Goal: Task Accomplishment & Management: Manage account settings

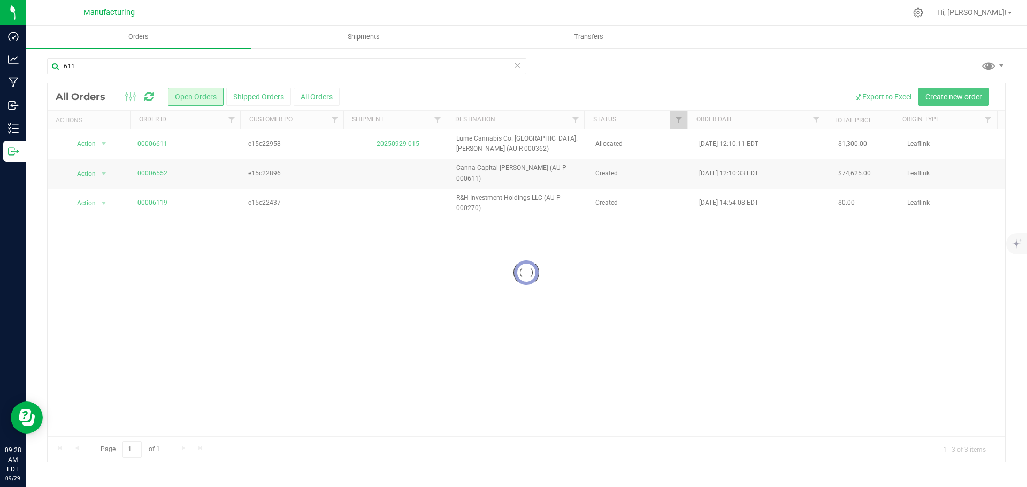
type input "611"
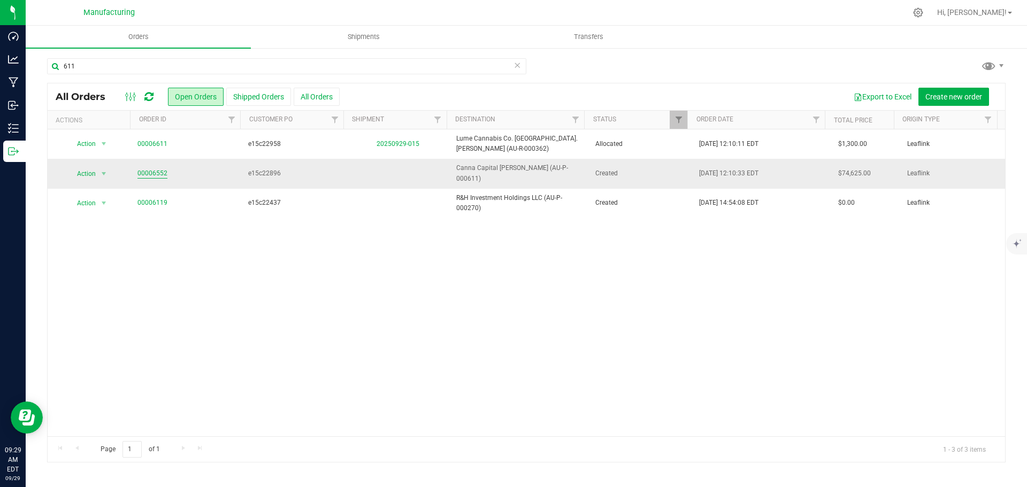
click at [143, 169] on link "00006552" at bounding box center [152, 173] width 30 height 10
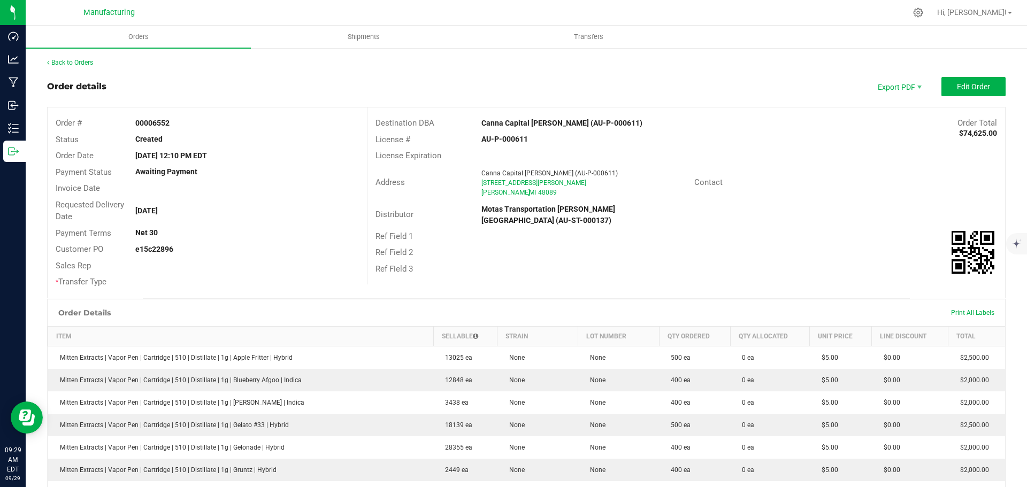
click at [515, 119] on strong "Canna Capital Warren (AU-P-000611)" at bounding box center [561, 123] width 161 height 9
click at [516, 119] on strong "Canna Capital Warren (AU-P-000611)" at bounding box center [561, 123] width 161 height 9
click at [514, 119] on strong "Canna Capital Warren (AU-P-000611)" at bounding box center [561, 123] width 161 height 9
click at [850, 249] on div "Ref Field 2" at bounding box center [685, 252] width 637 height 17
click at [965, 92] on button "Edit Order" at bounding box center [973, 86] width 64 height 19
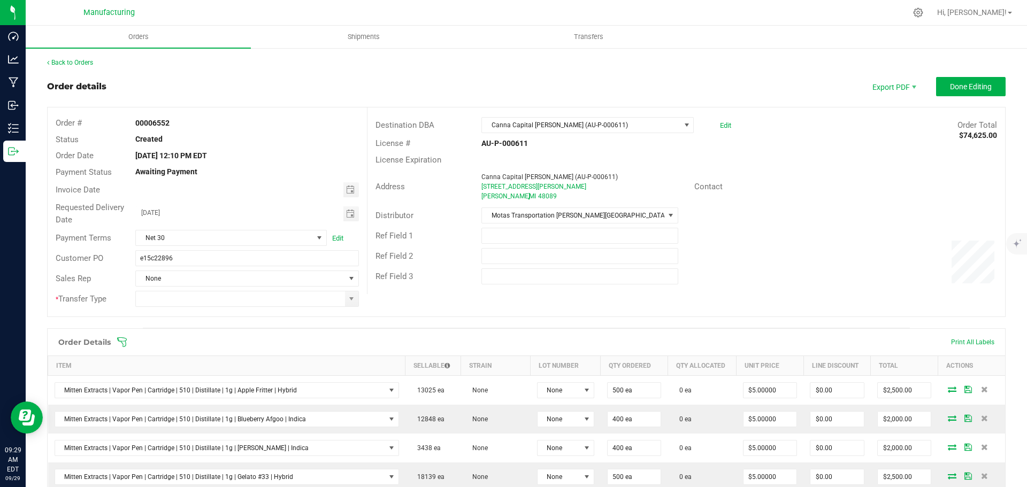
click at [352, 302] on span at bounding box center [351, 299] width 9 height 9
type input "Wholesale Transfer"
click at [125, 342] on icon at bounding box center [122, 342] width 11 height 11
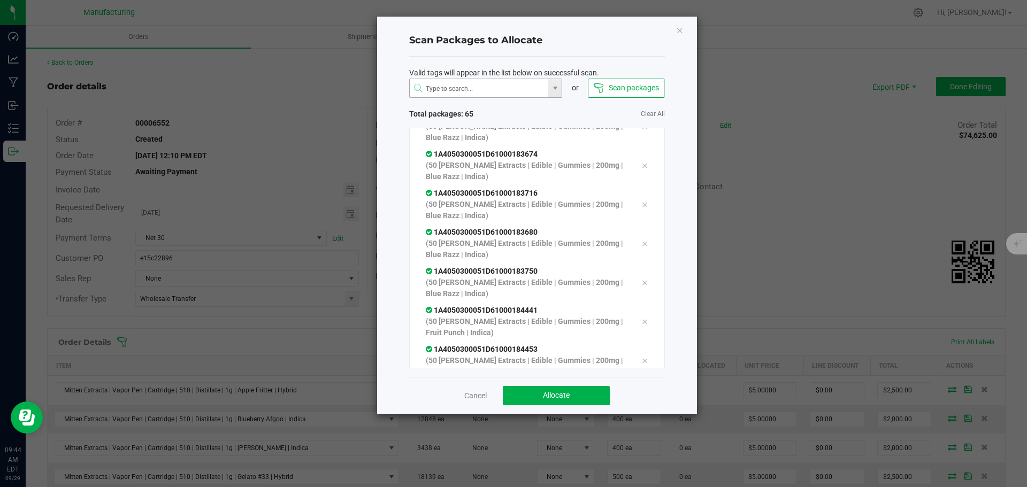
scroll to position [2324, 0]
click at [561, 396] on span "Allocate" at bounding box center [556, 395] width 27 height 9
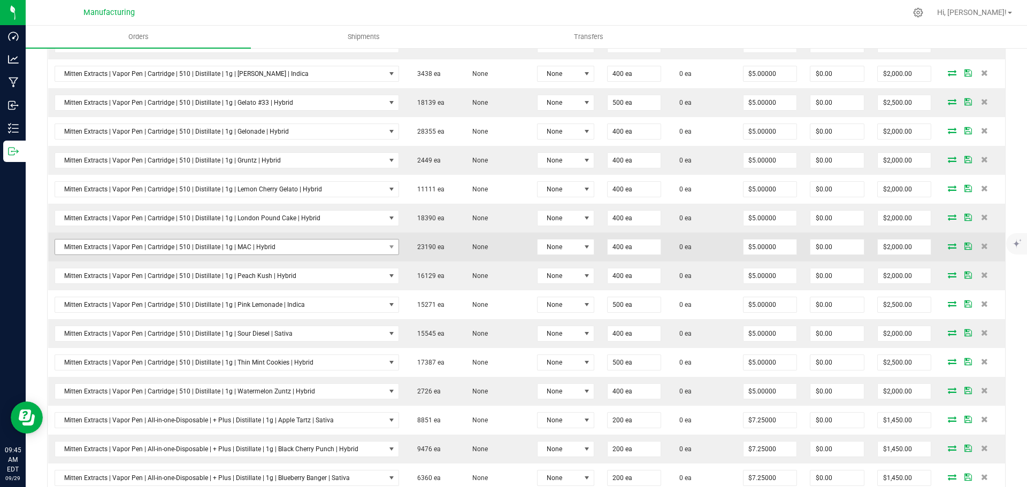
scroll to position [0, 0]
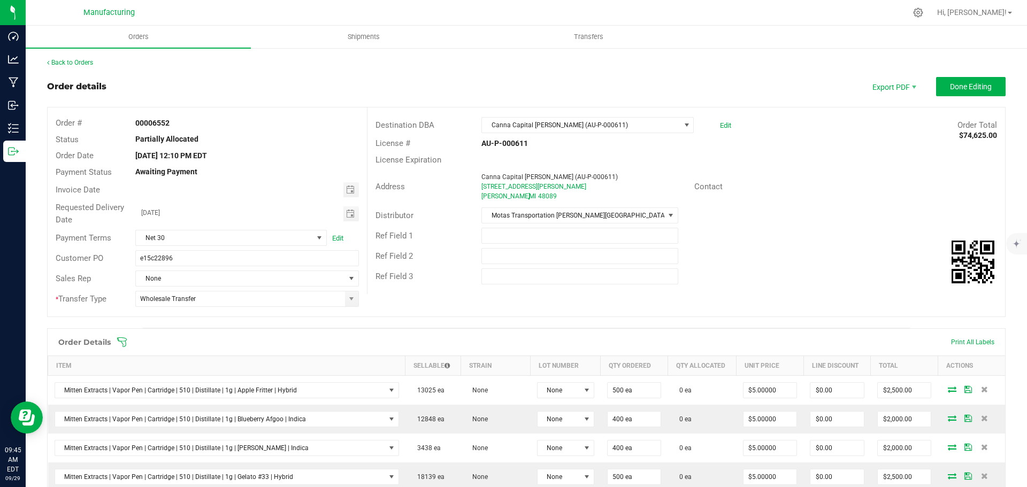
click at [121, 340] on icon at bounding box center [122, 342] width 11 height 11
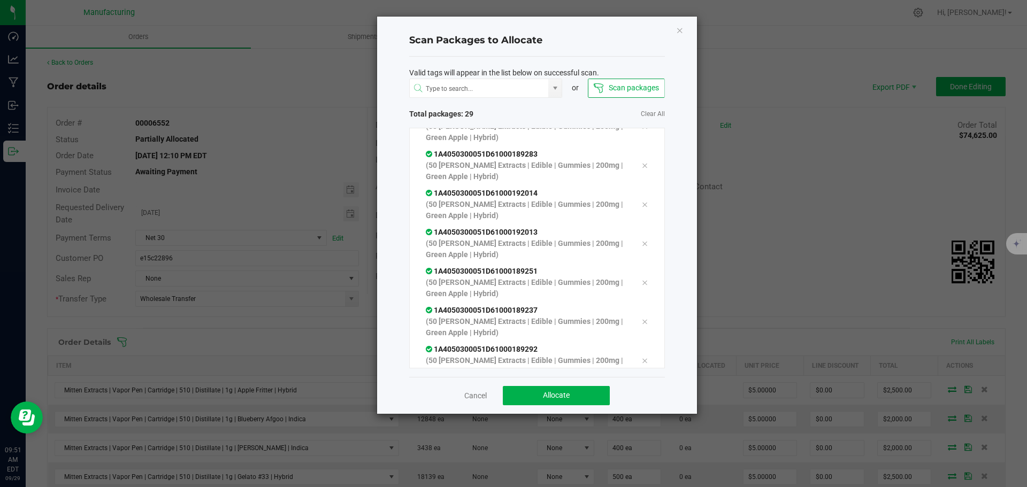
scroll to position [919, 0]
click at [546, 398] on span "Allocate" at bounding box center [556, 395] width 27 height 9
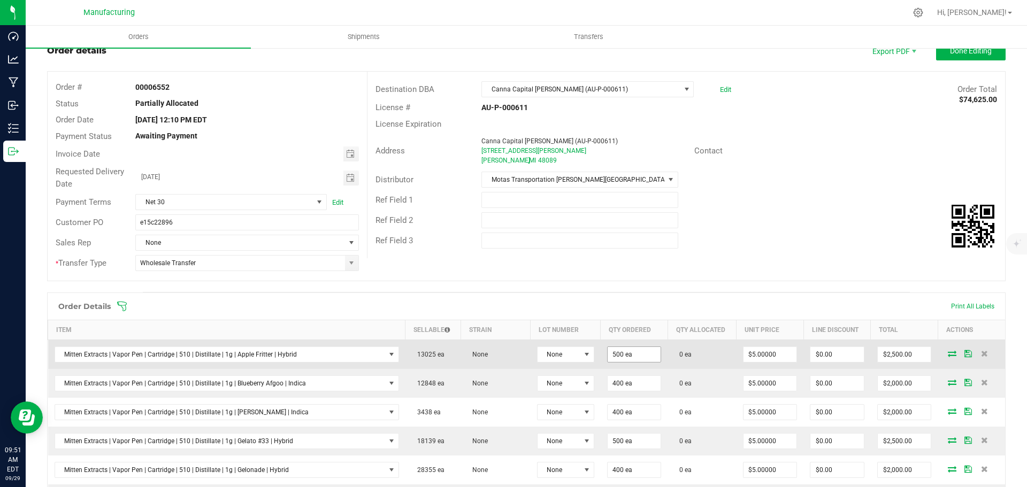
scroll to position [0, 0]
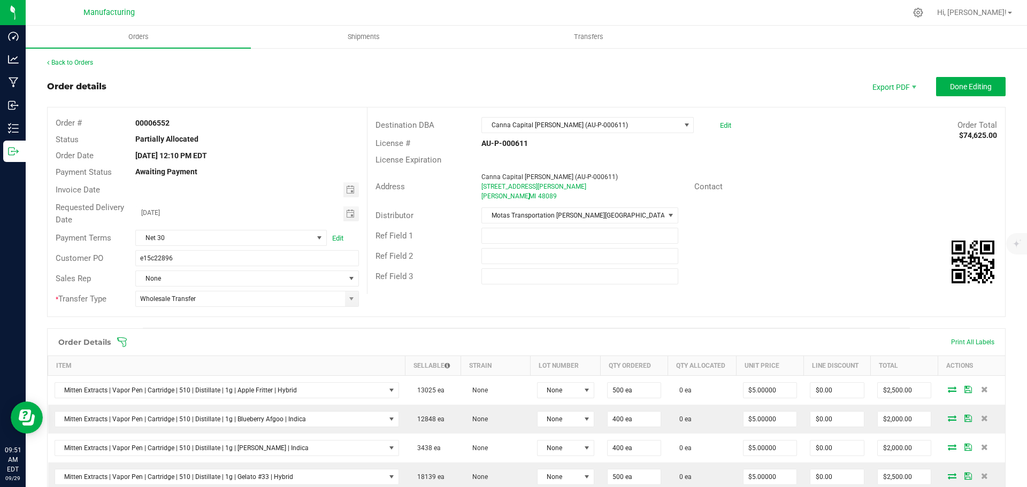
click at [119, 337] on icon at bounding box center [122, 342] width 11 height 11
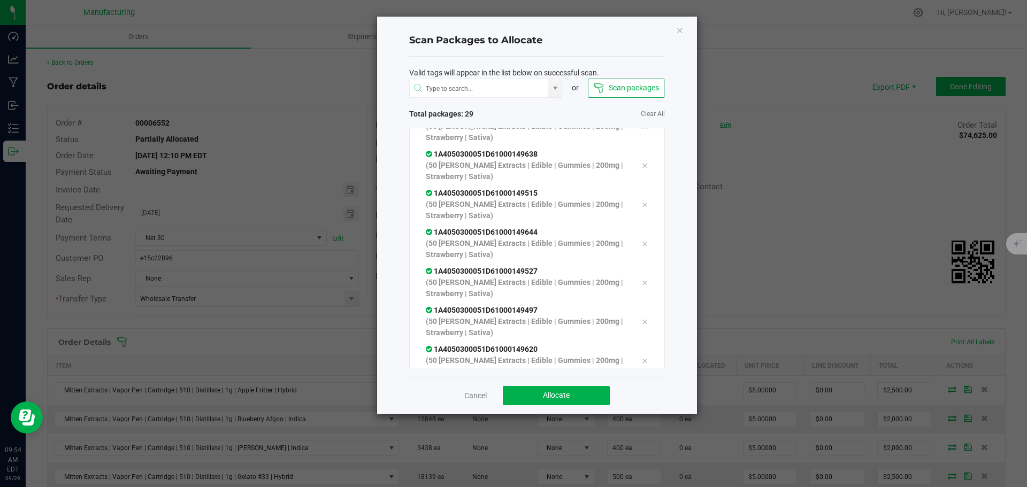
scroll to position [919, 0]
click at [574, 393] on button "Allocate" at bounding box center [556, 395] width 107 height 19
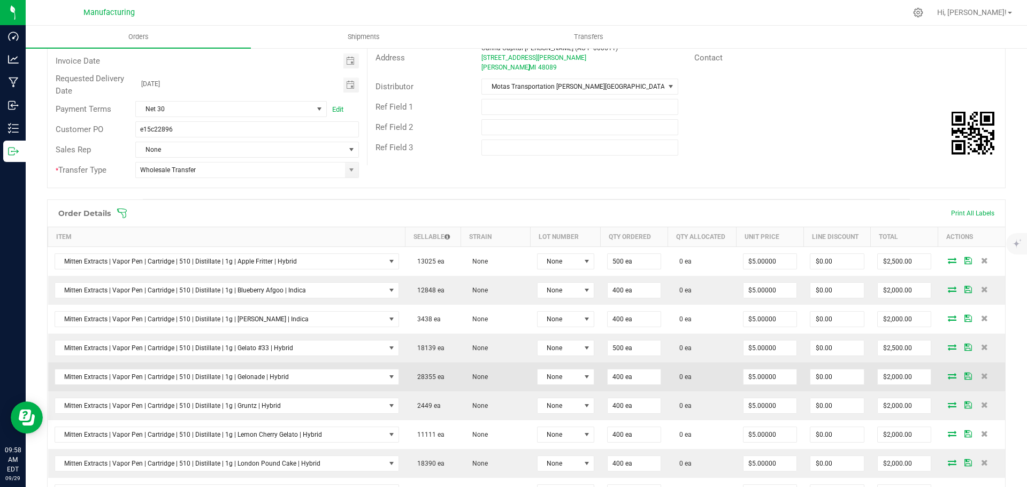
scroll to position [45, 0]
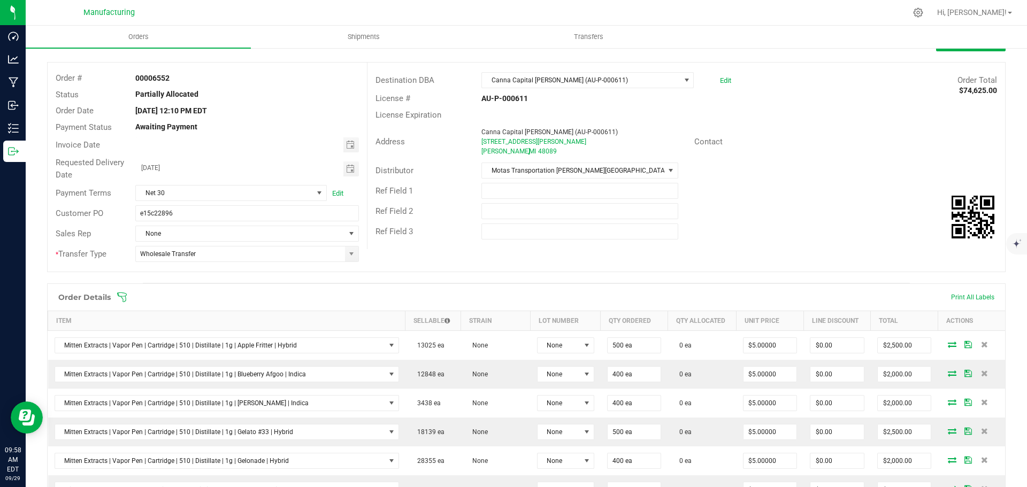
click at [120, 296] on icon at bounding box center [122, 297] width 11 height 11
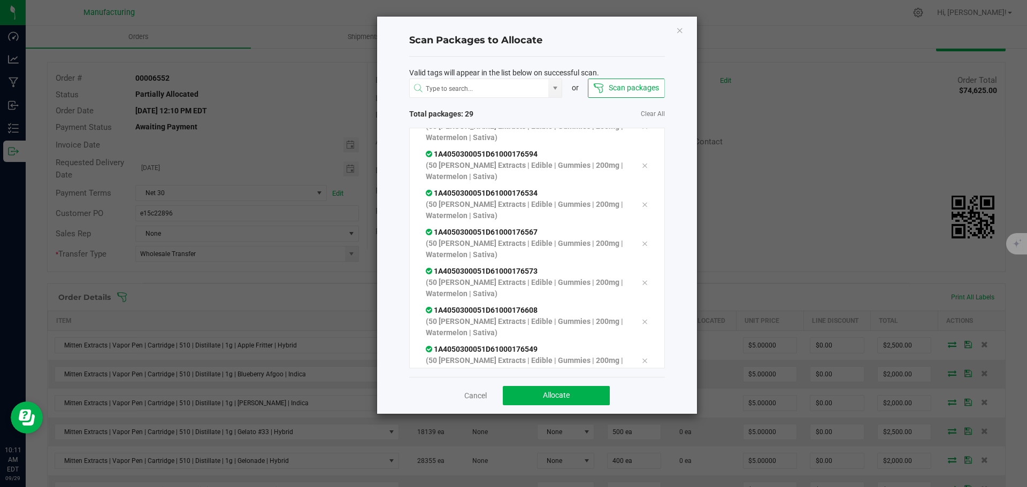
scroll to position [919, 0]
click at [564, 391] on span "Allocate" at bounding box center [556, 395] width 27 height 9
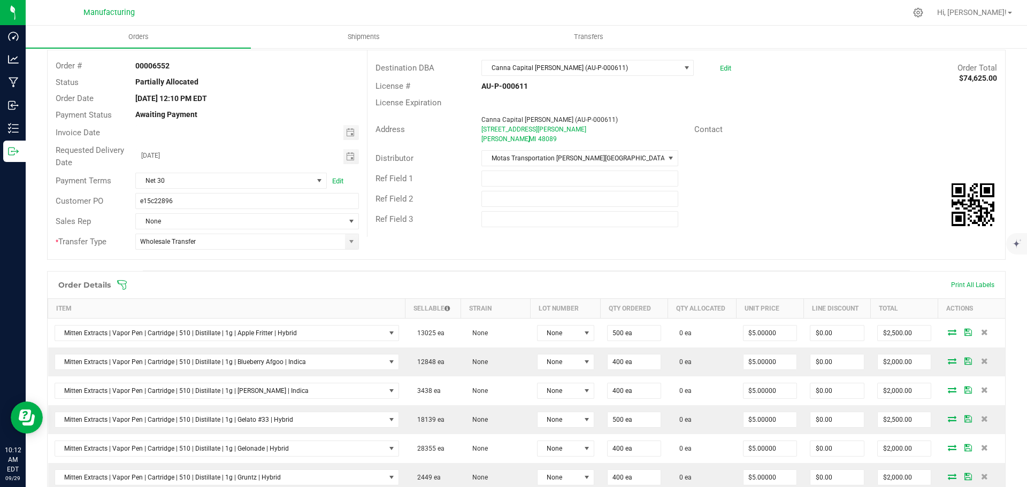
scroll to position [0, 0]
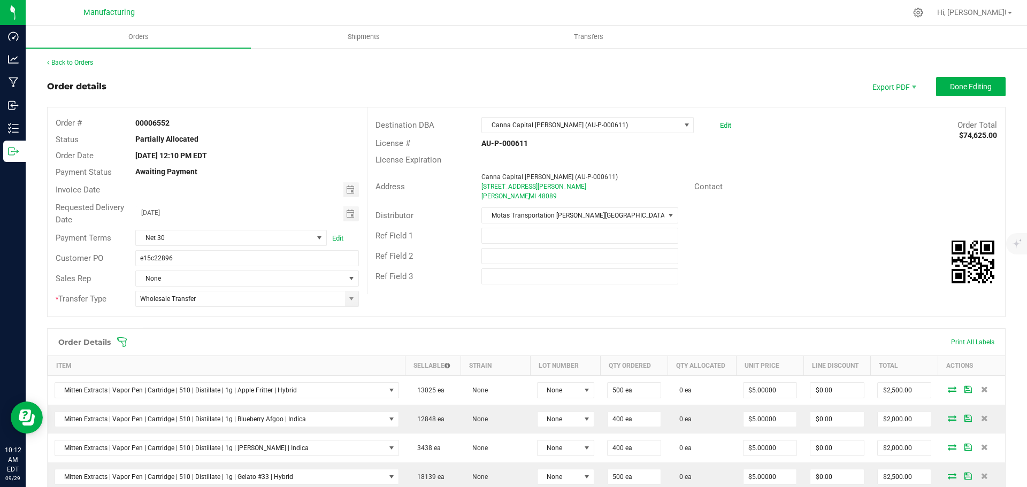
click at [125, 344] on icon at bounding box center [122, 342] width 11 height 11
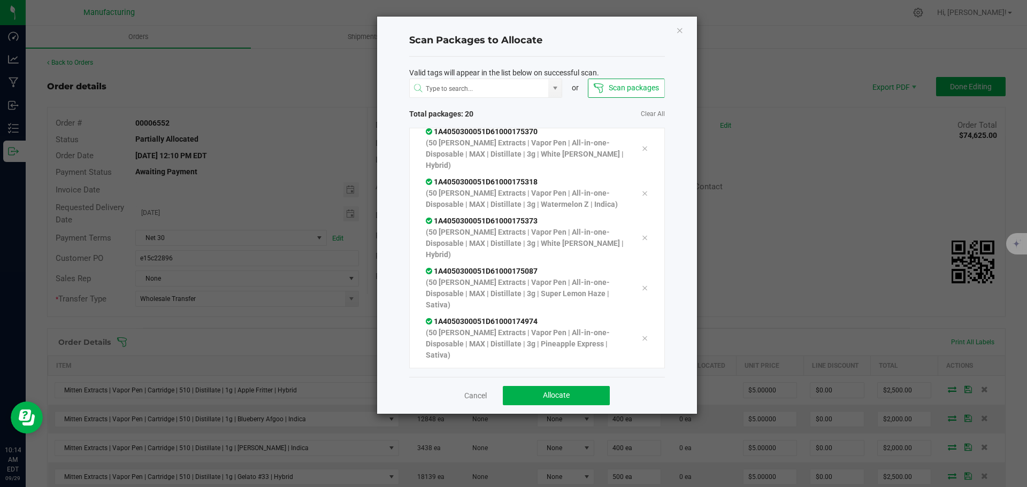
scroll to position [607, 0]
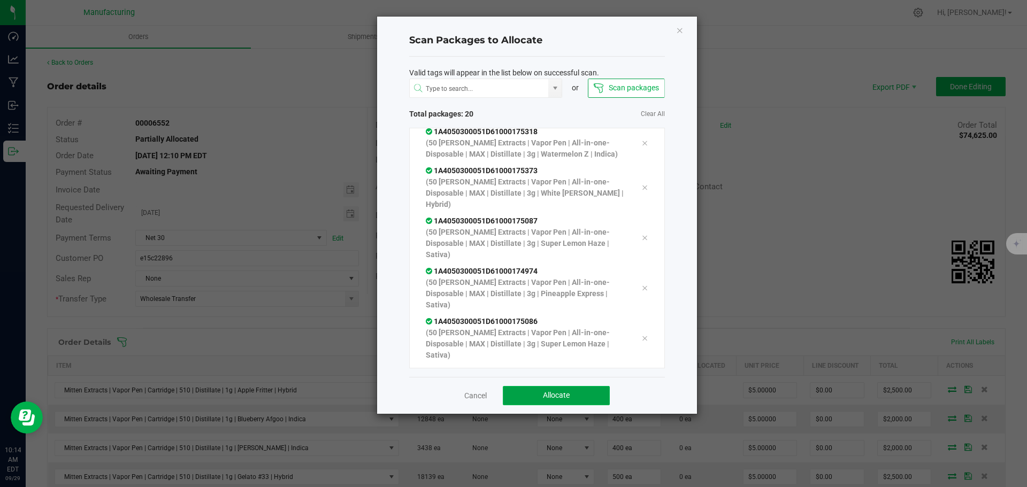
click at [584, 396] on button "Allocate" at bounding box center [556, 395] width 107 height 19
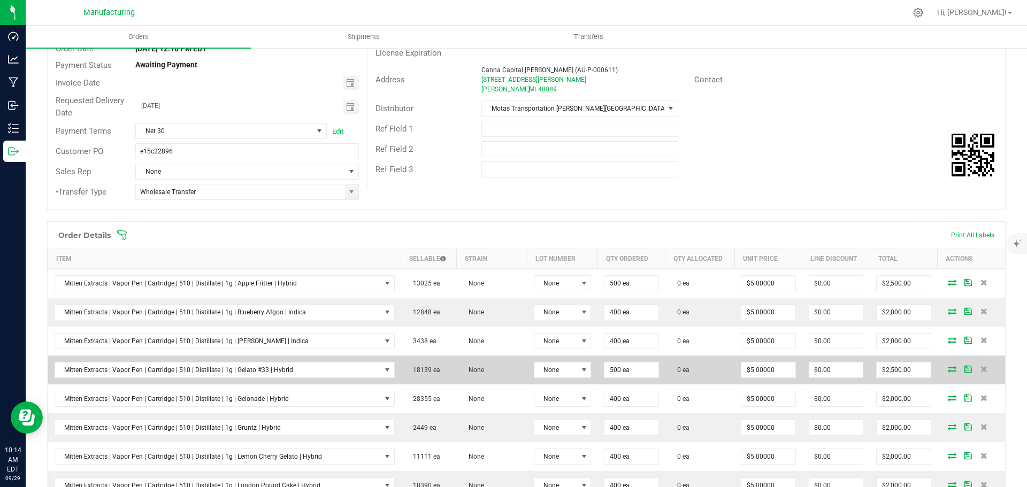
scroll to position [0, 0]
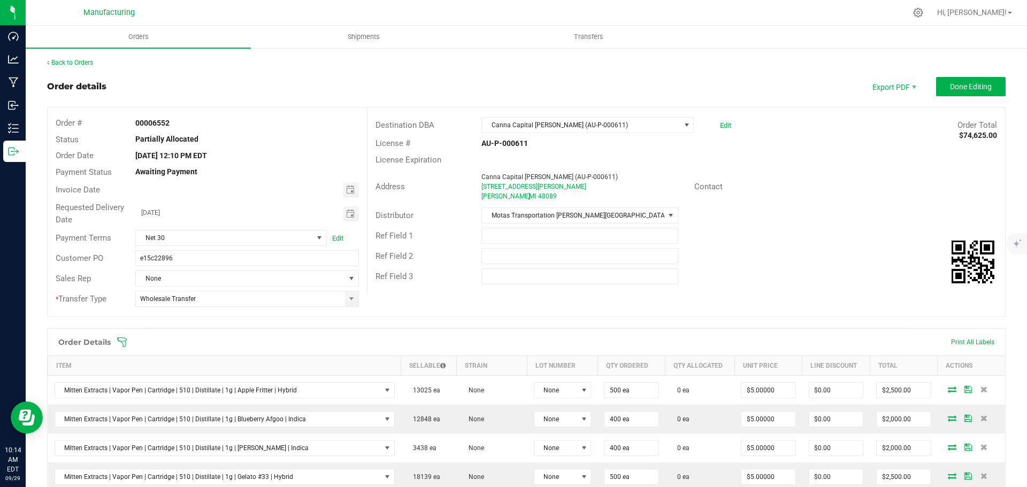
click at [122, 340] on icon at bounding box center [122, 342] width 11 height 11
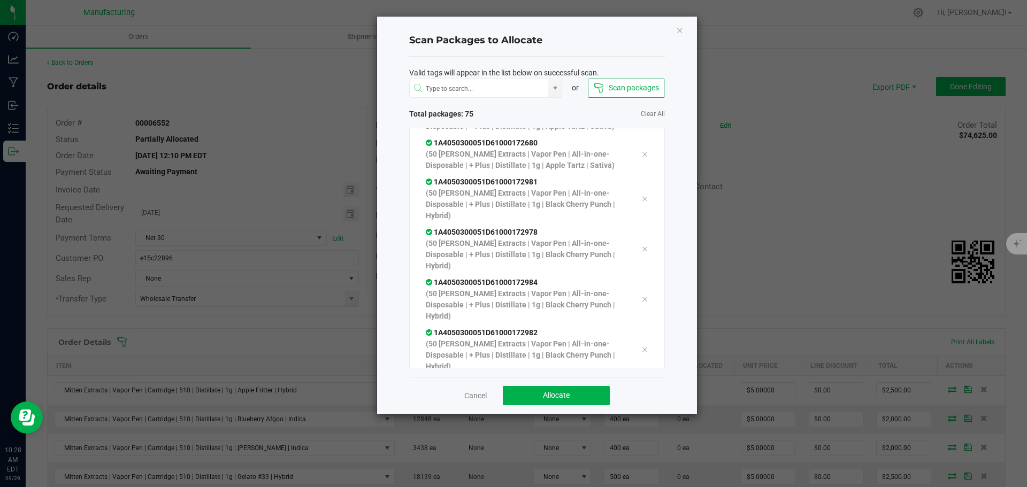
scroll to position [2973, 0]
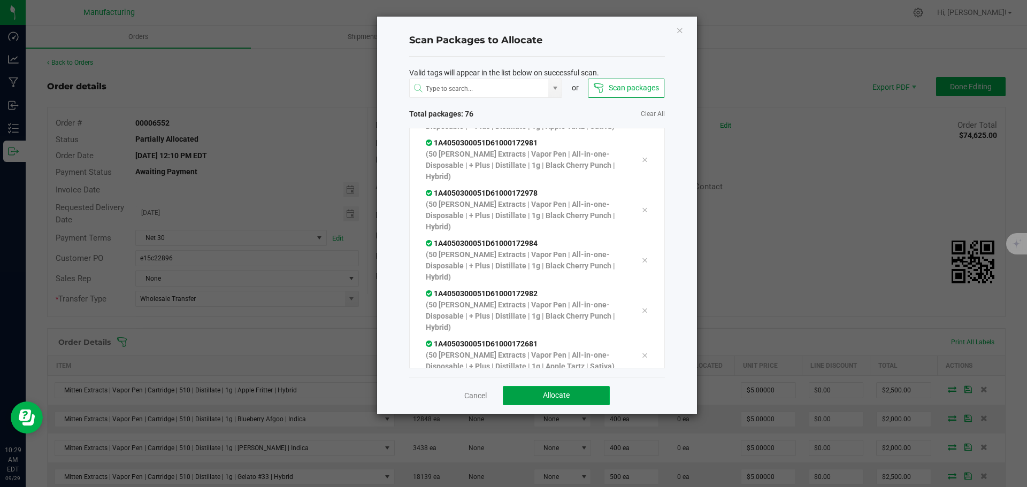
click at [566, 389] on button "Allocate" at bounding box center [556, 395] width 107 height 19
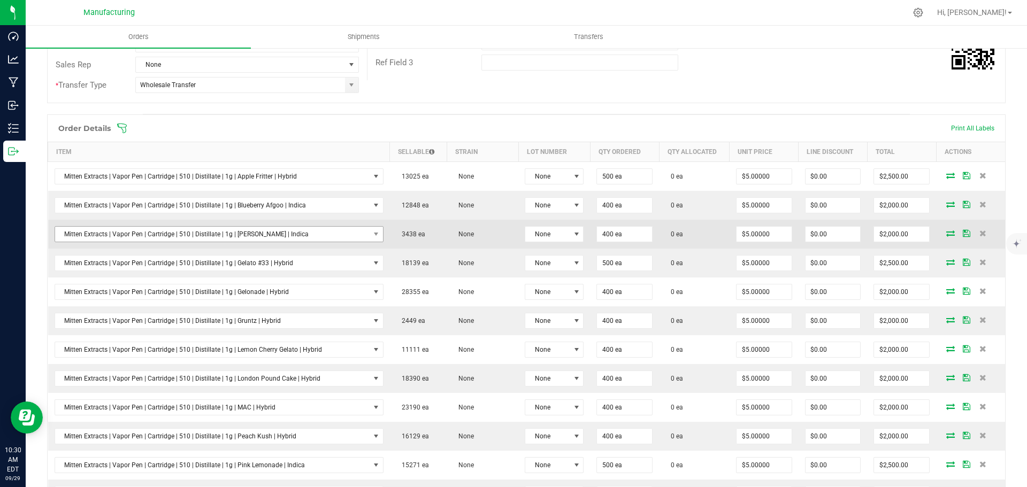
scroll to position [53, 0]
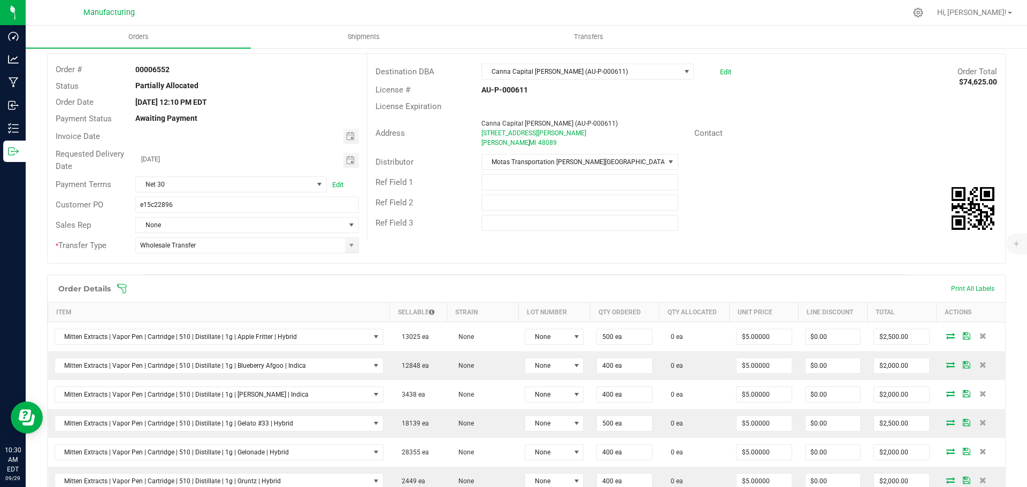
click at [120, 287] on icon at bounding box center [122, 288] width 11 height 11
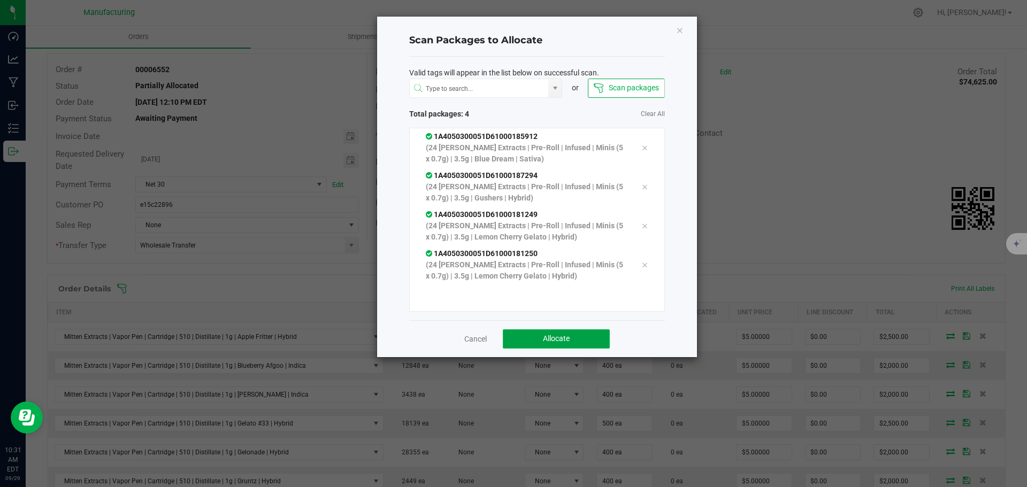
click at [589, 332] on button "Allocate" at bounding box center [556, 338] width 107 height 19
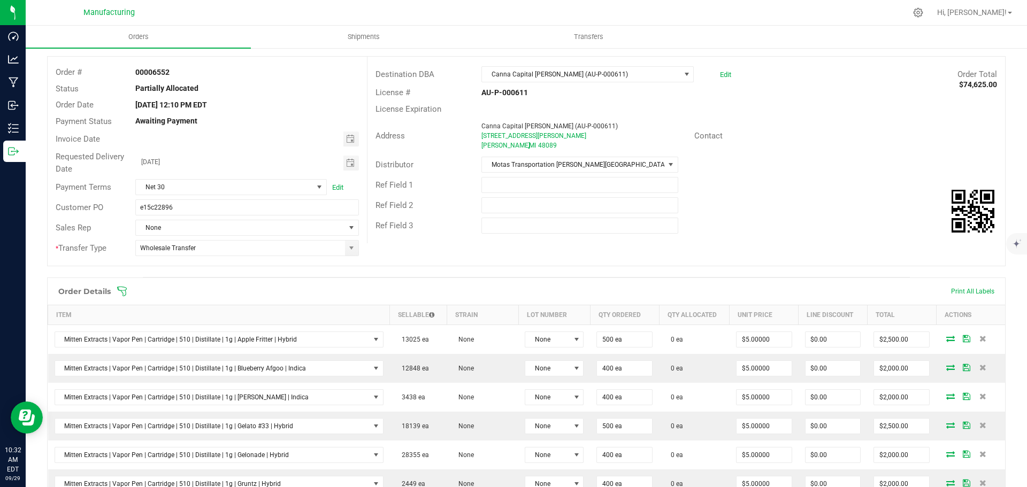
scroll to position [0, 0]
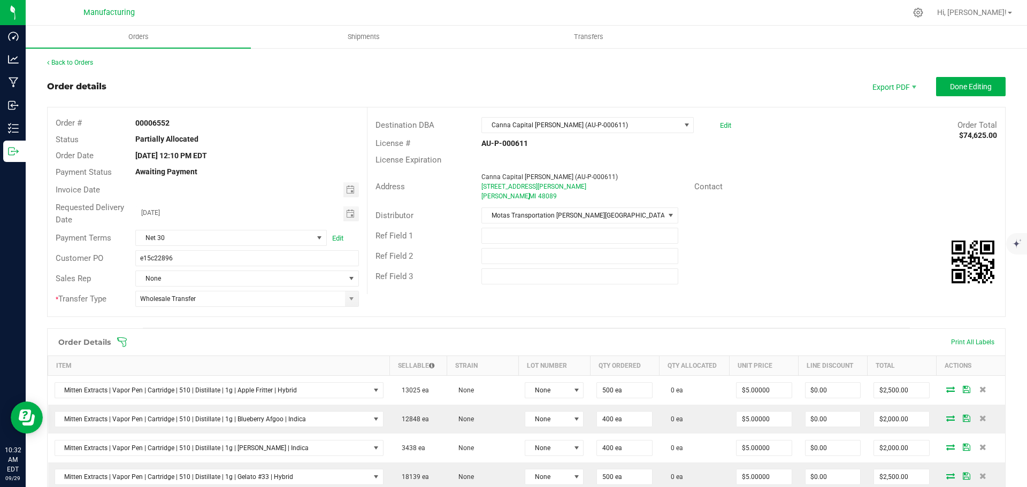
click at [125, 341] on icon at bounding box center [122, 342] width 10 height 10
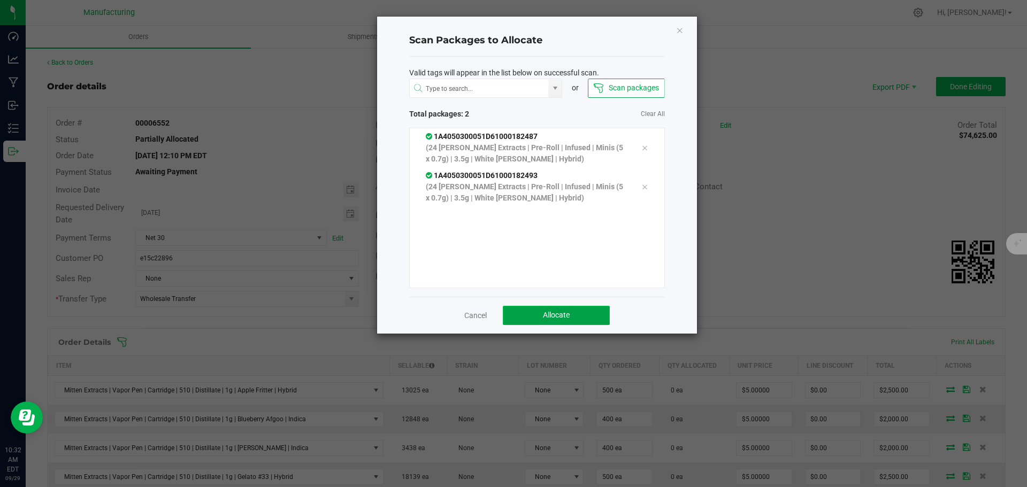
click at [559, 318] on span "Allocate" at bounding box center [556, 315] width 27 height 9
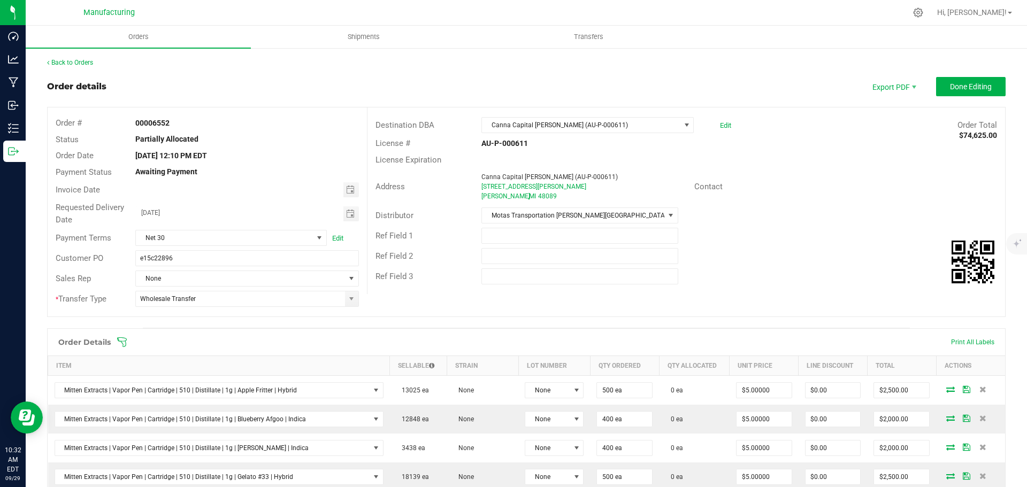
click at [123, 341] on icon at bounding box center [122, 342] width 10 height 10
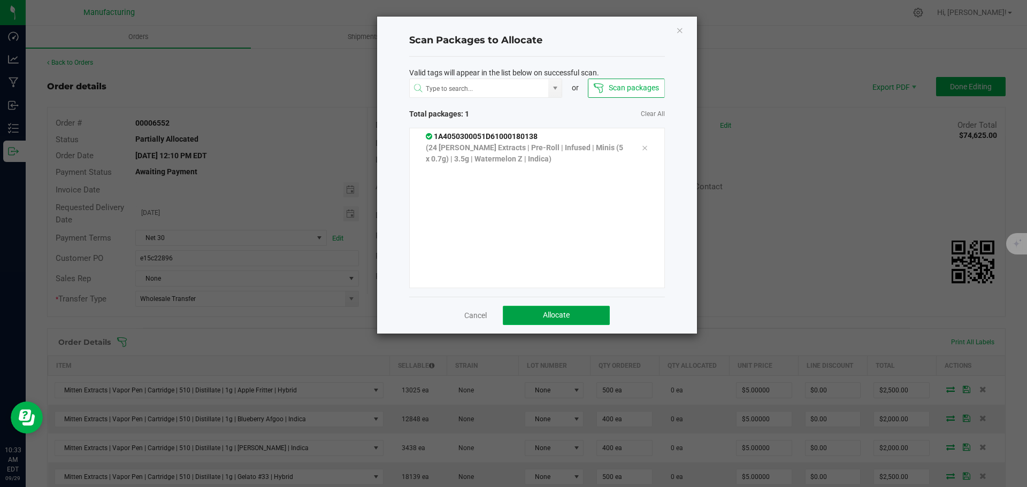
click at [575, 311] on button "Allocate" at bounding box center [556, 315] width 107 height 19
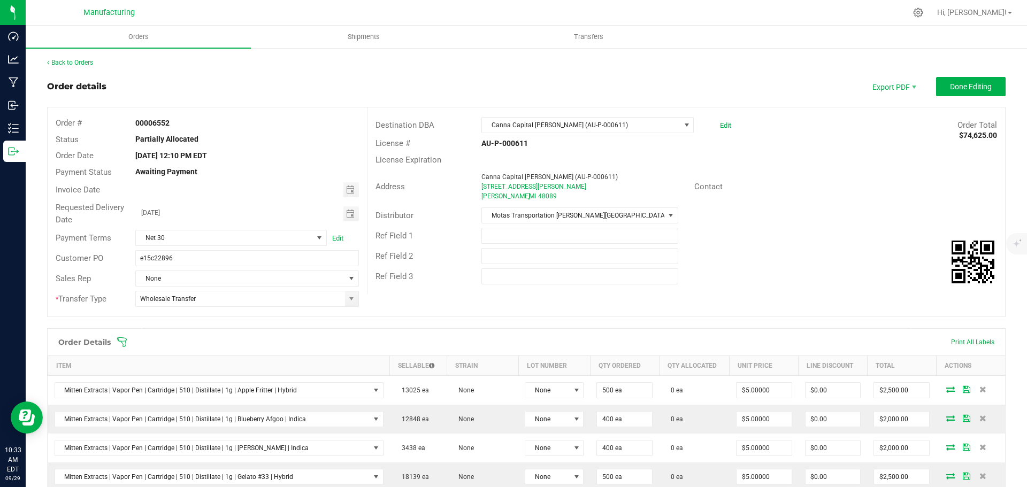
click at [122, 340] on icon at bounding box center [122, 342] width 11 height 11
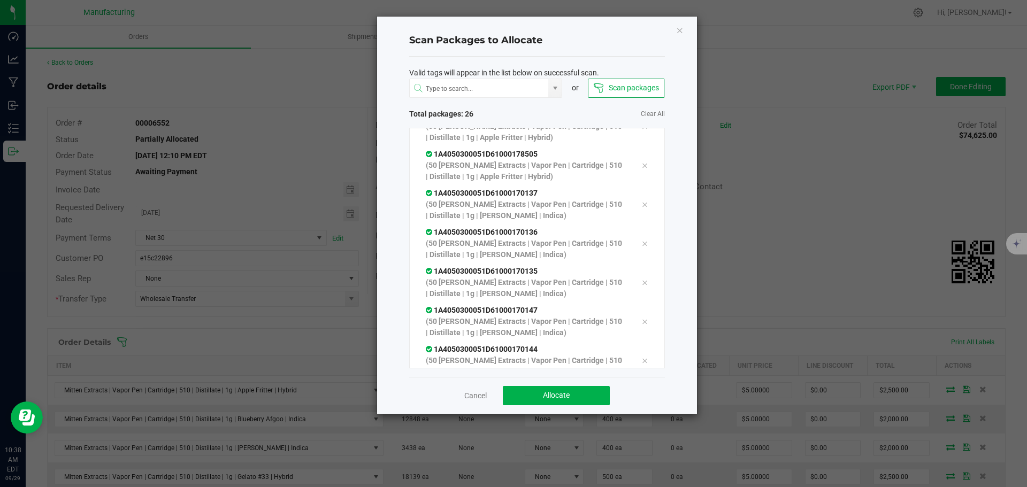
scroll to position [763, 0]
click at [554, 394] on span "Allocate" at bounding box center [556, 395] width 27 height 9
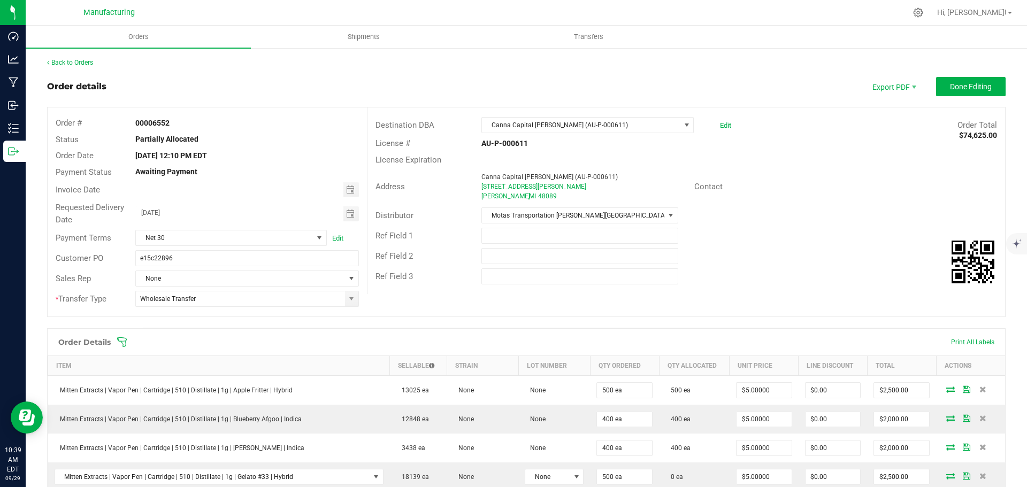
click at [122, 340] on icon at bounding box center [122, 342] width 11 height 11
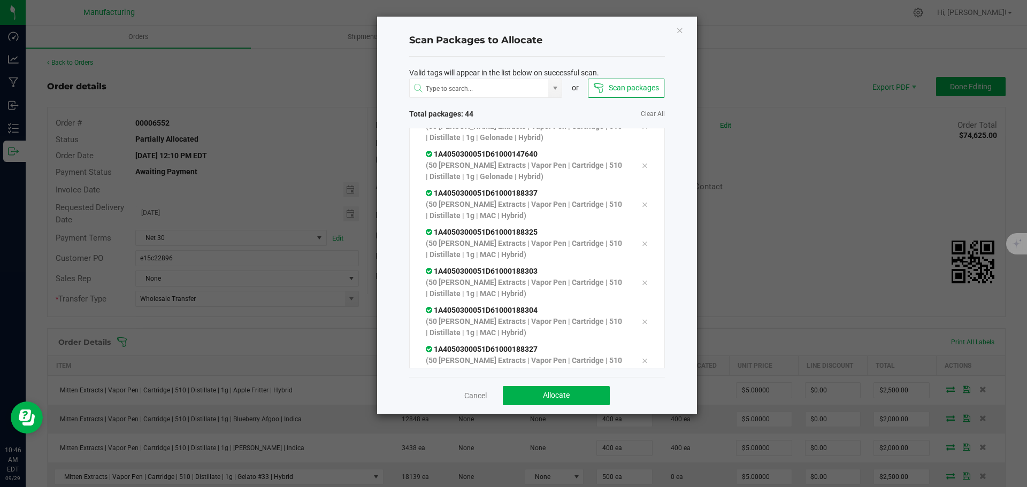
scroll to position [1466, 0]
click at [579, 398] on button "Allocate" at bounding box center [556, 395] width 107 height 19
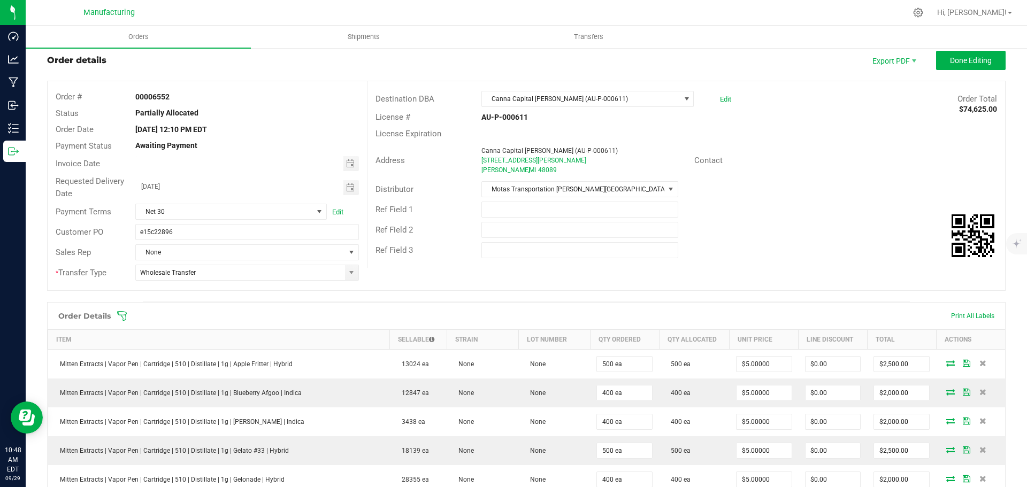
scroll to position [0, 0]
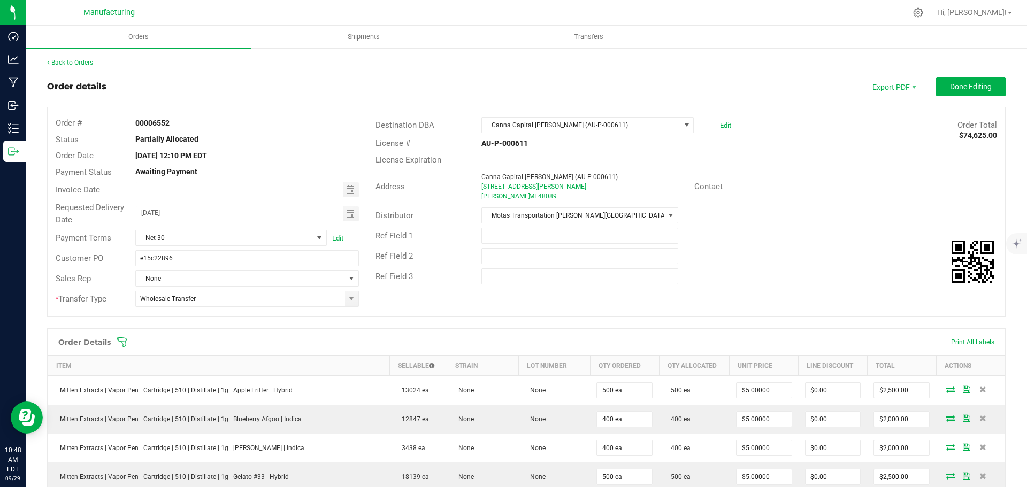
click at [121, 342] on icon at bounding box center [122, 342] width 10 height 10
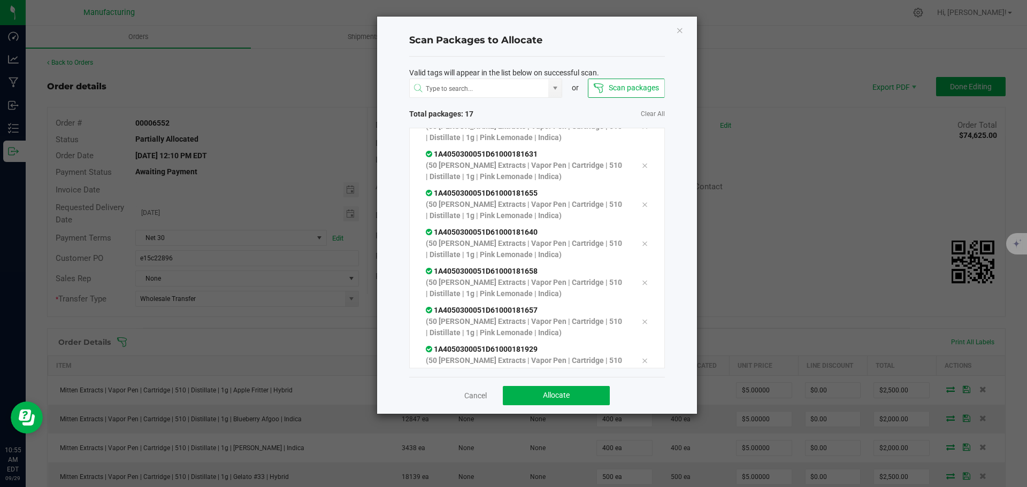
scroll to position [451, 0]
click at [580, 402] on button "Allocate" at bounding box center [556, 395] width 107 height 19
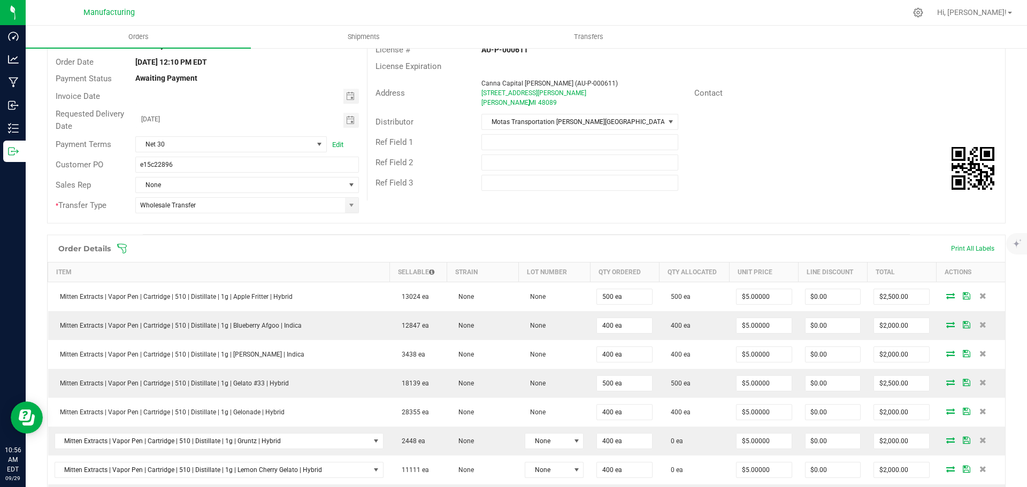
scroll to position [0, 0]
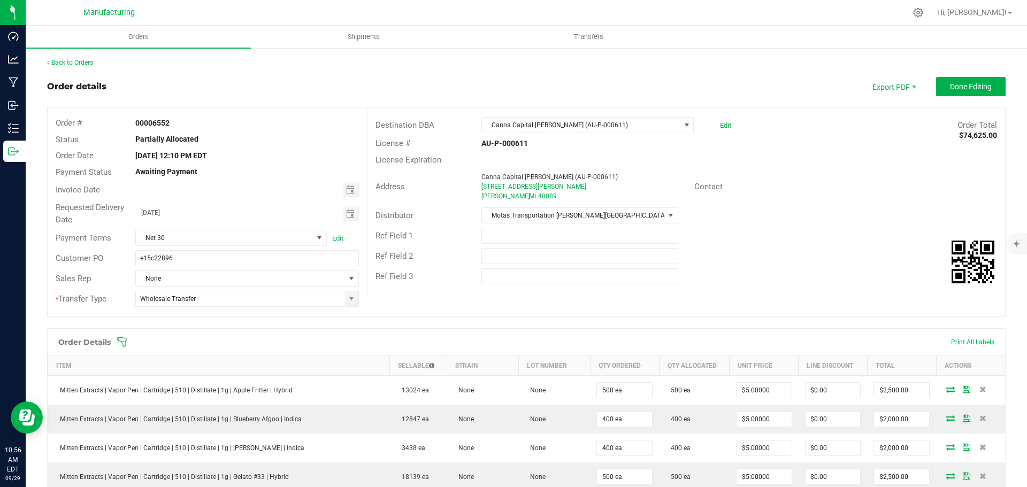
click at [120, 343] on icon at bounding box center [122, 342] width 11 height 11
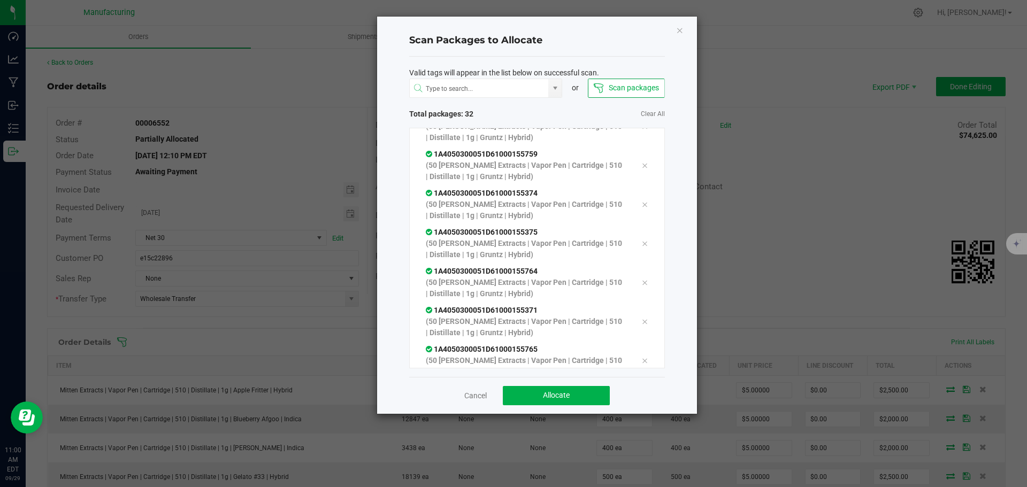
scroll to position [997, 0]
click at [544, 399] on span "Allocate" at bounding box center [556, 395] width 27 height 9
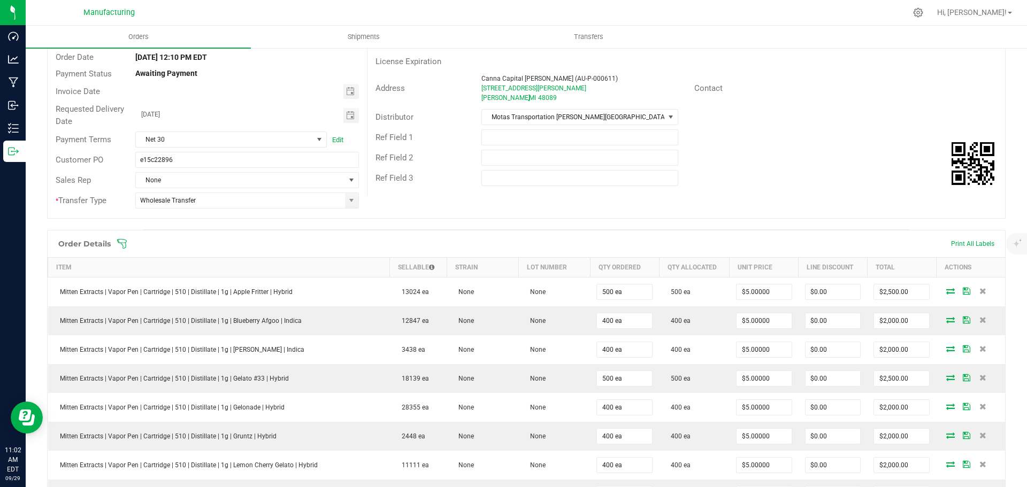
scroll to position [0, 0]
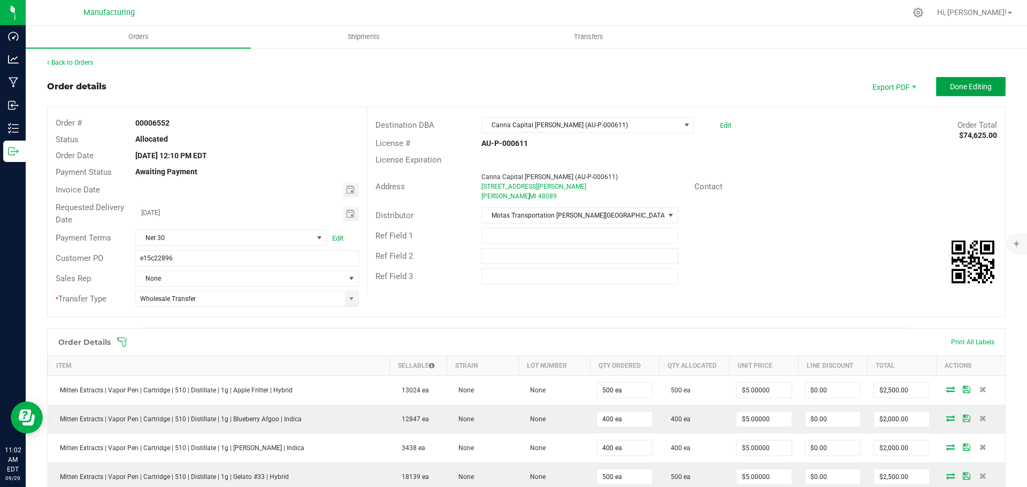
click at [950, 83] on span "Done Editing" at bounding box center [971, 86] width 42 height 9
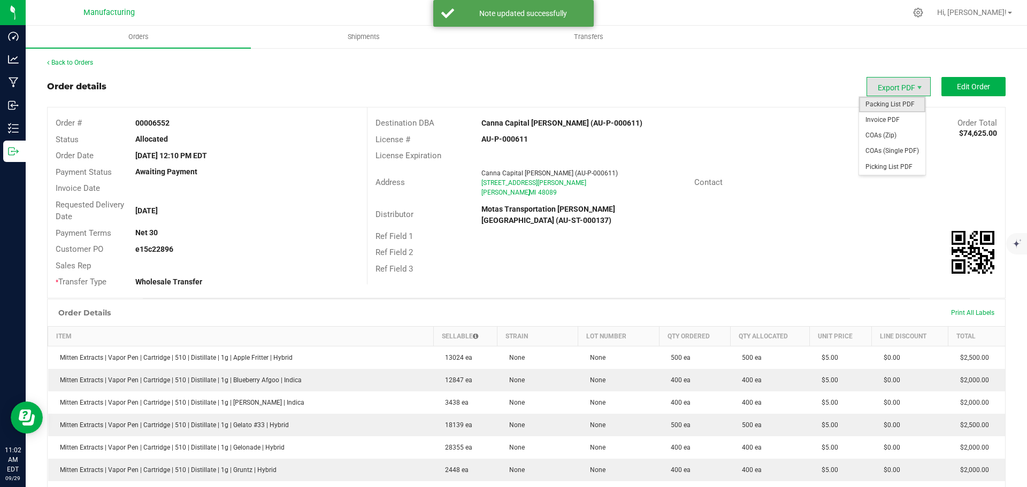
click at [894, 110] on span "Packing List PDF" at bounding box center [892, 105] width 66 height 16
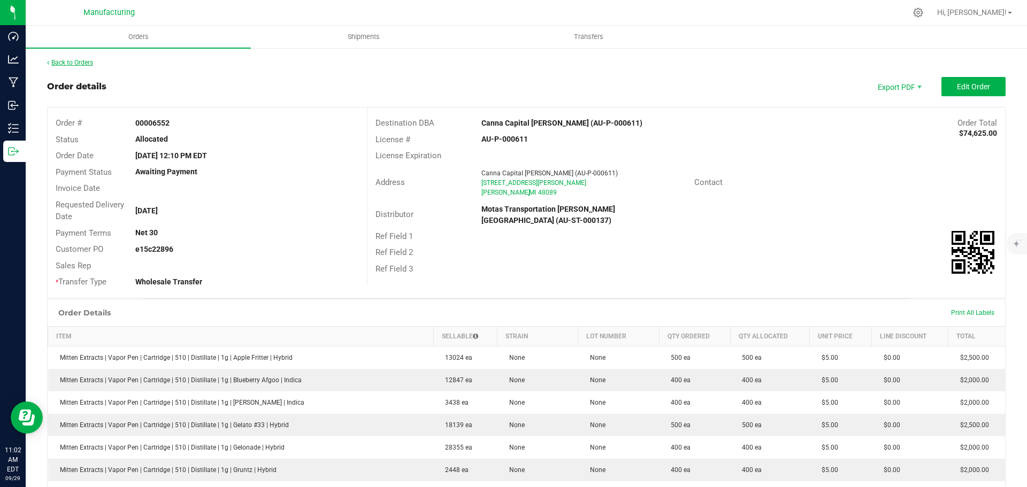
click at [80, 61] on link "Back to Orders" at bounding box center [70, 62] width 46 height 7
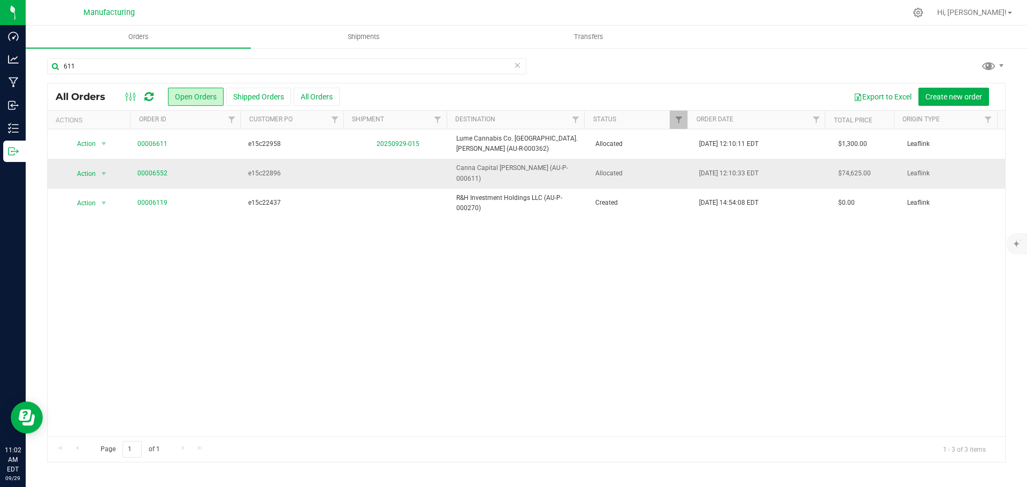
click at [642, 178] on td "Allocated" at bounding box center [641, 173] width 104 height 29
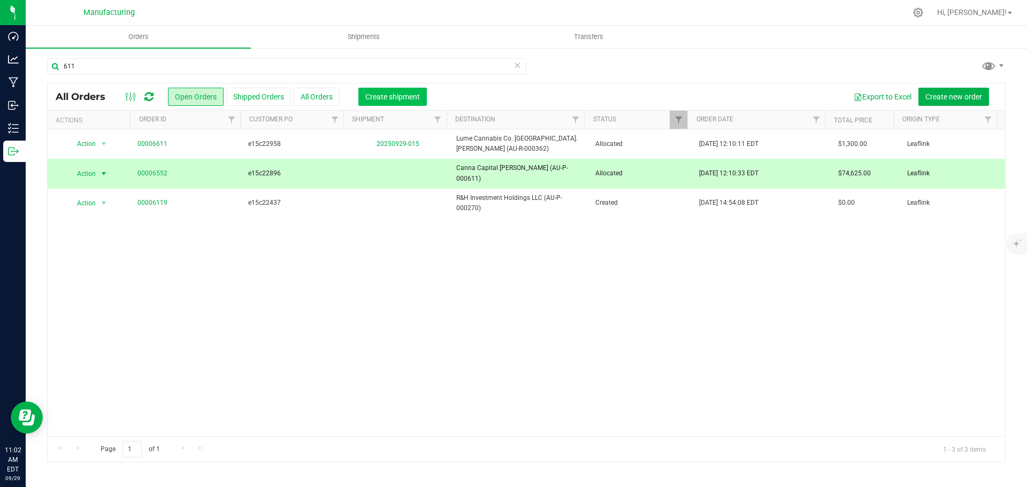
click at [382, 95] on span "Create shipment" at bounding box center [392, 97] width 55 height 9
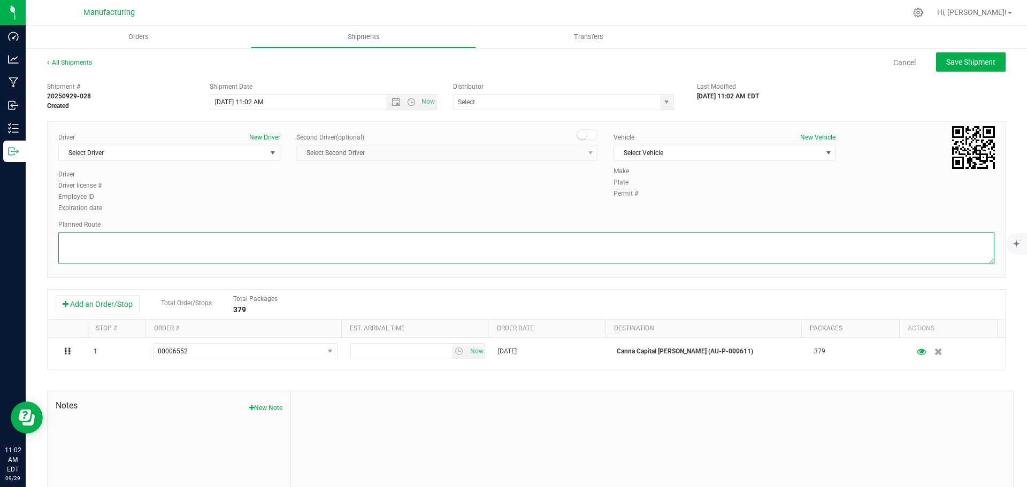
click at [549, 243] on textarea at bounding box center [526, 248] width 936 height 32
paste textarea "Mitten Distro Dimondale To Motas -- Head south 246 ft -- Turn right 325 ft -- T…"
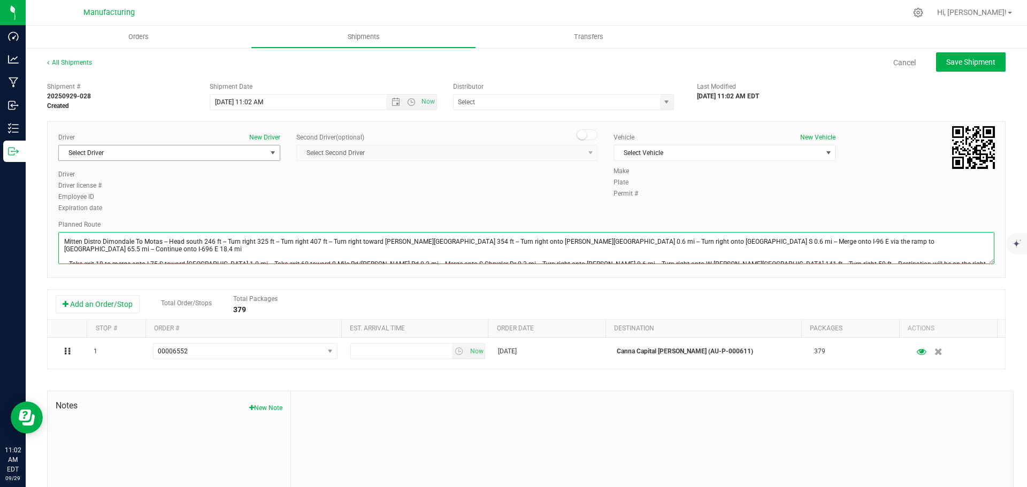
type textarea "Mitten Distro Dimondale To Motas -- Head south 246 ft -- Turn right 325 ft -- T…"
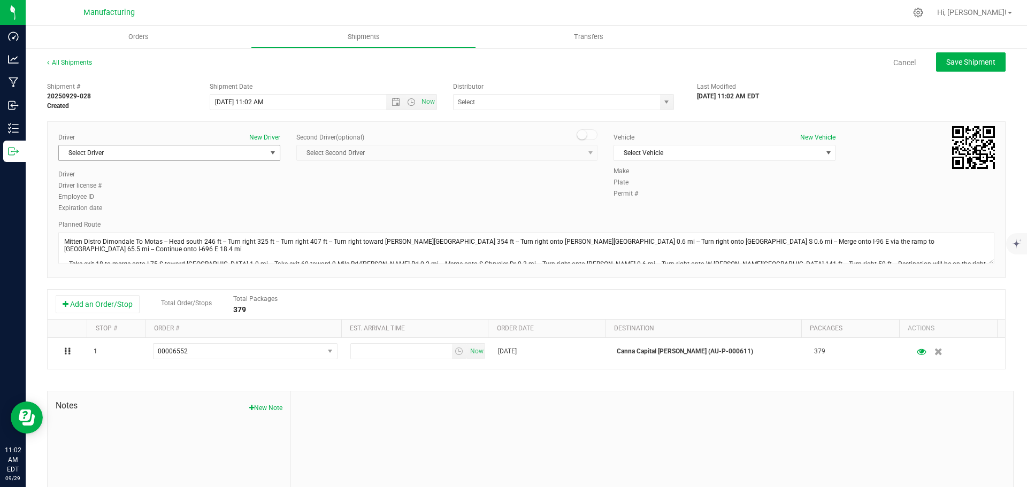
click at [249, 149] on span "Select Driver" at bounding box center [162, 152] width 207 height 15
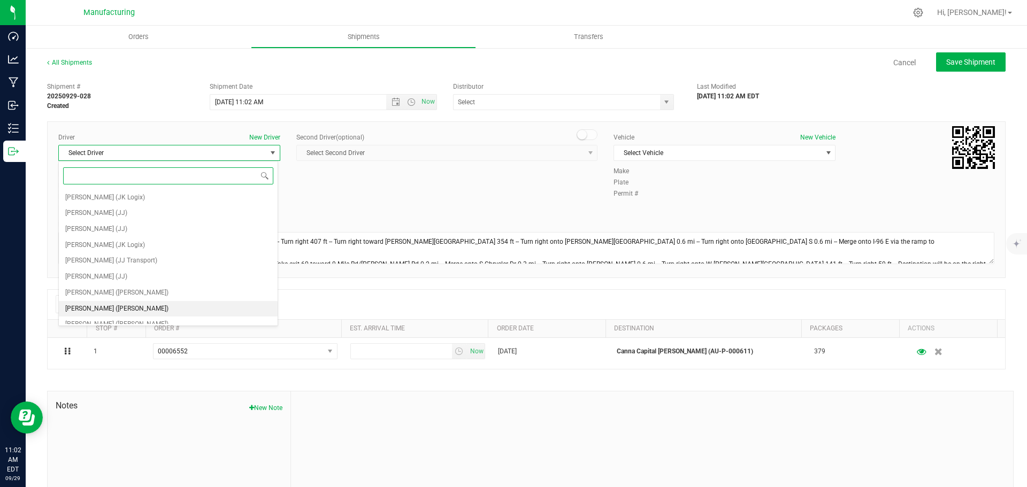
click at [135, 308] on li "[PERSON_NAME] ([PERSON_NAME])" at bounding box center [168, 309] width 219 height 16
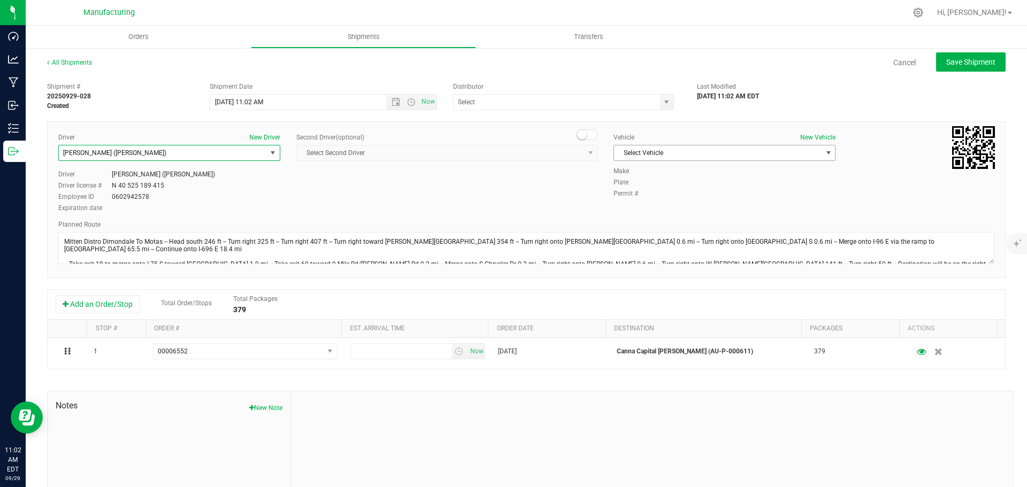
click at [682, 149] on span "Select Vehicle" at bounding box center [717, 152] width 207 height 15
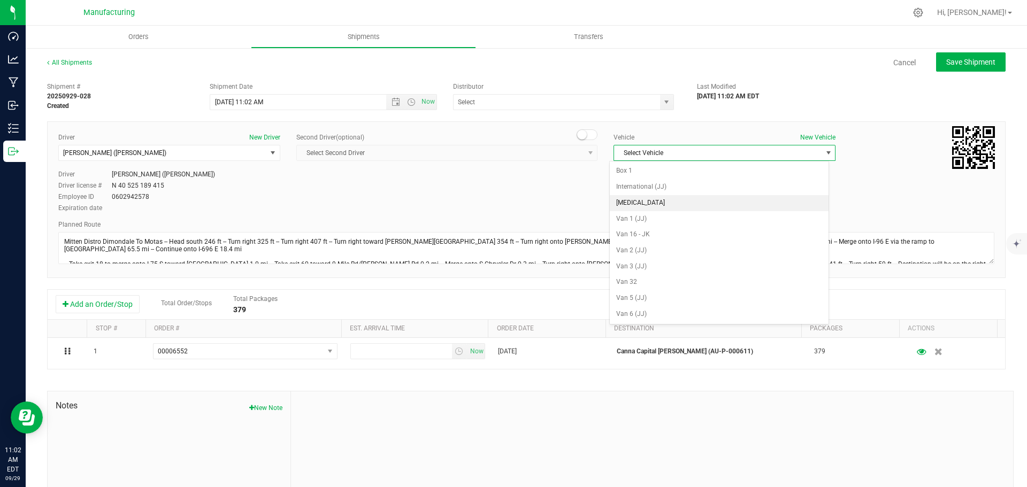
click at [638, 201] on li "[MEDICAL_DATA]" at bounding box center [719, 203] width 219 height 16
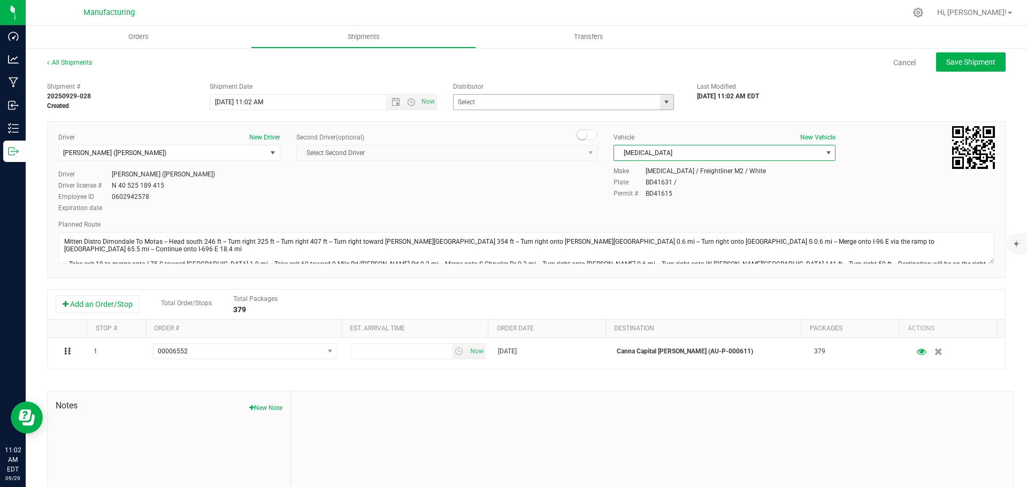
click at [663, 104] on span "select" at bounding box center [666, 102] width 9 height 9
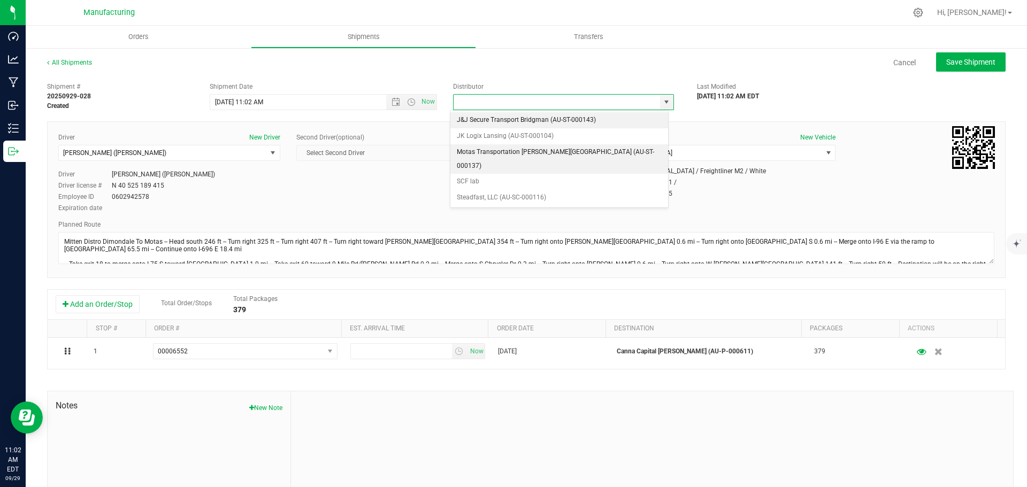
click at [504, 149] on li "Motas Transportation [PERSON_NAME][GEOGRAPHIC_DATA] (AU-ST-000137)" at bounding box center [559, 158] width 218 height 29
type input "Motas Transportation [PERSON_NAME][GEOGRAPHIC_DATA] (AU-ST-000137)"
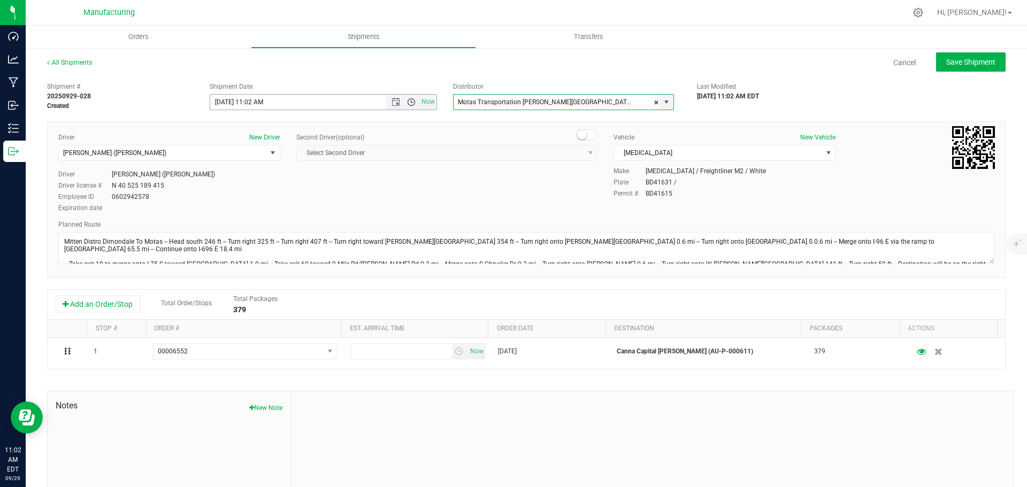
click at [411, 98] on span "Open the time view" at bounding box center [411, 102] width 9 height 9
click at [250, 221] on div "12:00 AM 12:30 AM 1:00 AM 1:30 AM 2:00 AM 2:30 AM 3:00 AM 3:30 AM 4:00 AM 4:30 …" at bounding box center [320, 166] width 225 height 112
click at [247, 218] on li "11:30 AM" at bounding box center [321, 222] width 224 height 14
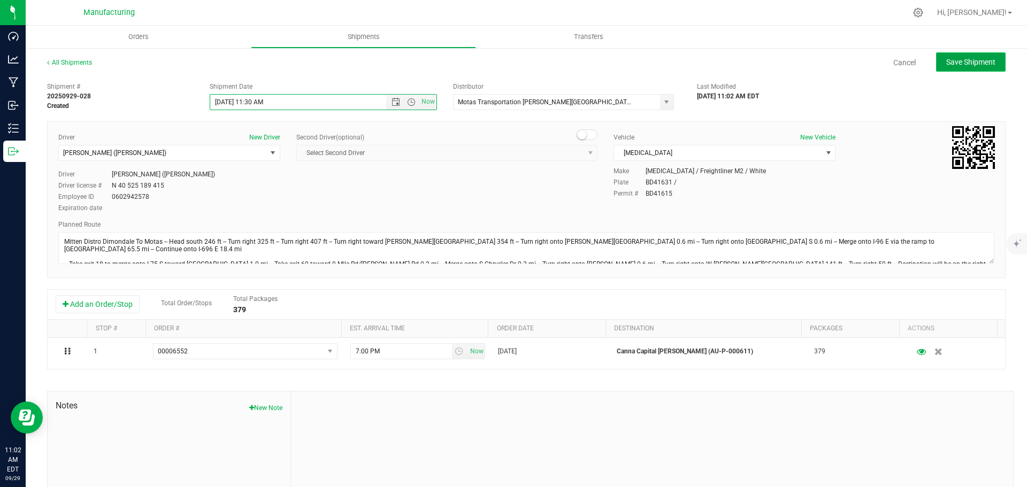
click at [946, 58] on span "Save Shipment" at bounding box center [970, 62] width 49 height 9
type input "9/29/2025 3:30 PM"
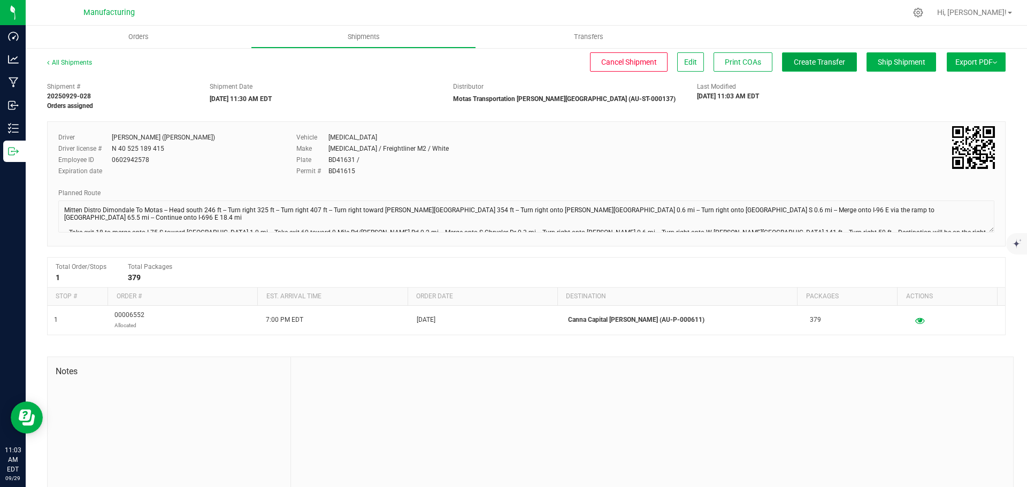
click at [813, 63] on span "Create Transfer" at bounding box center [819, 62] width 51 height 9
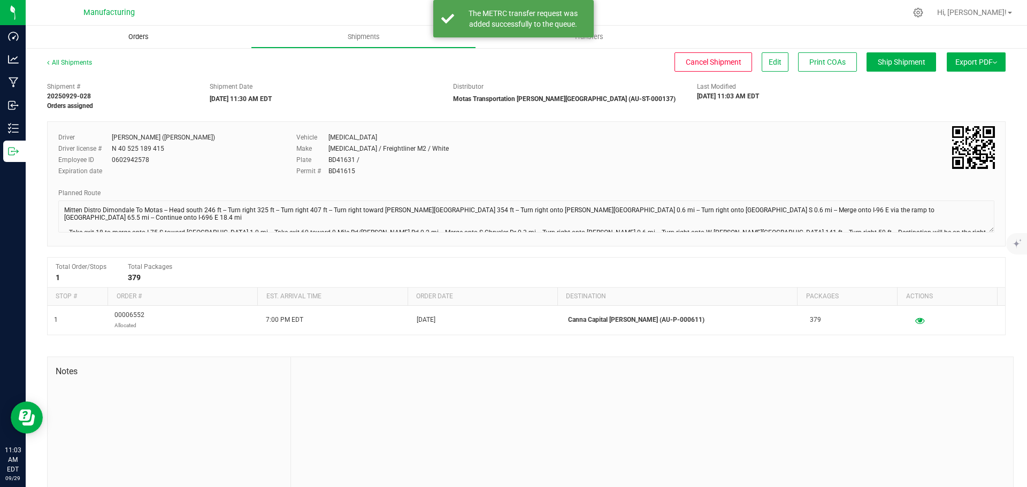
click at [137, 36] on span "Orders" at bounding box center [138, 37] width 49 height 10
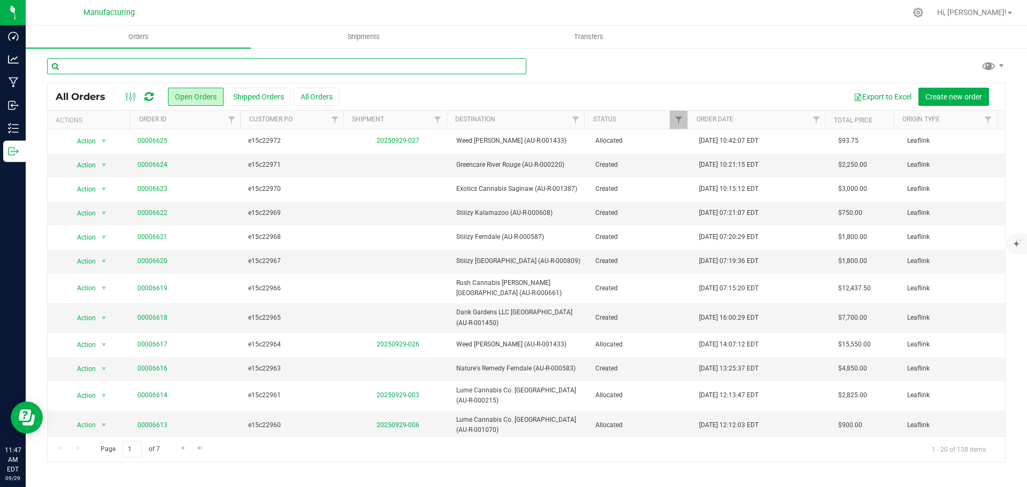
click at [144, 68] on input "text" at bounding box center [286, 66] width 479 height 16
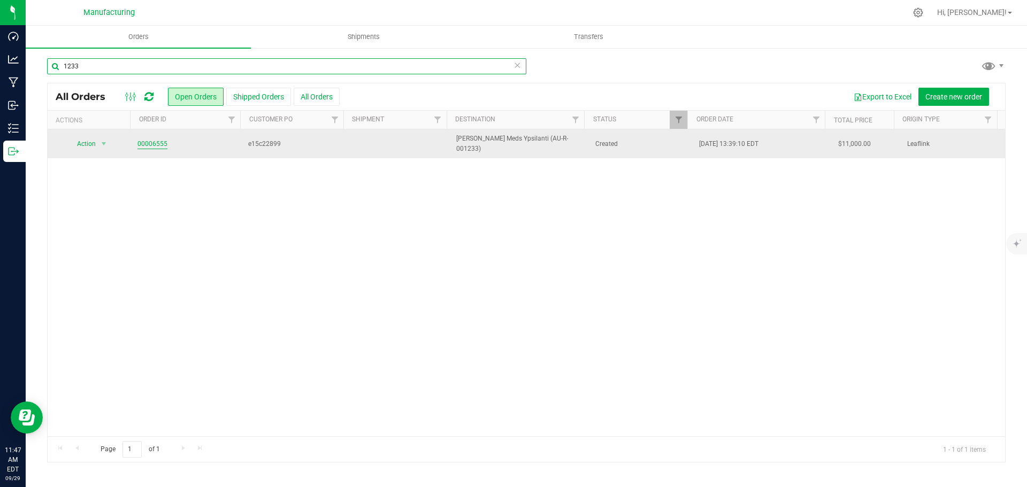
type input "1233"
click at [158, 139] on link "00006555" at bounding box center [152, 144] width 30 height 10
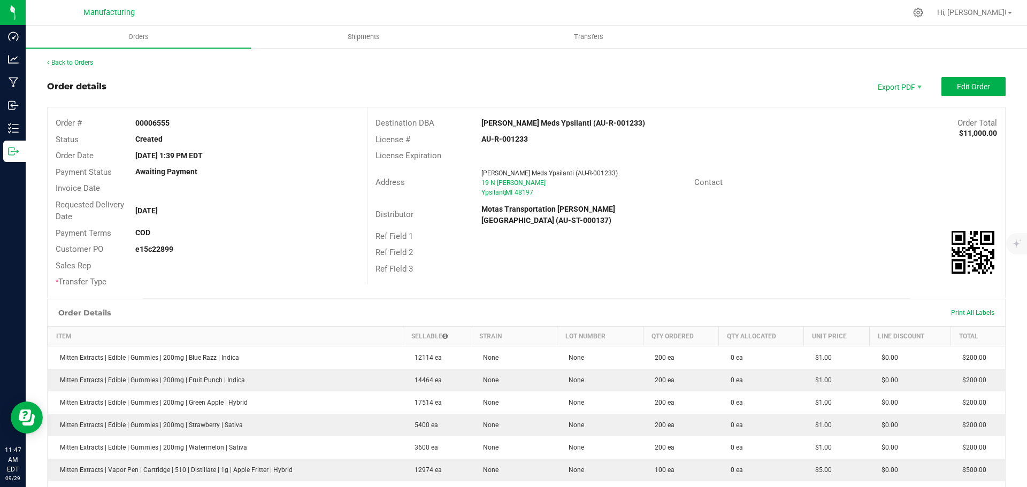
click at [507, 137] on strong "AU-R-001233" at bounding box center [504, 139] width 47 height 9
copy strong "AU-R-001233"
click at [503, 141] on strong "AU-R-001233" at bounding box center [504, 139] width 47 height 9
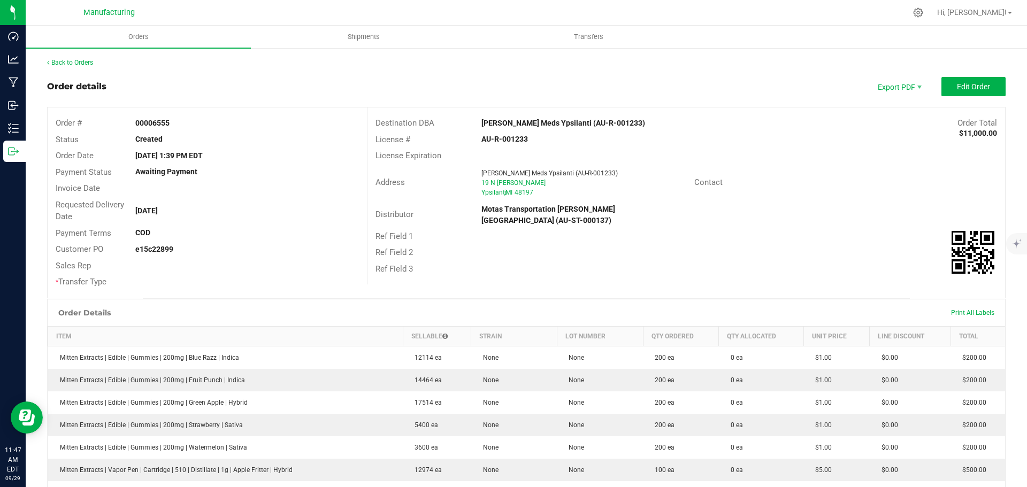
click at [499, 140] on strong "AU-R-001233" at bounding box center [504, 139] width 47 height 9
click at [504, 120] on strong "[PERSON_NAME] Meds Ypsilanti (AU-R-001233)" at bounding box center [563, 123] width 164 height 9
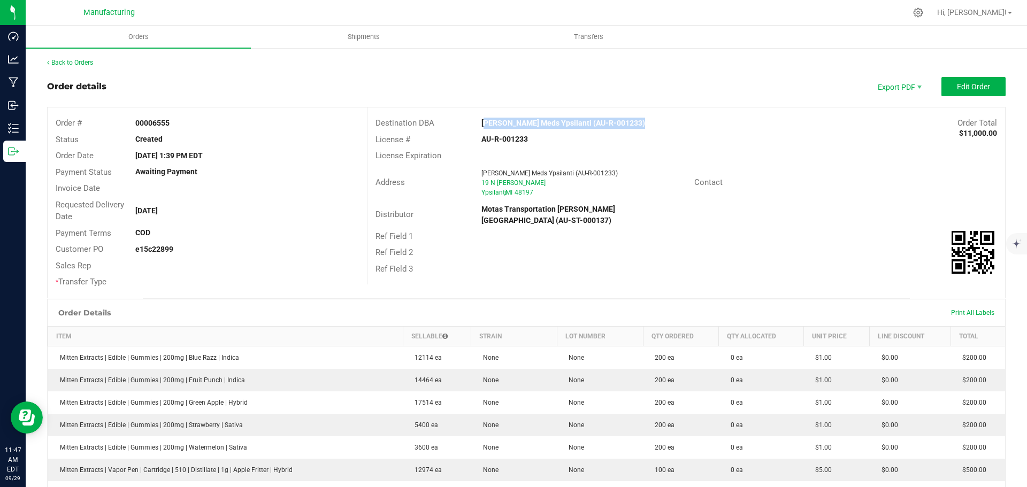
click at [504, 120] on strong "[PERSON_NAME] Meds Ypsilanti (AU-R-001233)" at bounding box center [563, 123] width 164 height 9
click at [732, 244] on div "Ref Field 2" at bounding box center [685, 252] width 637 height 17
click at [975, 81] on button "Edit Order" at bounding box center [973, 86] width 64 height 19
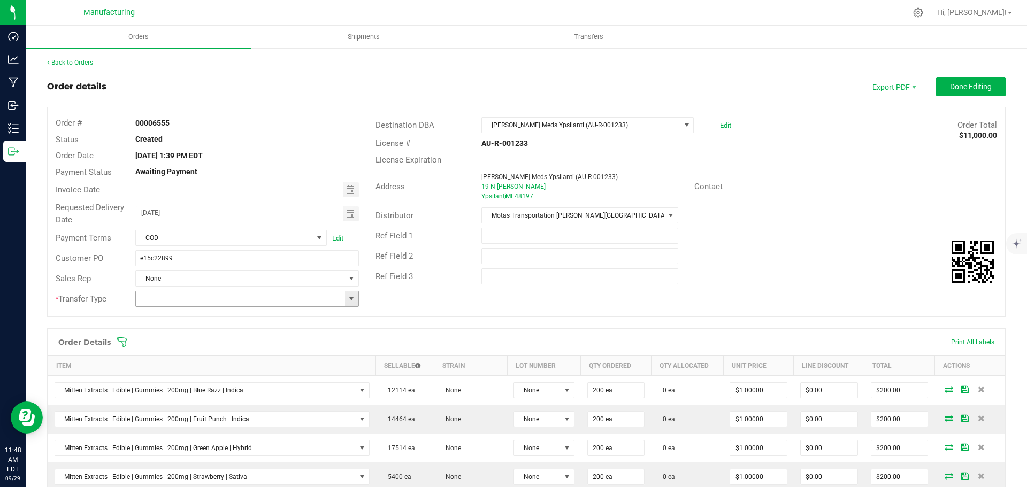
click at [350, 299] on span at bounding box center [351, 299] width 9 height 9
click at [185, 407] on li "Wholesale Transfer" at bounding box center [245, 410] width 220 height 18
type input "Wholesale Transfer"
click at [120, 340] on icon at bounding box center [122, 342] width 11 height 11
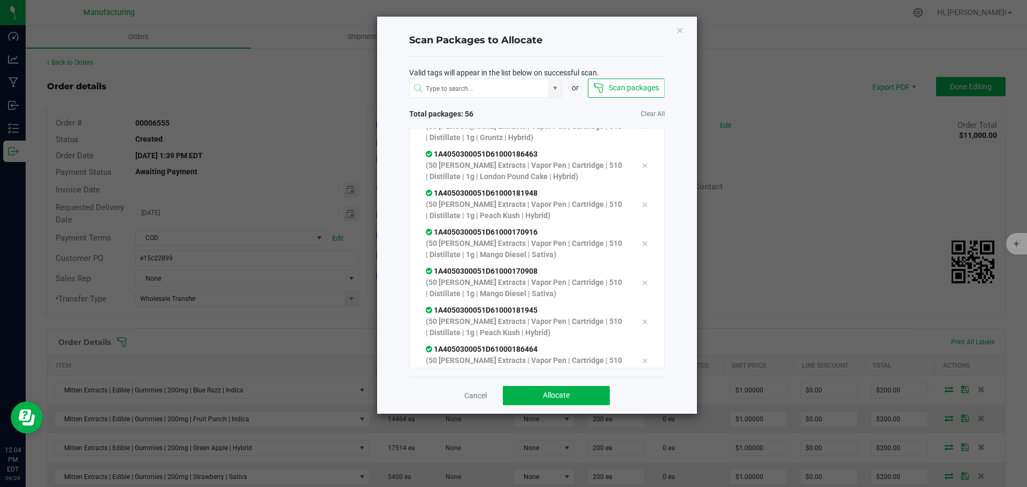
scroll to position [1934, 0]
click at [565, 396] on span "Allocate" at bounding box center [556, 395] width 27 height 9
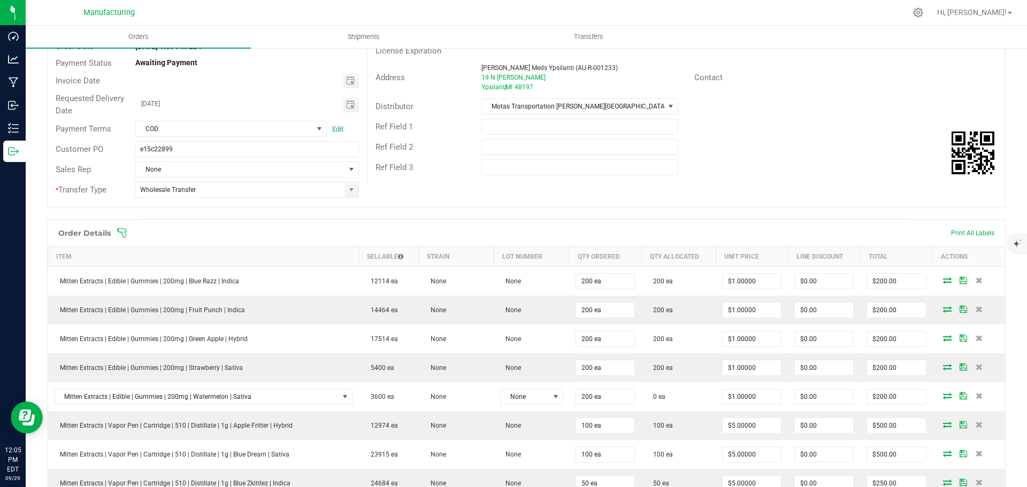
scroll to position [53, 0]
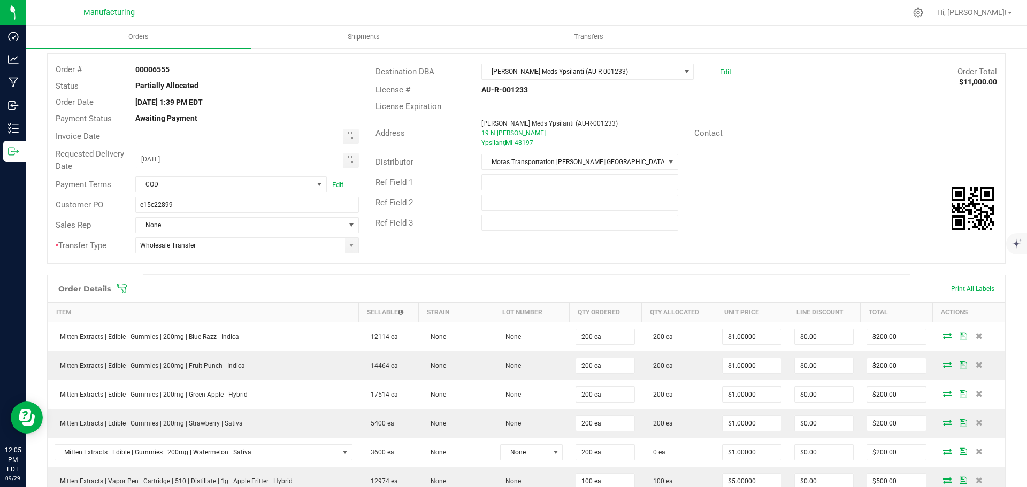
click at [118, 287] on icon at bounding box center [122, 289] width 10 height 10
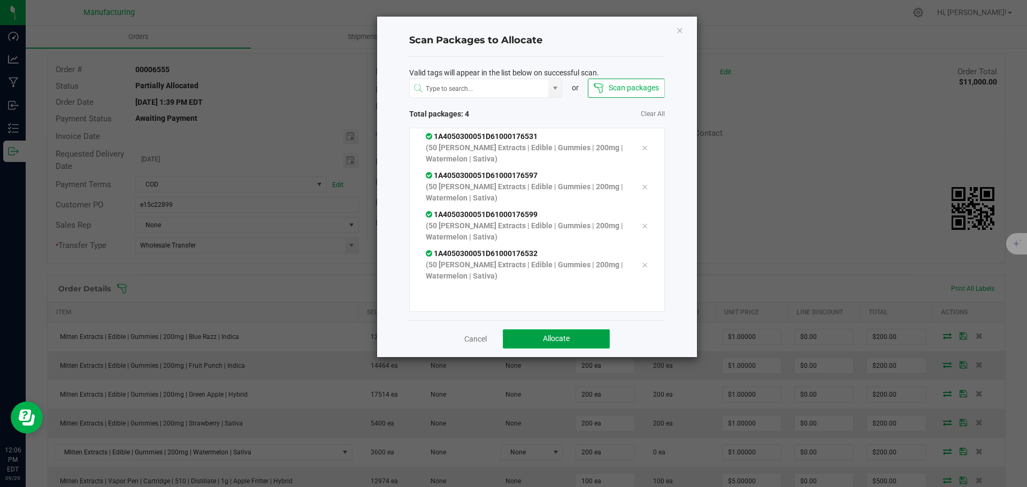
click at [580, 333] on button "Allocate" at bounding box center [556, 338] width 107 height 19
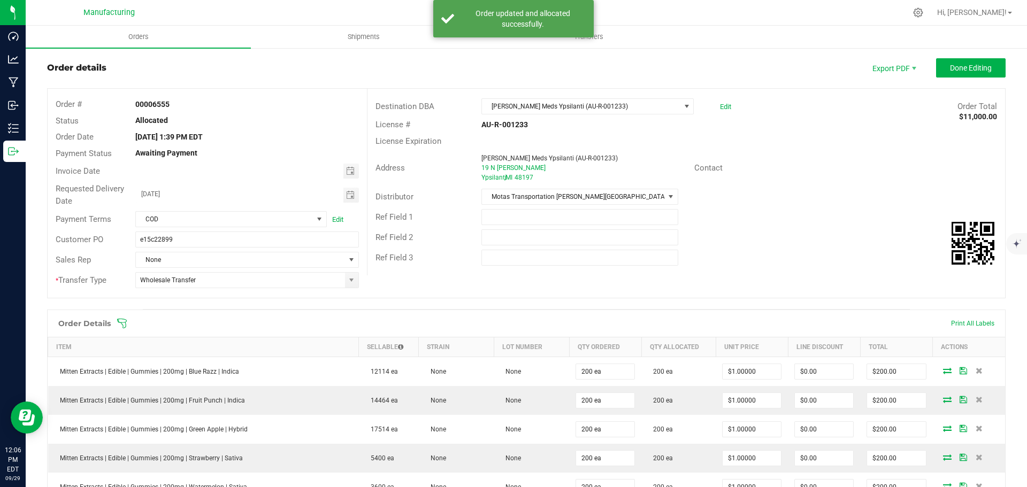
scroll to position [0, 0]
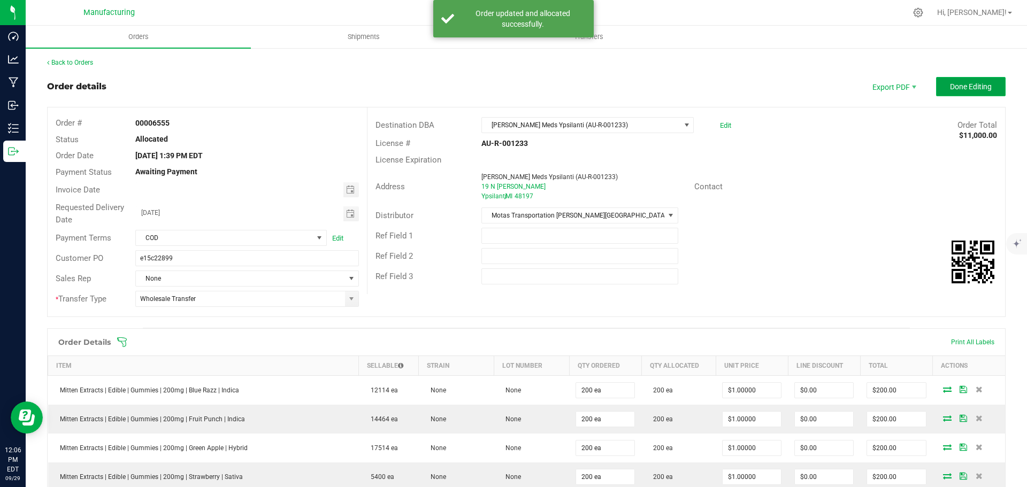
click at [972, 80] on button "Done Editing" at bounding box center [971, 86] width 70 height 19
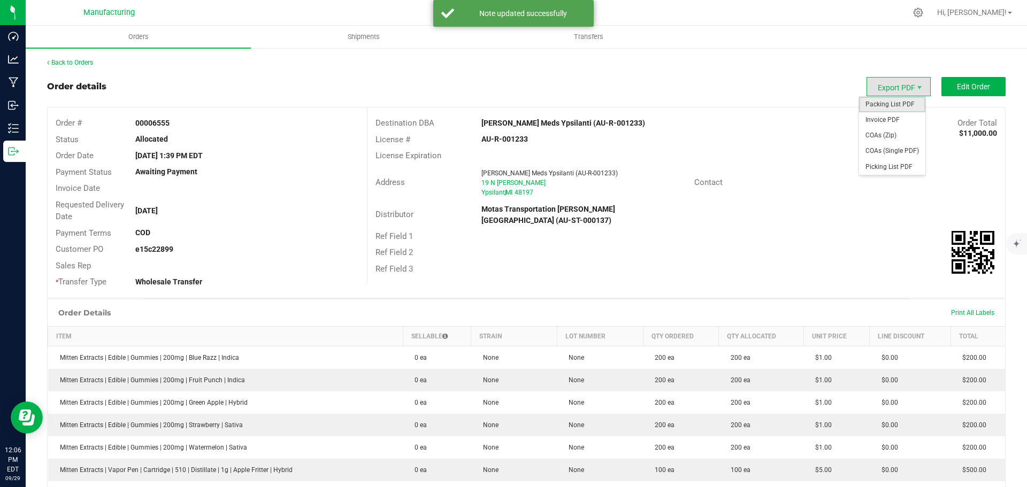
click at [875, 99] on span "Packing List PDF" at bounding box center [892, 105] width 66 height 16
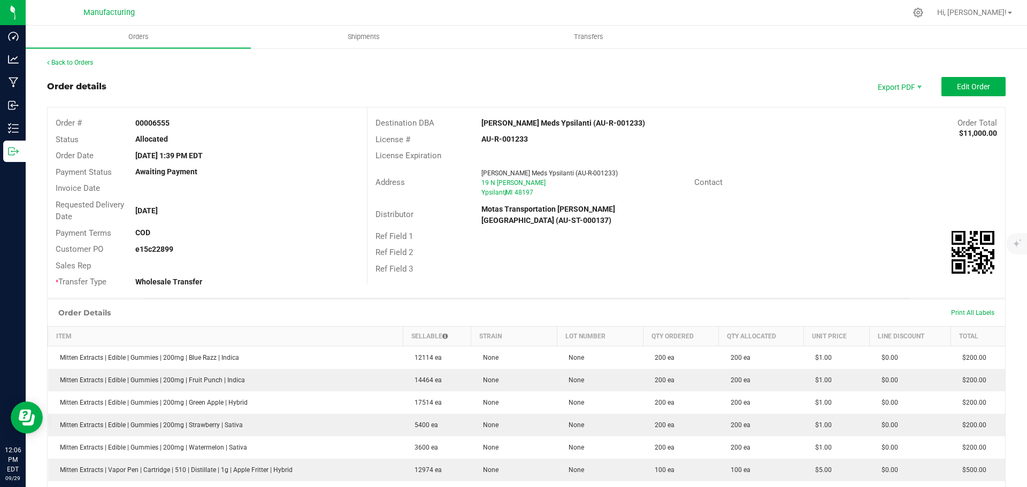
click at [73, 58] on div "Back to Orders" at bounding box center [526, 63] width 958 height 10
click at [77, 62] on link "Back to Orders" at bounding box center [70, 62] width 46 height 7
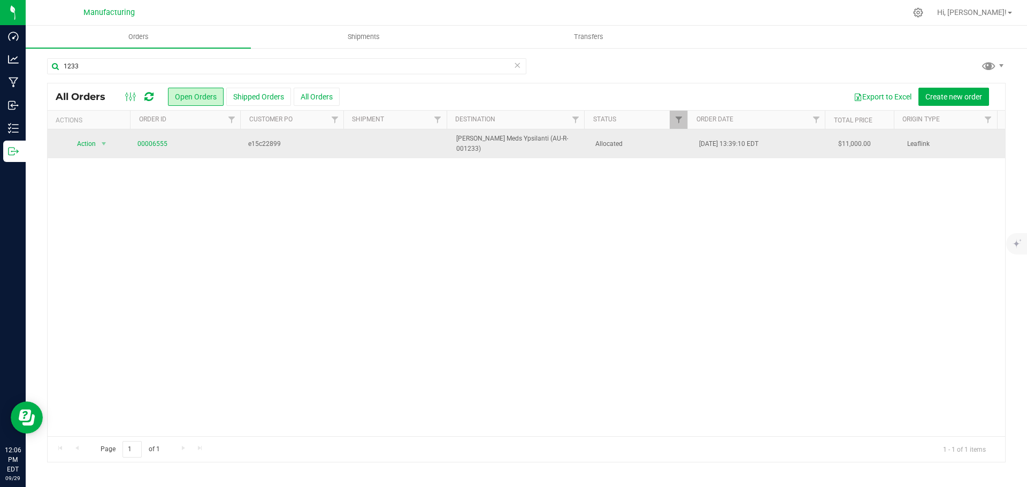
click at [641, 145] on span "Allocated" at bounding box center [640, 144] width 91 height 10
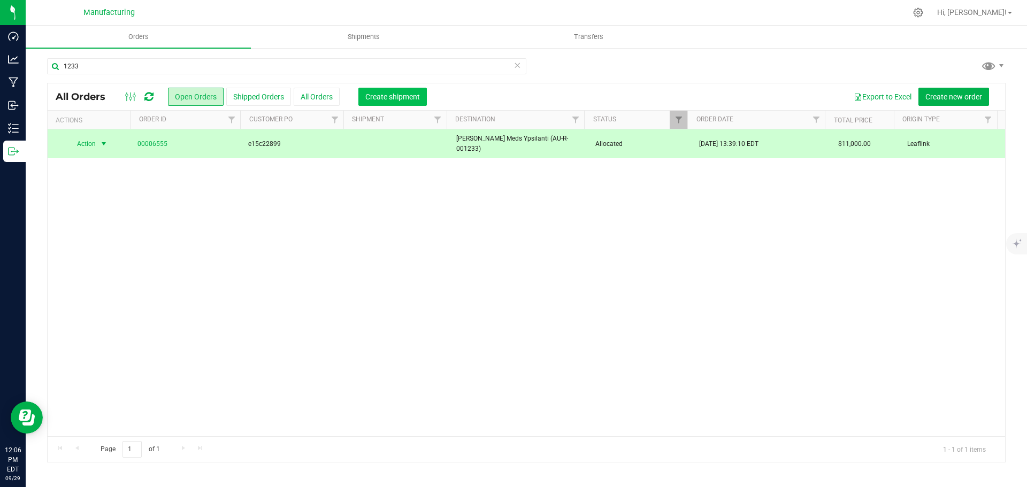
click at [389, 91] on button "Create shipment" at bounding box center [392, 97] width 68 height 18
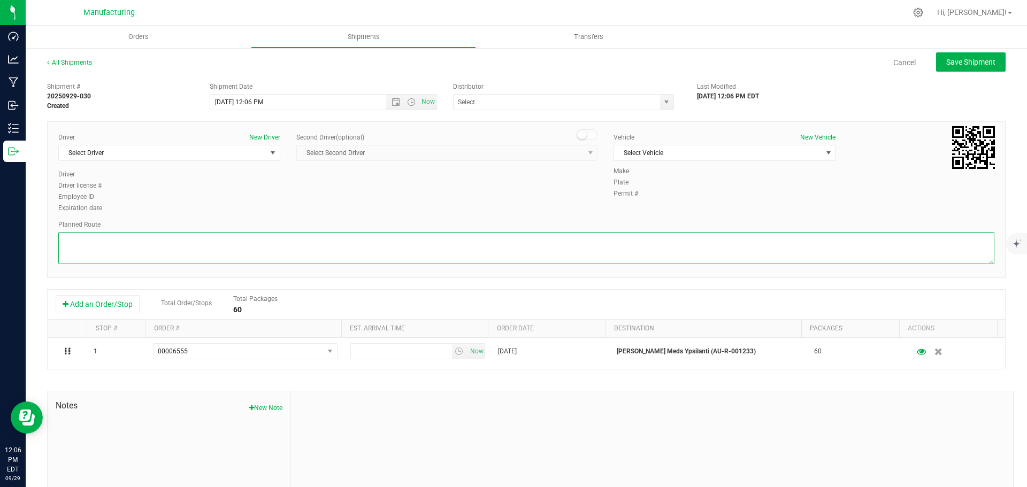
drag, startPoint x: 525, startPoint y: 246, endPoint x: 527, endPoint y: 240, distance: 6.1
click at [525, 245] on textarea at bounding box center [526, 248] width 936 height 32
paste textarea "Mitten Distro Dimondale To Motas -- Head south 246 ft -- Turn right 325 ft -- T…"
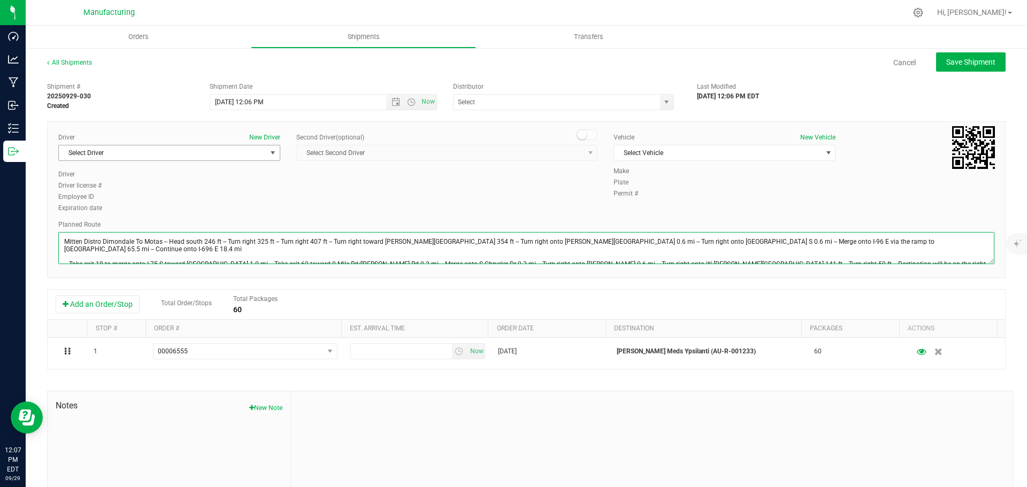
type textarea "Mitten Distro Dimondale To Motas -- Head south 246 ft -- Turn right 325 ft -- T…"
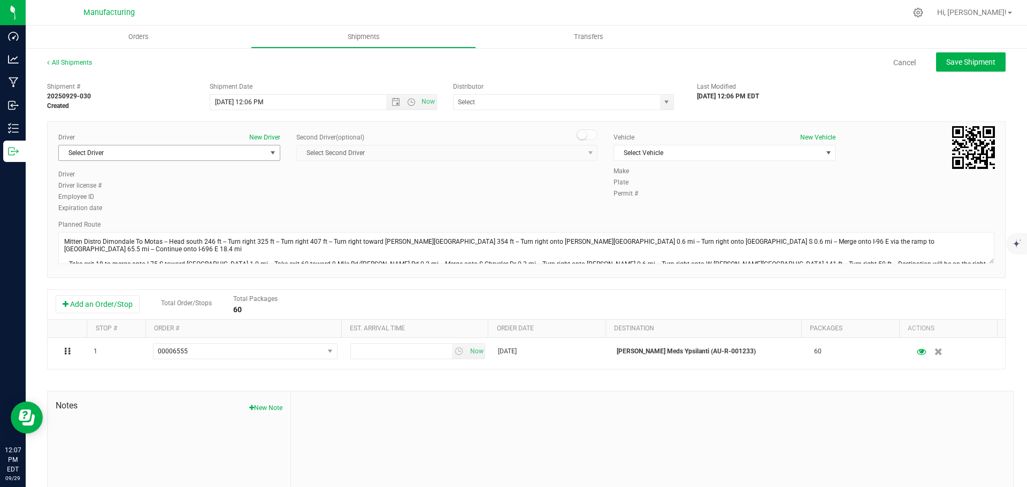
click at [121, 154] on span "Select Driver" at bounding box center [162, 152] width 207 height 15
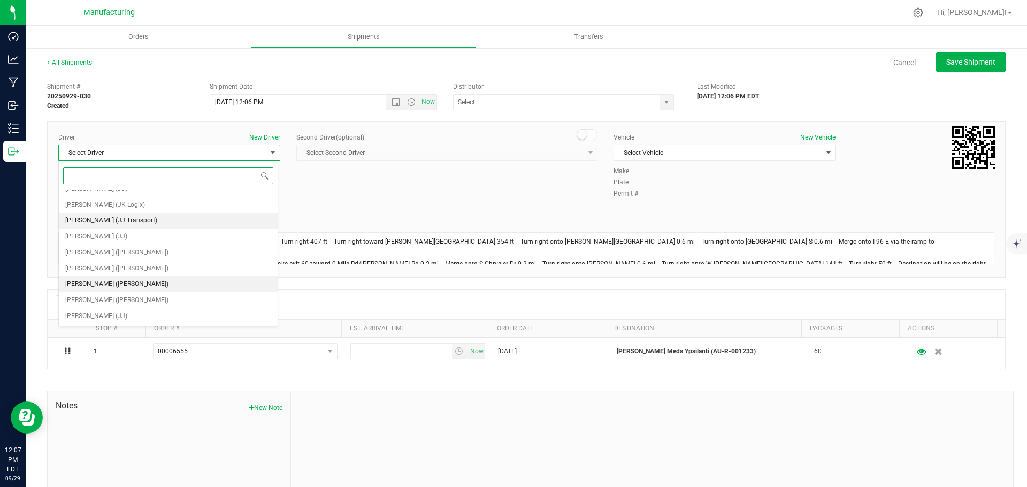
scroll to position [56, 0]
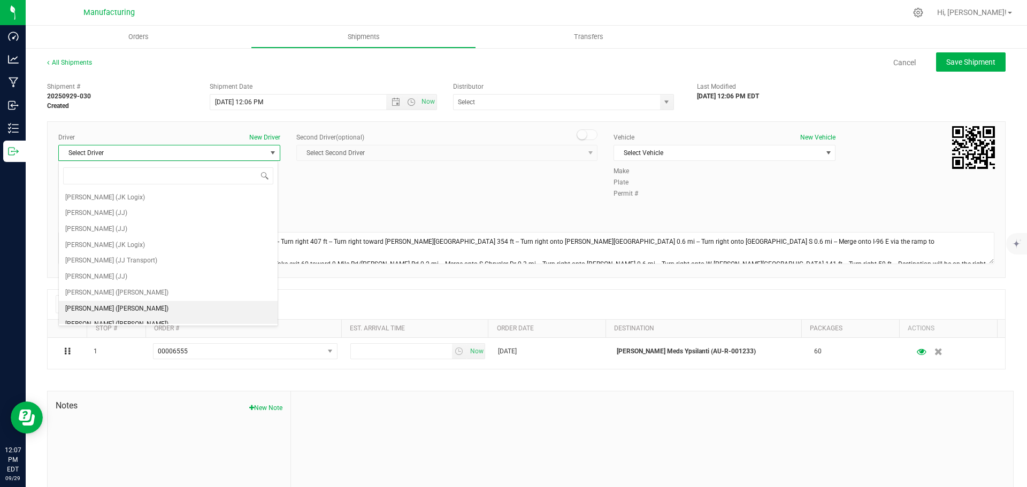
scroll to position [56, 0]
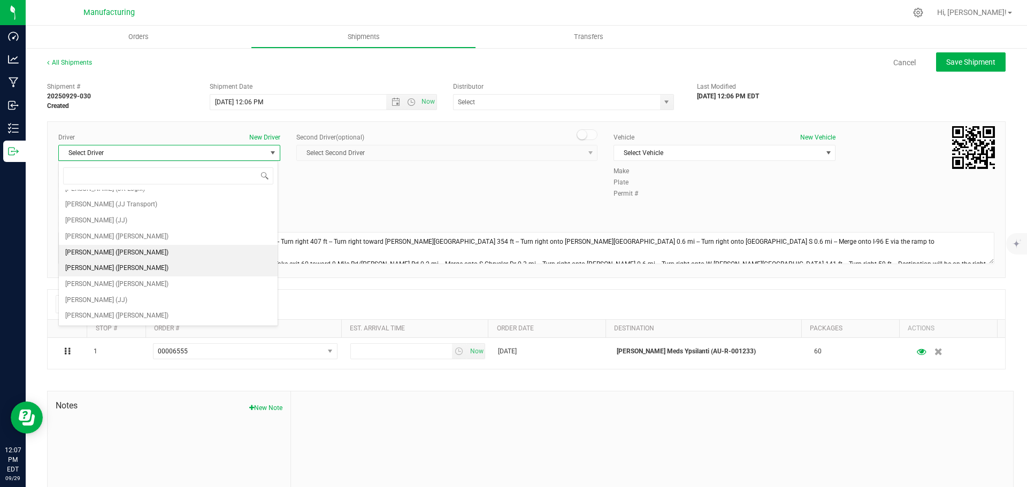
click at [107, 255] on span "[PERSON_NAME] ([PERSON_NAME])" at bounding box center [116, 253] width 103 height 14
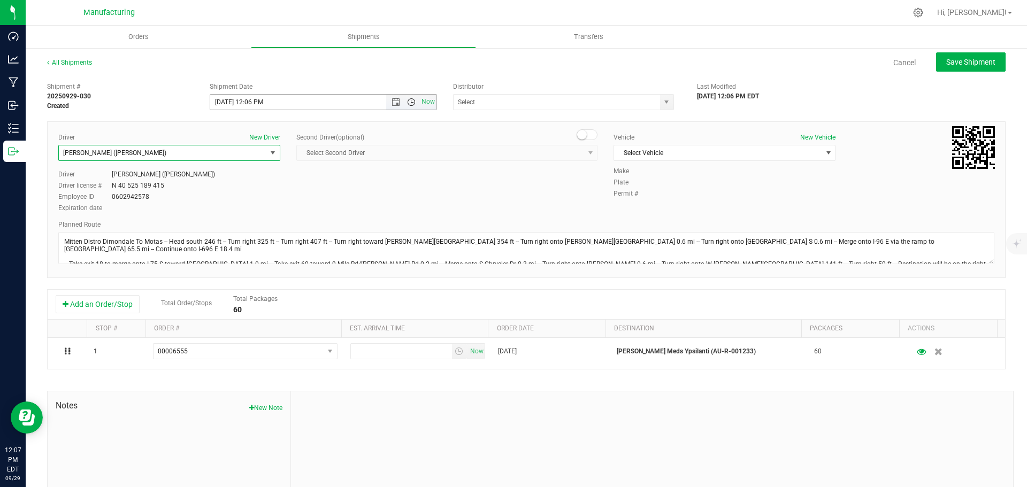
click at [408, 101] on span "Open the time view" at bounding box center [411, 102] width 9 height 9
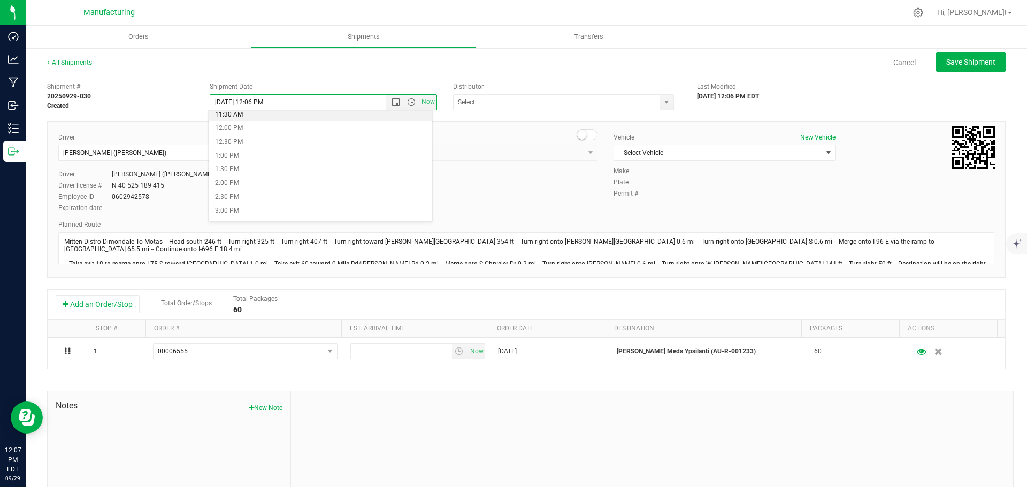
click at [254, 115] on li "11:30 AM" at bounding box center [321, 115] width 224 height 14
click at [390, 97] on span "Now" at bounding box center [411, 102] width 50 height 15
click at [391, 104] on span "Open the date view" at bounding box center [395, 102] width 9 height 9
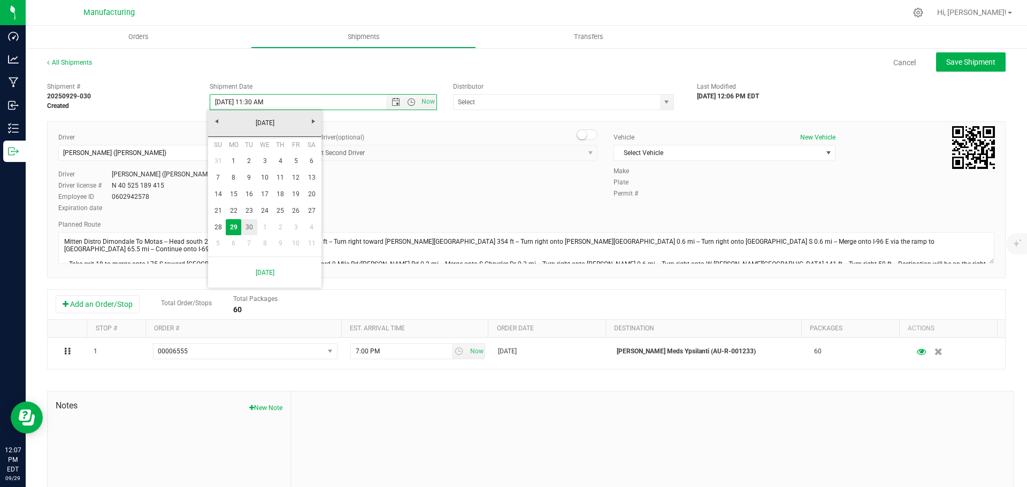
click at [255, 223] on link "30" at bounding box center [249, 227] width 16 height 17
type input "[DATE] 11:30 AM"
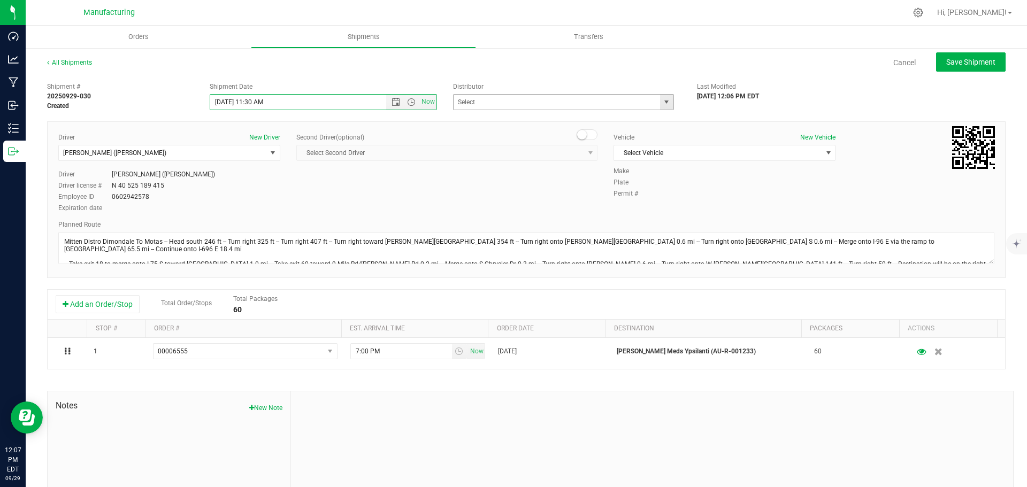
click at [662, 105] on span "select" at bounding box center [666, 102] width 9 height 9
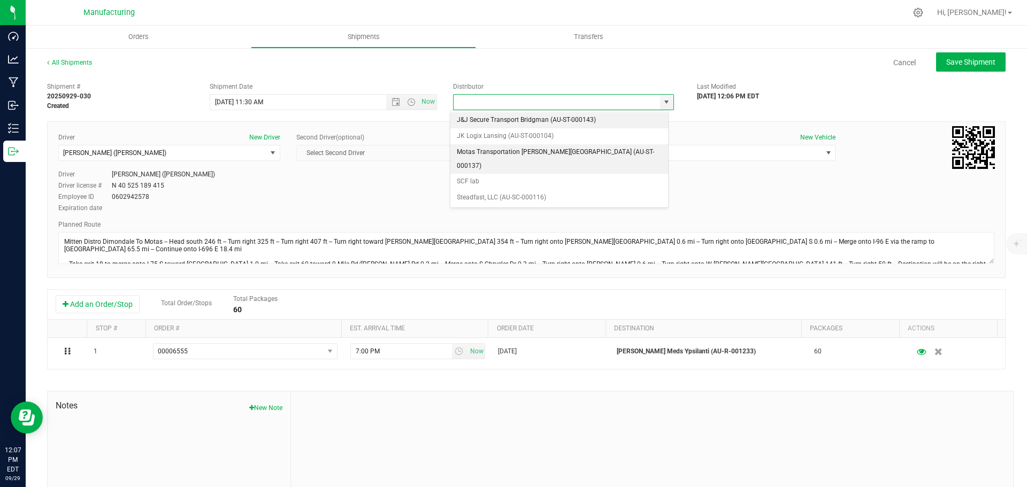
click at [516, 150] on li "Motas Transportation [PERSON_NAME][GEOGRAPHIC_DATA] (AU-ST-000137)" at bounding box center [559, 158] width 218 height 29
type input "Motas Transportation [PERSON_NAME][GEOGRAPHIC_DATA] (AU-ST-000137)"
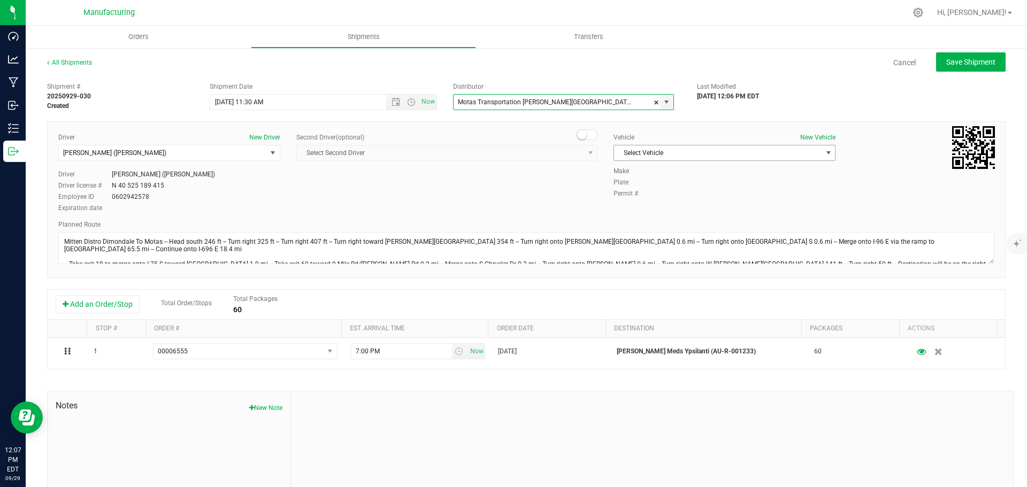
click at [685, 155] on span "Select Vehicle" at bounding box center [717, 152] width 207 height 15
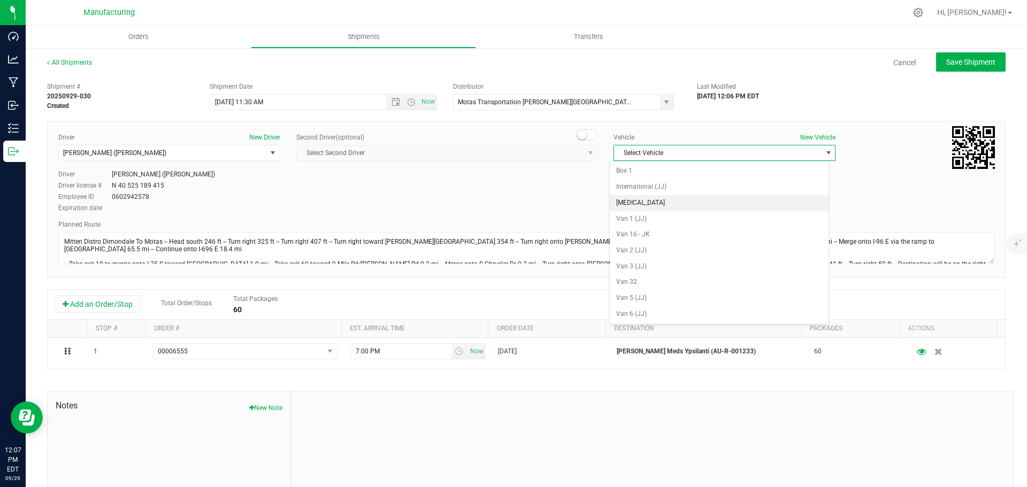
click at [614, 196] on li "[MEDICAL_DATA]" at bounding box center [719, 203] width 219 height 16
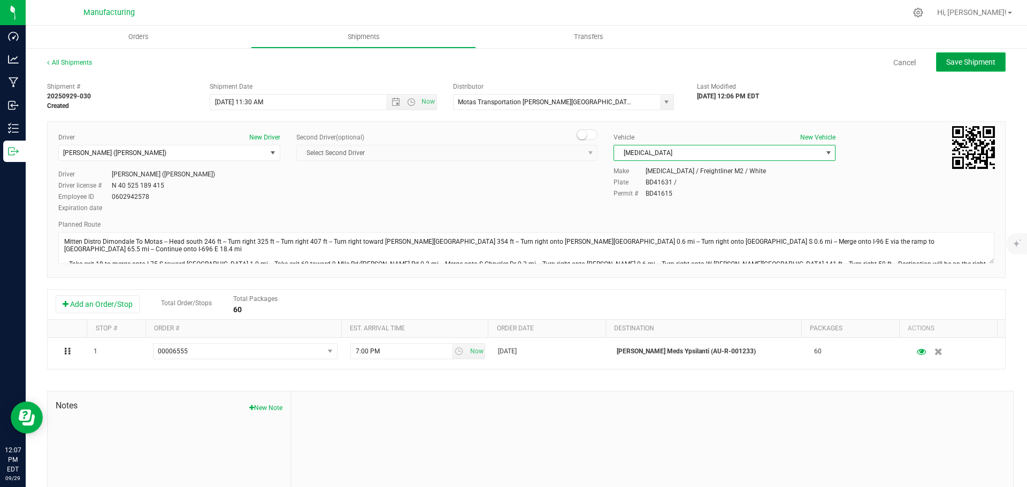
click at [980, 66] on span "Save Shipment" at bounding box center [970, 62] width 49 height 9
type input "[DATE] 3:30 PM"
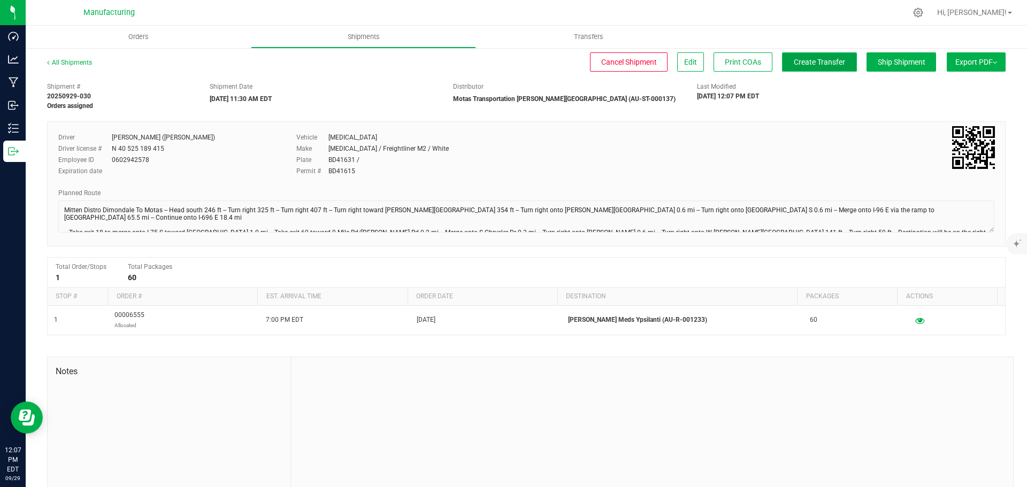
click at [808, 59] on span "Create Transfer" at bounding box center [819, 62] width 51 height 9
click at [127, 34] on span "Orders" at bounding box center [138, 37] width 49 height 10
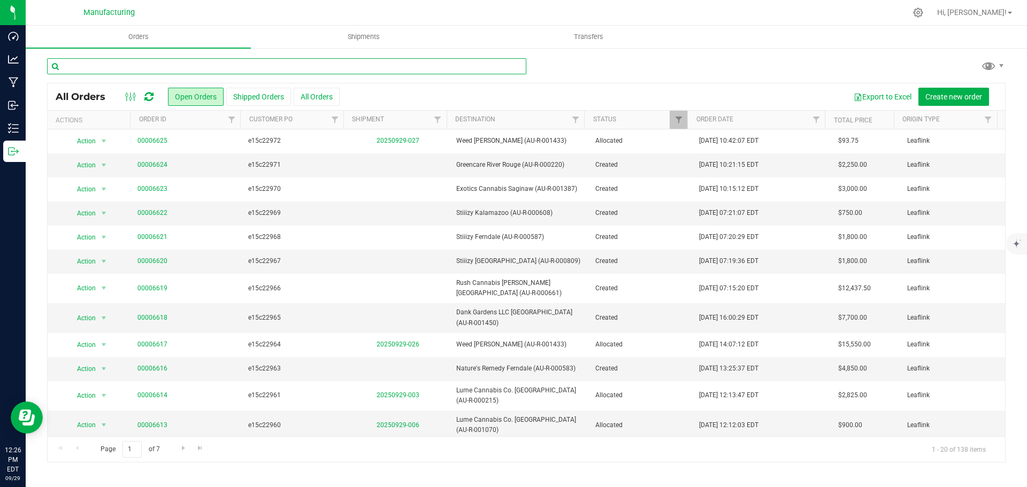
click at [160, 68] on input "text" at bounding box center [286, 66] width 479 height 16
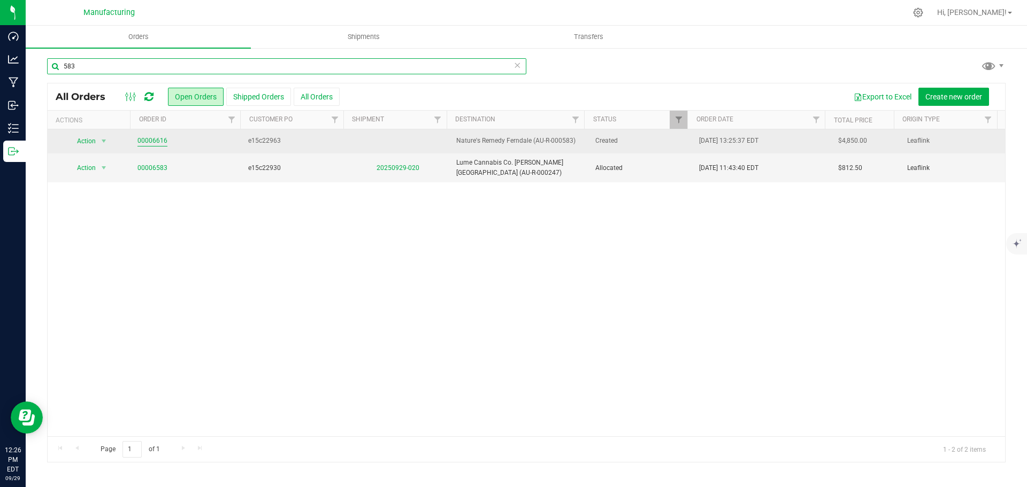
type input "583"
click at [149, 138] on link "00006616" at bounding box center [152, 141] width 30 height 10
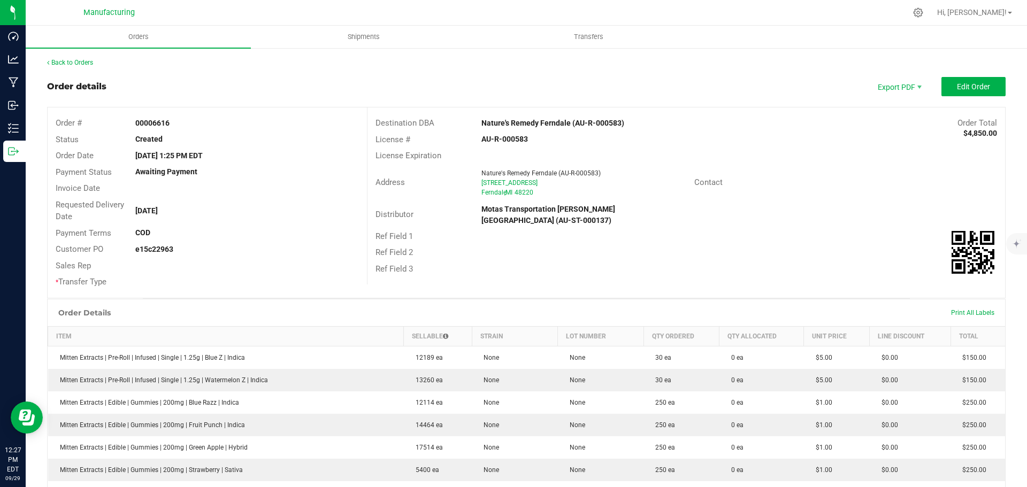
click at [541, 119] on strong "Nature's Remedy Ferndale (AU-R-000583)" at bounding box center [552, 123] width 143 height 9
click at [541, 122] on strong "Nature's Remedy Ferndale (AU-R-000583)" at bounding box center [552, 123] width 143 height 9
click at [541, 123] on strong "Nature's Remedy Ferndale (AU-R-000583)" at bounding box center [552, 123] width 143 height 9
drag, startPoint x: 541, startPoint y: 123, endPoint x: 775, endPoint y: 144, distance: 235.2
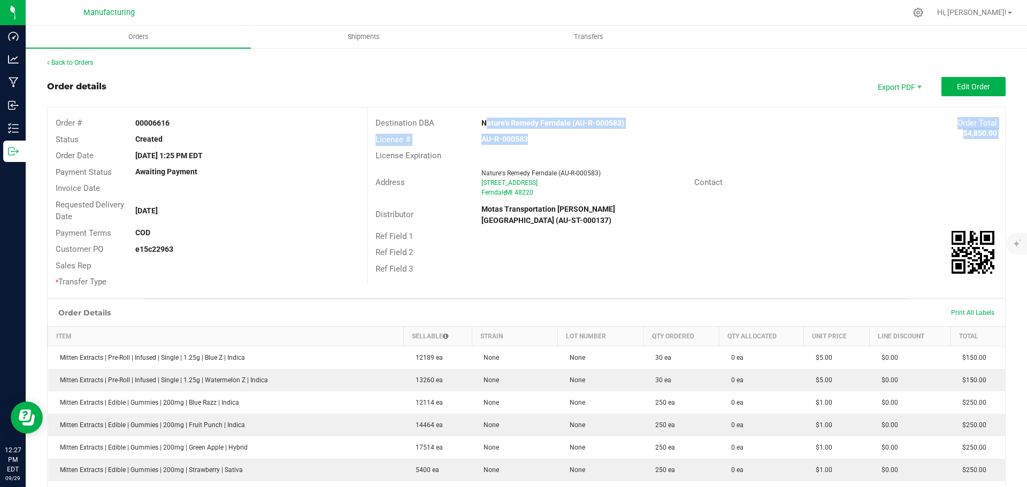
click at [791, 145] on div "Destination DBA Nature's Remedy Ferndale (AU-R-000583) Order Total $4,850.00 Li…" at bounding box center [686, 195] width 638 height 177
click at [525, 119] on strong "Nature's Remedy Ferndale (AU-R-000583)" at bounding box center [552, 123] width 143 height 9
click at [525, 121] on strong "Nature's Remedy Ferndale (AU-R-000583)" at bounding box center [552, 123] width 143 height 9
click at [526, 122] on strong "Nature's Remedy Ferndale (AU-R-000583)" at bounding box center [552, 123] width 143 height 9
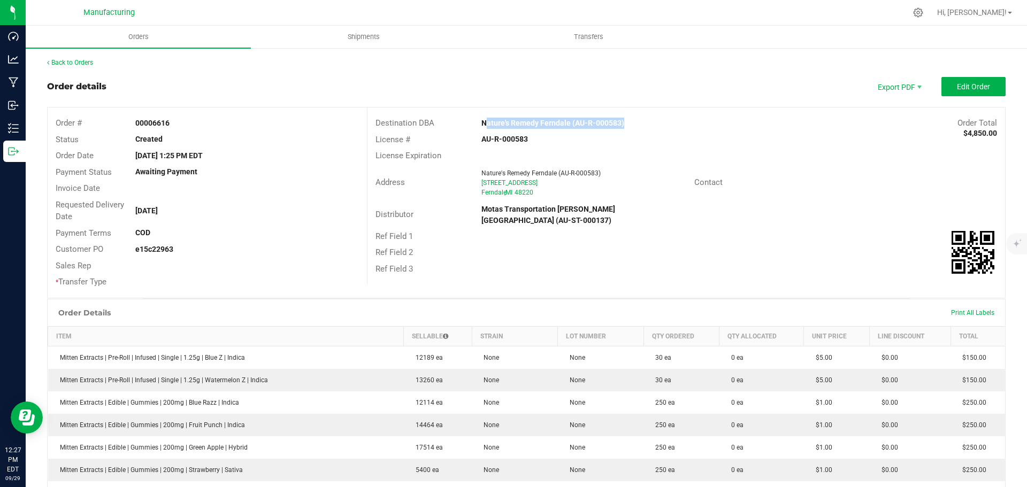
drag, startPoint x: 526, startPoint y: 122, endPoint x: 581, endPoint y: 123, distance: 55.6
click at [581, 123] on strong "Nature's Remedy Ferndale (AU-R-000583)" at bounding box center [552, 123] width 143 height 9
click at [795, 164] on div "Address Nature's Remedy Ferndale (AU-R-000583) [STREET_ADDRESS] Contact" at bounding box center [685, 182] width 637 height 37
click at [957, 88] on span "Edit Order" at bounding box center [973, 86] width 33 height 9
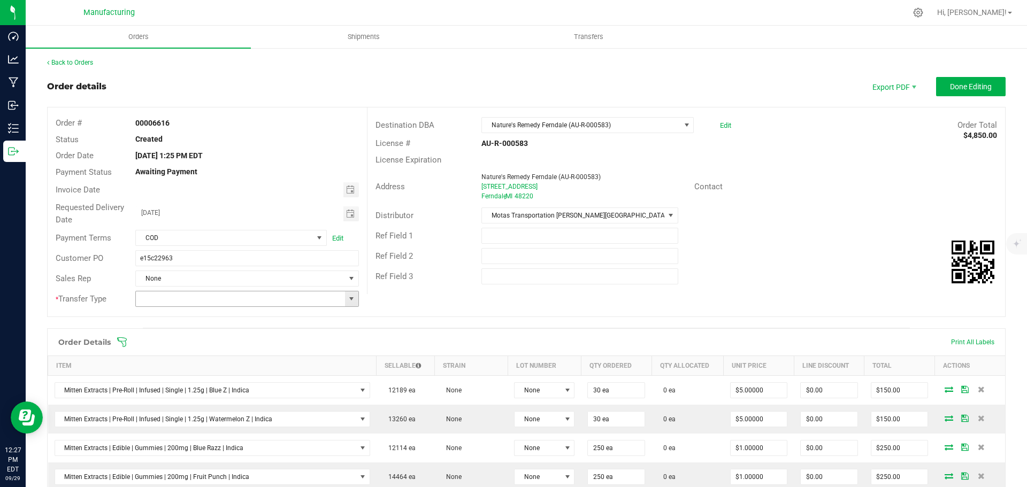
click at [349, 299] on span at bounding box center [351, 299] width 9 height 9
drag, startPoint x: 203, startPoint y: 386, endPoint x: 168, endPoint y: 349, distance: 50.7
click at [203, 386] on li "Wholesale Transfer" at bounding box center [245, 389] width 220 height 18
type input "Wholesale Transfer"
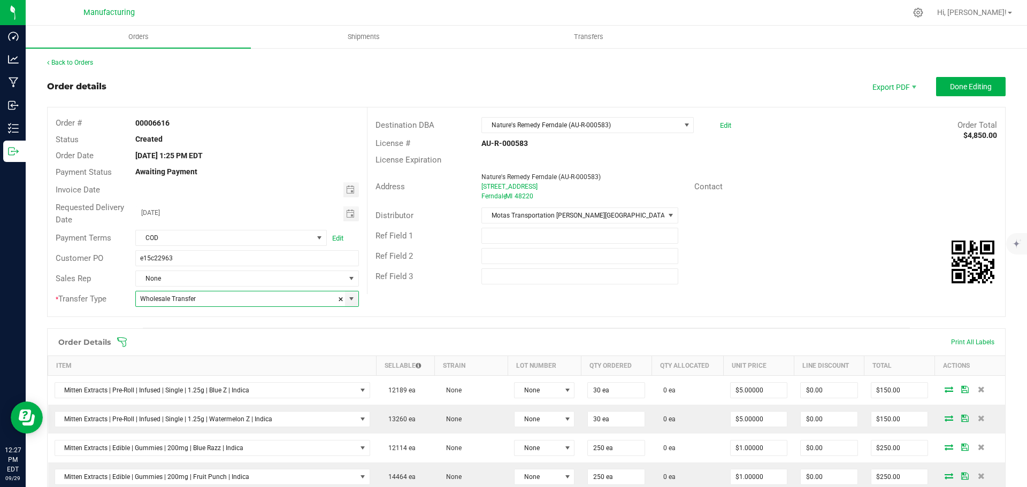
click at [122, 340] on icon at bounding box center [122, 342] width 11 height 11
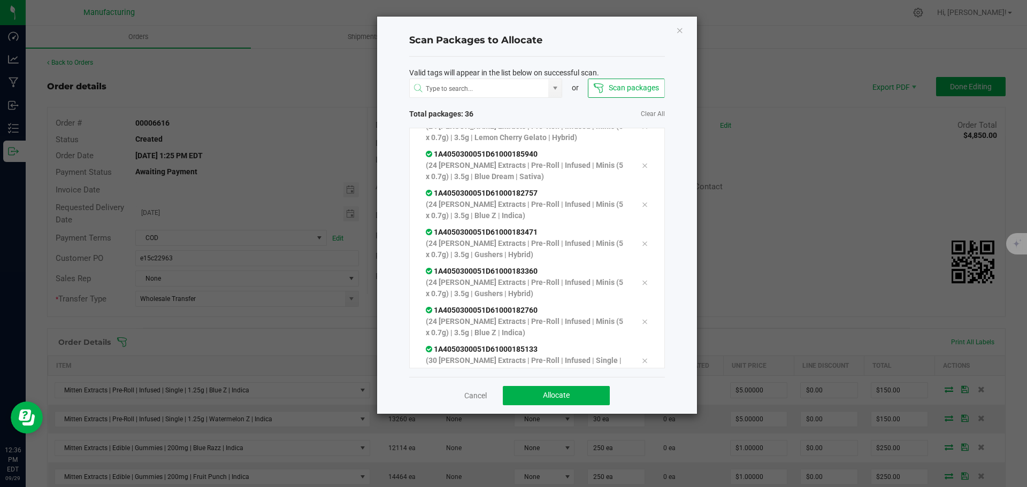
scroll to position [1192, 0]
click at [574, 391] on div "Cancel Allocate" at bounding box center [537, 395] width 256 height 37
click at [575, 397] on button "Allocate" at bounding box center [556, 395] width 107 height 19
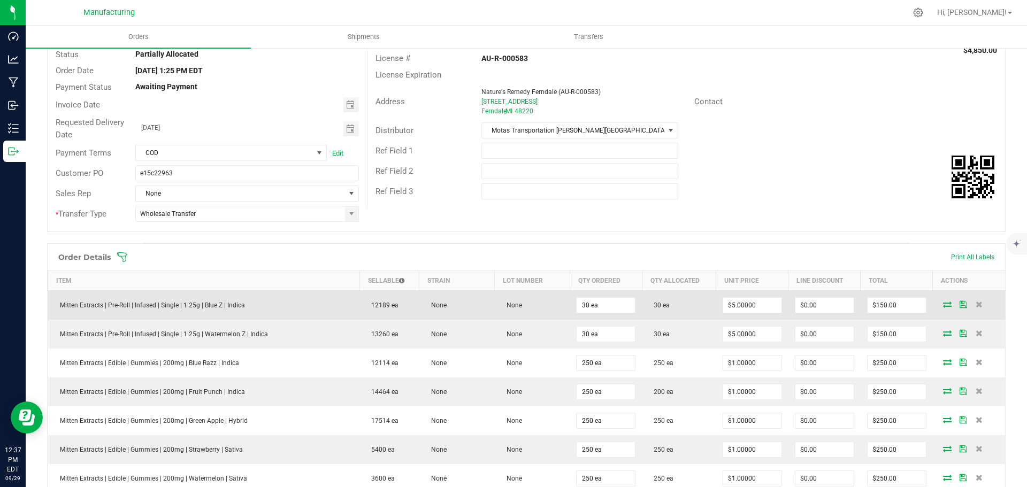
scroll to position [0, 0]
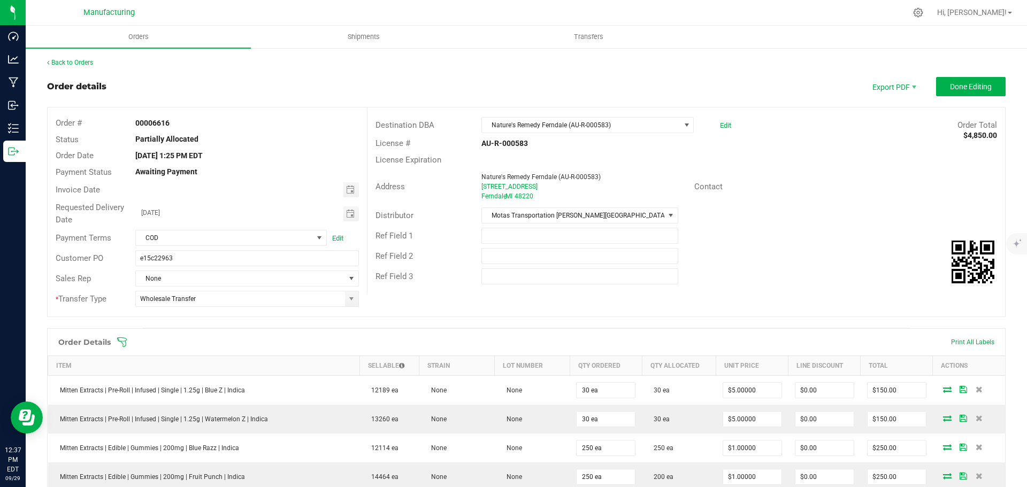
click at [119, 339] on icon at bounding box center [122, 342] width 11 height 11
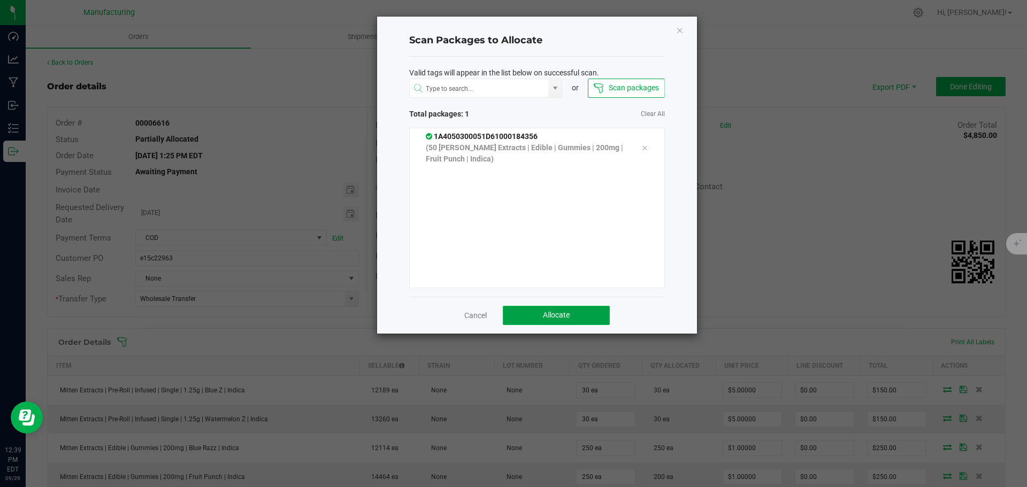
click at [556, 311] on button "Allocate" at bounding box center [556, 315] width 107 height 19
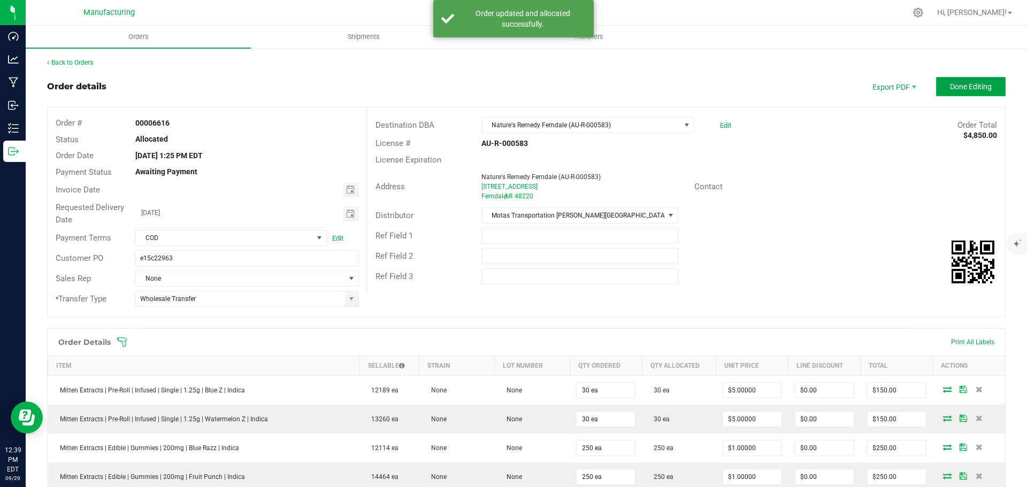
click at [950, 90] on span "Done Editing" at bounding box center [971, 86] width 42 height 9
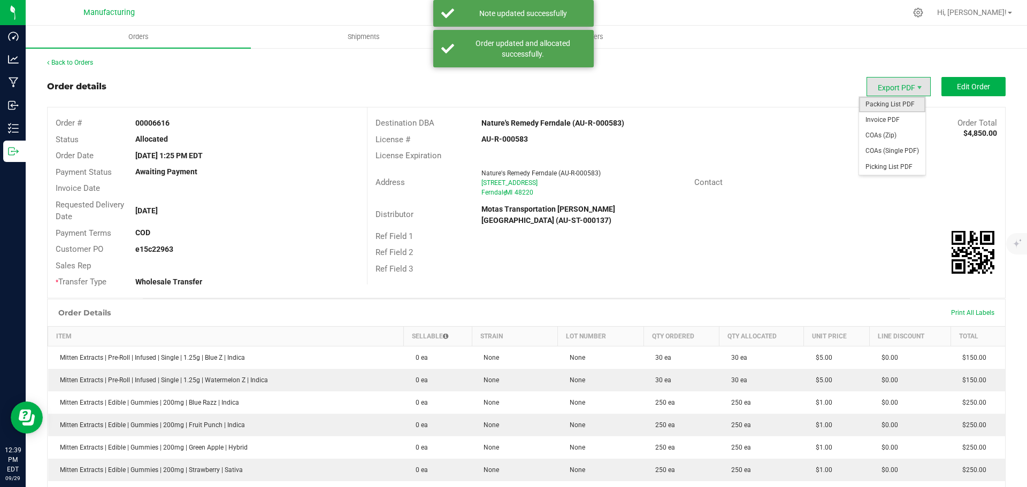
click at [886, 101] on span "Packing List PDF" at bounding box center [892, 105] width 66 height 16
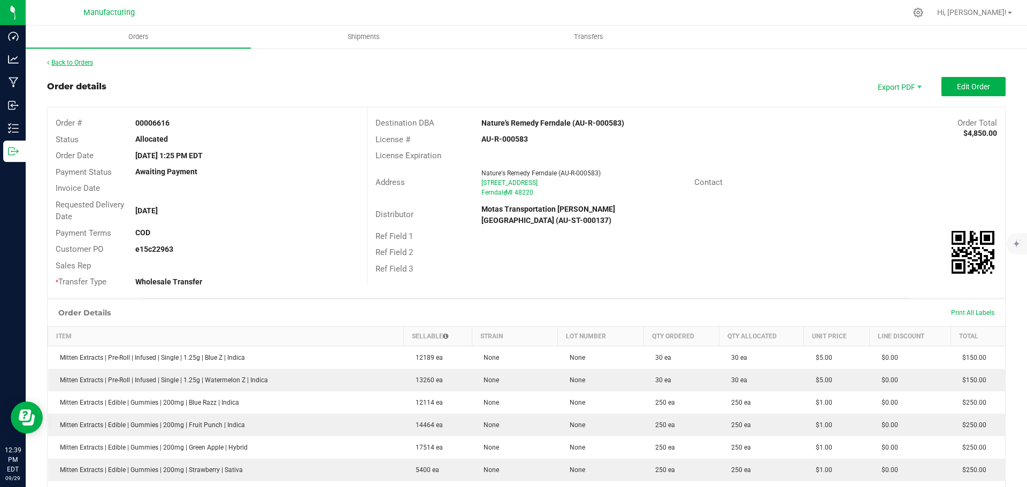
click at [89, 64] on link "Back to Orders" at bounding box center [70, 62] width 46 height 7
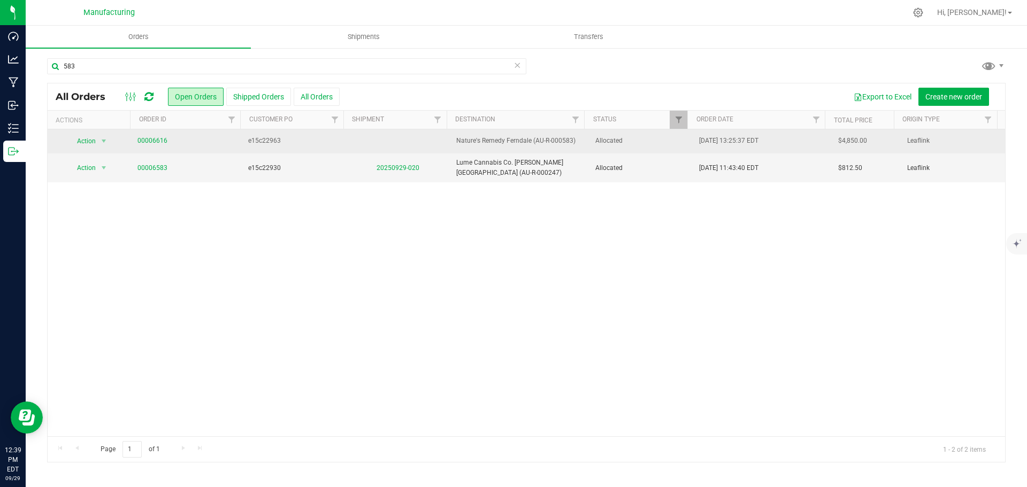
click at [656, 145] on span "Allocated" at bounding box center [640, 141] width 91 height 10
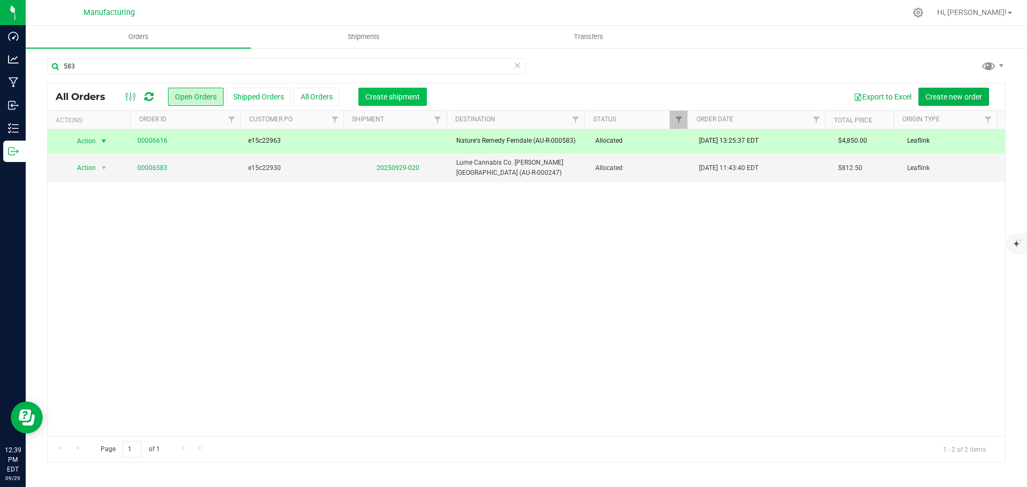
click at [382, 96] on span "Create shipment" at bounding box center [392, 97] width 55 height 9
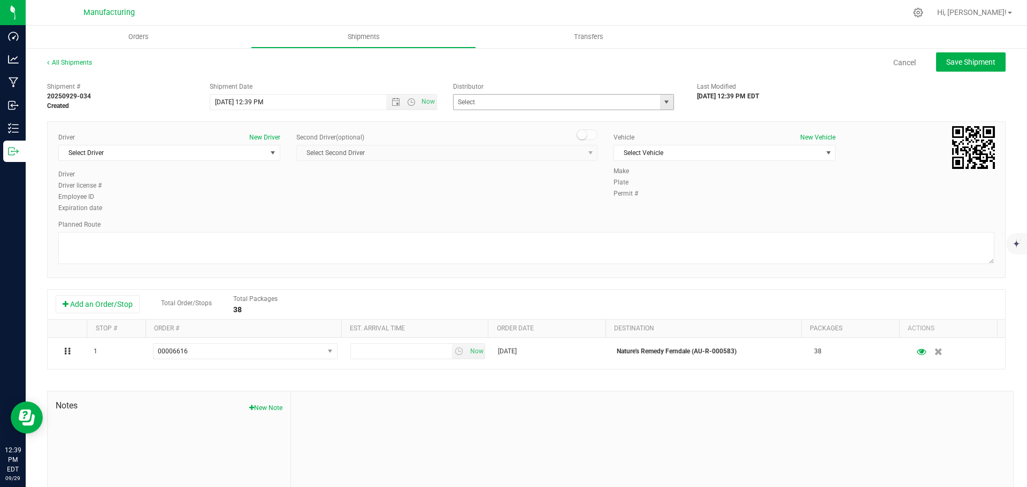
click at [662, 101] on span "select" at bounding box center [666, 102] width 9 height 9
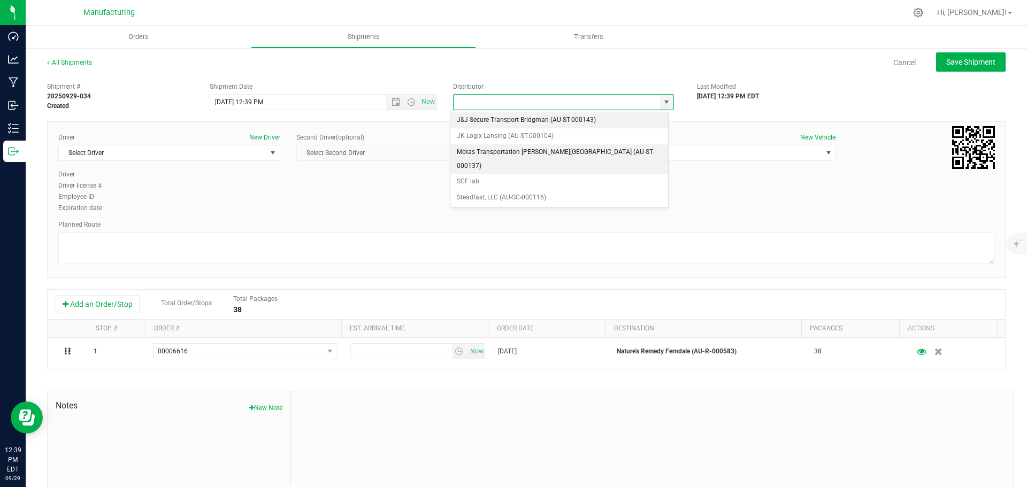
click at [478, 155] on li "Motas Transportation [PERSON_NAME][GEOGRAPHIC_DATA] (AU-ST-000137)" at bounding box center [559, 158] width 218 height 29
type input "Motas Transportation [PERSON_NAME][GEOGRAPHIC_DATA] (AU-ST-000137)"
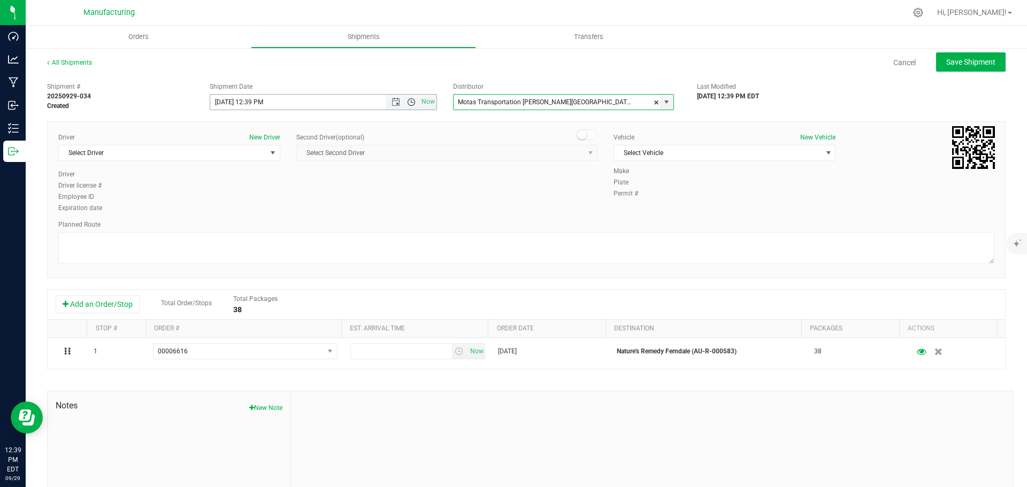
click at [407, 103] on span "Open the time view" at bounding box center [411, 102] width 9 height 9
drag, startPoint x: 237, startPoint y: 170, endPoint x: 310, endPoint y: 137, distance: 79.7
click at [237, 169] on li "11:30 AM" at bounding box center [321, 168] width 224 height 14
click at [391, 99] on span "Open the date view" at bounding box center [395, 102] width 9 height 9
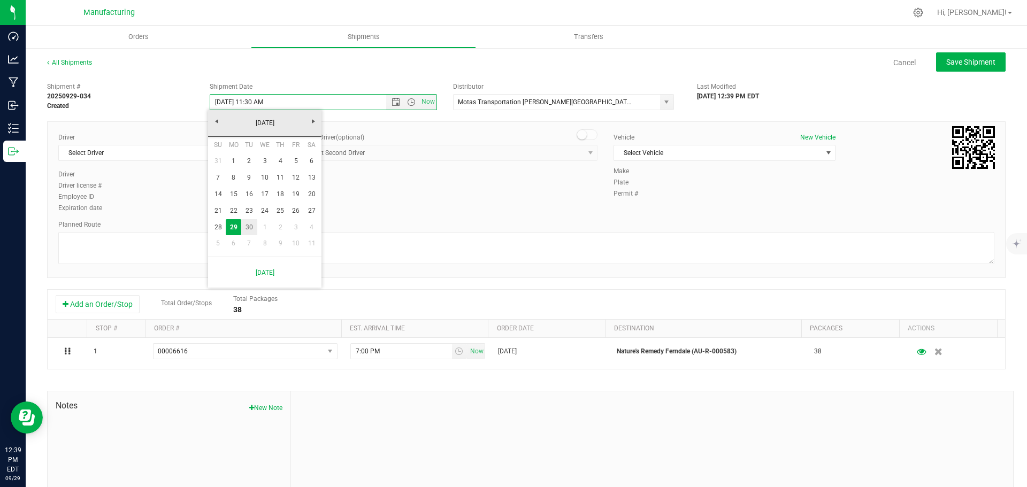
click at [253, 224] on link "30" at bounding box center [249, 227] width 16 height 17
type input "[DATE] 11:30 AM"
click at [656, 152] on span "Select Vehicle" at bounding box center [717, 152] width 207 height 15
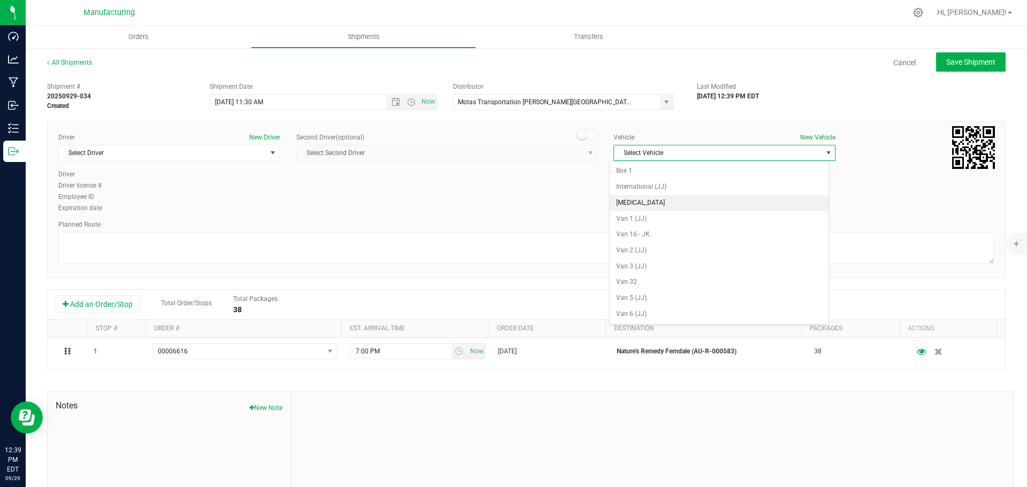
click at [633, 209] on li "[MEDICAL_DATA]" at bounding box center [719, 203] width 219 height 16
click at [261, 157] on span "Select Driver" at bounding box center [162, 152] width 207 height 15
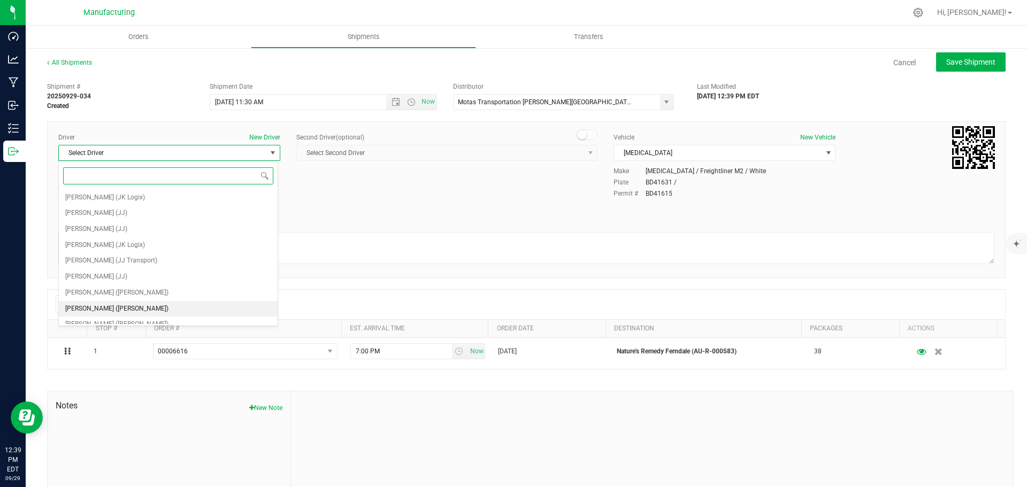
click at [137, 308] on li "[PERSON_NAME] ([PERSON_NAME])" at bounding box center [168, 309] width 219 height 16
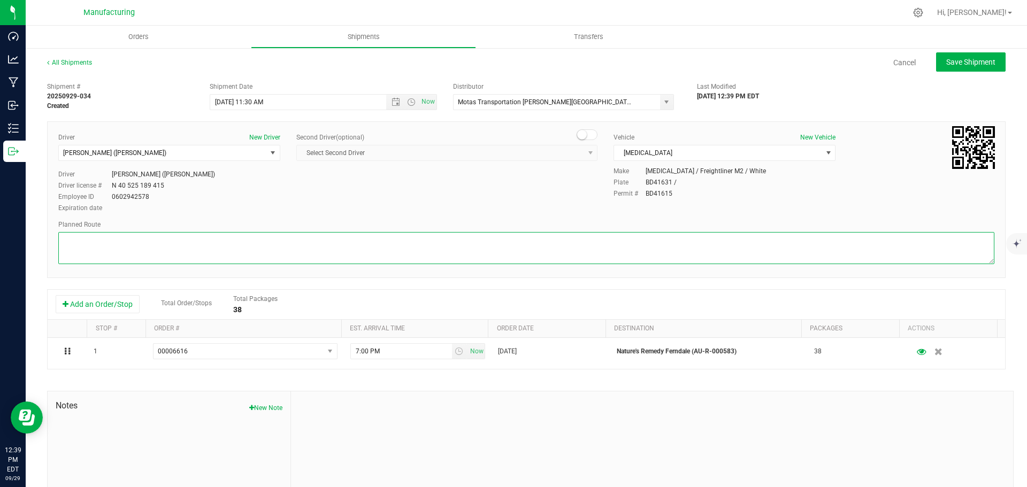
drag, startPoint x: 195, startPoint y: 249, endPoint x: 198, endPoint y: 245, distance: 5.7
click at [196, 248] on textarea at bounding box center [526, 248] width 936 height 32
paste textarea "Mitten Distro Dimondale To Motas -- Head south 246 ft -- Turn right 325 ft -- T…"
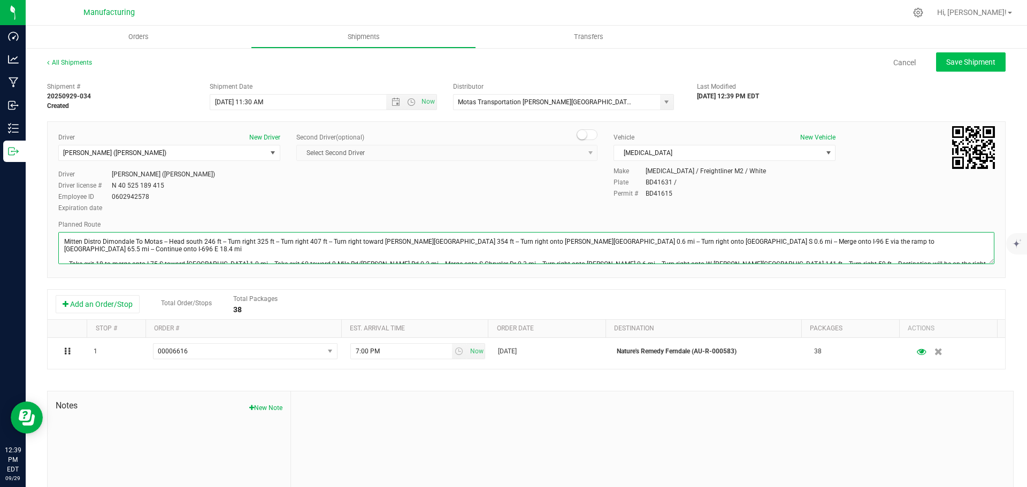
type textarea "Mitten Distro Dimondale To Motas -- Head south 246 ft -- Turn right 325 ft -- T…"
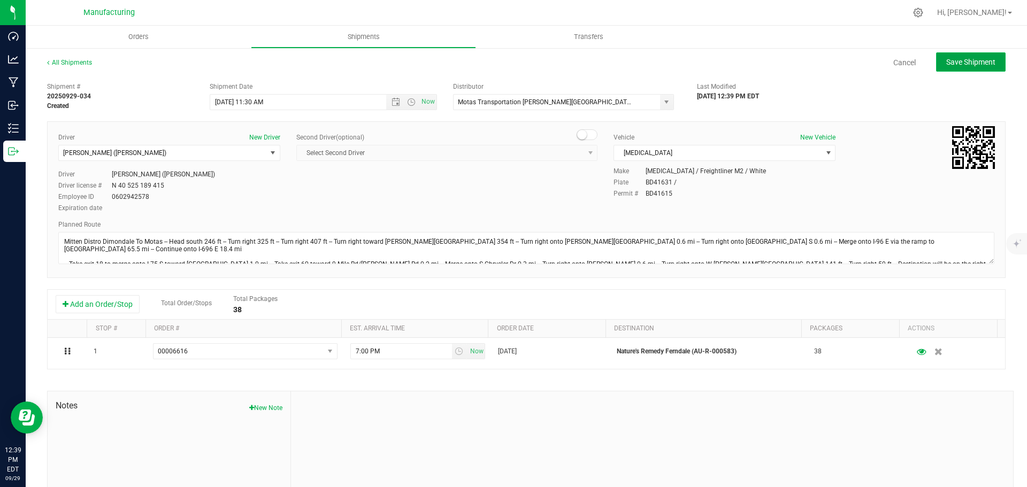
click at [964, 58] on span "Save Shipment" at bounding box center [970, 62] width 49 height 9
type input "[DATE] 3:30 PM"
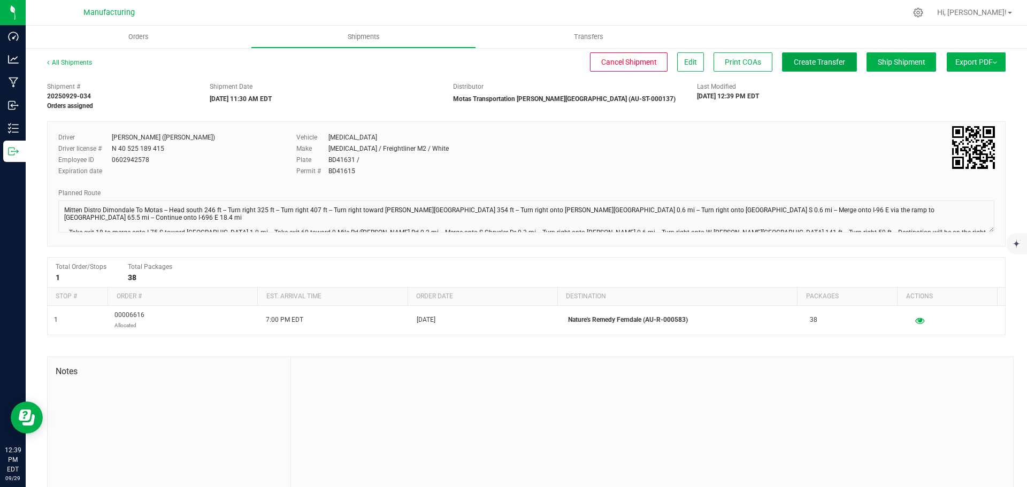
click at [811, 60] on span "Create Transfer" at bounding box center [819, 62] width 51 height 9
click at [128, 36] on span "Orders" at bounding box center [138, 37] width 49 height 10
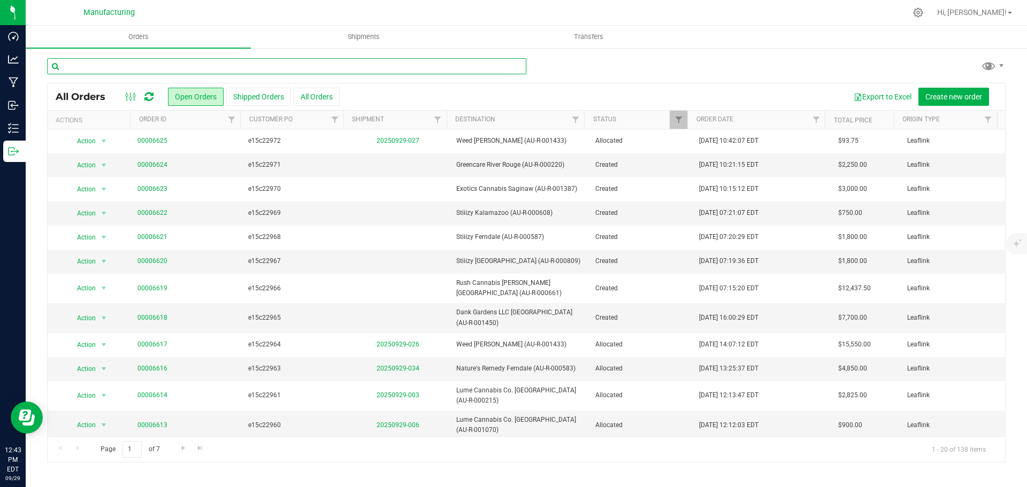
click at [131, 65] on input "text" at bounding box center [286, 66] width 479 height 16
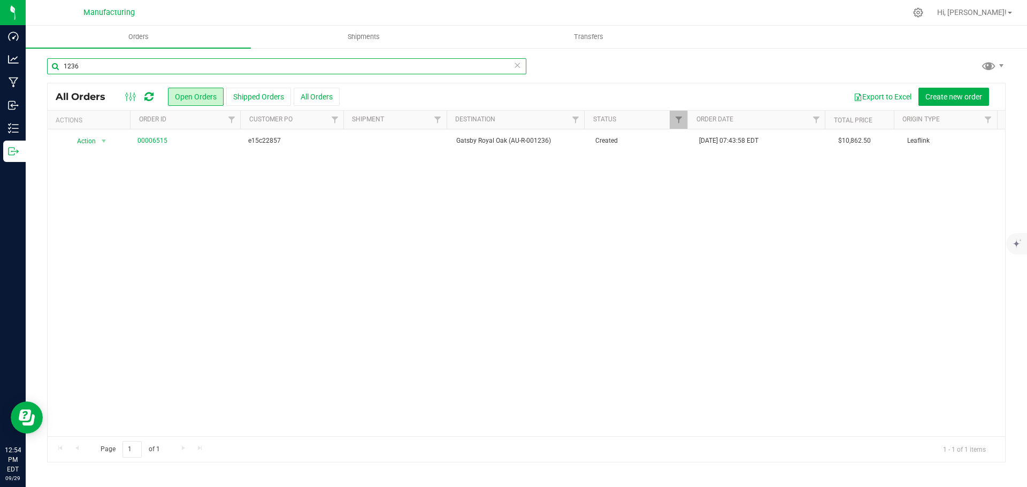
type input "1236"
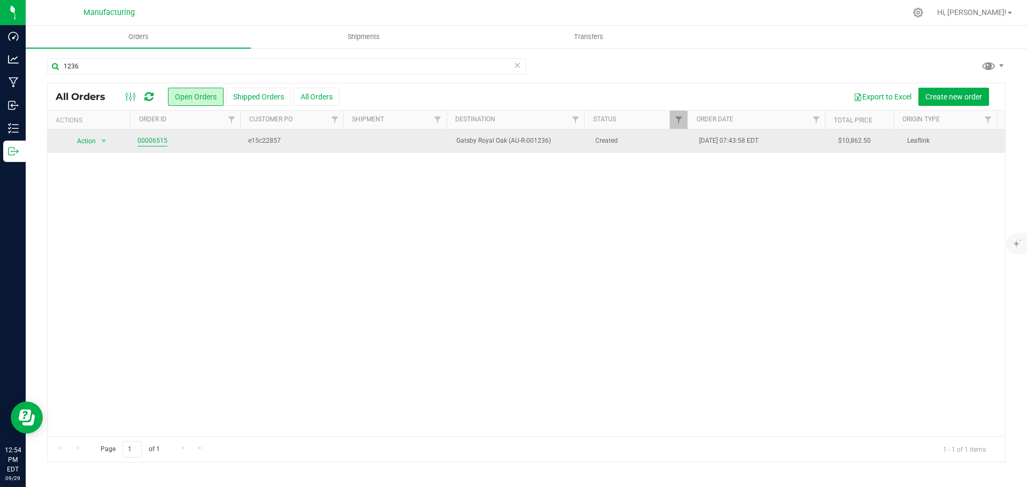
click at [150, 138] on link "00006515" at bounding box center [152, 141] width 30 height 10
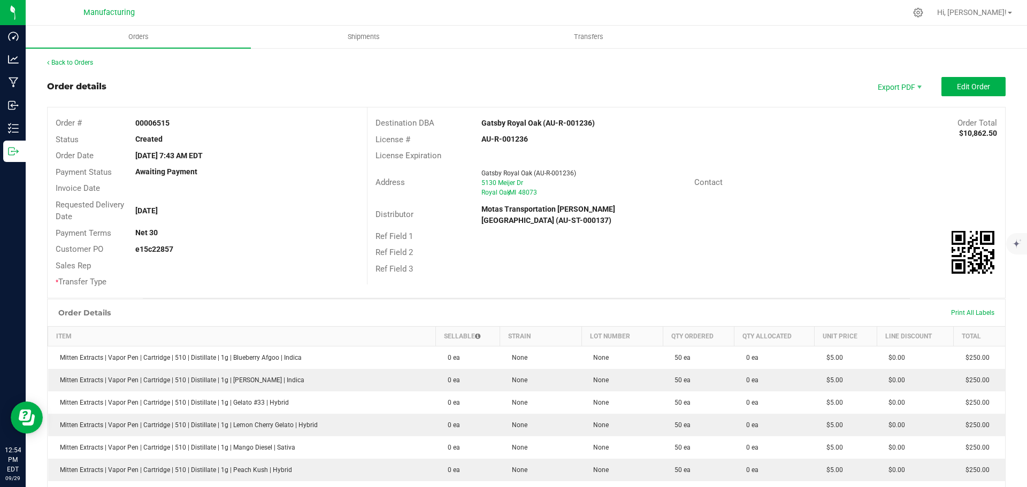
click at [503, 122] on strong "Gatsby Royal Oak (AU-R-001236)" at bounding box center [537, 123] width 113 height 9
click at [806, 165] on div "Address [GEOGRAPHIC_DATA] (AU-R-001236) [STREET_ADDRESS] Contact" at bounding box center [685, 182] width 637 height 37
click at [987, 85] on button "Edit Order" at bounding box center [973, 86] width 64 height 19
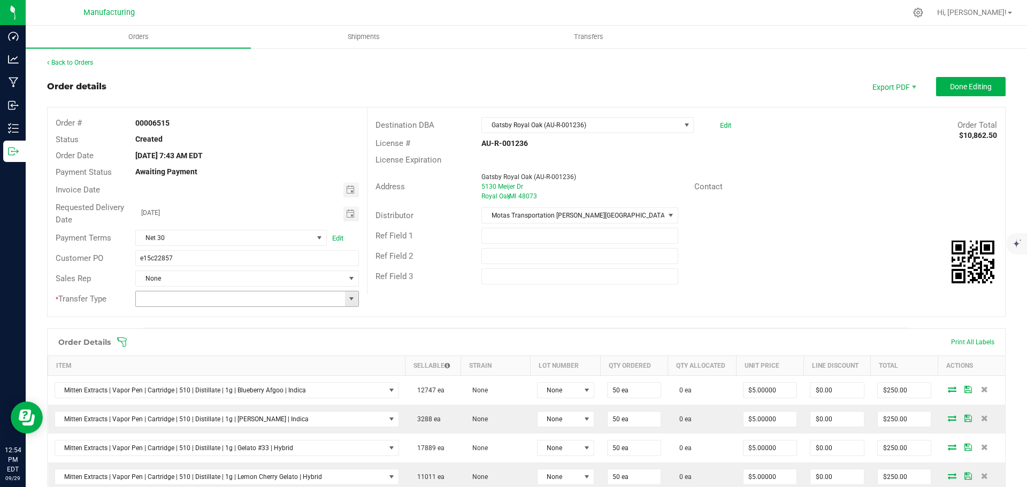
click at [347, 300] on span at bounding box center [351, 299] width 9 height 9
drag, startPoint x: 190, startPoint y: 390, endPoint x: 149, endPoint y: 379, distance: 42.3
click at [189, 390] on li "Wholesale Transfer" at bounding box center [245, 389] width 220 height 18
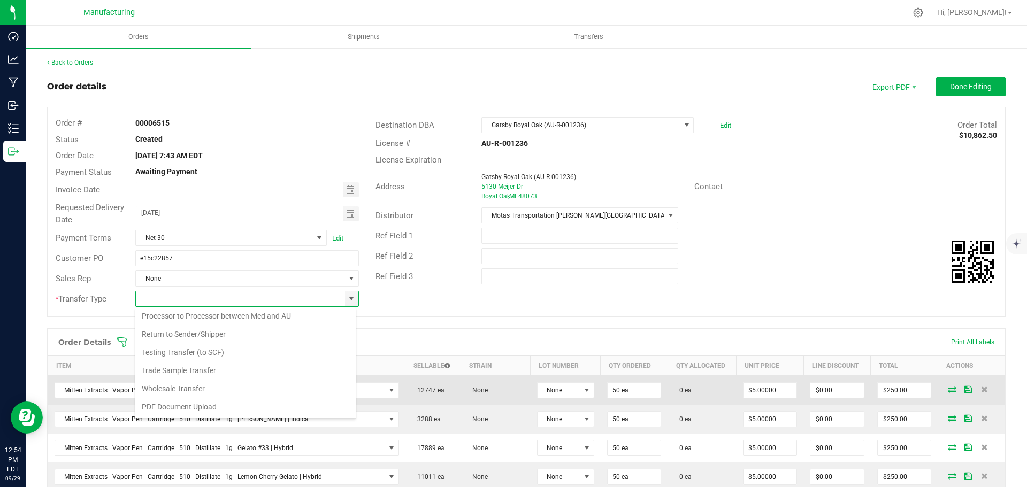
type input "Wholesale Transfer"
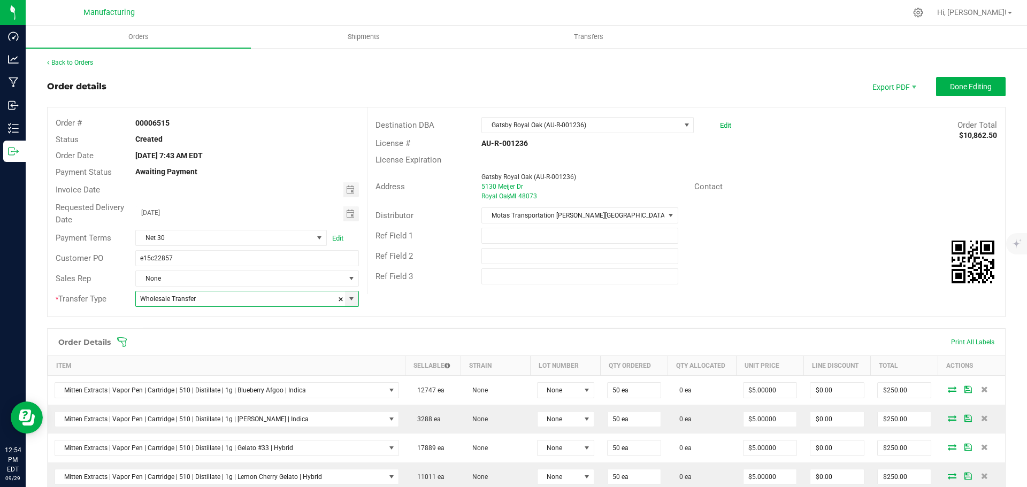
click at [120, 340] on icon at bounding box center [122, 342] width 11 height 11
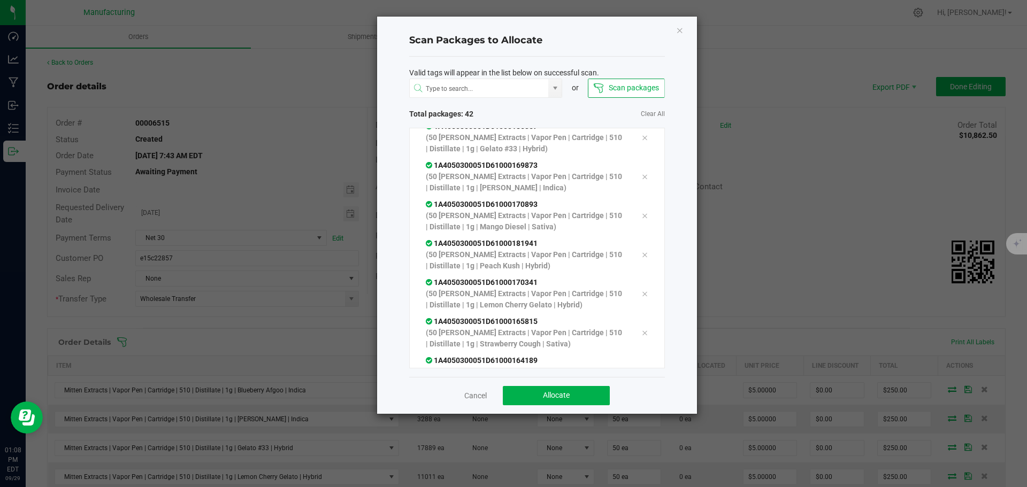
scroll to position [1460, 0]
click at [541, 388] on button "Allocate" at bounding box center [556, 395] width 107 height 19
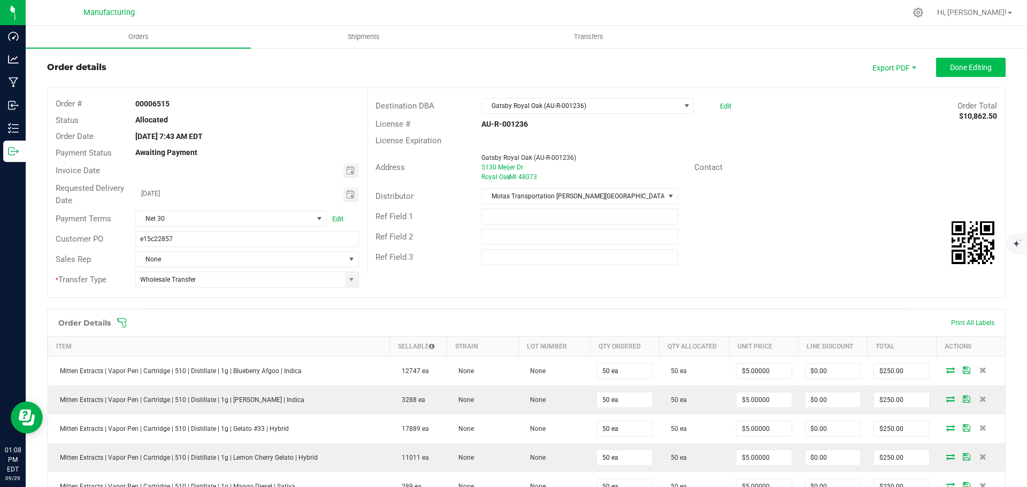
scroll to position [0, 0]
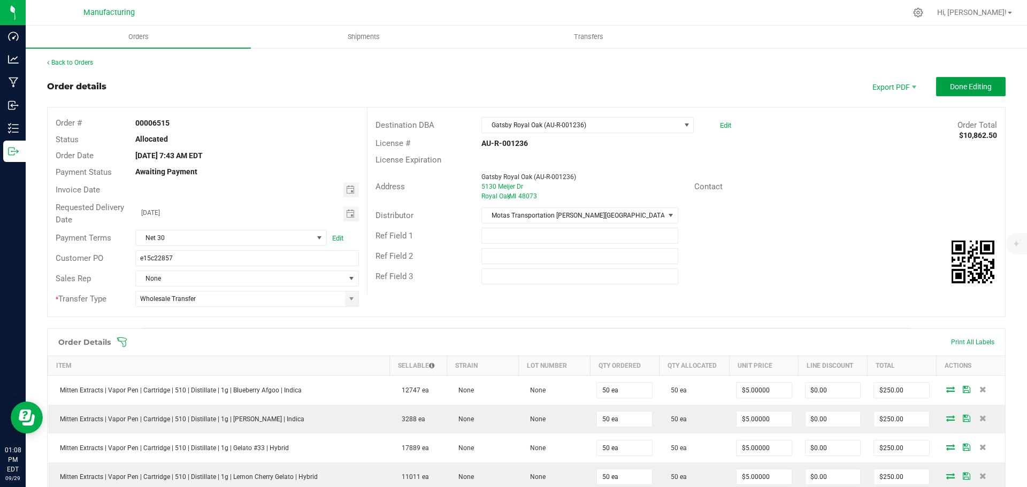
drag, startPoint x: 967, startPoint y: 87, endPoint x: 957, endPoint y: 93, distance: 11.3
click at [967, 87] on span "Done Editing" at bounding box center [971, 86] width 42 height 9
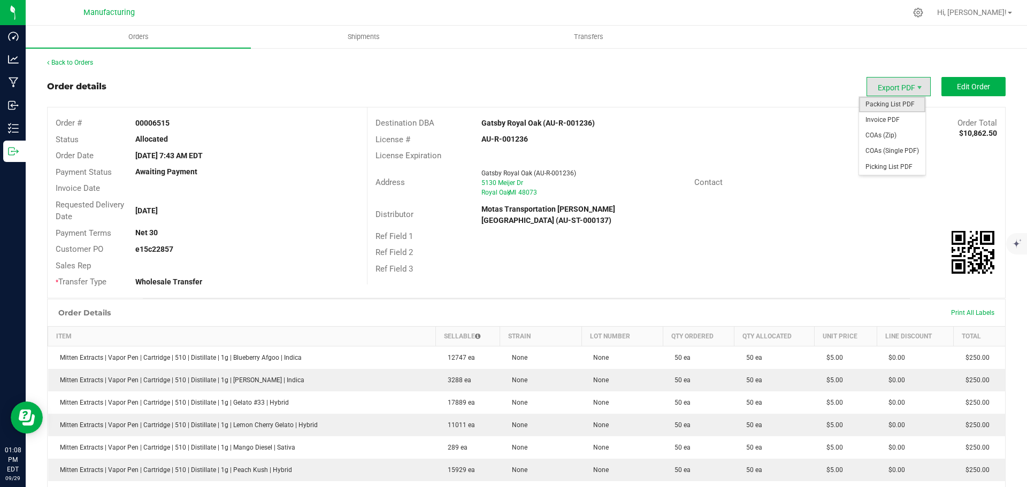
click at [892, 105] on span "Packing List PDF" at bounding box center [892, 105] width 66 height 16
click at [82, 59] on link "Back to Orders" at bounding box center [70, 62] width 46 height 7
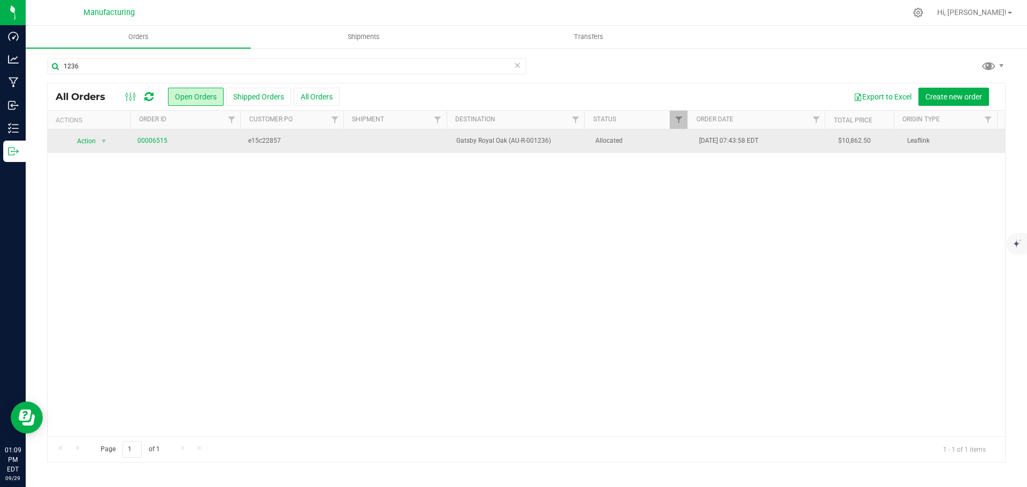
click at [625, 147] on td "Allocated" at bounding box center [641, 141] width 104 height 24
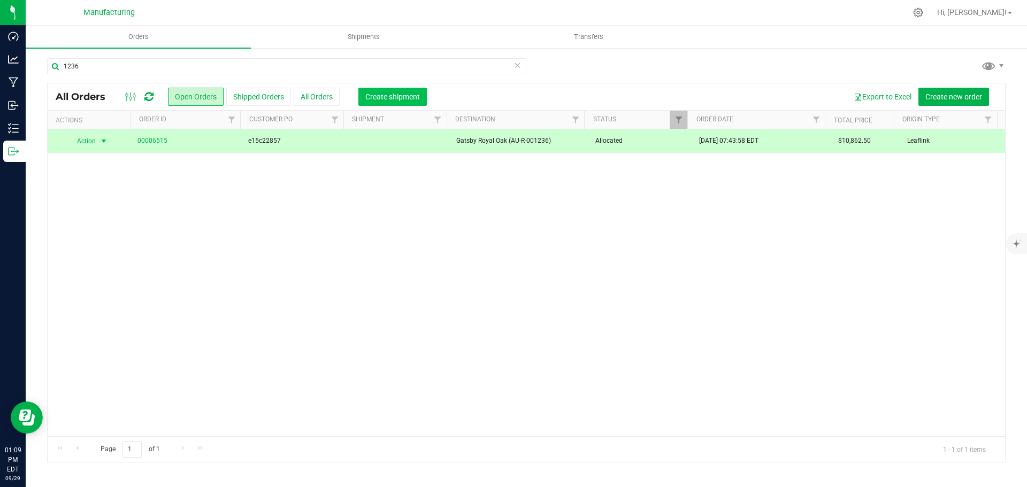
click at [404, 90] on button "Create shipment" at bounding box center [392, 97] width 68 height 18
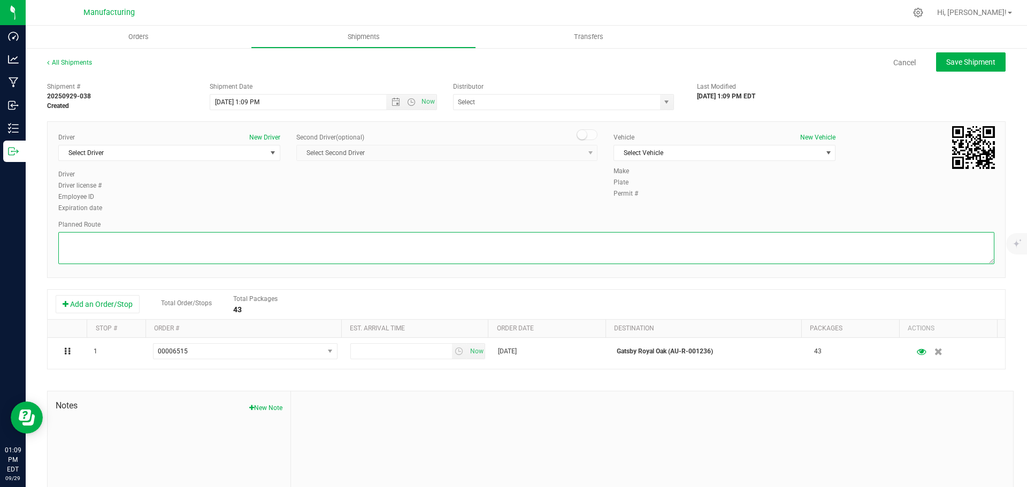
click at [523, 252] on textarea at bounding box center [526, 248] width 936 height 32
paste textarea "Mitten Distro Dimondale To Motas -- Head south 246 ft -- Turn right 325 ft -- T…"
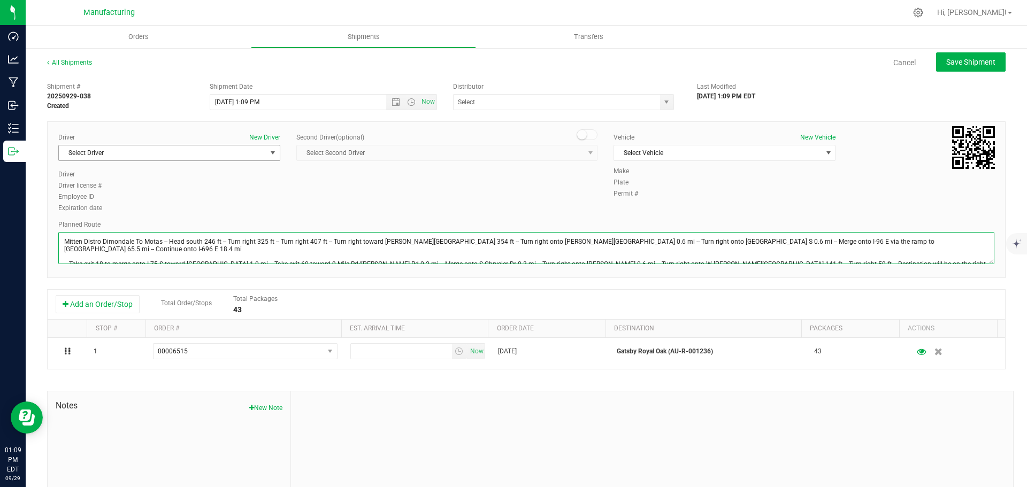
type textarea "Mitten Distro Dimondale To Motas -- Head south 246 ft -- Turn right 325 ft -- T…"
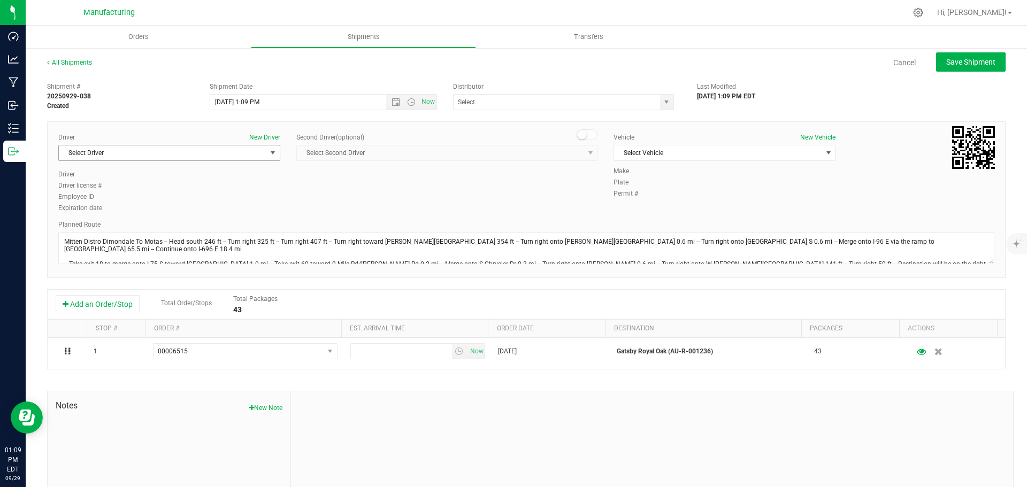
click at [212, 152] on span "Select Driver" at bounding box center [162, 152] width 207 height 15
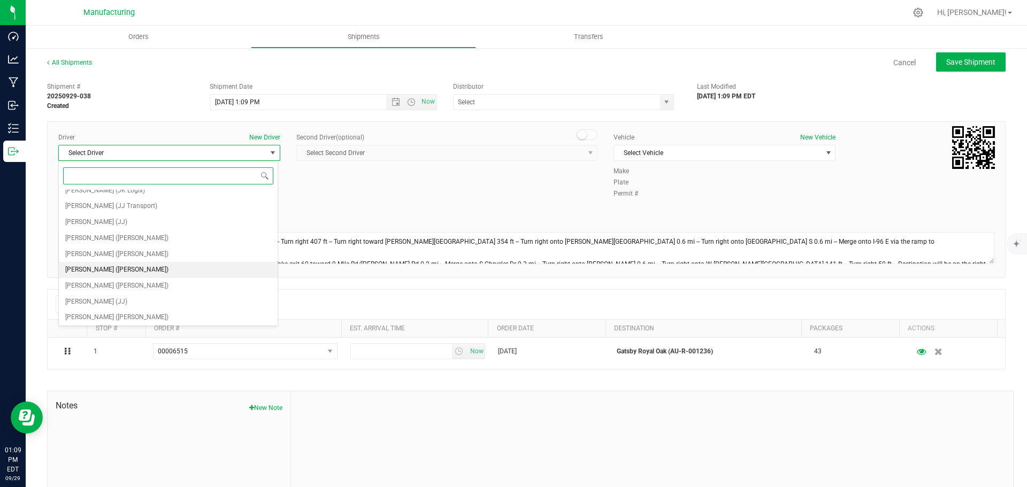
scroll to position [56, 0]
click at [109, 252] on span "[PERSON_NAME] ([PERSON_NAME])" at bounding box center [116, 253] width 103 height 14
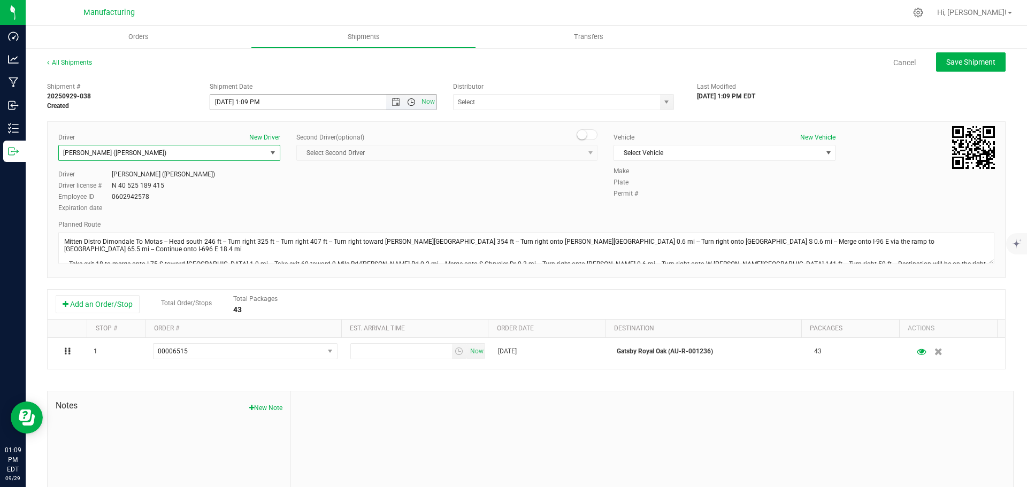
click at [412, 100] on span "Open the time view" at bounding box center [411, 102] width 9 height 9
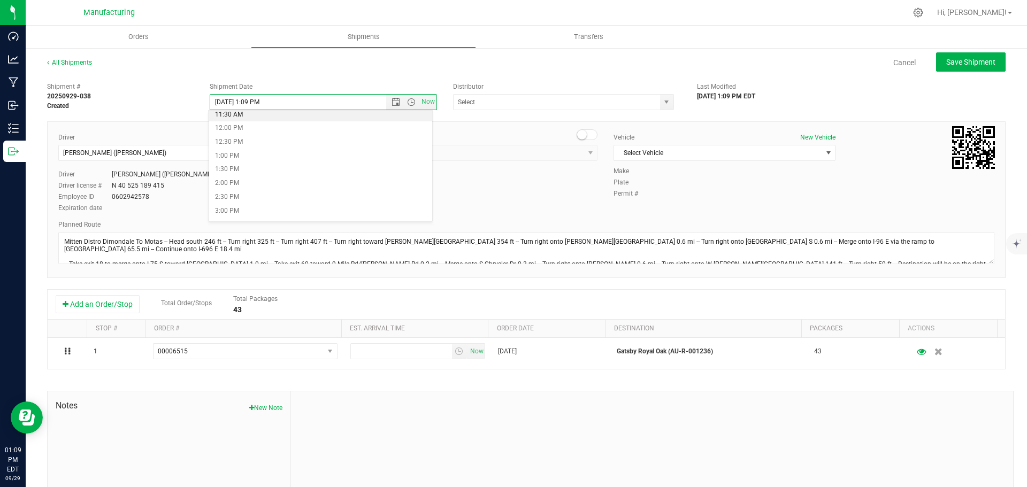
click at [246, 118] on li "11:30 AM" at bounding box center [321, 115] width 224 height 14
click at [394, 102] on span "Open the date view" at bounding box center [395, 102] width 9 height 9
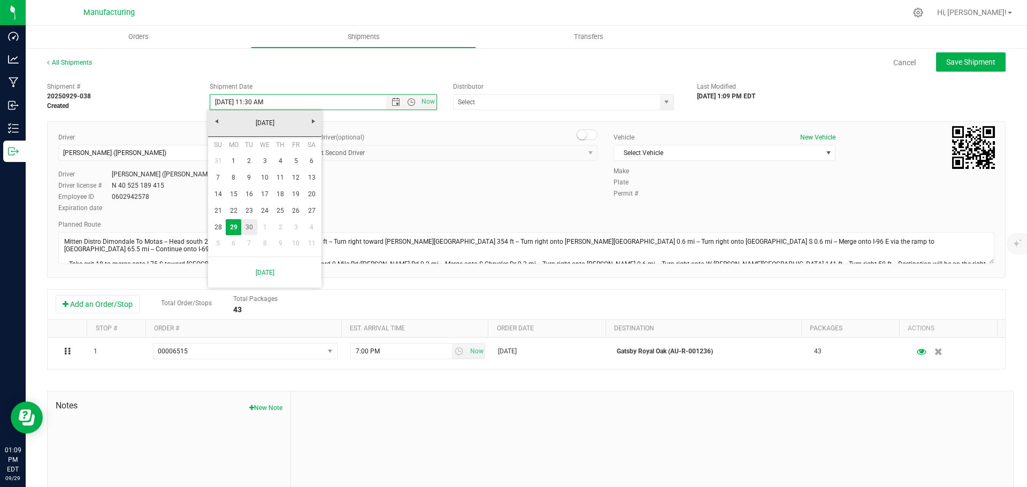
drag, startPoint x: 251, startPoint y: 225, endPoint x: 292, endPoint y: 217, distance: 41.9
click at [251, 225] on link "30" at bounding box center [249, 227] width 16 height 17
type input "[DATE] 11:30 AM"
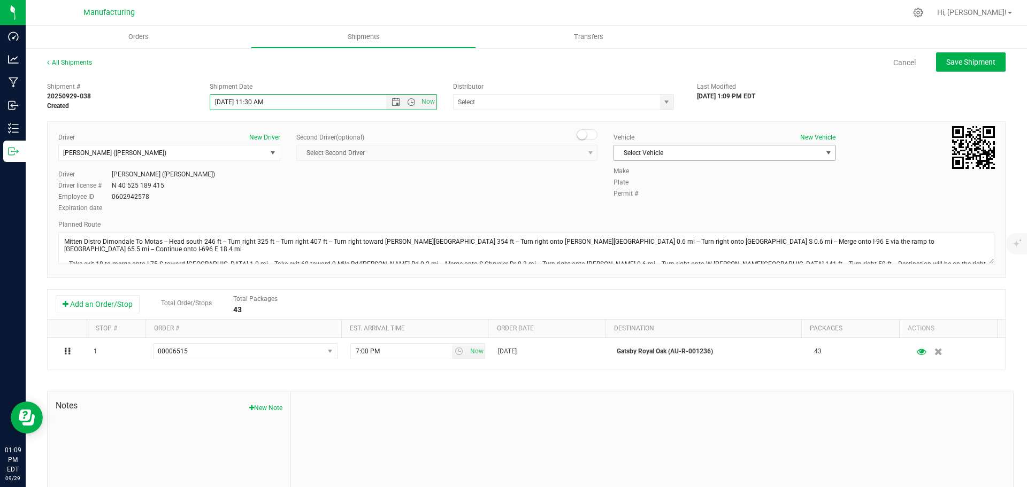
click at [710, 153] on span "Select Vehicle" at bounding box center [717, 152] width 207 height 15
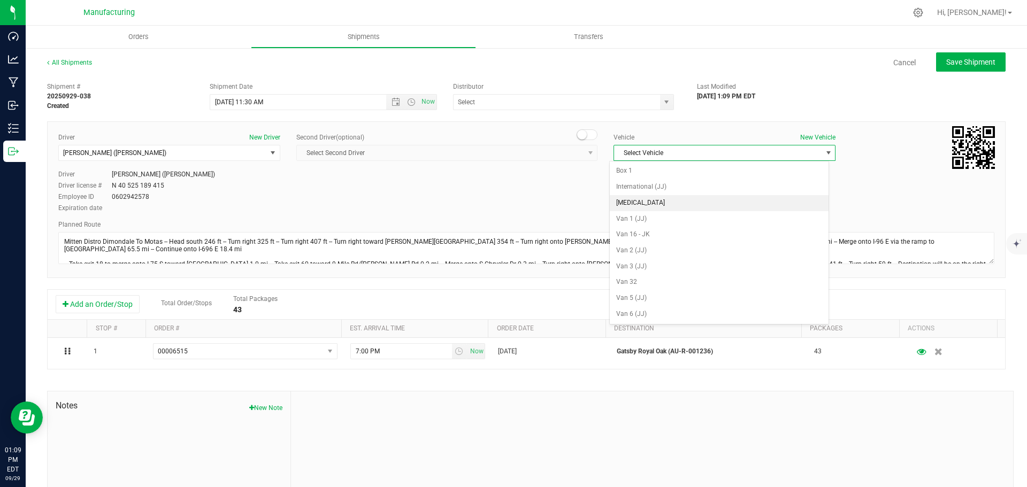
click at [663, 201] on li "[MEDICAL_DATA]" at bounding box center [719, 203] width 219 height 16
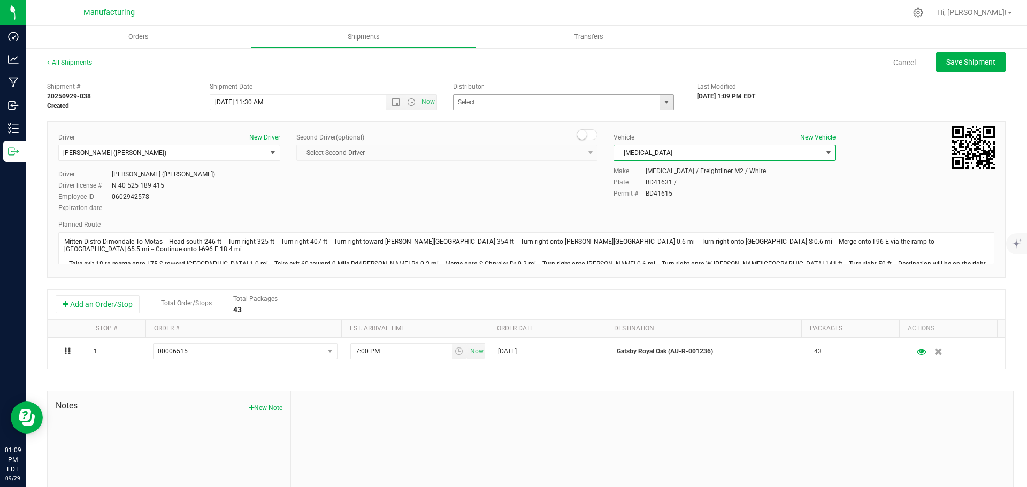
click at [664, 101] on span "select" at bounding box center [666, 102] width 9 height 9
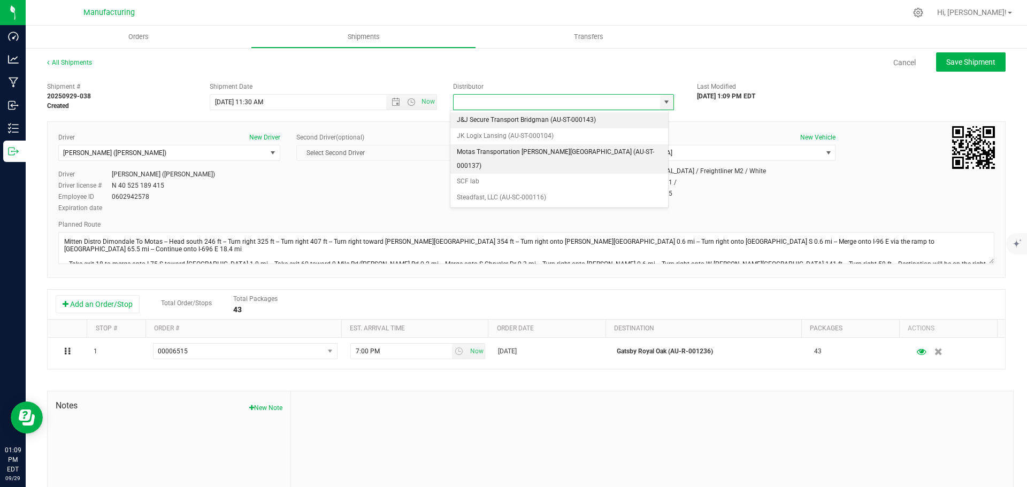
click at [523, 150] on li "Motas Transportation [PERSON_NAME][GEOGRAPHIC_DATA] (AU-ST-000137)" at bounding box center [559, 158] width 218 height 29
type input "Motas Transportation [PERSON_NAME][GEOGRAPHIC_DATA] (AU-ST-000137)"
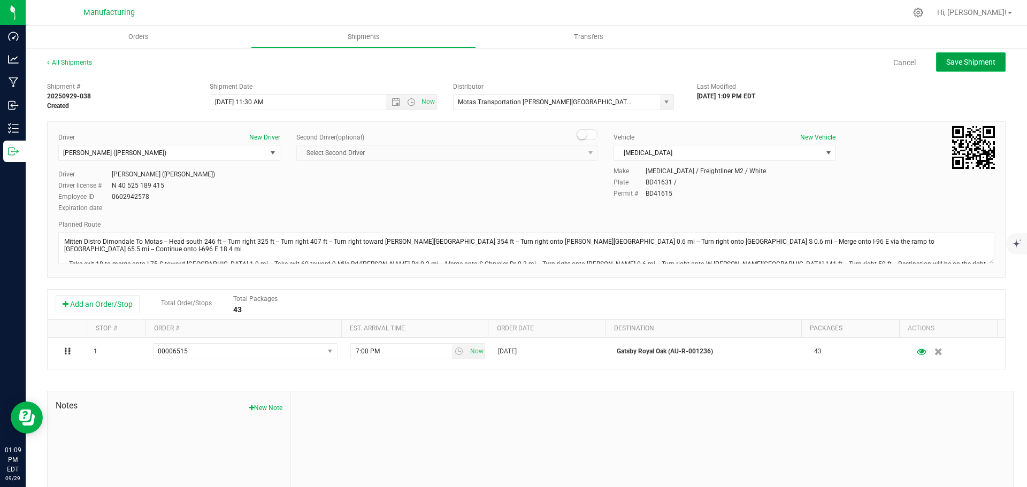
click at [946, 58] on span "Save Shipment" at bounding box center [970, 62] width 49 height 9
type input "[DATE] 3:30 PM"
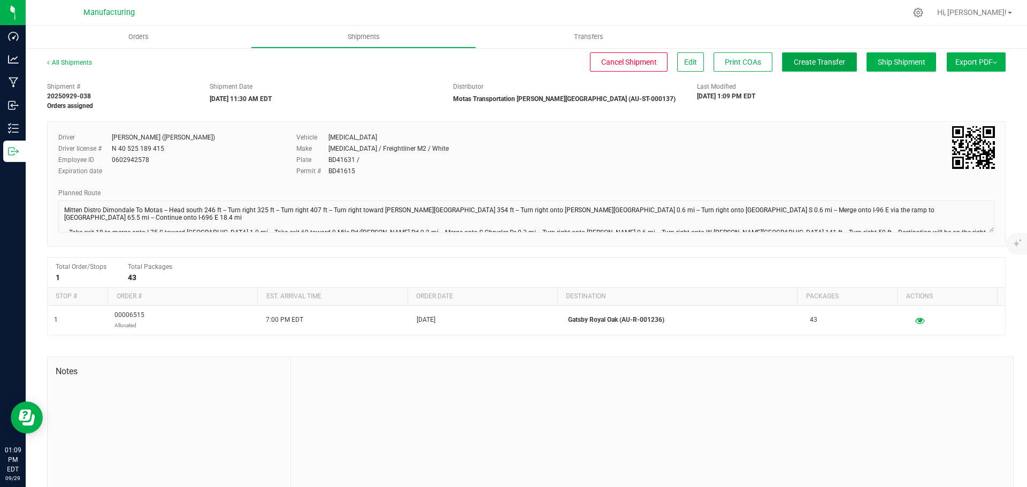
click at [806, 65] on span "Create Transfer" at bounding box center [819, 62] width 51 height 9
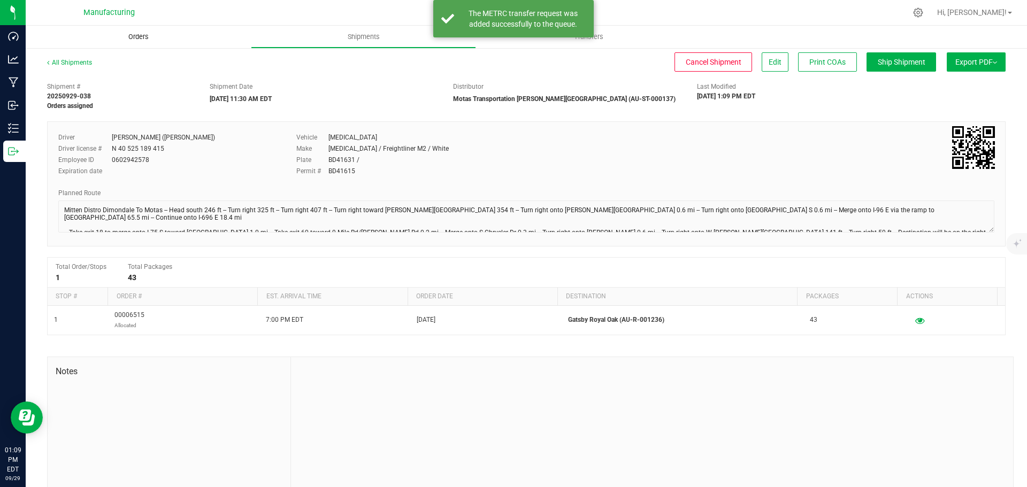
click at [140, 36] on span "Orders" at bounding box center [138, 37] width 49 height 10
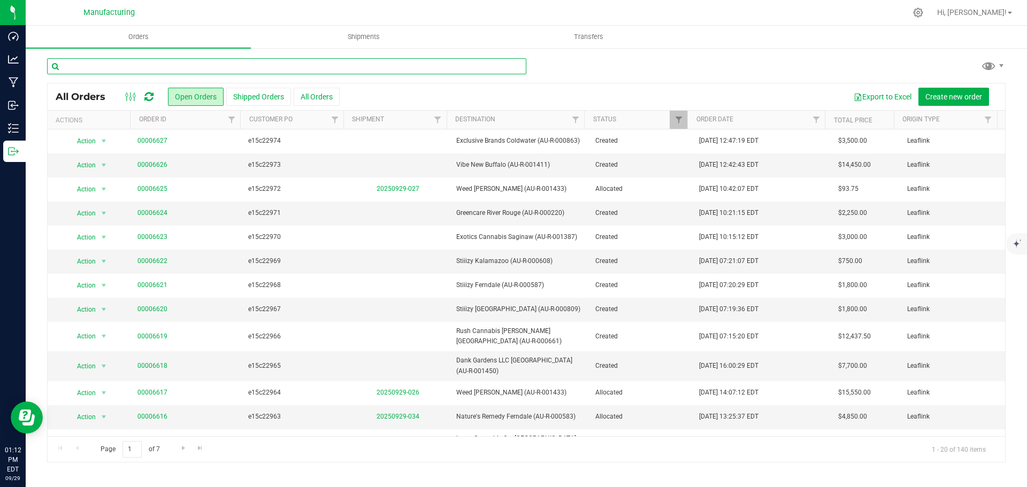
click at [181, 65] on input "text" at bounding box center [286, 66] width 479 height 16
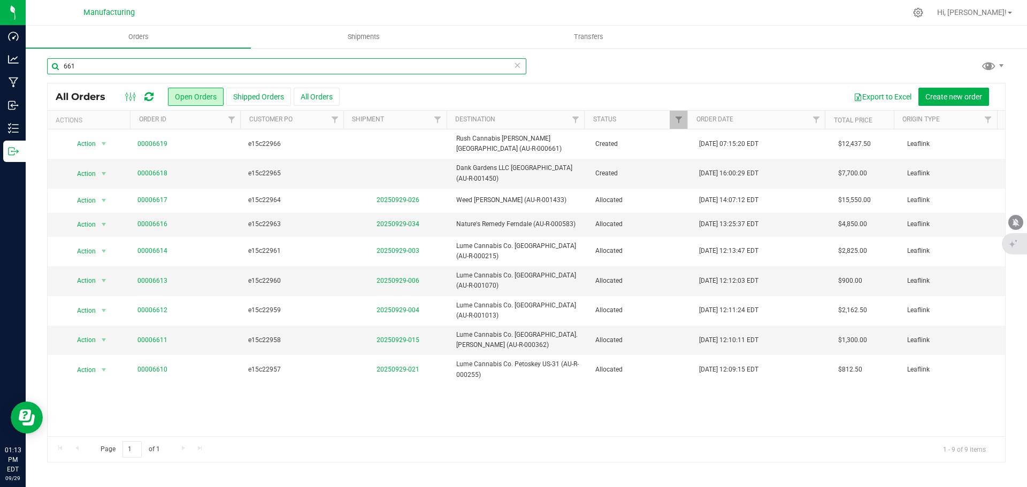
type input "661"
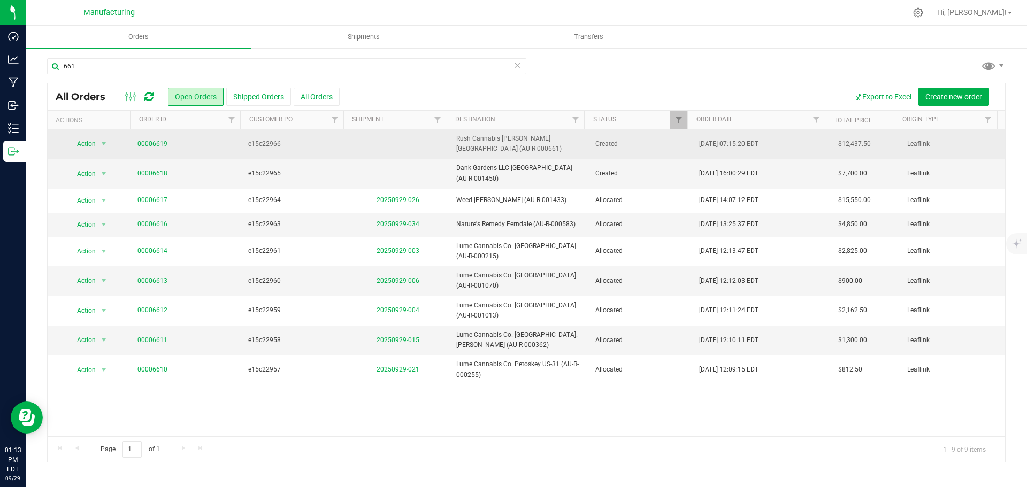
click at [137, 139] on link "00006619" at bounding box center [152, 144] width 30 height 10
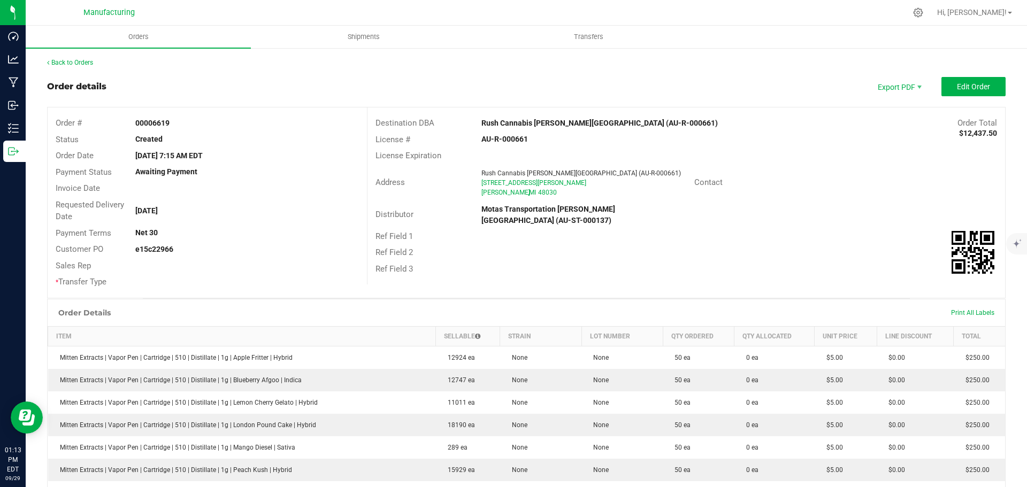
click at [505, 122] on strong "Rush Cannabis [PERSON_NAME][GEOGRAPHIC_DATA] (AU-R-000661)" at bounding box center [599, 123] width 236 height 9
click at [802, 172] on div "Address [GEOGRAPHIC_DATA][PERSON_NAME] (AU-R-000661) [STREET_ADDRESS][PERSON_NA…" at bounding box center [685, 182] width 637 height 37
click at [974, 90] on span "Edit Order" at bounding box center [973, 86] width 33 height 9
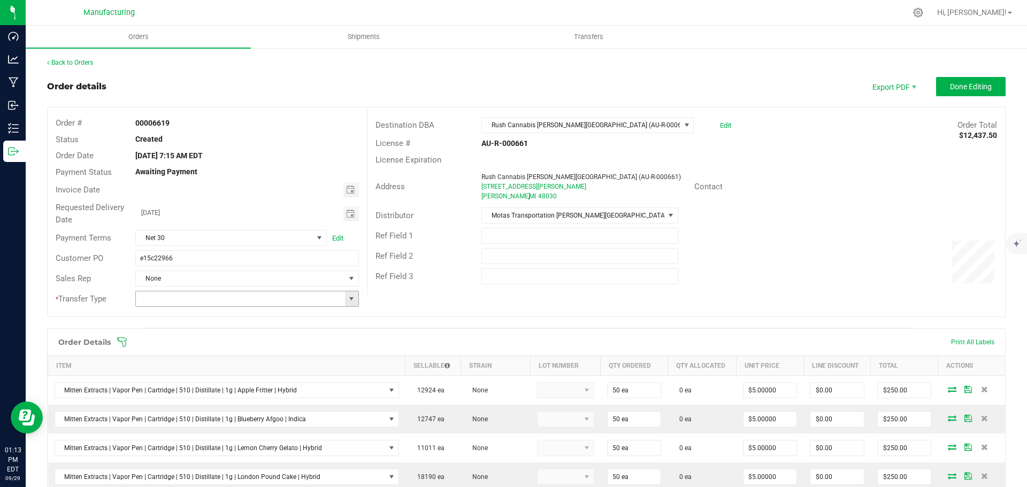
click at [348, 297] on span at bounding box center [351, 299] width 9 height 9
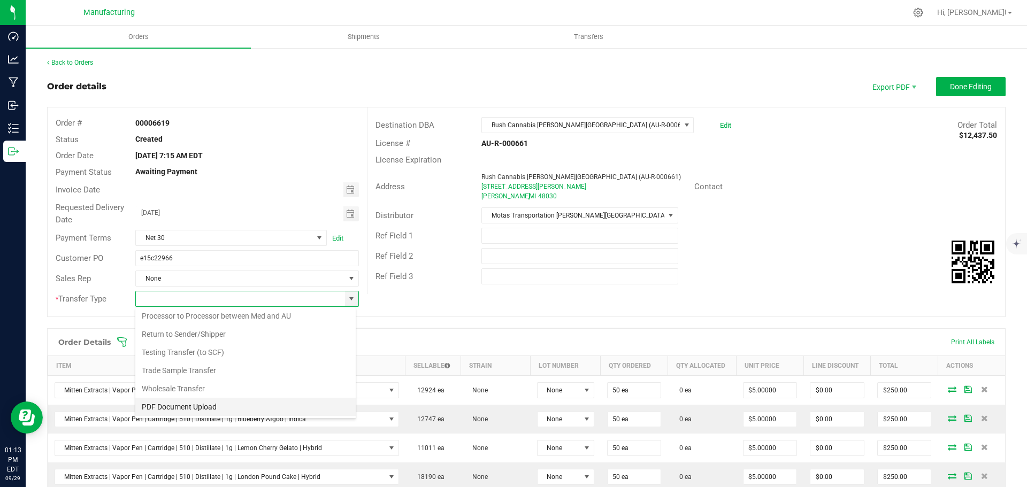
scroll to position [16, 221]
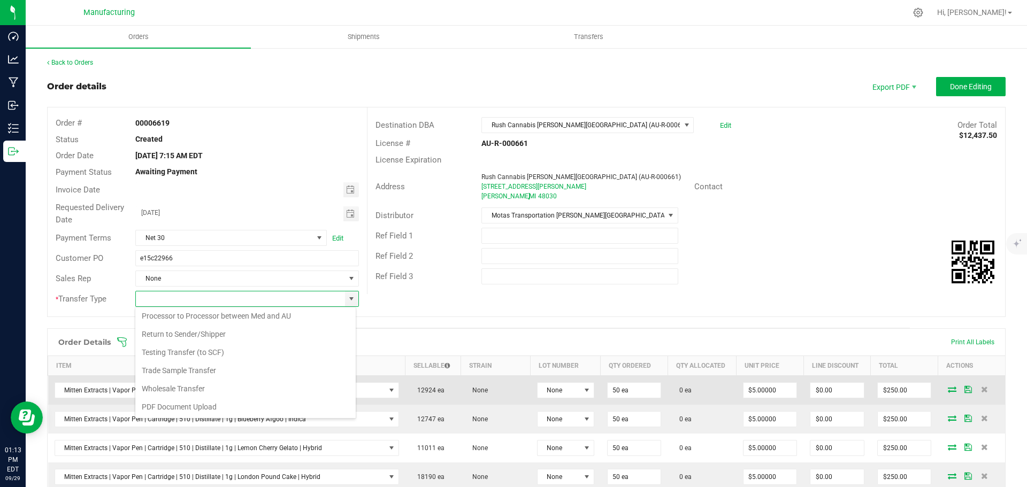
click at [172, 388] on li "Wholesale Transfer" at bounding box center [245, 389] width 220 height 18
type input "Wholesale Transfer"
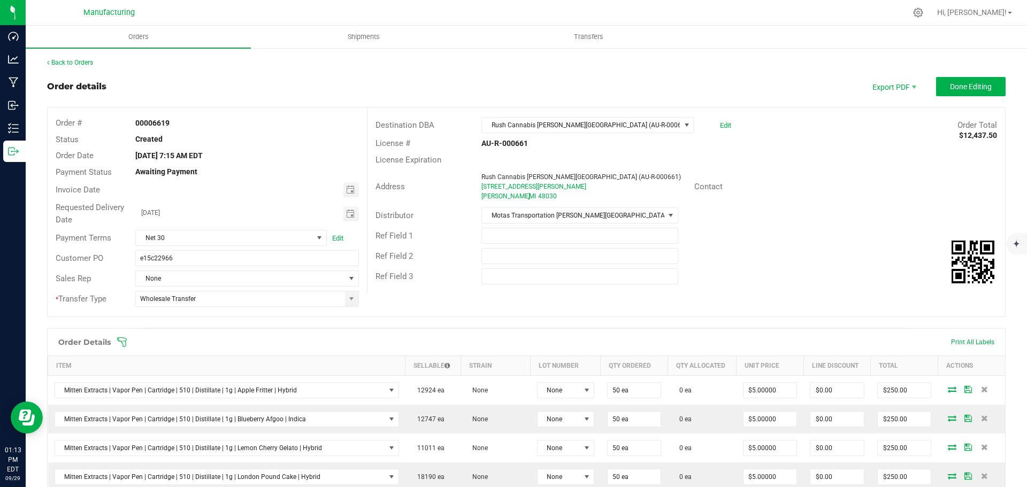
click at [123, 340] on icon at bounding box center [122, 342] width 11 height 11
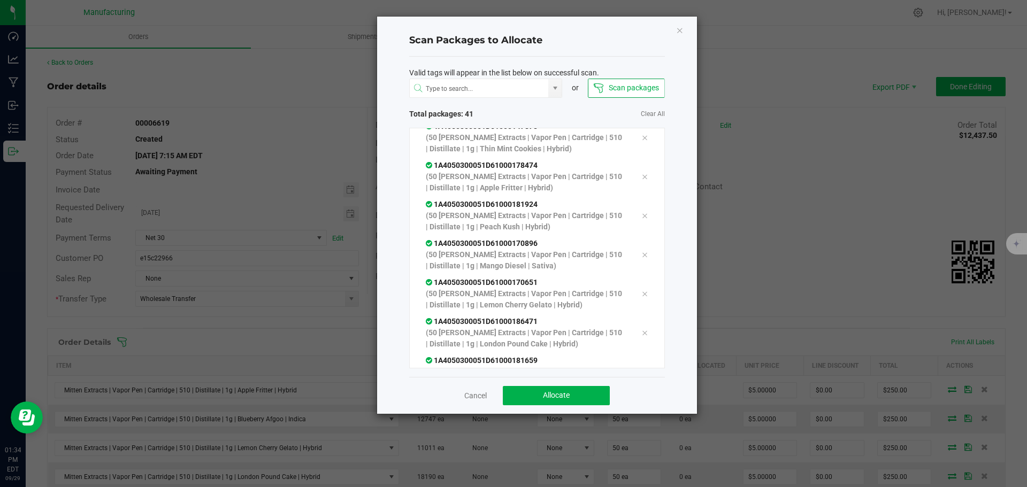
scroll to position [1489, 0]
click at [582, 396] on button "Allocate" at bounding box center [556, 395] width 107 height 19
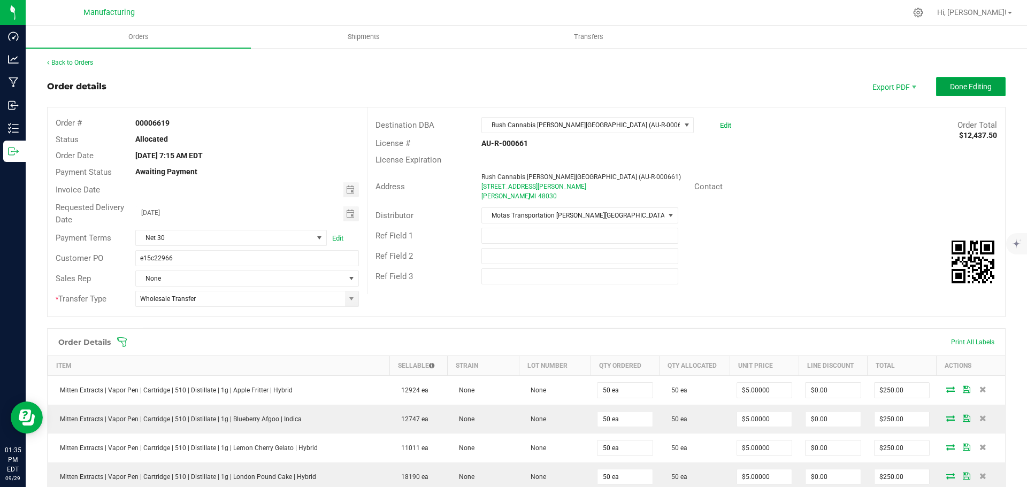
click at [972, 82] on span "Done Editing" at bounding box center [971, 86] width 42 height 9
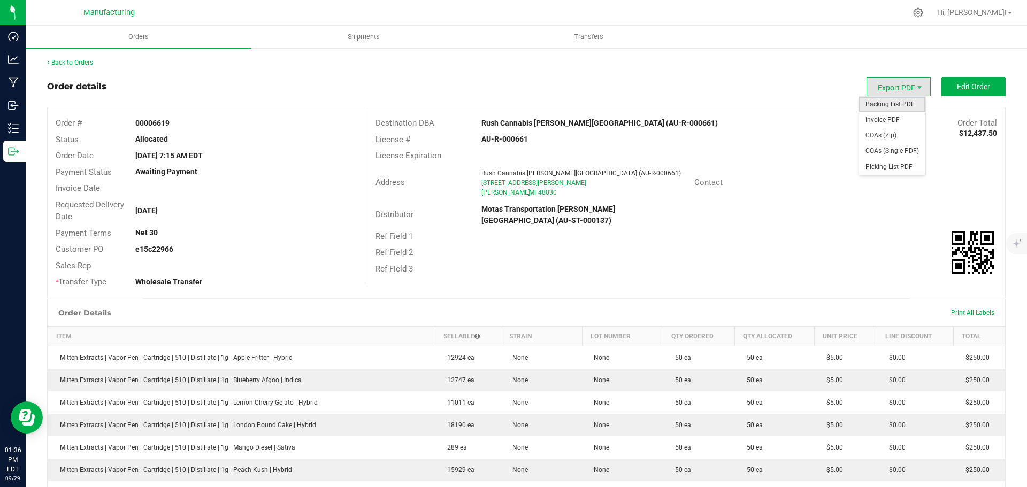
click at [887, 105] on span "Packing List PDF" at bounding box center [892, 105] width 66 height 16
click at [71, 65] on link "Back to Orders" at bounding box center [70, 62] width 46 height 7
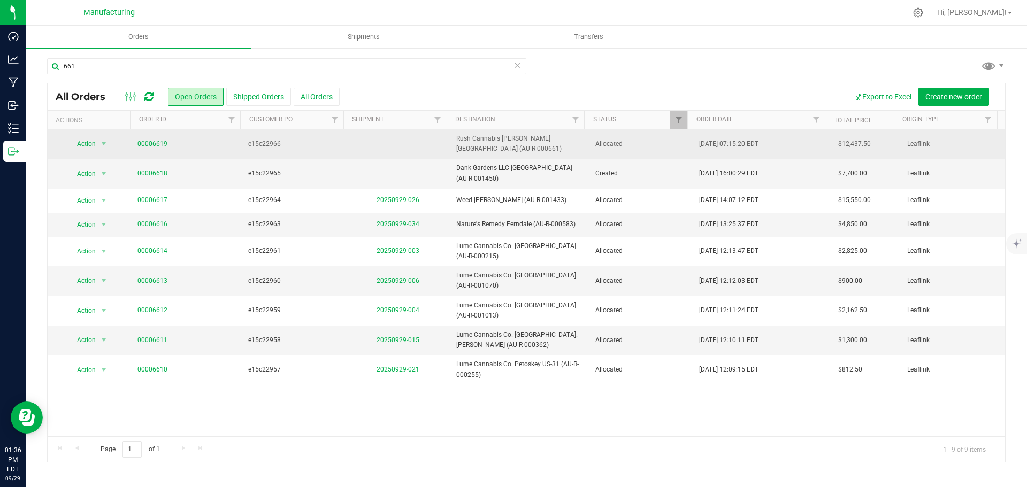
click at [644, 143] on span "Allocated" at bounding box center [640, 144] width 91 height 10
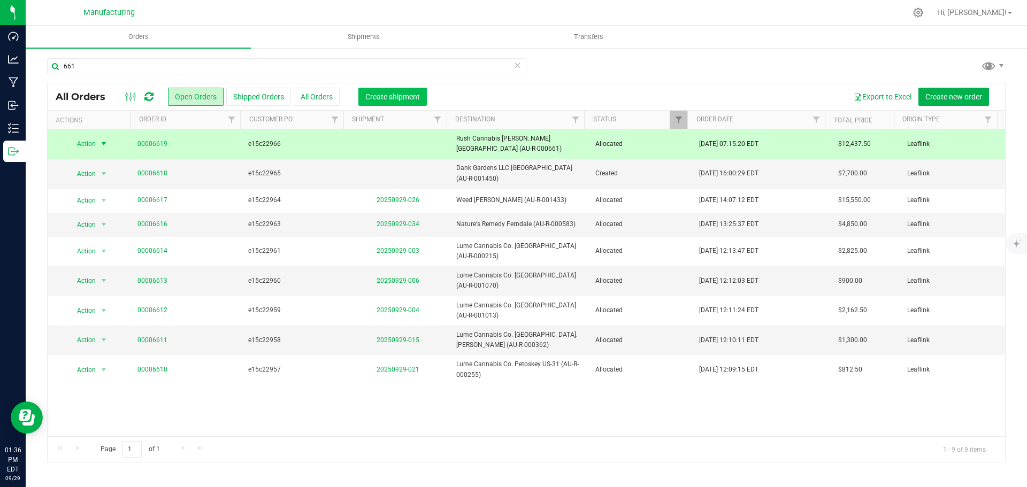
click at [407, 101] on button "Create shipment" at bounding box center [392, 97] width 68 height 18
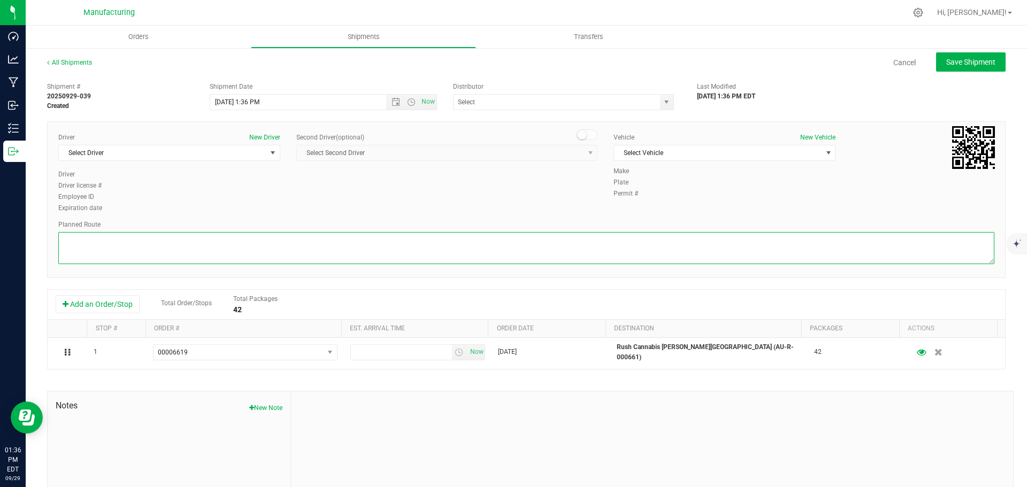
click at [476, 255] on textarea at bounding box center [526, 248] width 936 height 32
paste textarea "Mitten Distro Dimondale To Motas -- Head south 246 ft -- Turn right 325 ft -- T…"
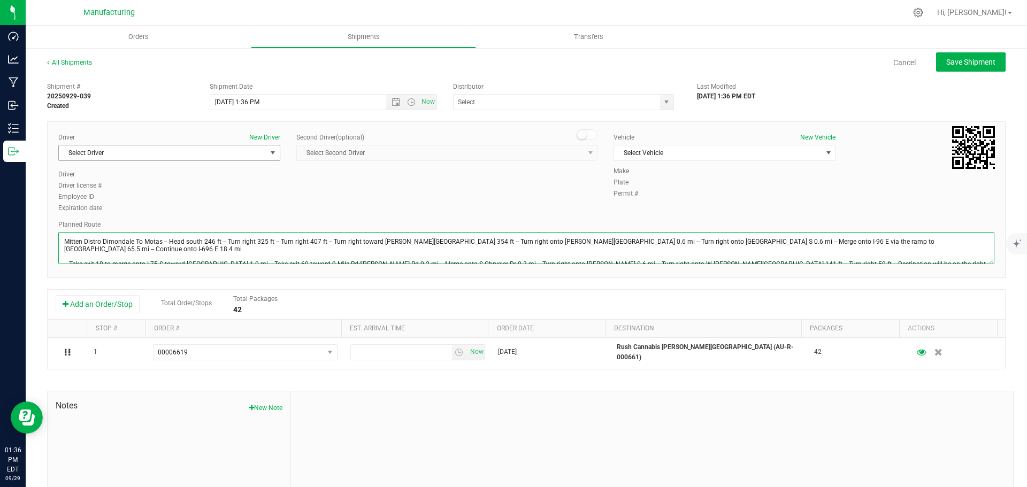
type textarea "Mitten Distro Dimondale To Motas -- Head south 246 ft -- Turn right 325 ft -- T…"
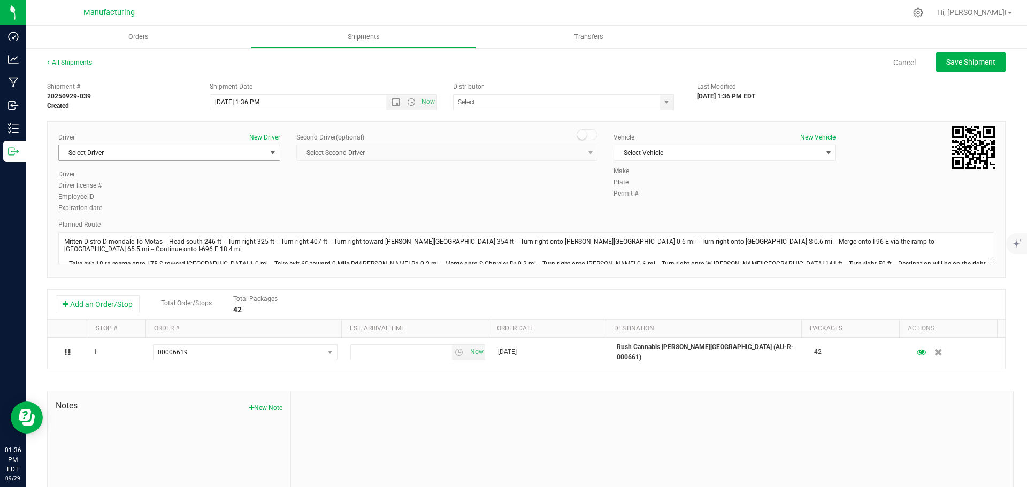
click at [229, 160] on span "Select Driver" at bounding box center [162, 152] width 207 height 15
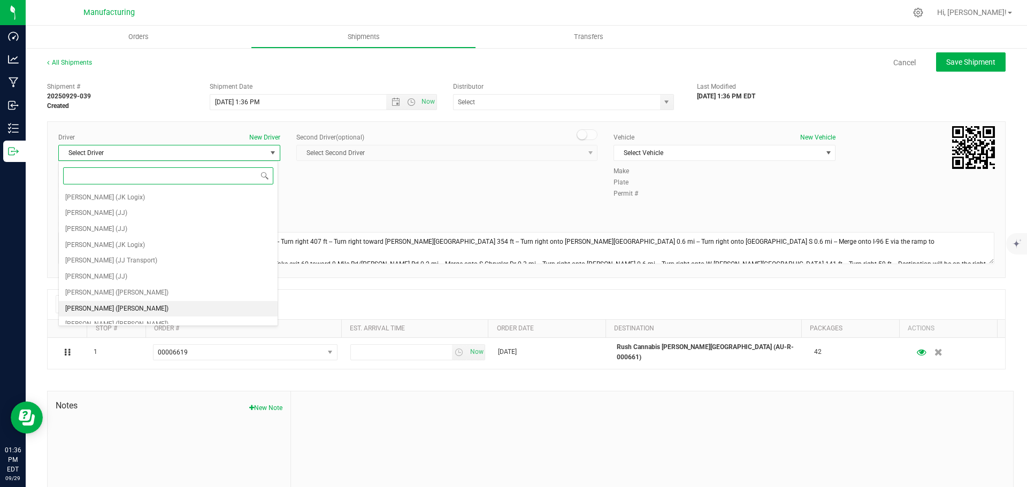
drag, startPoint x: 148, startPoint y: 311, endPoint x: 174, endPoint y: 256, distance: 60.8
click at [148, 310] on li "[PERSON_NAME] ([PERSON_NAME])" at bounding box center [168, 309] width 219 height 16
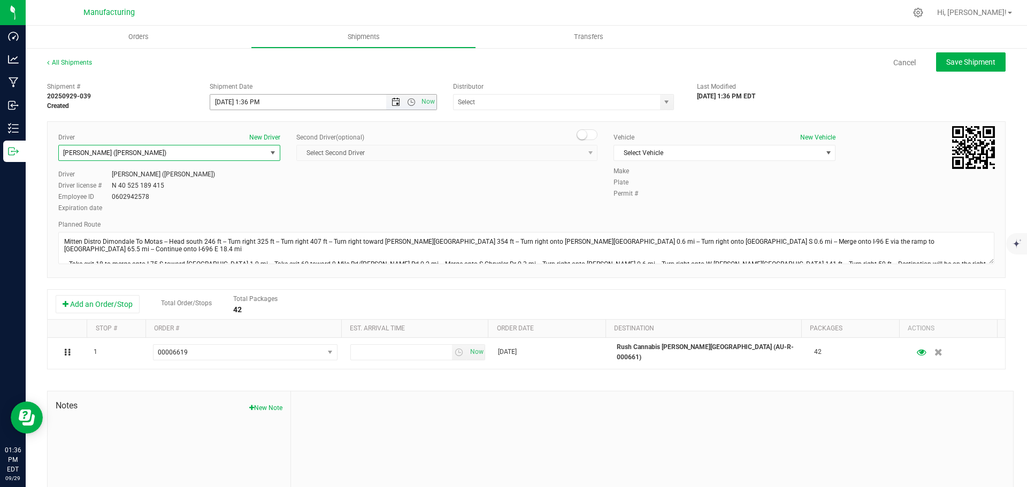
click at [391, 99] on span "Open the date view" at bounding box center [395, 102] width 9 height 9
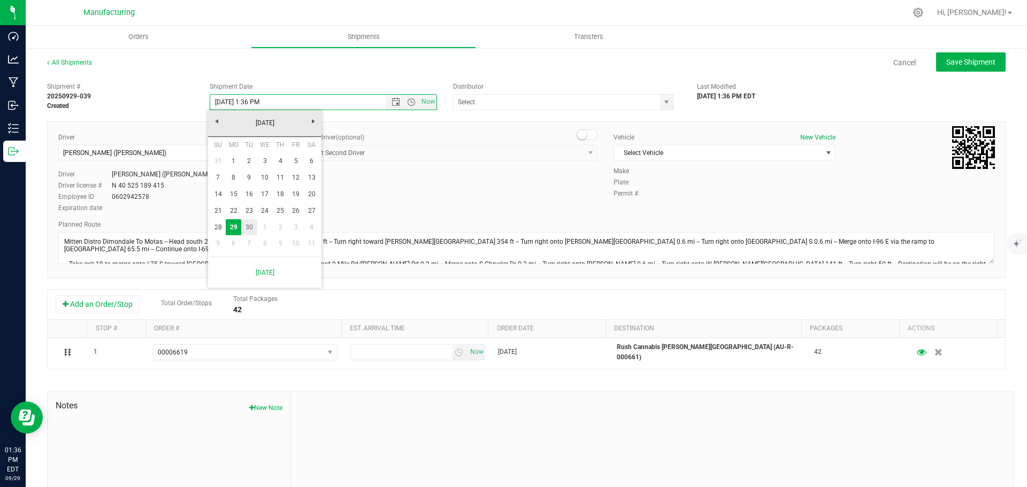
click at [251, 221] on link "30" at bounding box center [249, 227] width 16 height 17
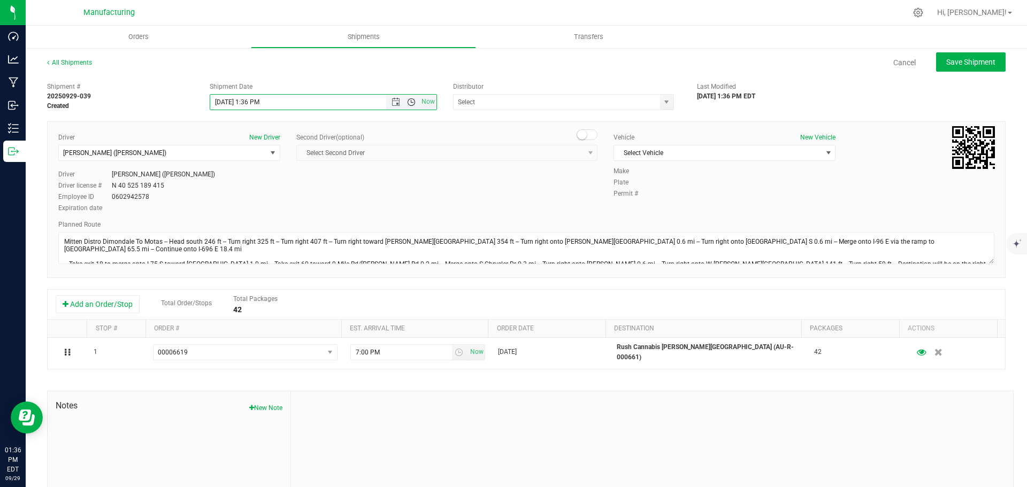
click at [409, 102] on span "Open the time view" at bounding box center [411, 102] width 9 height 9
click at [240, 115] on li "11:30 AM" at bounding box center [321, 115] width 224 height 14
type input "[DATE] 11:30 AM"
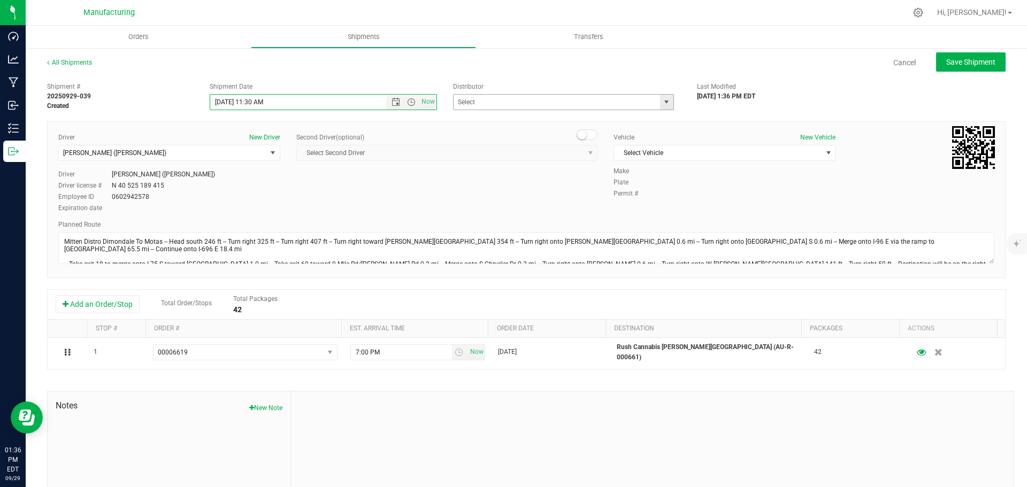
click at [662, 102] on span "select" at bounding box center [666, 102] width 9 height 9
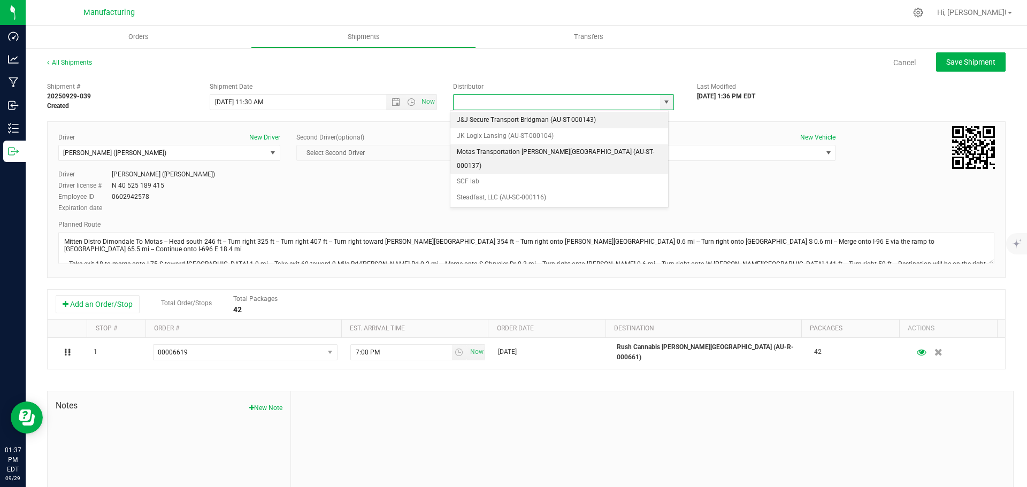
click at [502, 149] on li "Motas Transportation [PERSON_NAME][GEOGRAPHIC_DATA] (AU-ST-000137)" at bounding box center [559, 158] width 218 height 29
type input "Motas Transportation [PERSON_NAME][GEOGRAPHIC_DATA] (AU-ST-000137)"
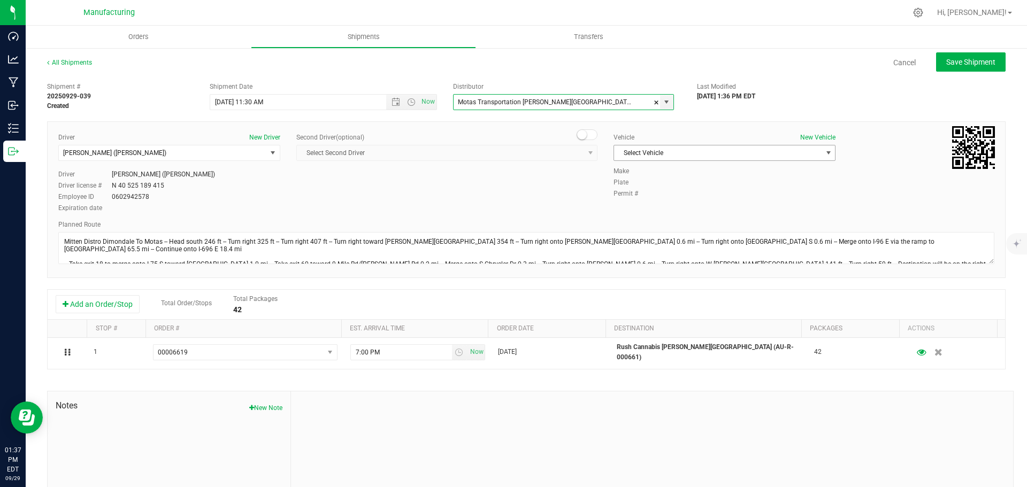
click at [654, 150] on span "Select Vehicle" at bounding box center [717, 152] width 207 height 15
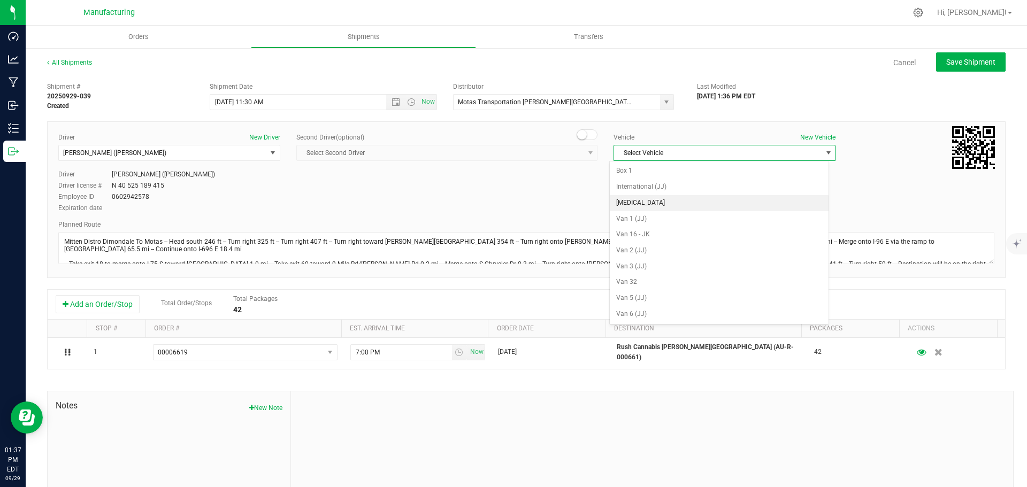
click at [643, 202] on li "[MEDICAL_DATA]" at bounding box center [719, 203] width 219 height 16
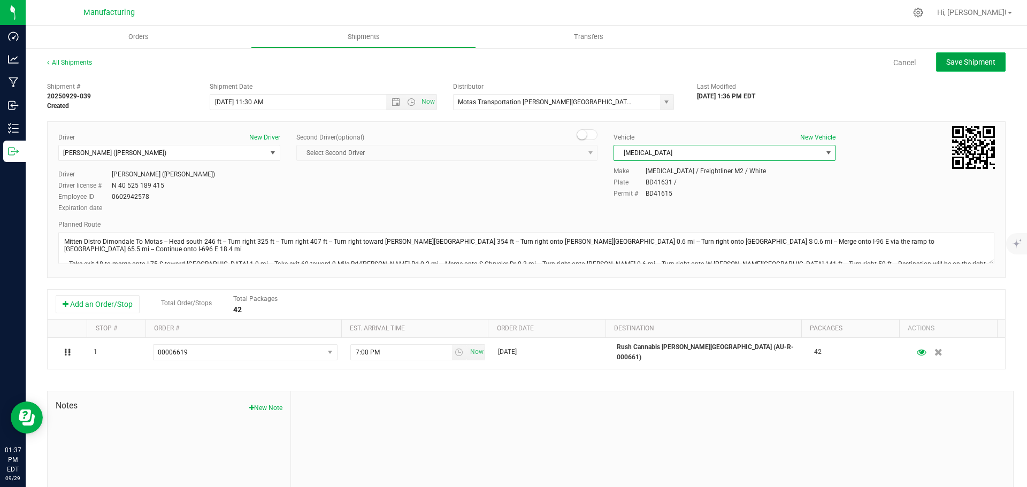
click at [957, 65] on span "Save Shipment" at bounding box center [970, 62] width 49 height 9
type input "[DATE] 3:30 PM"
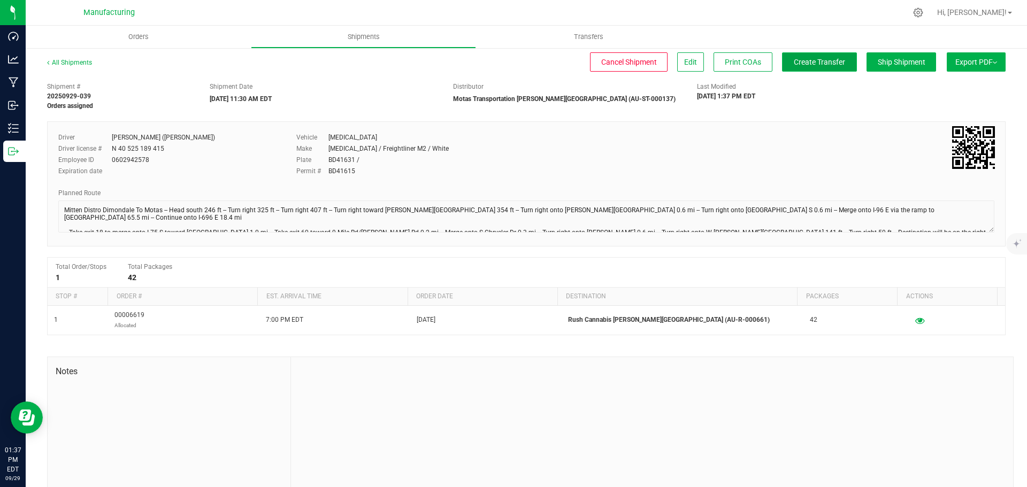
click at [818, 67] on button "Create Transfer" at bounding box center [819, 61] width 75 height 19
click at [131, 36] on span "Orders" at bounding box center [138, 37] width 49 height 10
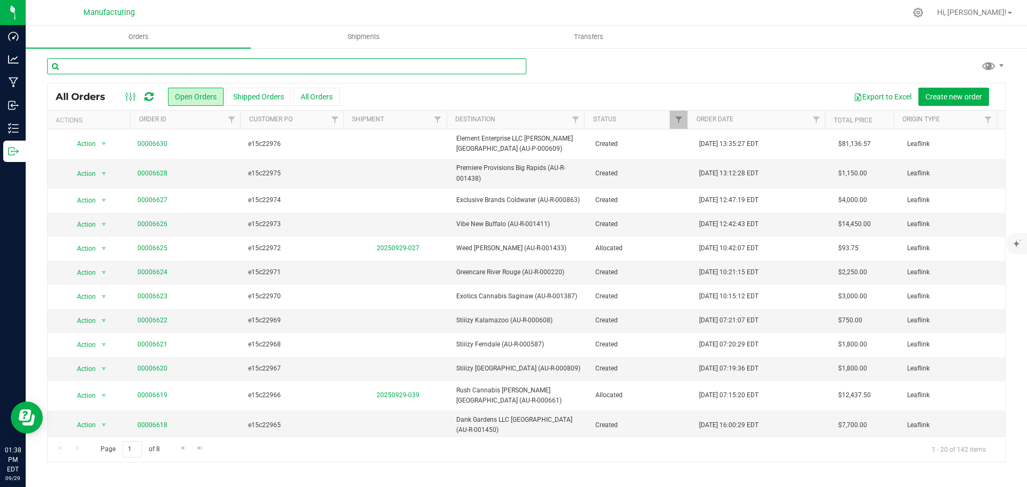
click at [203, 68] on input "text" at bounding box center [286, 66] width 479 height 16
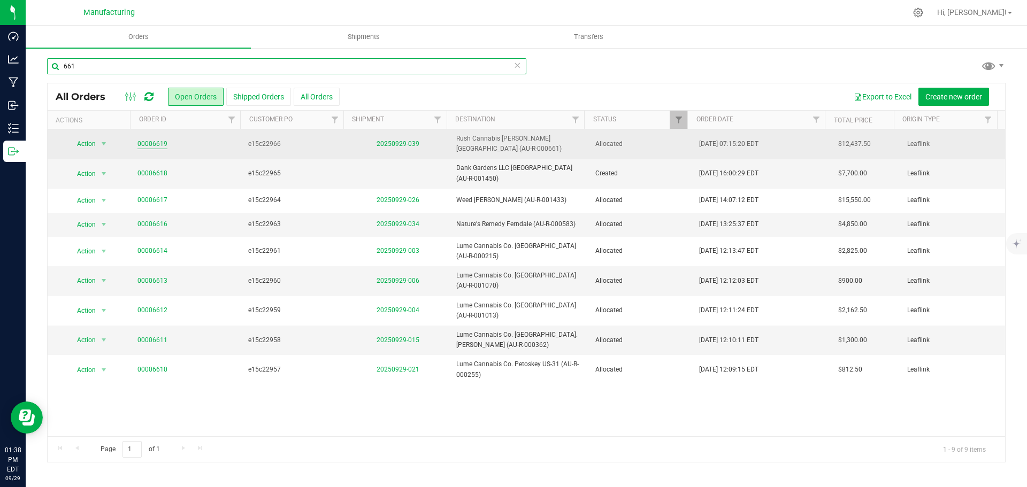
type input "661"
click at [149, 139] on link "00006619" at bounding box center [152, 144] width 30 height 10
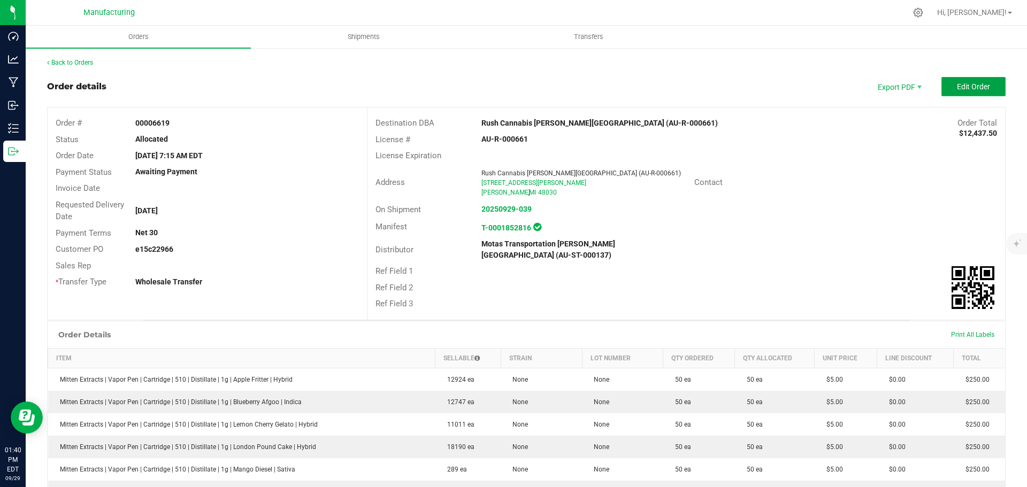
click at [974, 84] on span "Edit Order" at bounding box center [973, 86] width 33 height 9
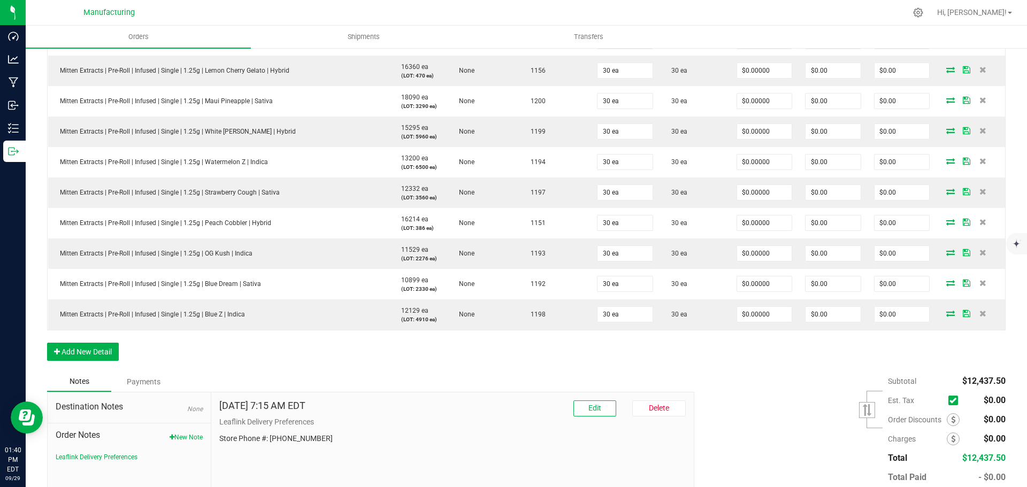
scroll to position [1337, 0]
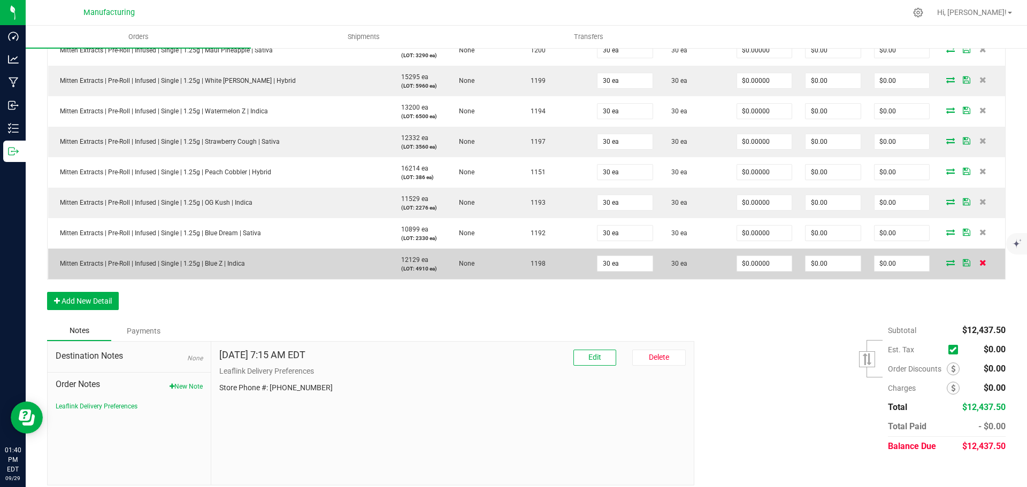
click at [979, 262] on icon at bounding box center [982, 262] width 7 height 6
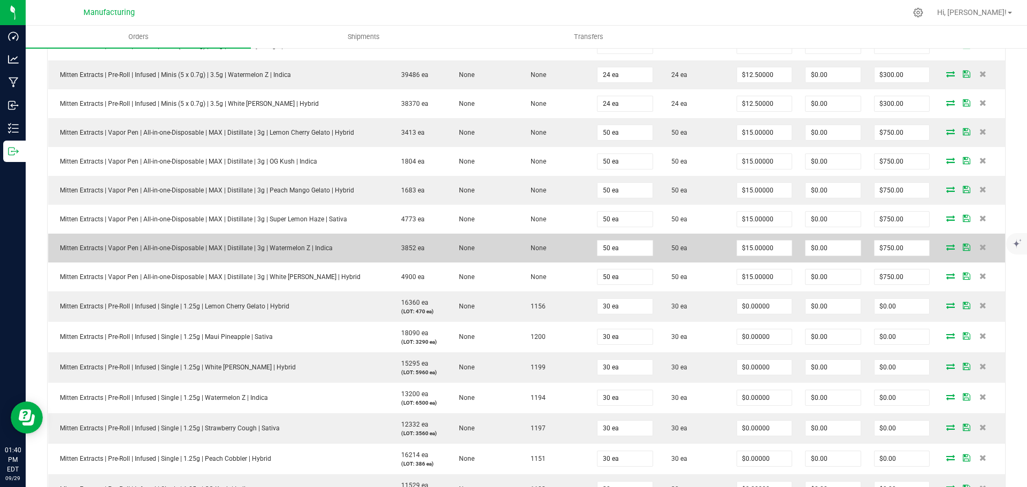
scroll to position [1048, 0]
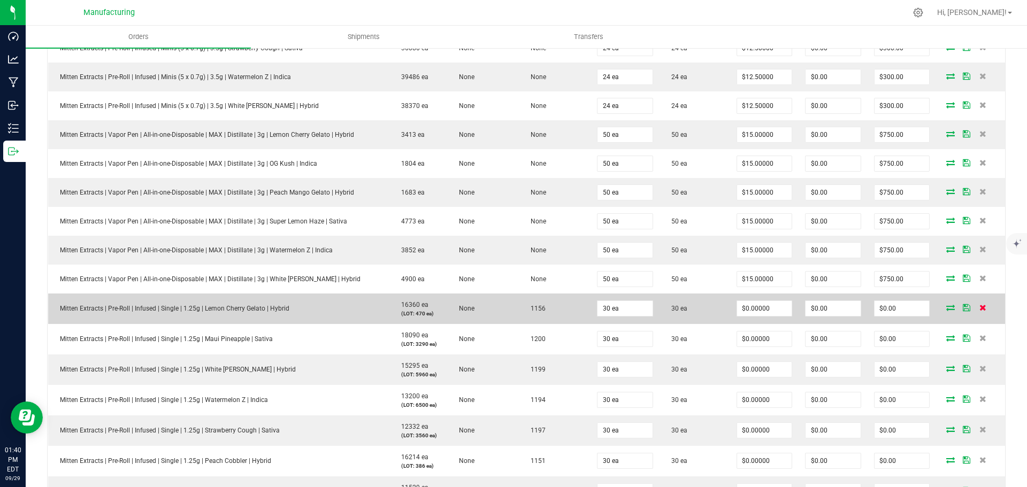
click at [979, 305] on icon at bounding box center [982, 307] width 7 height 6
click at [979, 307] on icon at bounding box center [982, 307] width 7 height 6
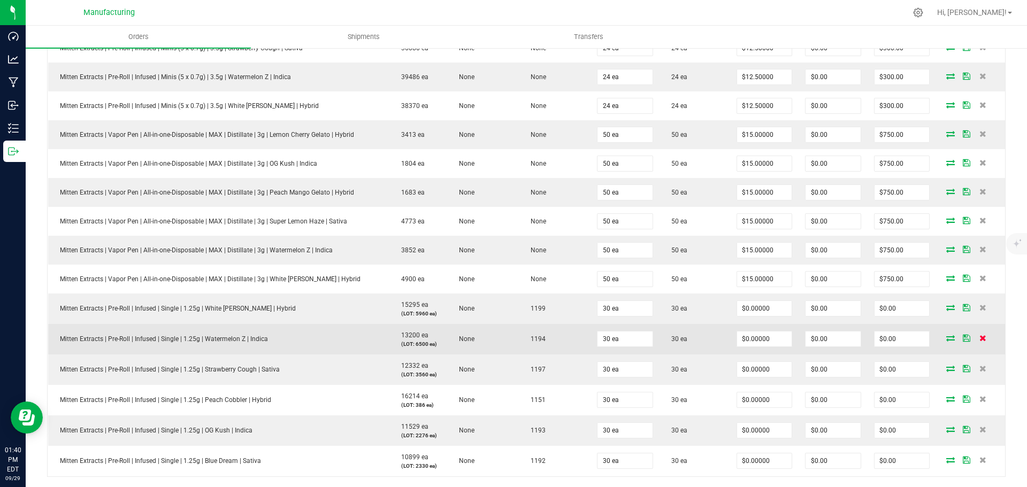
click at [979, 338] on icon at bounding box center [982, 338] width 7 height 6
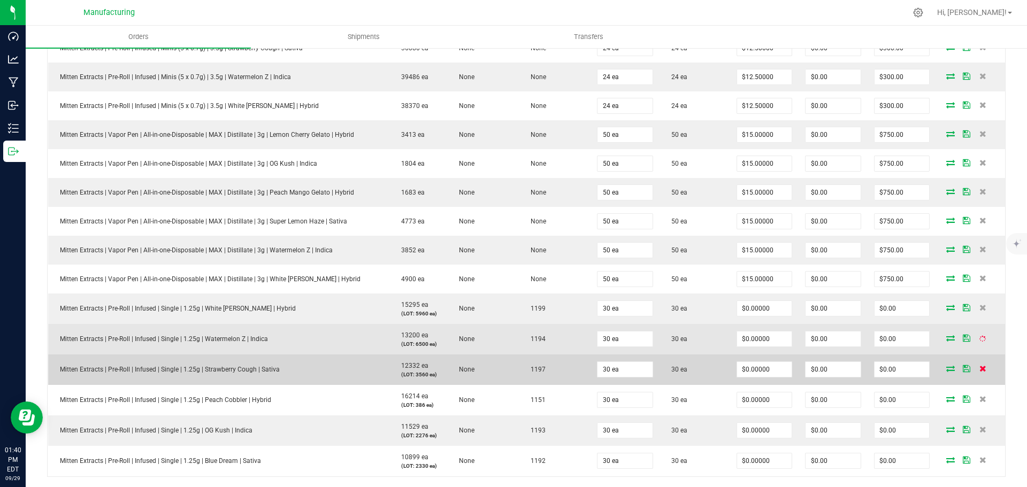
click at [979, 367] on icon at bounding box center [982, 368] width 7 height 6
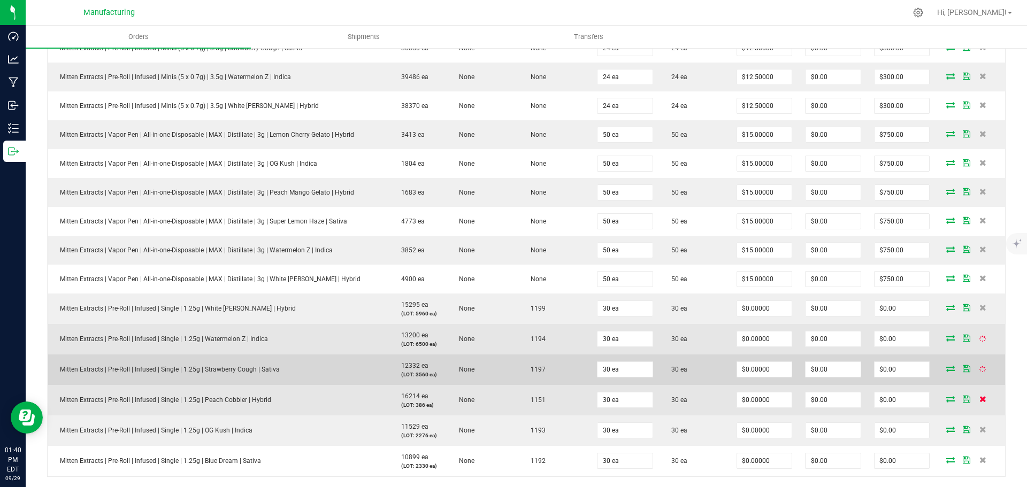
click at [979, 401] on icon at bounding box center [982, 399] width 7 height 6
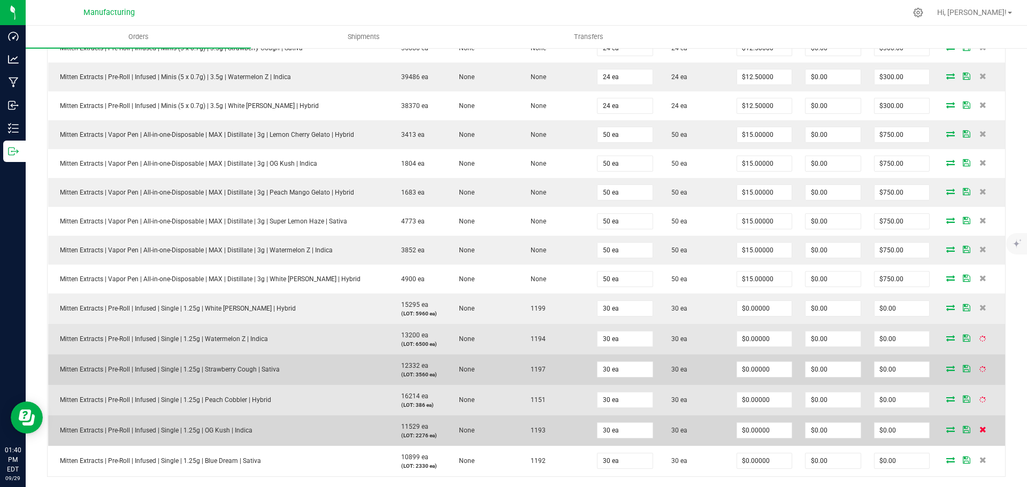
click at [979, 428] on icon at bounding box center [982, 429] width 7 height 6
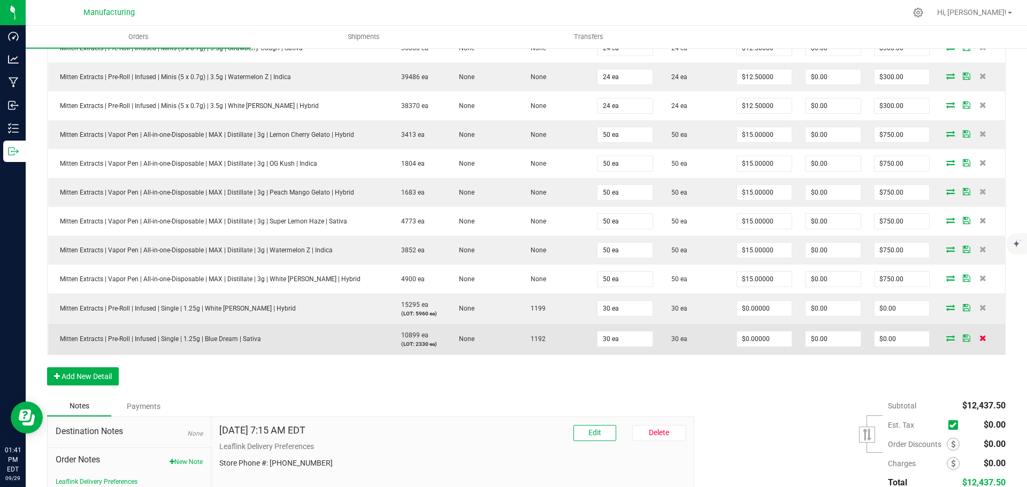
click at [979, 336] on icon at bounding box center [982, 338] width 7 height 6
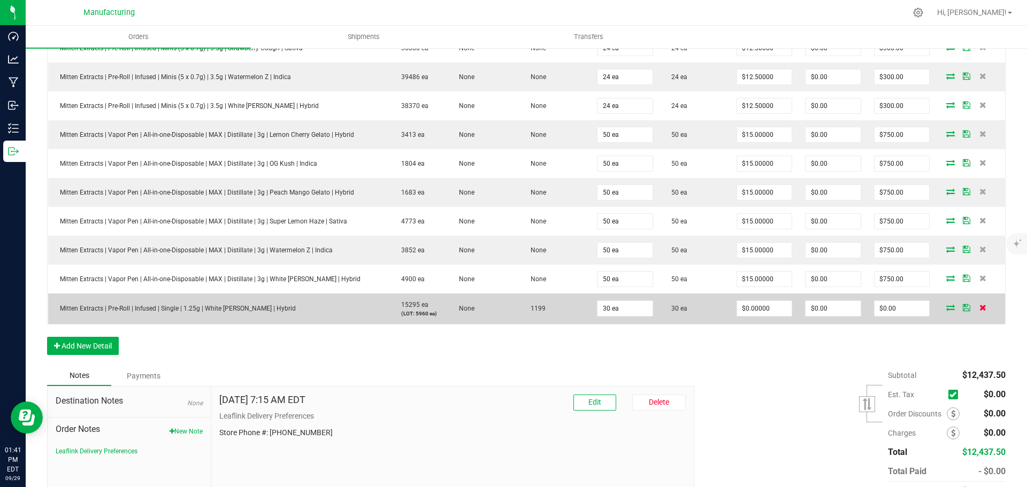
click at [979, 307] on icon at bounding box center [982, 307] width 7 height 6
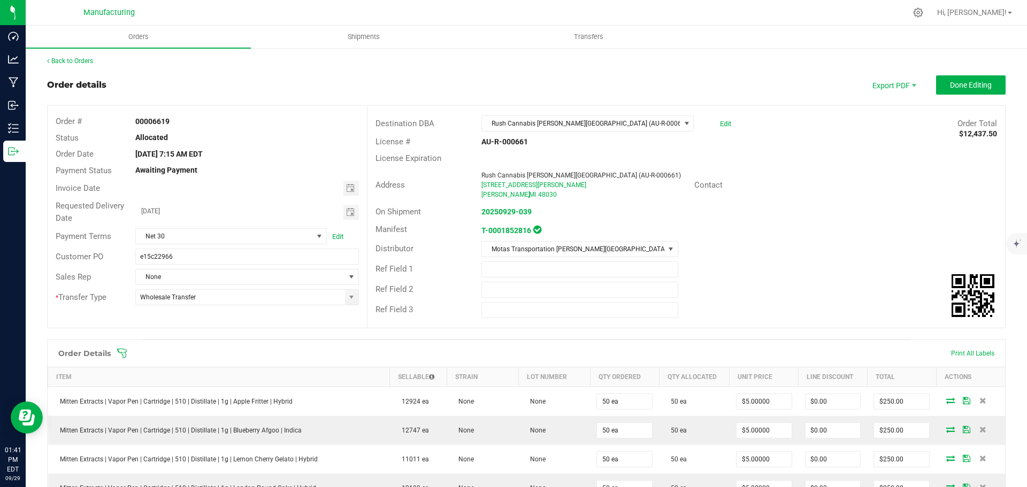
scroll to position [0, 0]
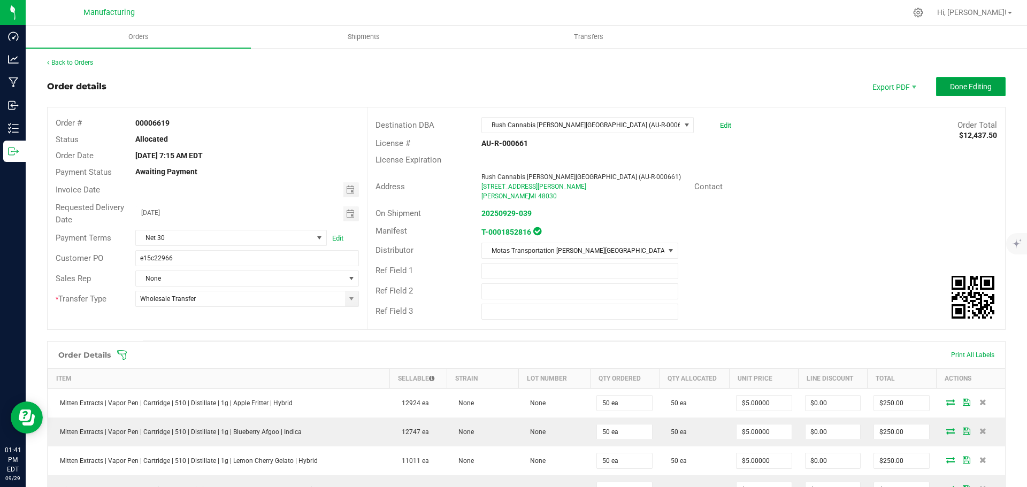
click at [972, 89] on span "Done Editing" at bounding box center [971, 86] width 42 height 9
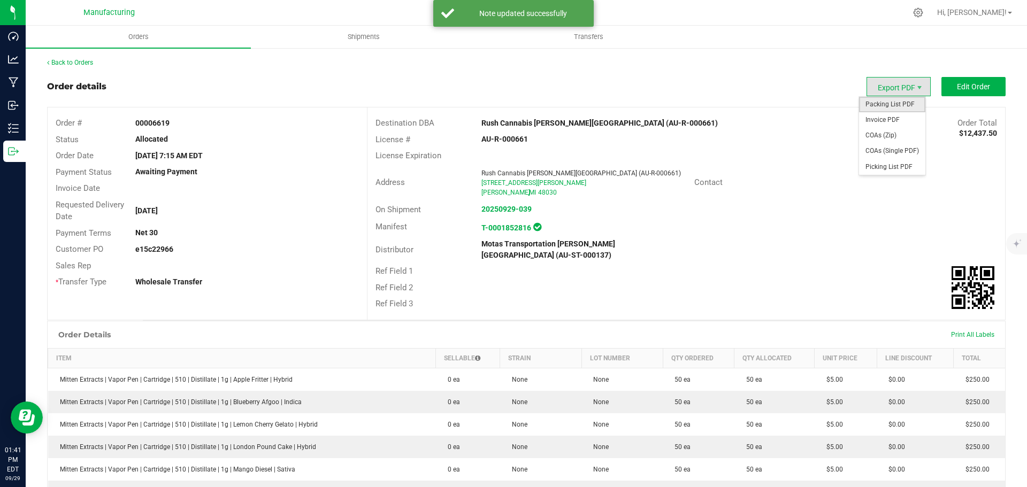
click at [895, 102] on span "Packing List PDF" at bounding box center [892, 105] width 66 height 16
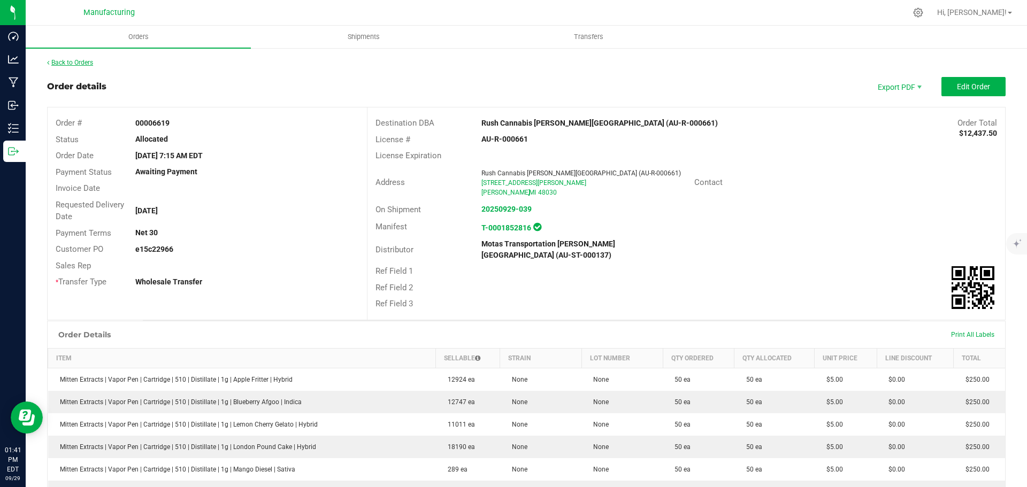
click at [88, 63] on link "Back to Orders" at bounding box center [70, 62] width 46 height 7
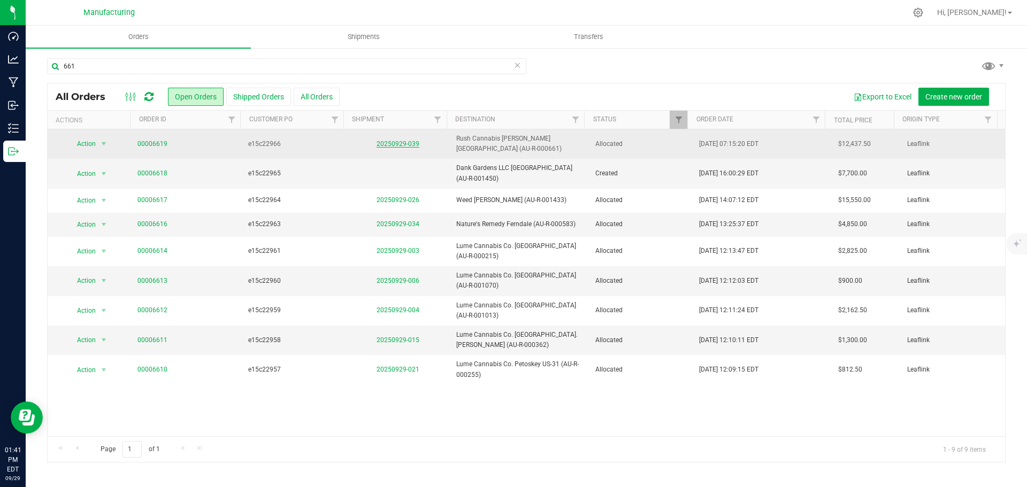
click at [412, 142] on link "20250929-039" at bounding box center [397, 143] width 43 height 7
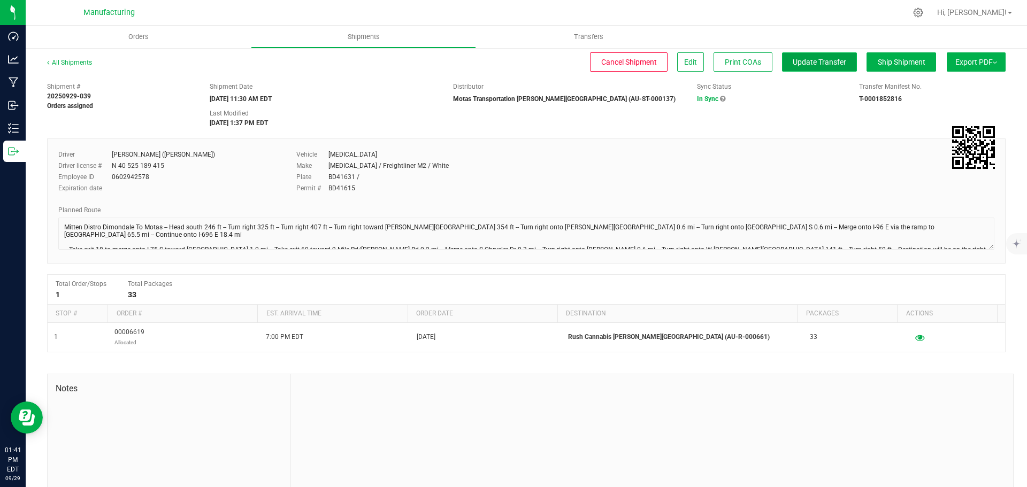
click at [797, 59] on span "Update Transfer" at bounding box center [818, 62] width 53 height 9
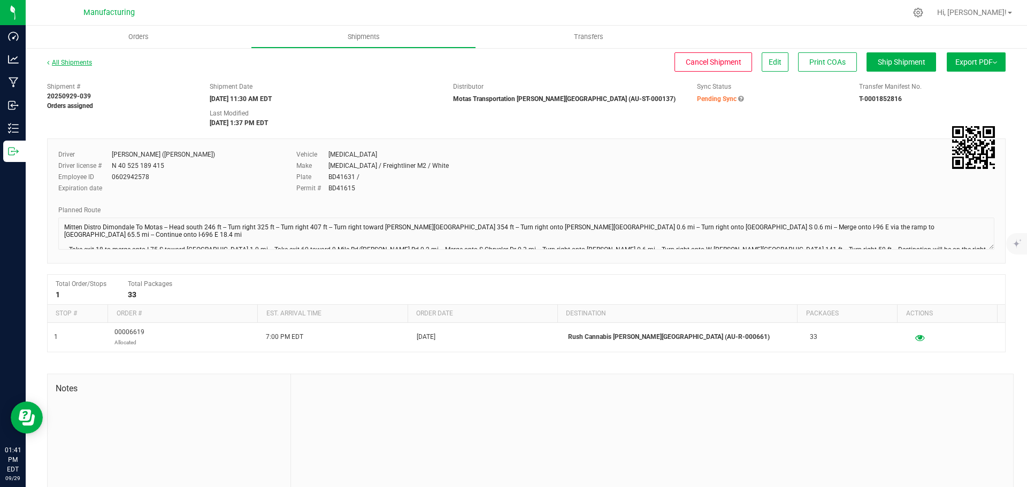
click at [78, 60] on link "All Shipments" at bounding box center [69, 62] width 45 height 7
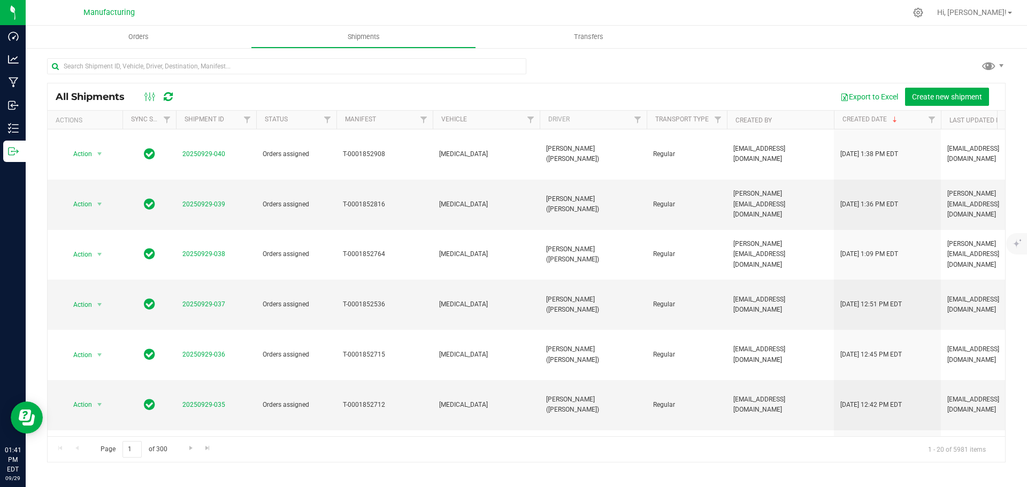
click at [170, 97] on icon at bounding box center [168, 96] width 9 height 11
click at [147, 36] on span "Orders" at bounding box center [138, 37] width 49 height 10
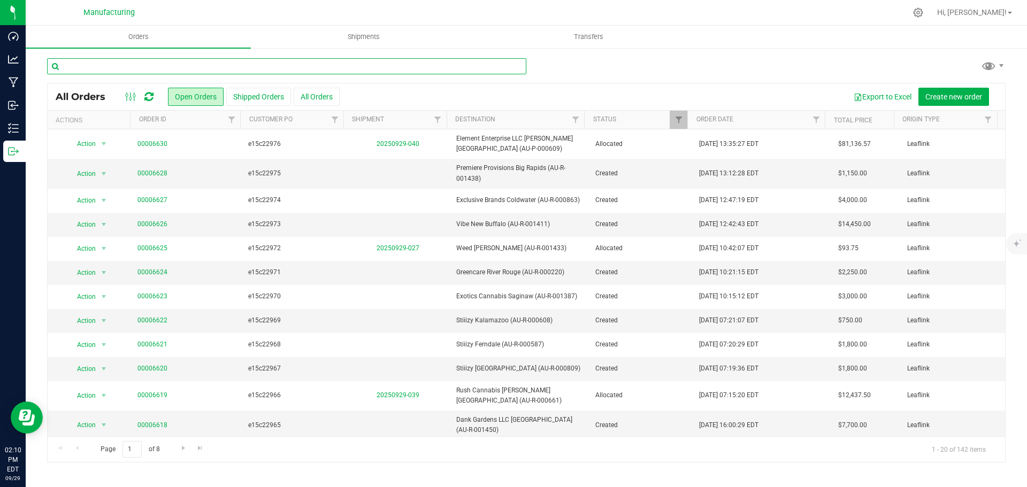
click at [471, 68] on input "text" at bounding box center [286, 66] width 479 height 16
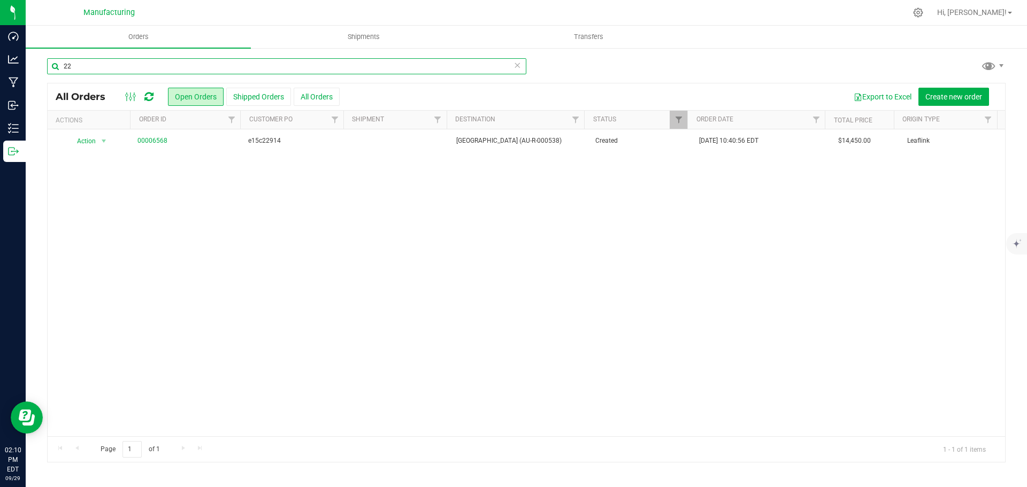
type input "2"
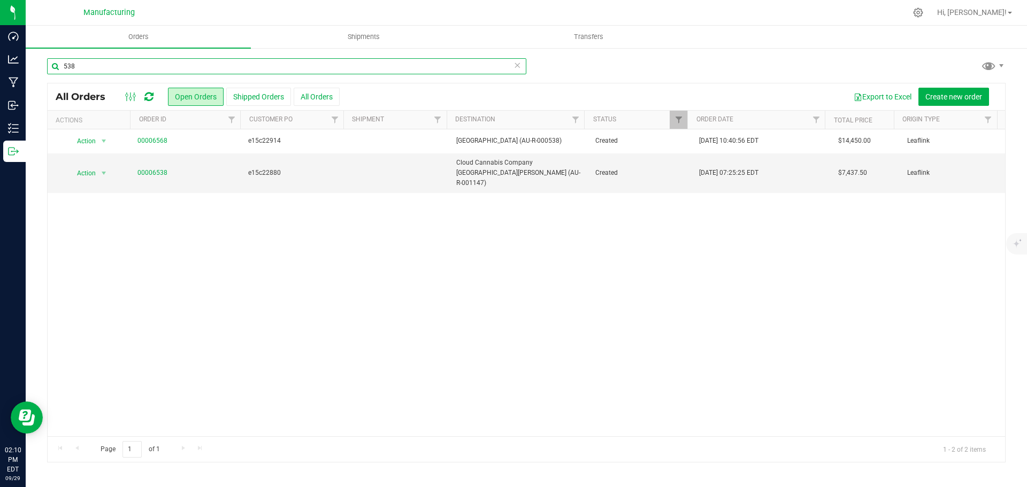
type input "538"
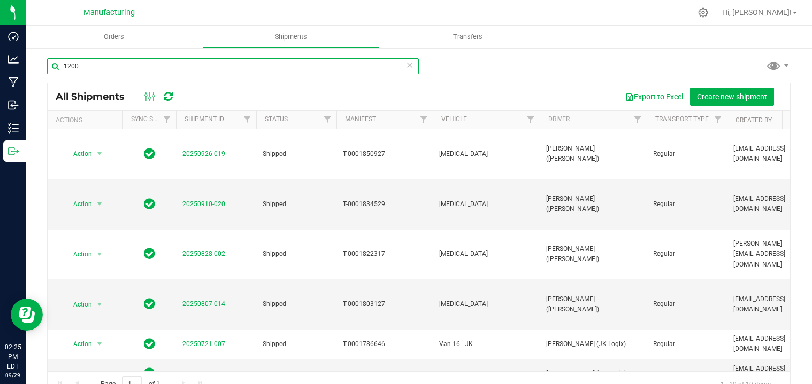
drag, startPoint x: 89, startPoint y: 67, endPoint x: -7, endPoint y: 56, distance: 96.4
click at [0, 56] on html "Dashboard Analytics Manufacturing Inbound Inventory Outbound 02:25 PM EDT [DATE…" at bounding box center [406, 192] width 812 height 384
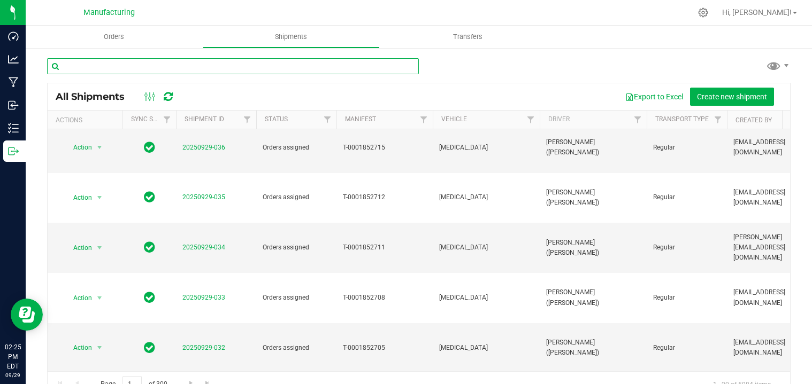
scroll to position [24, 0]
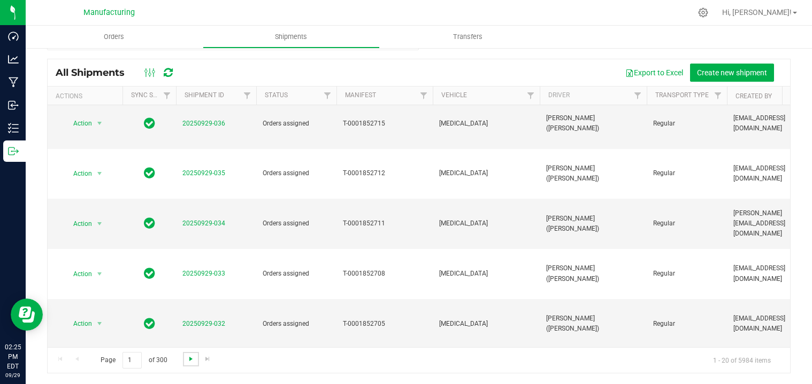
click at [188, 360] on span "Go to the next page" at bounding box center [191, 359] width 9 height 9
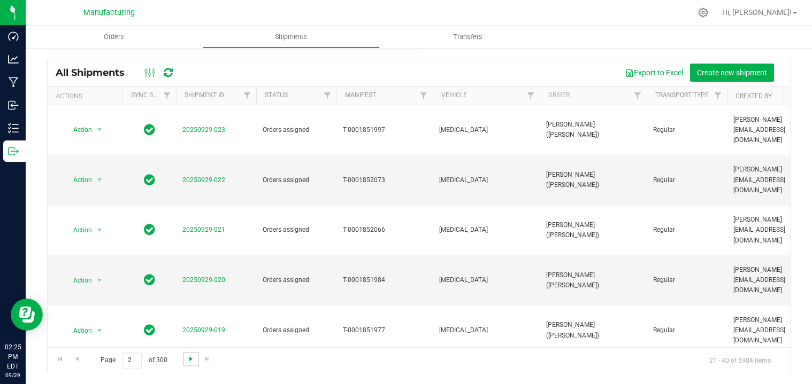
click at [188, 360] on span "Go to the next page" at bounding box center [191, 359] width 9 height 9
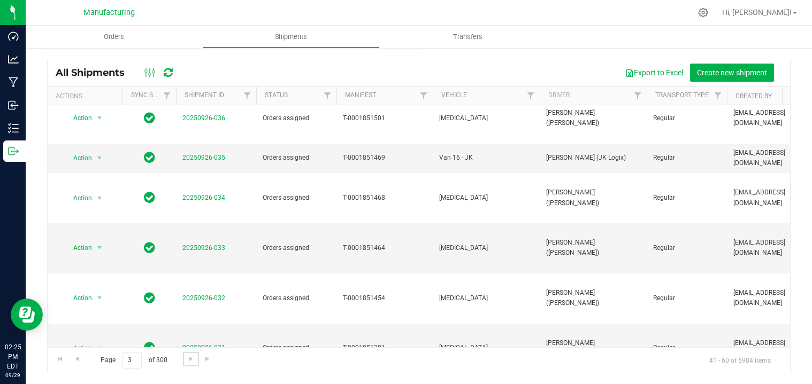
scroll to position [358, 0]
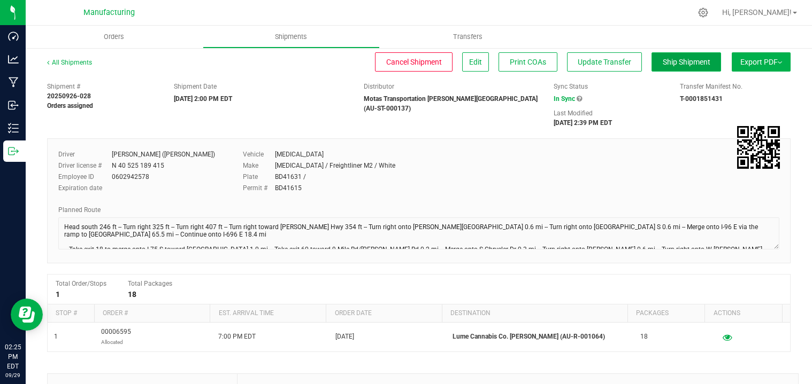
click at [680, 62] on span "Ship Shipment" at bounding box center [687, 62] width 48 height 9
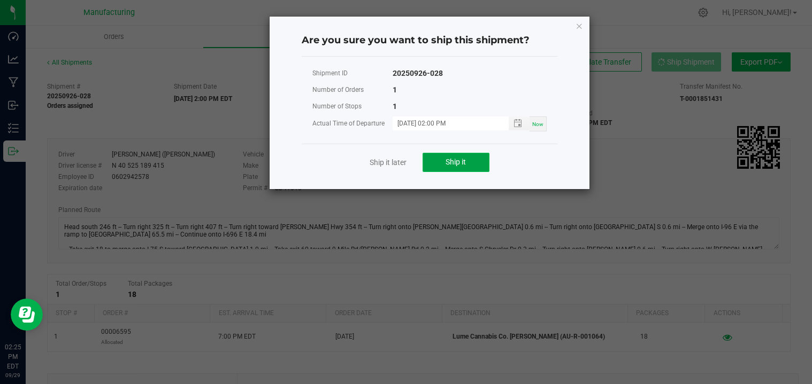
click at [453, 168] on button "Ship it" at bounding box center [455, 162] width 67 height 19
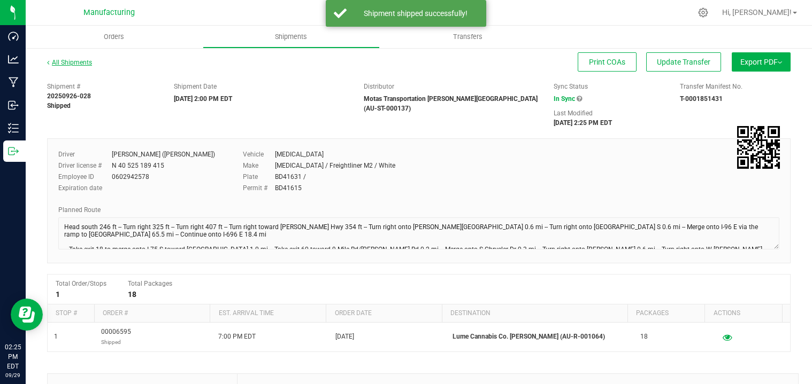
click at [82, 61] on link "All Shipments" at bounding box center [69, 62] width 45 height 7
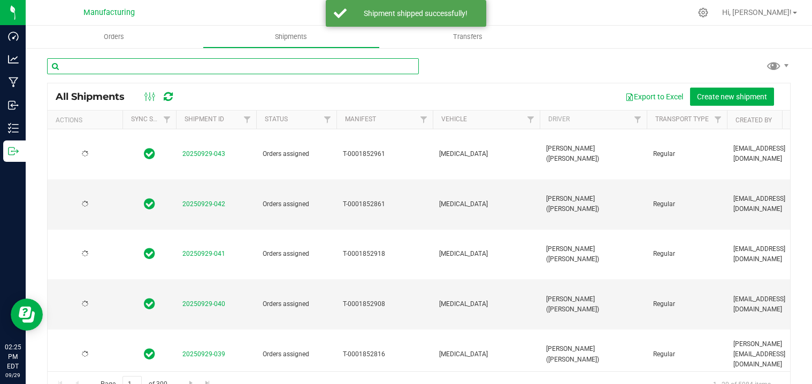
click at [87, 67] on input "text" at bounding box center [233, 66] width 372 height 16
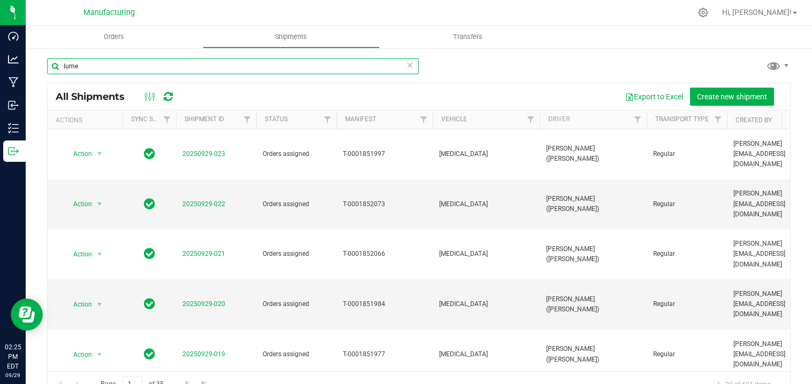
drag, startPoint x: 63, startPoint y: 65, endPoint x: 77, endPoint y: 65, distance: 14.4
click at [77, 65] on input "lume" at bounding box center [233, 66] width 372 height 16
click at [122, 71] on input "lume" at bounding box center [233, 66] width 372 height 16
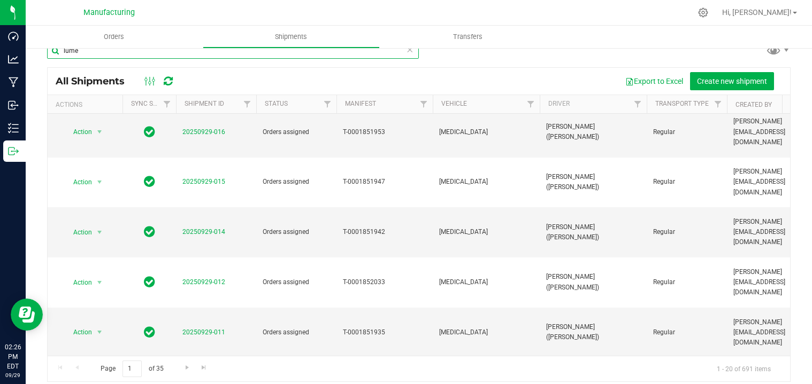
scroll to position [24, 0]
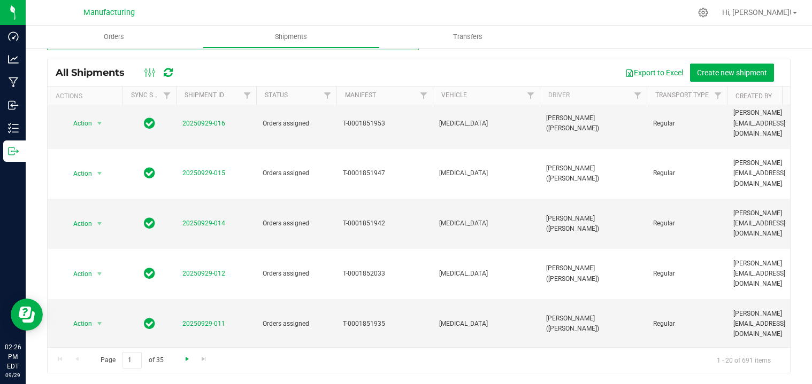
type input "lume"
click at [186, 360] on span "Go to the next page" at bounding box center [187, 359] width 9 height 9
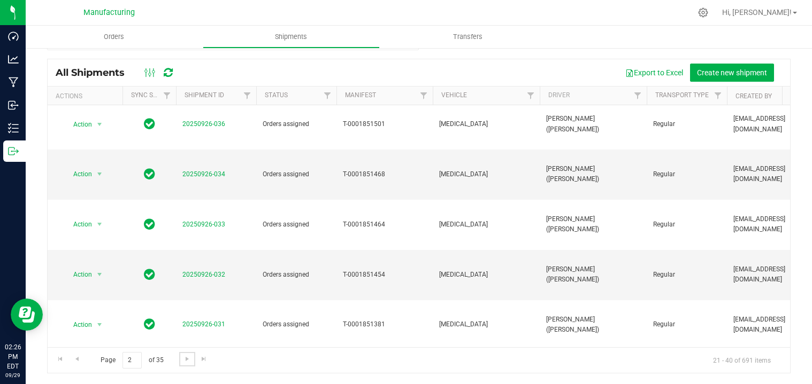
scroll to position [304, 0]
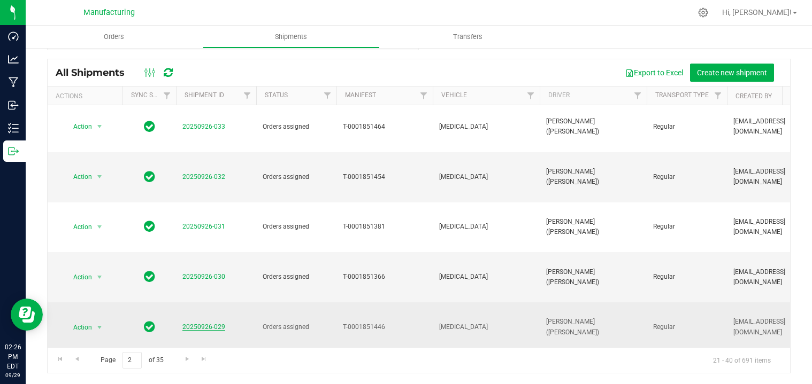
click at [204, 324] on link "20250926-029" at bounding box center [203, 327] width 43 height 7
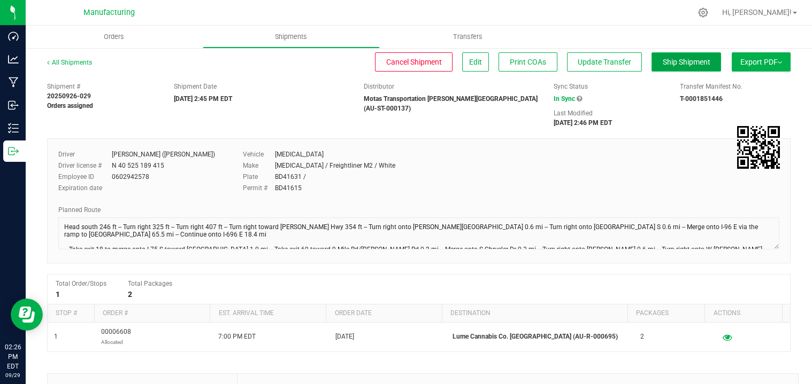
click at [672, 64] on span "Ship Shipment" at bounding box center [687, 62] width 48 height 9
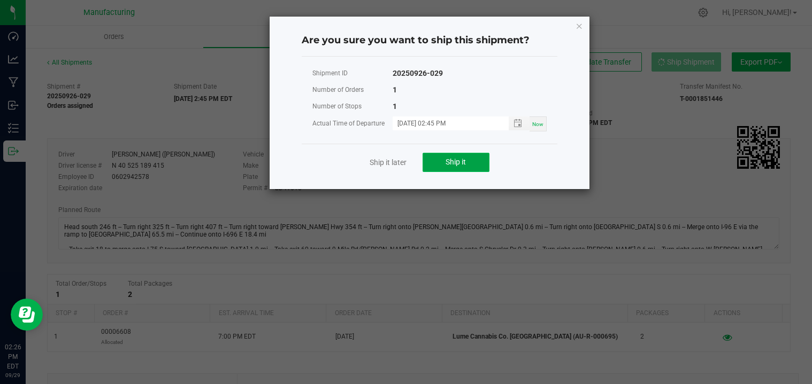
click at [479, 166] on button "Ship it" at bounding box center [455, 162] width 67 height 19
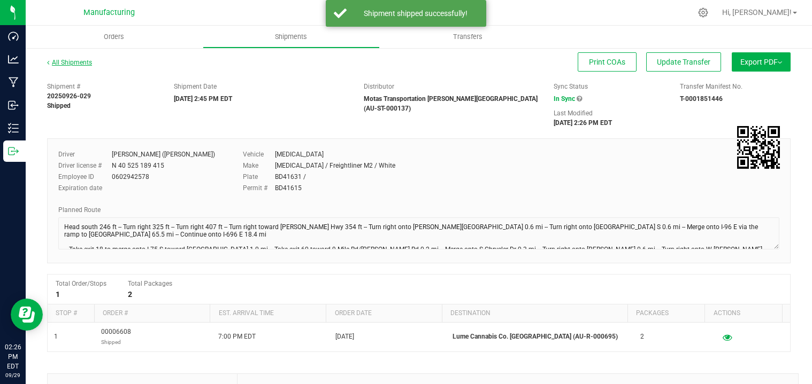
click at [87, 61] on link "All Shipments" at bounding box center [69, 62] width 45 height 7
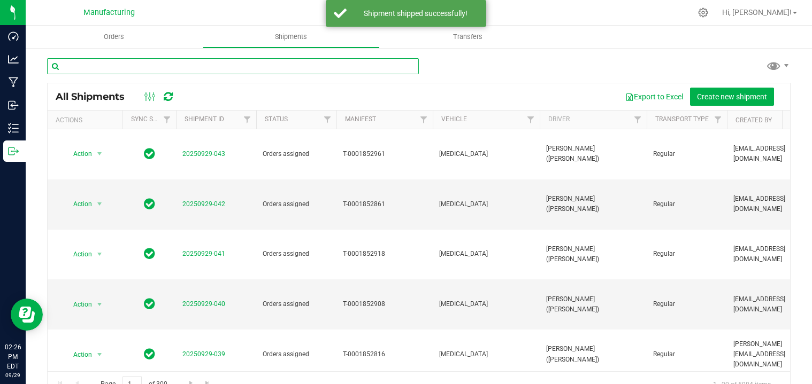
click at [144, 68] on input "text" at bounding box center [233, 66] width 372 height 16
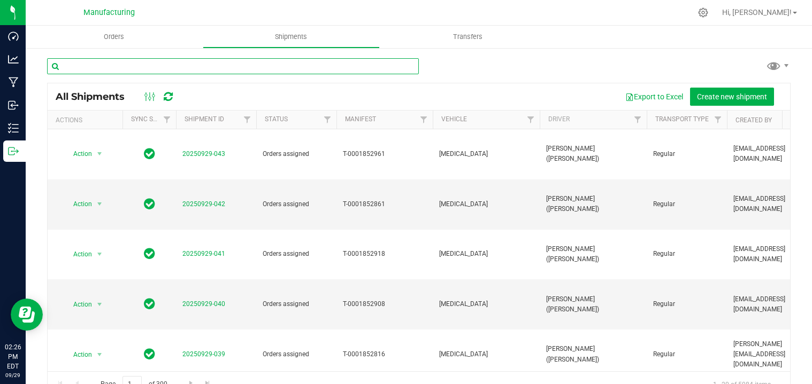
paste input "lume"
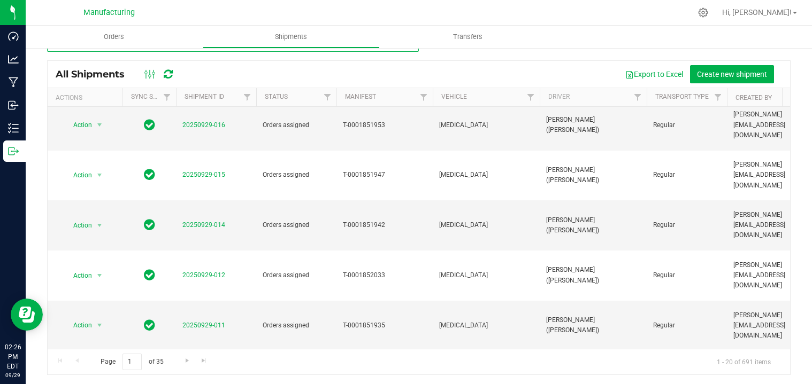
scroll to position [24, 0]
type input "lume"
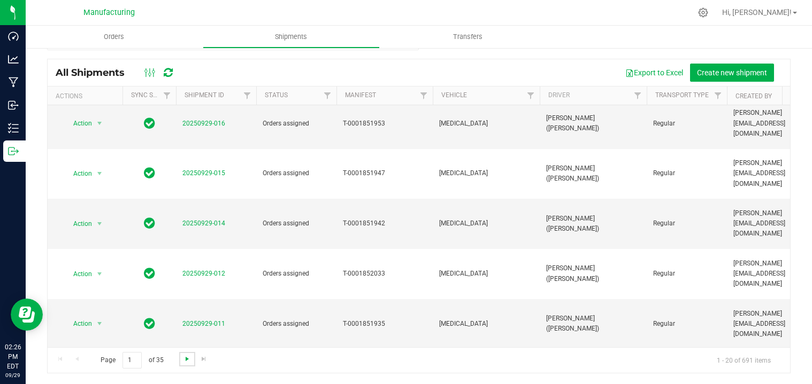
click at [187, 360] on span "Go to the next page" at bounding box center [187, 359] width 9 height 9
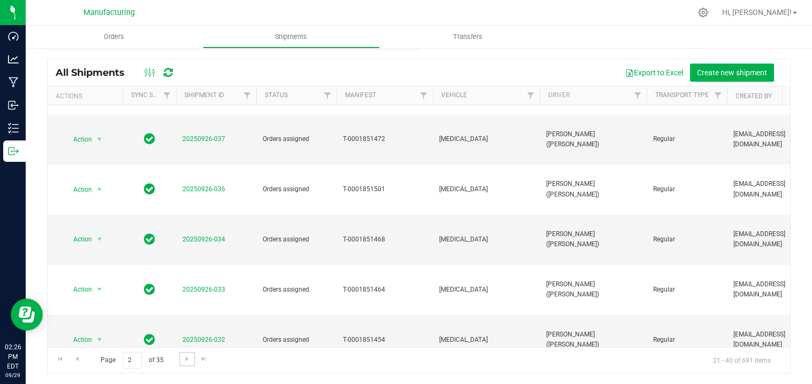
scroll to position [214, 0]
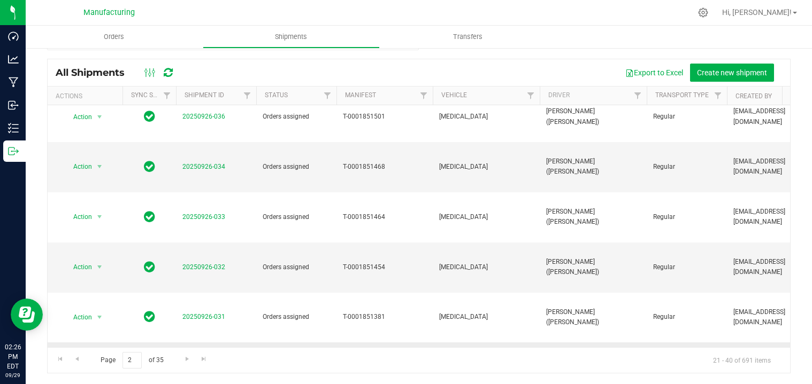
click at [210, 364] on link "20250926-030" at bounding box center [203, 367] width 43 height 7
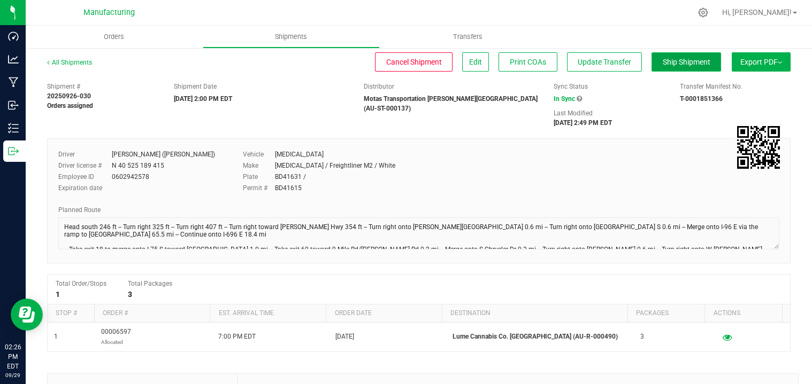
click at [691, 65] on span "Ship Shipment" at bounding box center [687, 62] width 48 height 9
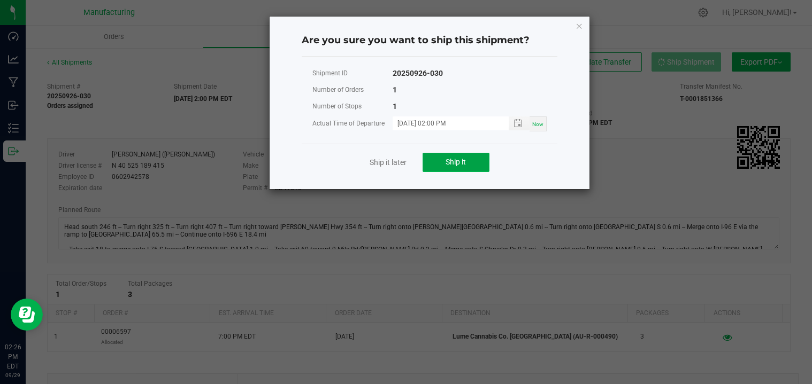
click at [458, 163] on span "Ship it" at bounding box center [455, 162] width 20 height 9
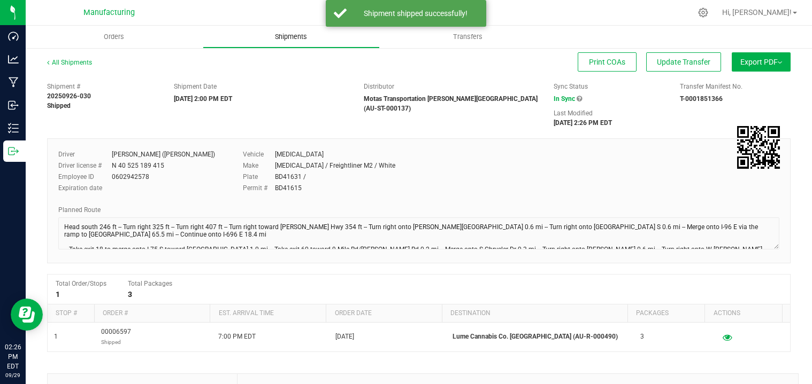
click at [278, 35] on span "Shipments" at bounding box center [290, 37] width 61 height 10
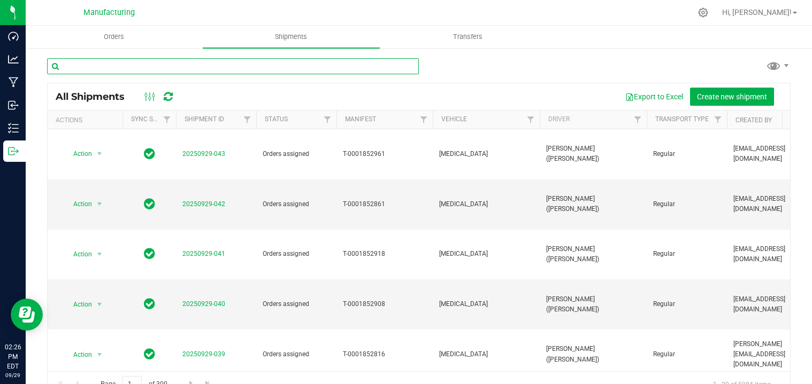
paste input "lume"
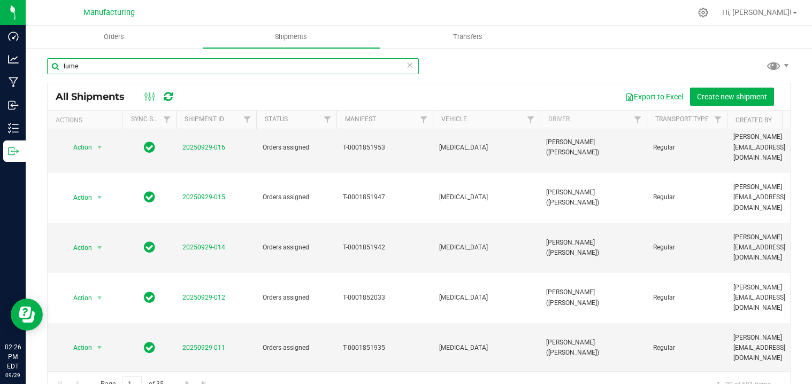
scroll to position [24, 0]
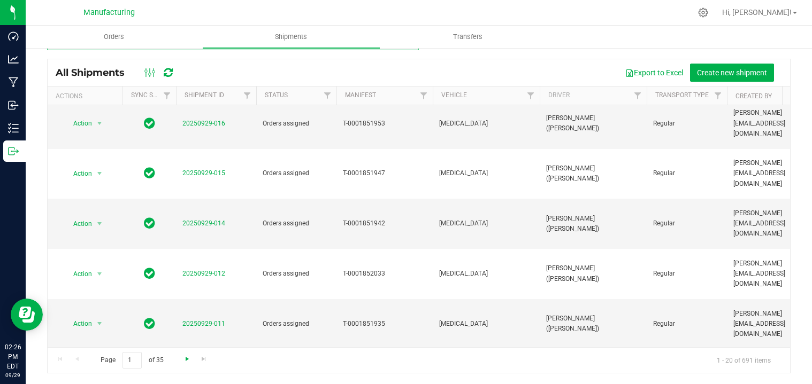
type input "lume"
click at [186, 360] on span "Go to the next page" at bounding box center [187, 359] width 9 height 9
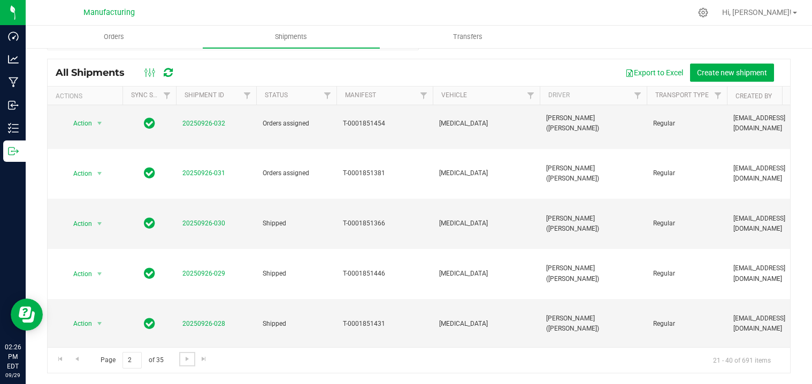
scroll to position [0, 0]
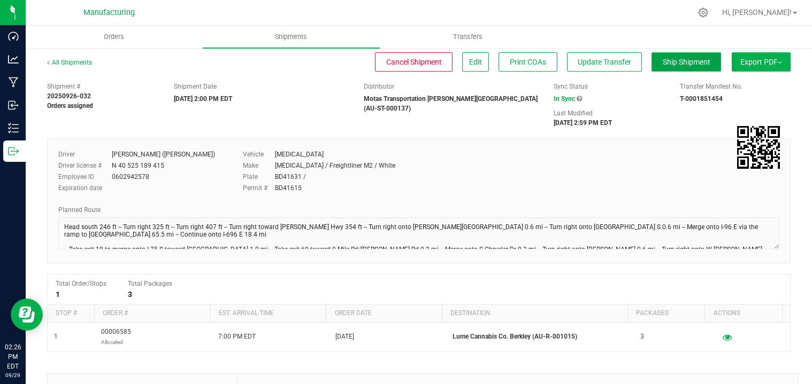
click at [667, 59] on span "Ship Shipment" at bounding box center [687, 62] width 48 height 9
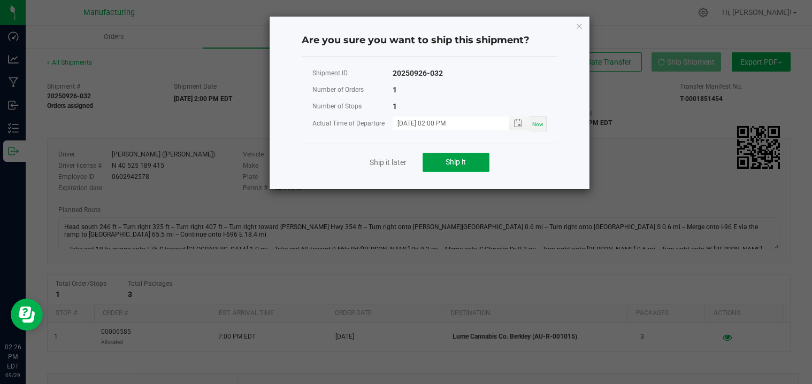
click at [475, 164] on button "Ship it" at bounding box center [455, 162] width 67 height 19
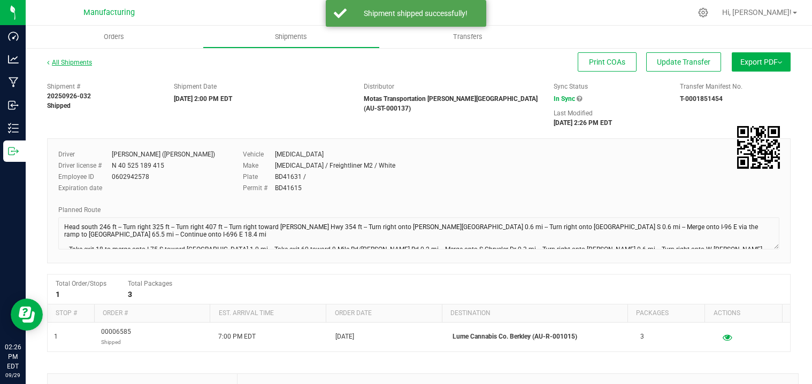
click at [86, 63] on link "All Shipments" at bounding box center [69, 62] width 45 height 7
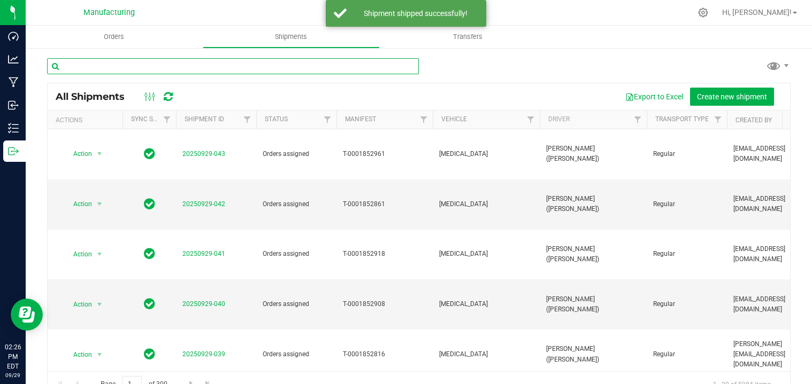
paste input "lume"
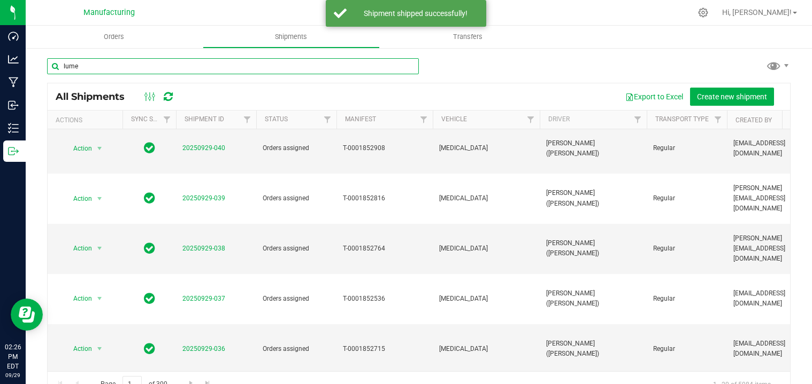
scroll to position [267, 0]
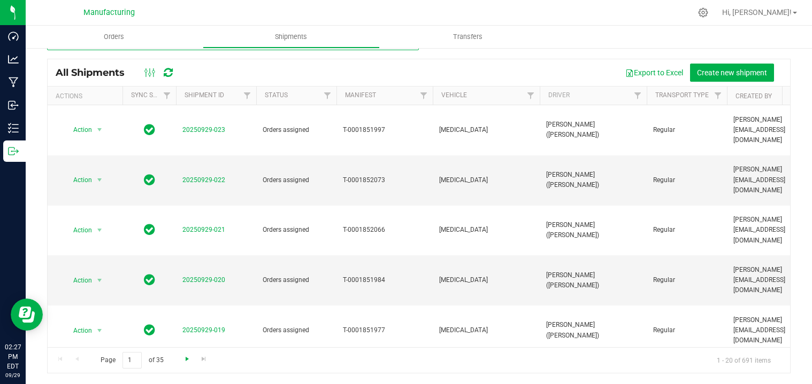
type input "lume"
click at [184, 360] on span "Go to the next page" at bounding box center [187, 359] width 9 height 9
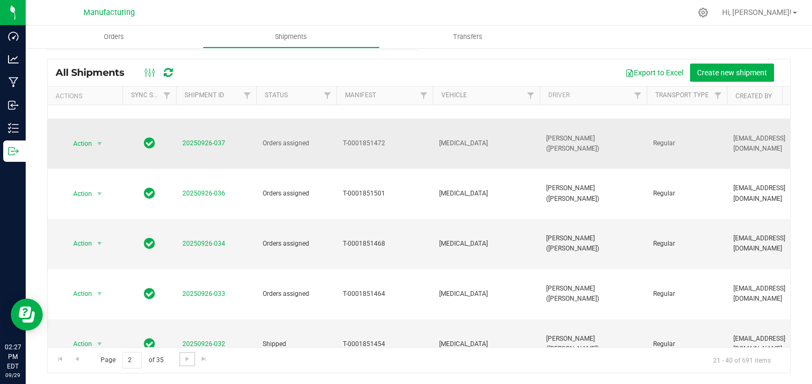
scroll to position [160, 0]
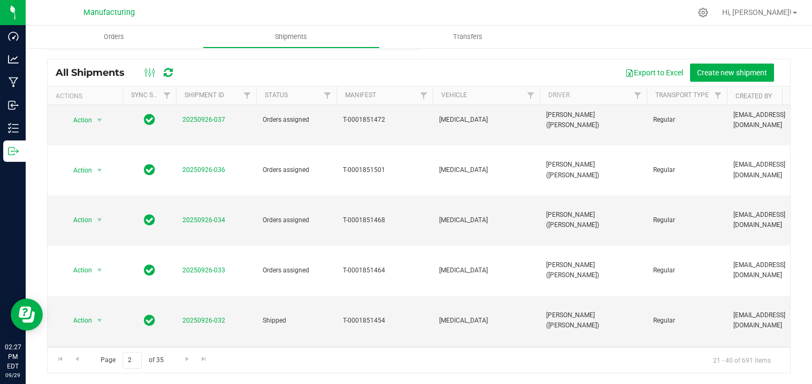
click at [188, 367] on link "20250926-031" at bounding box center [203, 370] width 43 height 7
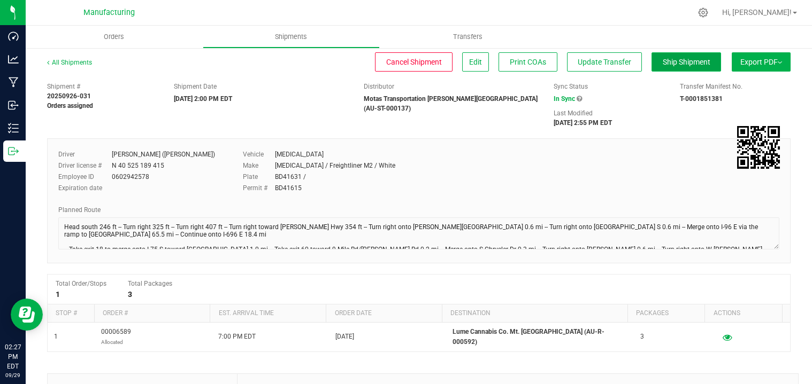
click at [682, 67] on button "Ship Shipment" at bounding box center [686, 61] width 70 height 19
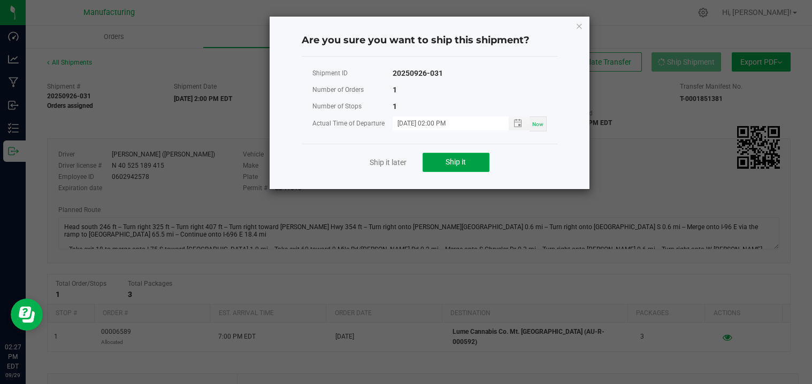
click at [443, 155] on button "Ship it" at bounding box center [455, 162] width 67 height 19
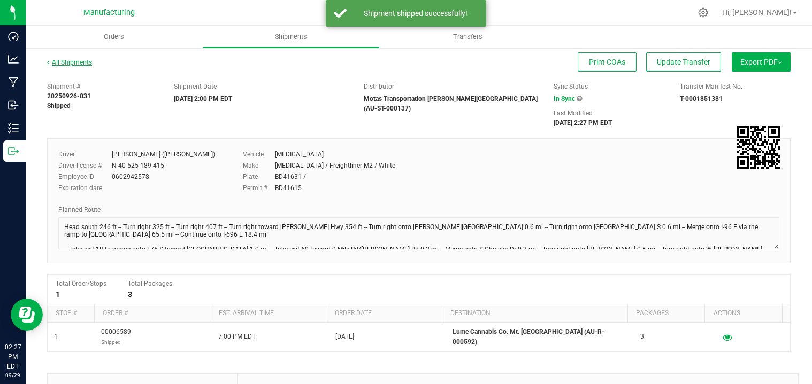
click at [86, 63] on link "All Shipments" at bounding box center [69, 62] width 45 height 7
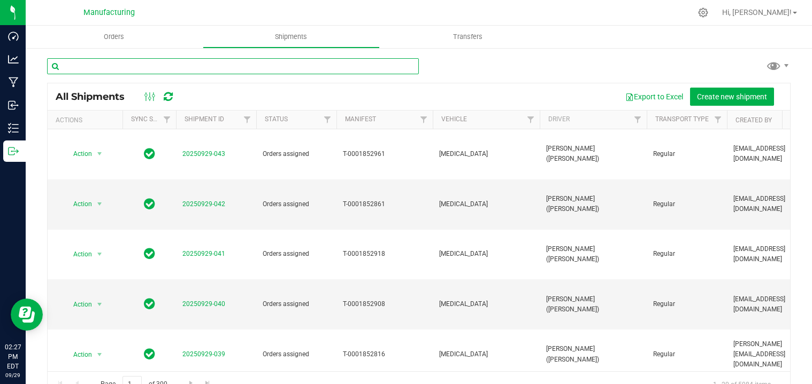
paste input "lume"
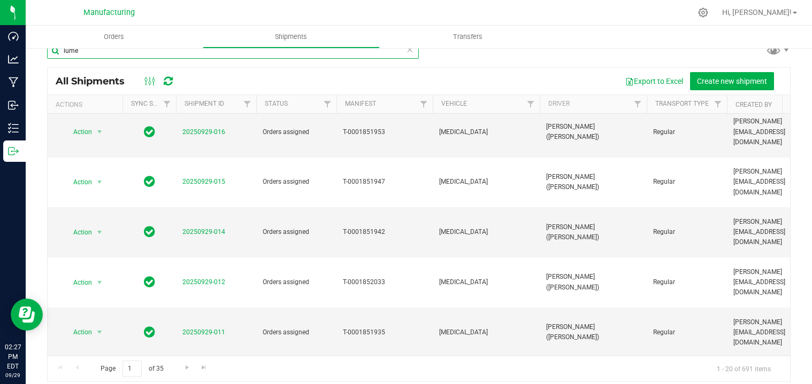
scroll to position [24, 0]
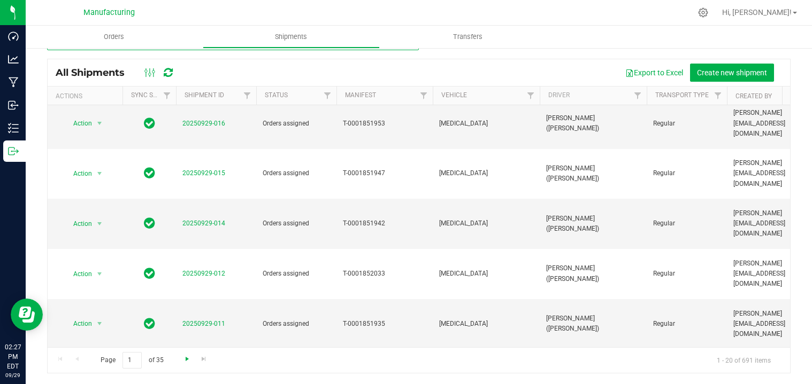
type input "lume"
click at [183, 358] on span "Go to the next page" at bounding box center [187, 359] width 9 height 9
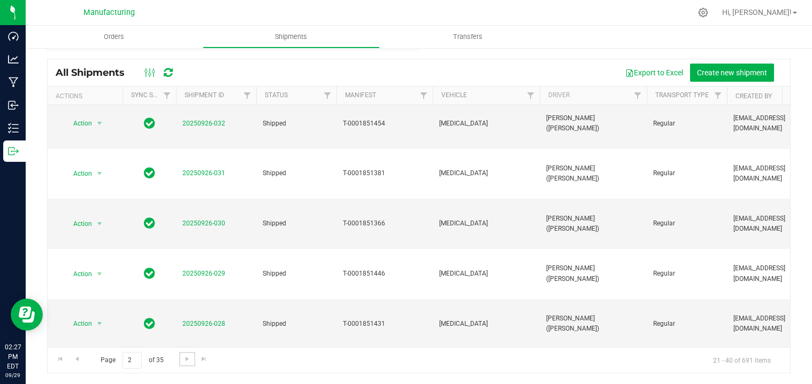
scroll to position [0, 0]
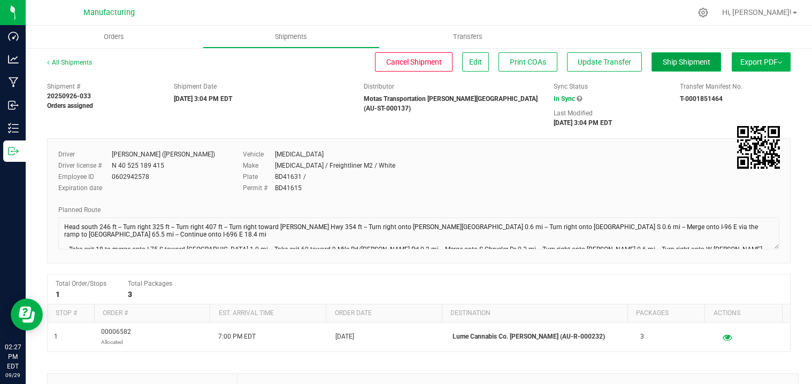
click at [687, 61] on span "Ship Shipment" at bounding box center [687, 62] width 48 height 9
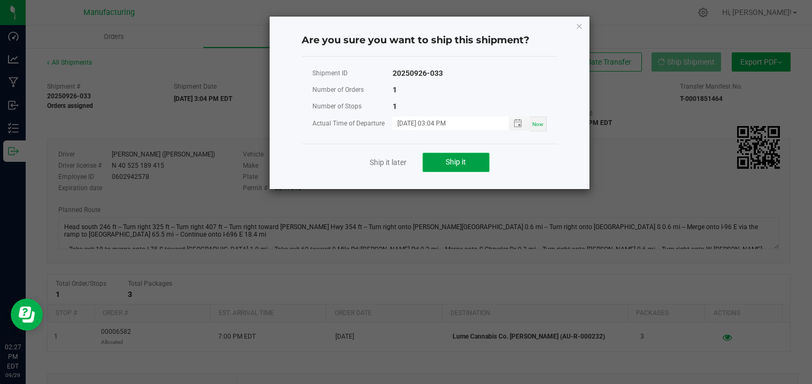
click at [448, 157] on button "Ship it" at bounding box center [455, 162] width 67 height 19
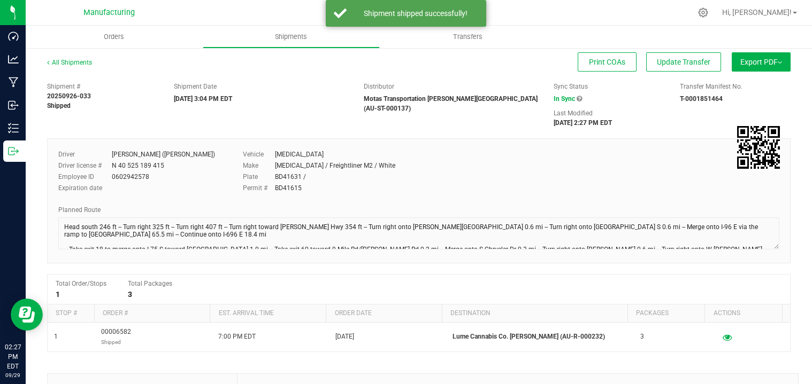
click at [64, 66] on div "All Shipments" at bounding box center [79, 66] width 64 height 16
click at [66, 65] on div "All Shipments" at bounding box center [79, 66] width 64 height 16
click at [68, 59] on link "All Shipments" at bounding box center [69, 62] width 45 height 7
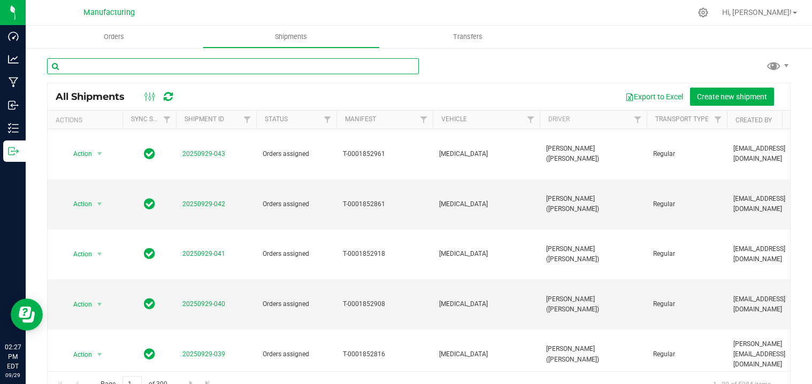
paste input "lume"
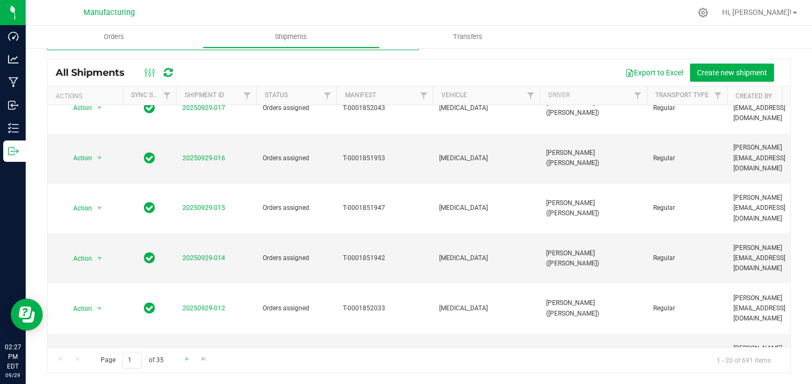
scroll to position [304, 0]
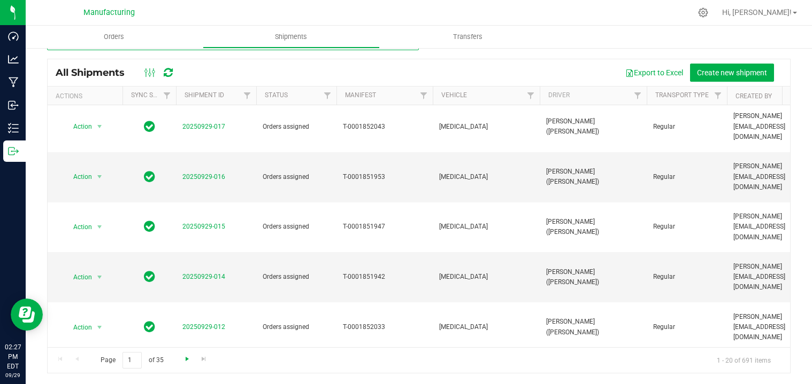
type input "lume"
click at [186, 359] on span "Go to the next page" at bounding box center [187, 359] width 9 height 9
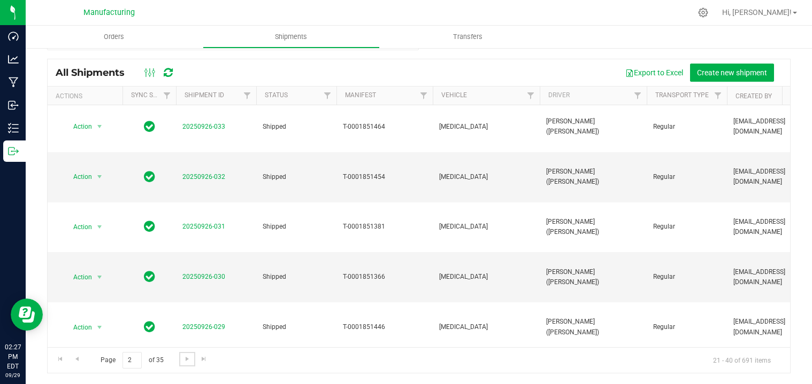
scroll to position [0, 0]
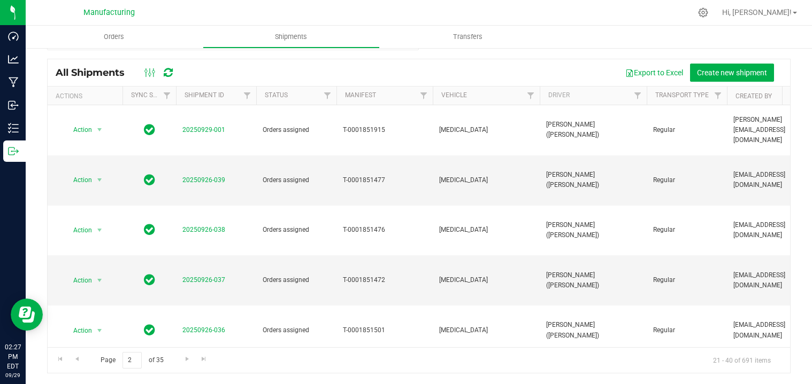
click at [203, 377] on link "20250926-034" at bounding box center [203, 380] width 43 height 7
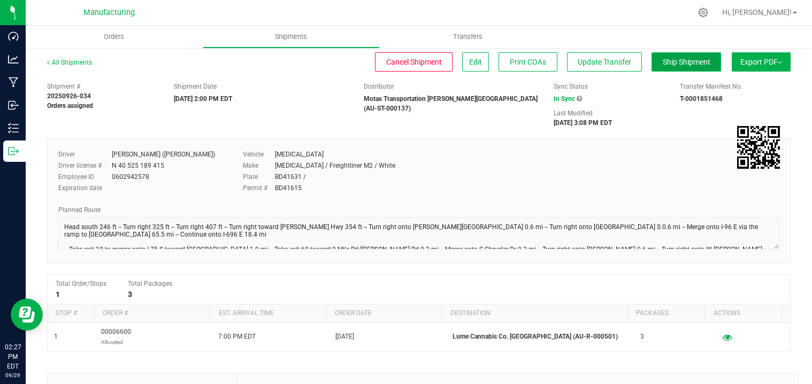
click at [667, 59] on span "Ship Shipment" at bounding box center [687, 62] width 48 height 9
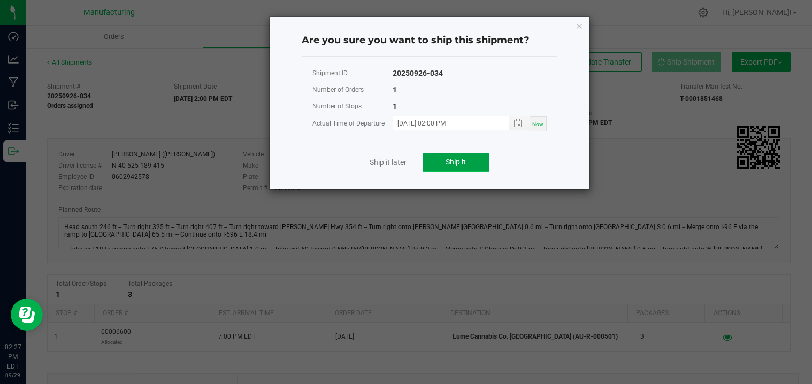
click at [468, 164] on button "Ship it" at bounding box center [455, 162] width 67 height 19
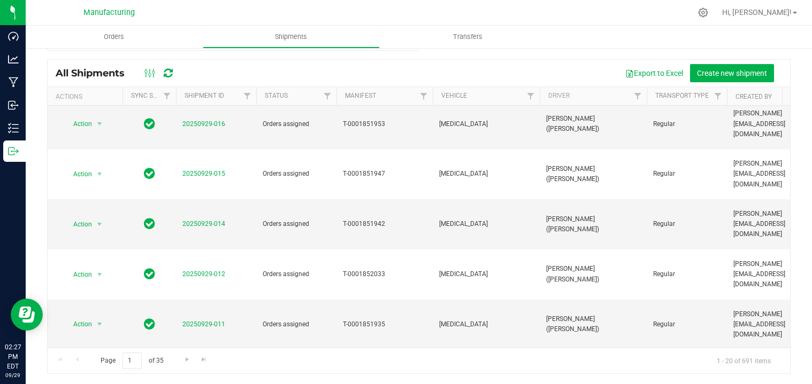
scroll to position [24, 0]
click at [186, 360] on span "Go to the next page" at bounding box center [187, 359] width 9 height 9
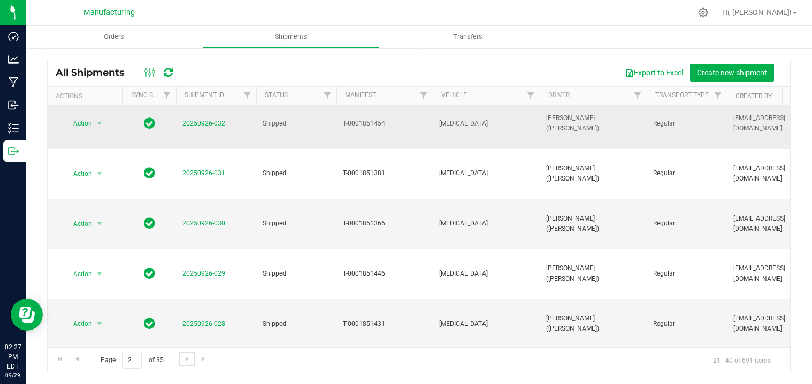
scroll to position [0, 0]
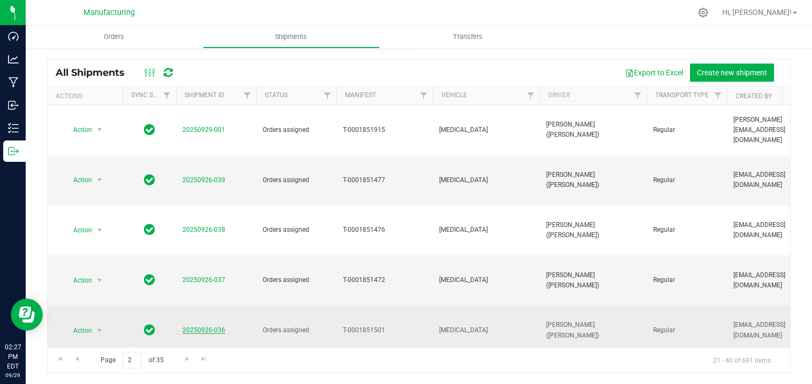
click at [215, 327] on link "20250926-036" at bounding box center [203, 330] width 43 height 7
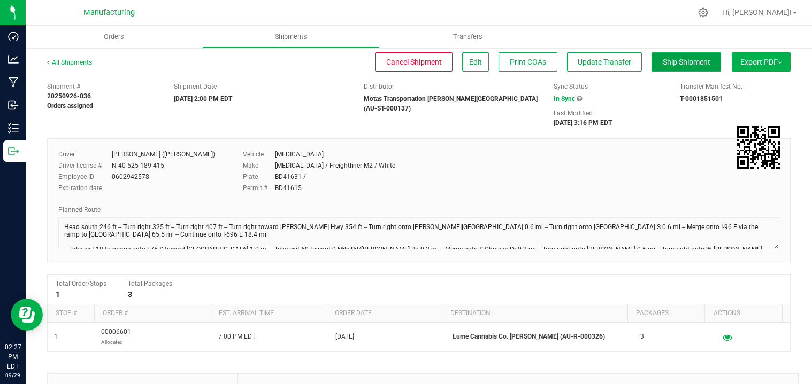
click at [667, 65] on span "Ship Shipment" at bounding box center [687, 62] width 48 height 9
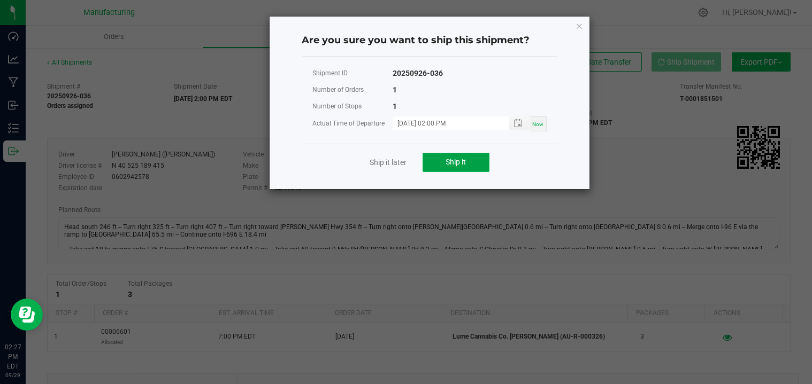
click at [456, 161] on span "Ship it" at bounding box center [455, 162] width 20 height 9
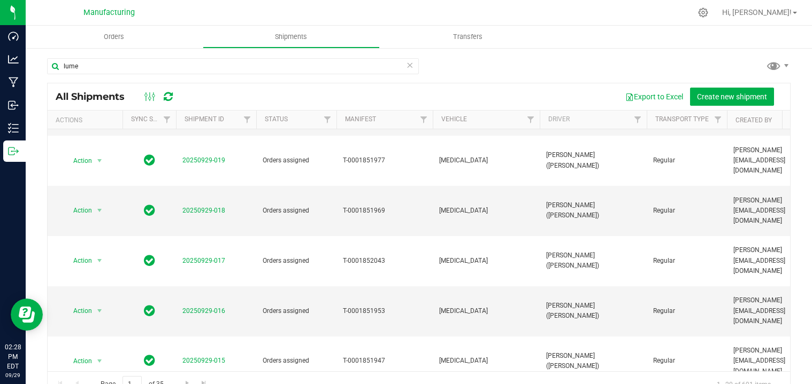
scroll to position [267, 0]
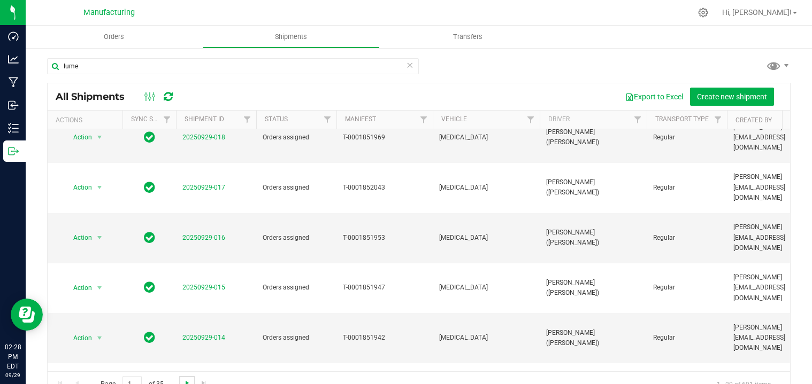
click at [186, 382] on span "Go to the next page" at bounding box center [187, 383] width 9 height 9
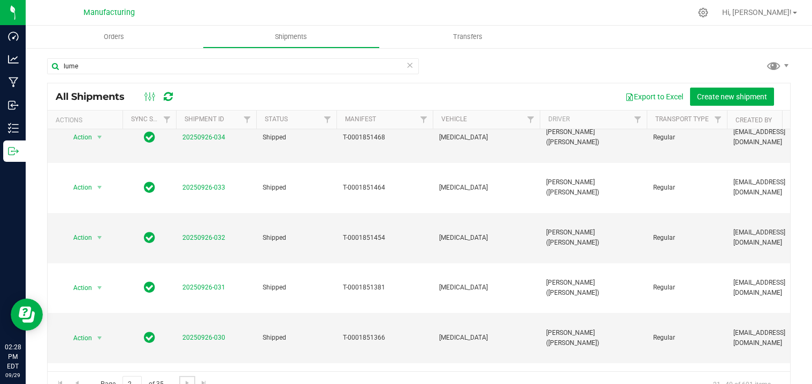
scroll to position [0, 0]
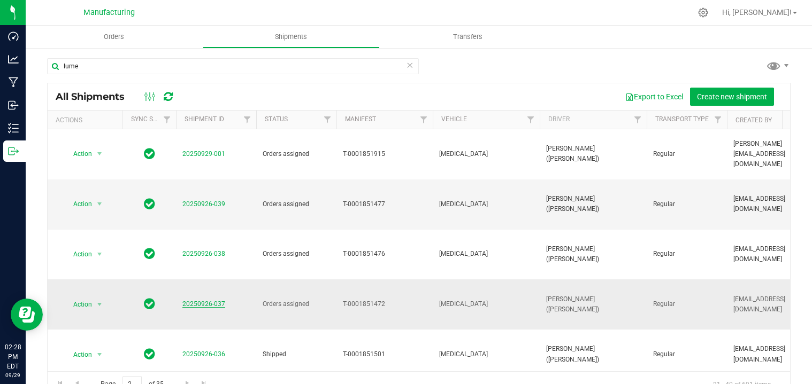
click at [213, 301] on link "20250926-037" at bounding box center [203, 304] width 43 height 7
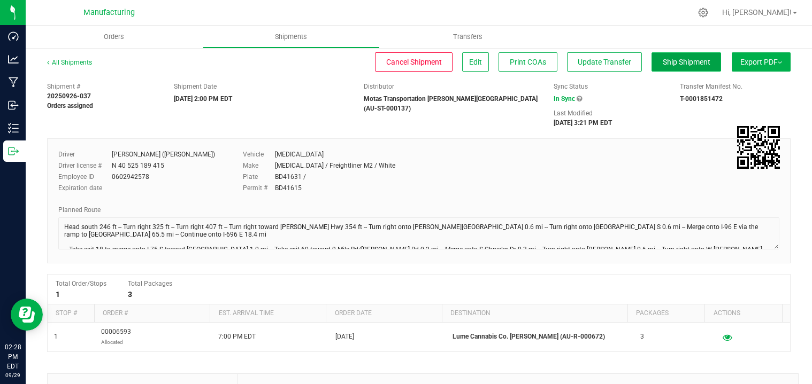
click at [689, 63] on span "Ship Shipment" at bounding box center [687, 62] width 48 height 9
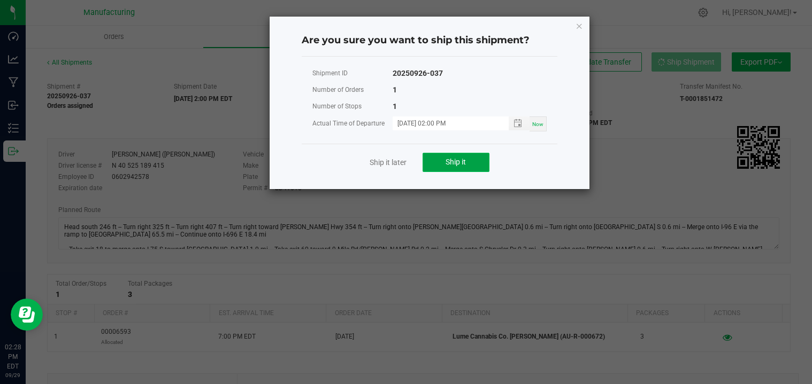
click at [463, 164] on span "Ship it" at bounding box center [455, 162] width 20 height 9
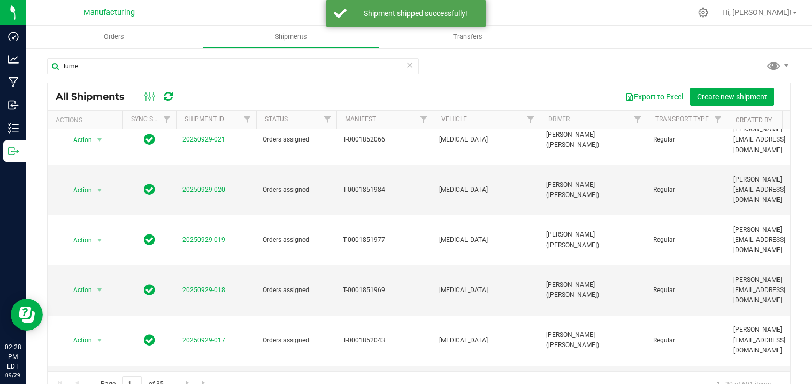
scroll to position [267, 0]
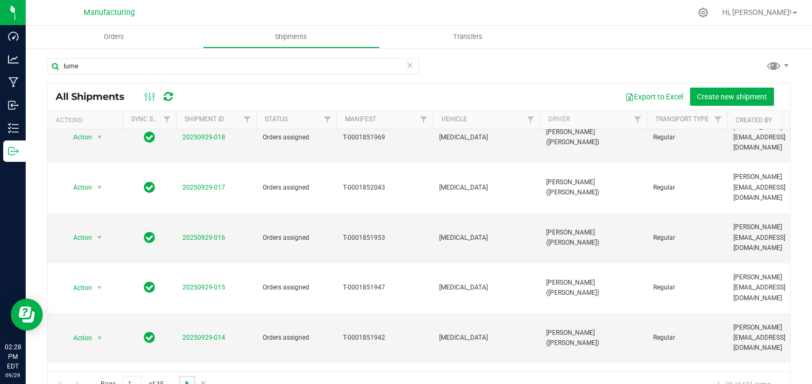
click at [186, 382] on span "Go to the next page" at bounding box center [187, 383] width 9 height 9
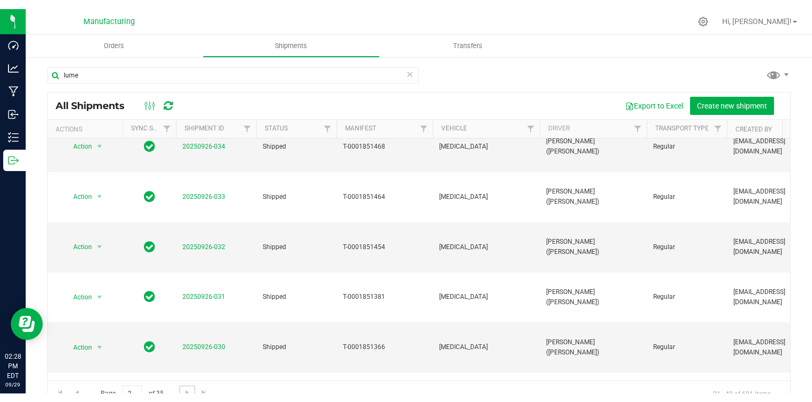
scroll to position [0, 0]
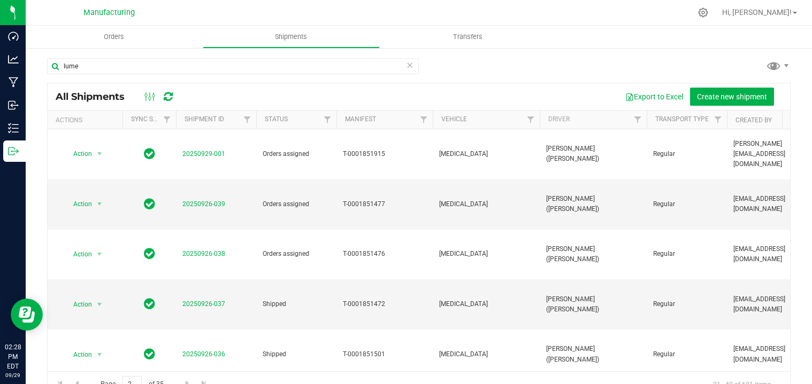
drag, startPoint x: 250, startPoint y: 383, endPoint x: 245, endPoint y: 392, distance: 9.8
click at [245, 384] on html "Dashboard Analytics Manufacturing Inbound Inventory Outbound 02:28 PM EDT 09/29…" at bounding box center [406, 192] width 812 height 384
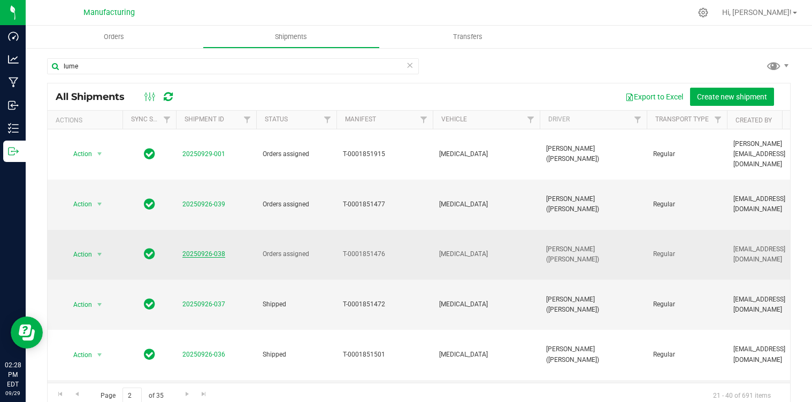
click at [199, 250] on link "20250926-038" at bounding box center [203, 253] width 43 height 7
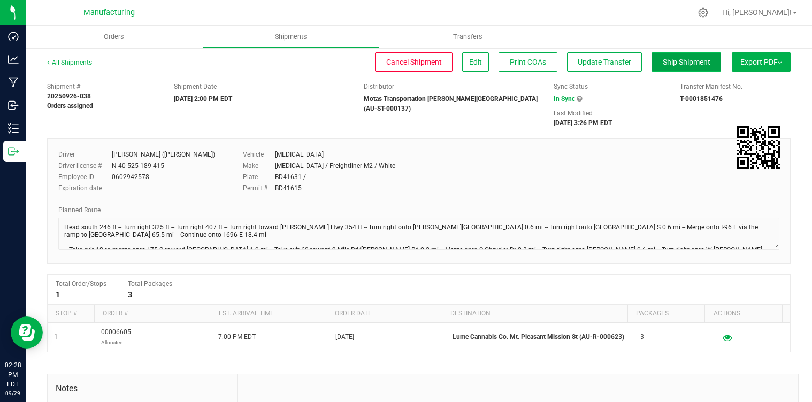
click at [663, 59] on span "Ship Shipment" at bounding box center [687, 62] width 48 height 9
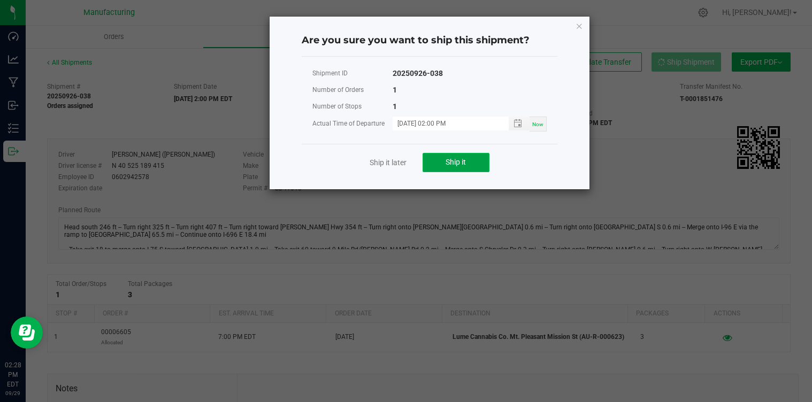
click at [471, 163] on button "Ship it" at bounding box center [455, 162] width 67 height 19
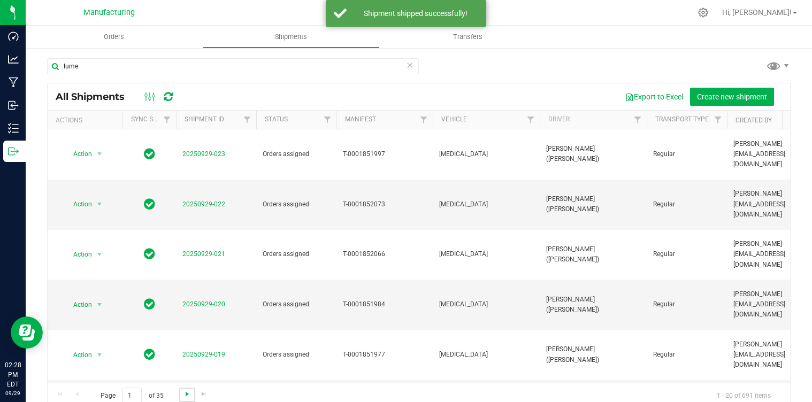
click at [185, 384] on span "Go to the next page" at bounding box center [187, 394] width 9 height 9
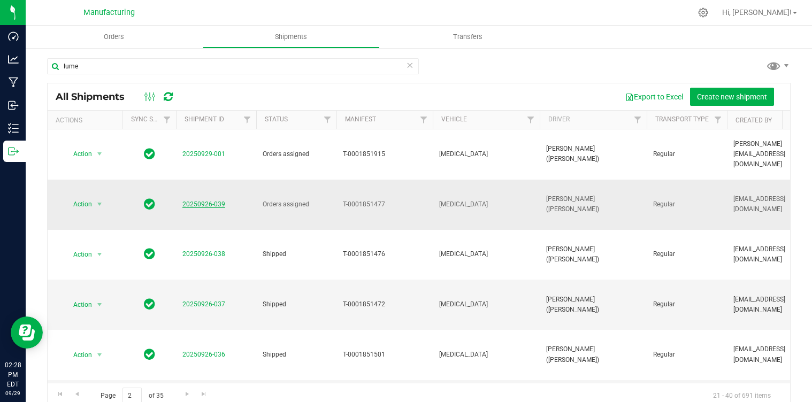
click at [201, 201] on link "20250926-039" at bounding box center [203, 204] width 43 height 7
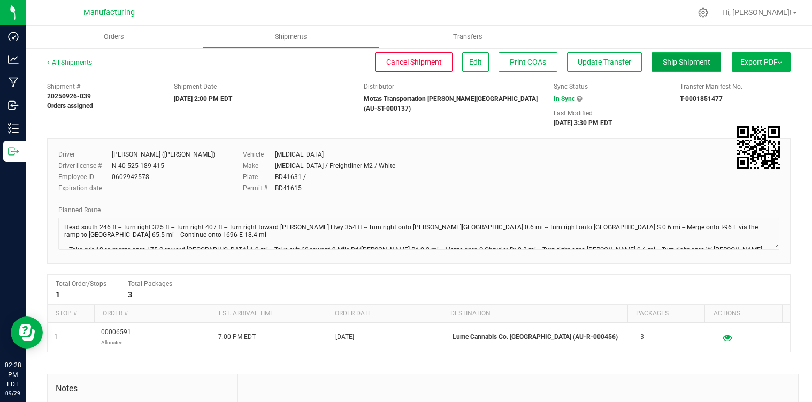
click at [663, 58] on span "Ship Shipment" at bounding box center [687, 62] width 48 height 9
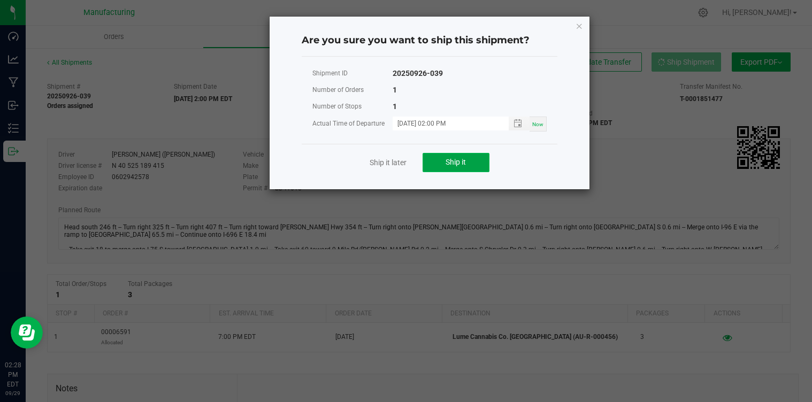
click at [479, 161] on button "Ship it" at bounding box center [455, 162] width 67 height 19
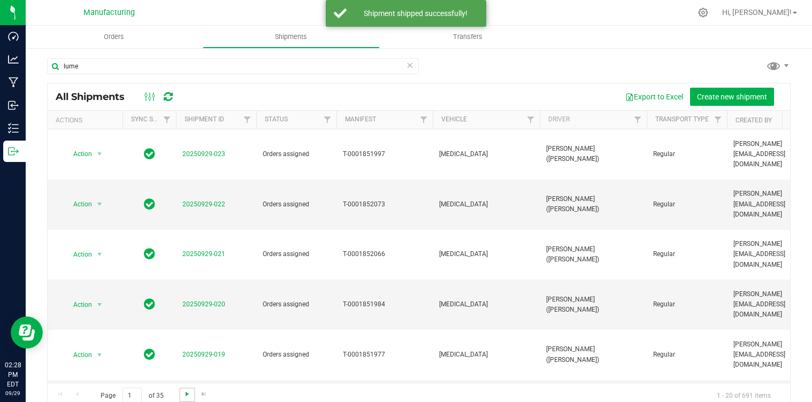
click at [186, 384] on span "Go to the next page" at bounding box center [187, 394] width 9 height 9
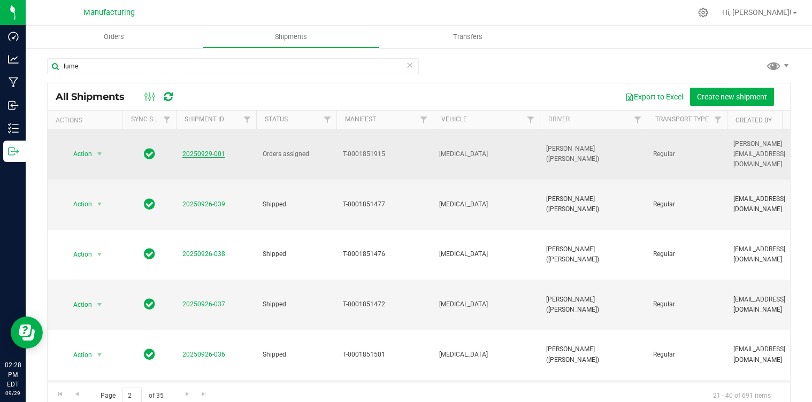
click at [202, 150] on link "20250929-001" at bounding box center [203, 153] width 43 height 7
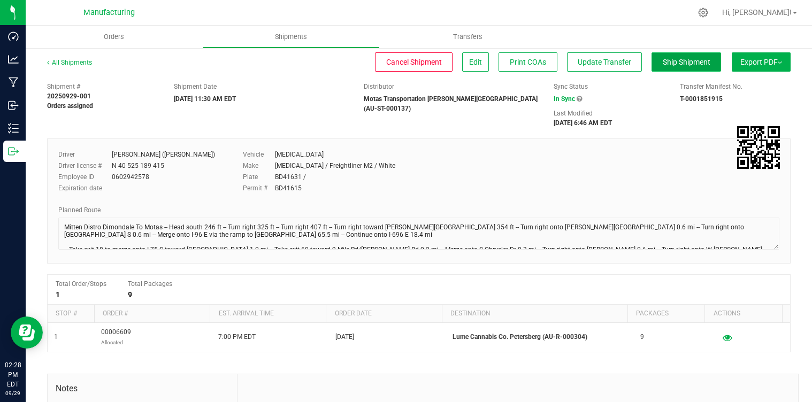
click at [704, 57] on button "Ship Shipment" at bounding box center [686, 61] width 70 height 19
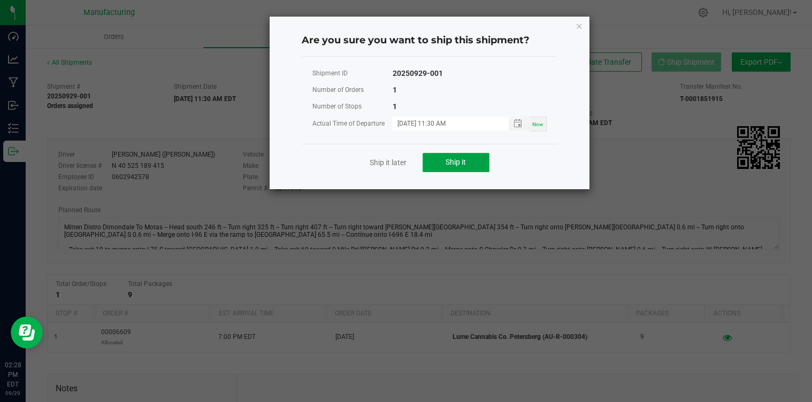
click at [478, 156] on button "Ship it" at bounding box center [455, 162] width 67 height 19
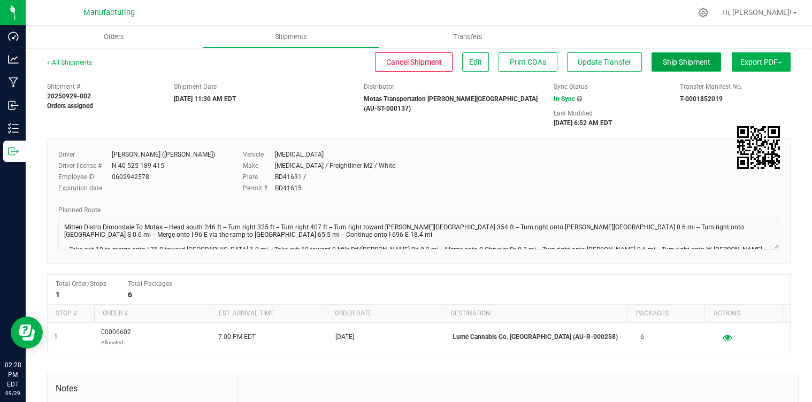
click at [682, 59] on span "Ship Shipment" at bounding box center [687, 62] width 48 height 9
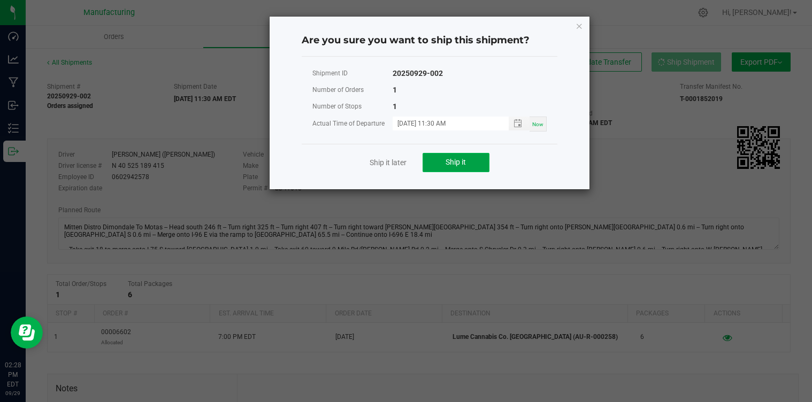
click at [443, 164] on button "Ship it" at bounding box center [455, 162] width 67 height 19
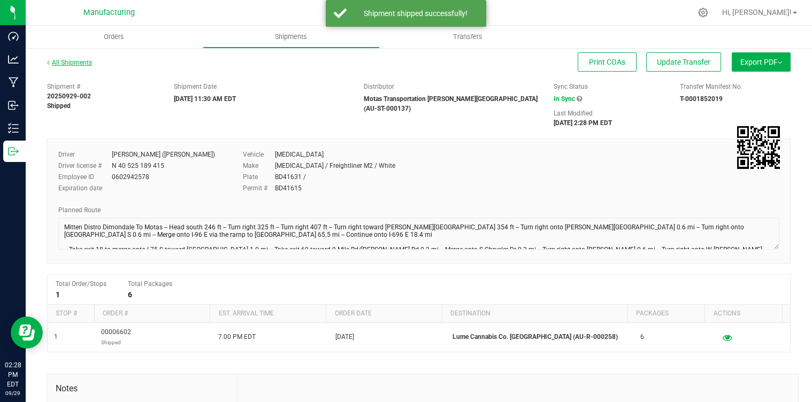
click at [66, 65] on link "All Shipments" at bounding box center [69, 62] width 45 height 7
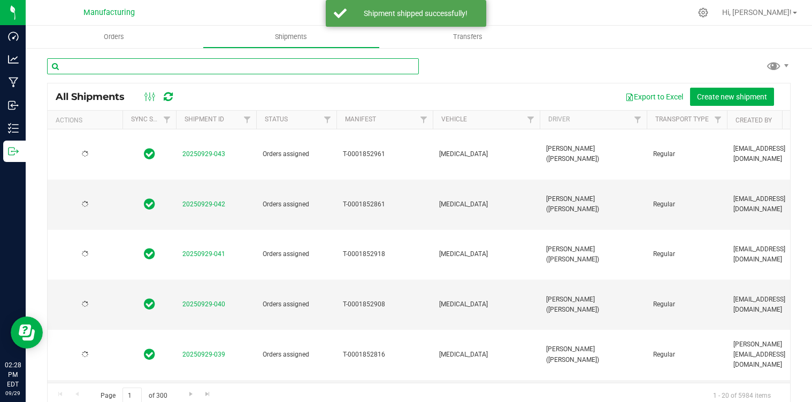
click at [94, 62] on input "text" at bounding box center [233, 66] width 372 height 16
paste input "lume"
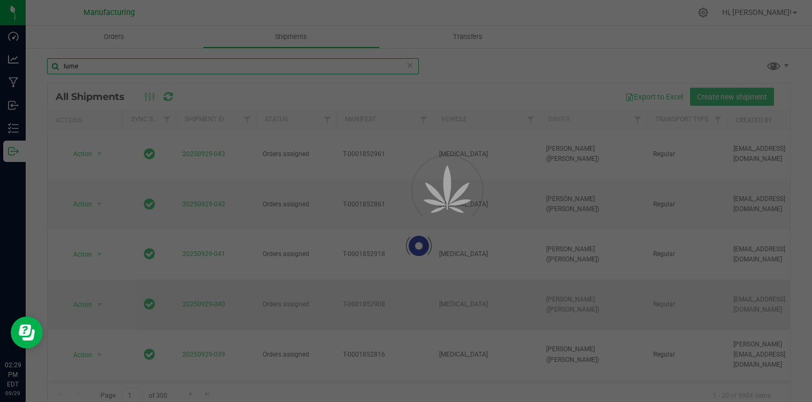
scroll to position [267, 0]
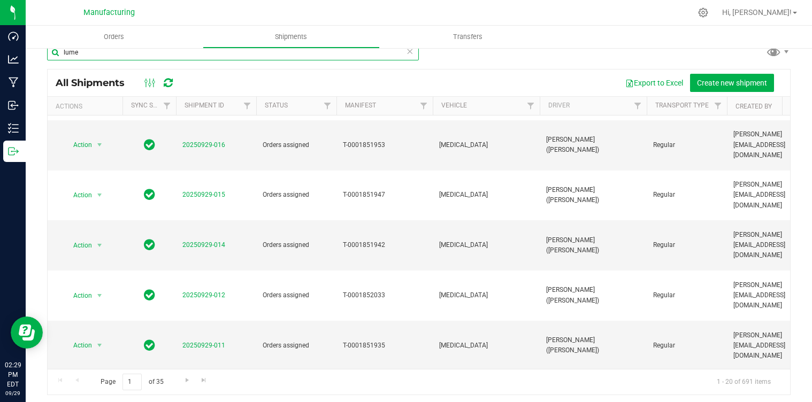
scroll to position [18, 0]
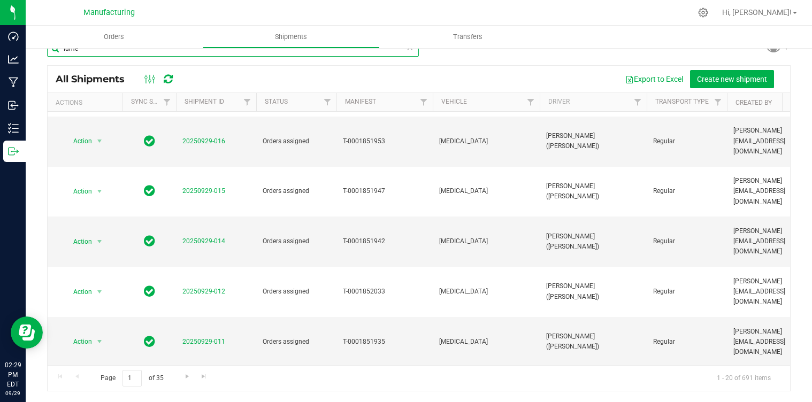
type input "lume"
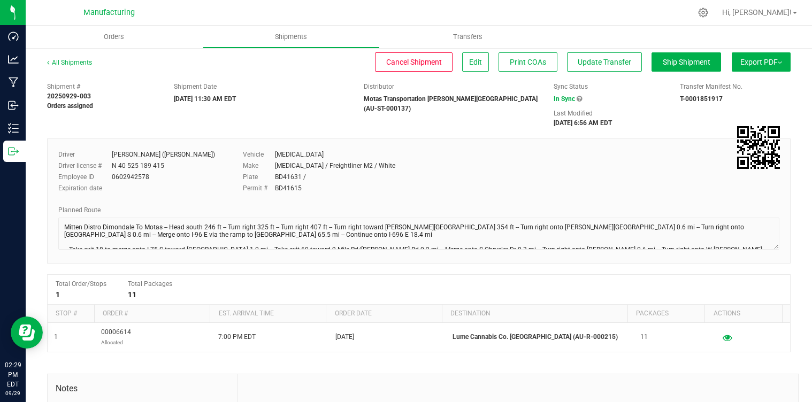
click at [687, 73] on div "All Shipments Cancel Shipment Edit Print COAs Update Transfer Ship Shipment Exp…" at bounding box center [418, 67] width 743 height 19
click at [681, 64] on span "Ship Shipment" at bounding box center [687, 62] width 48 height 9
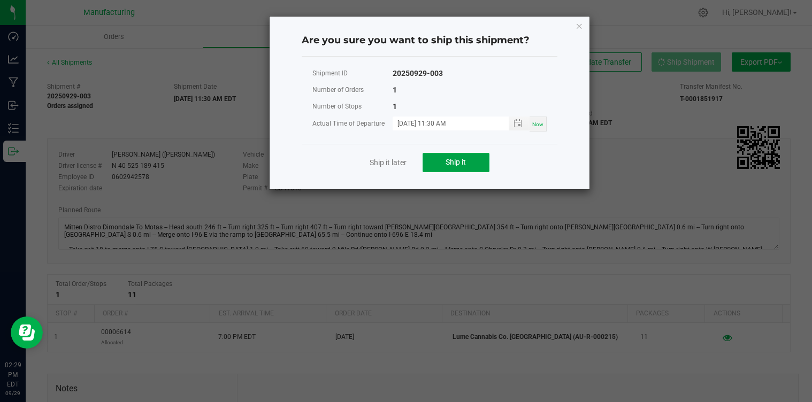
click at [469, 166] on button "Ship it" at bounding box center [455, 162] width 67 height 19
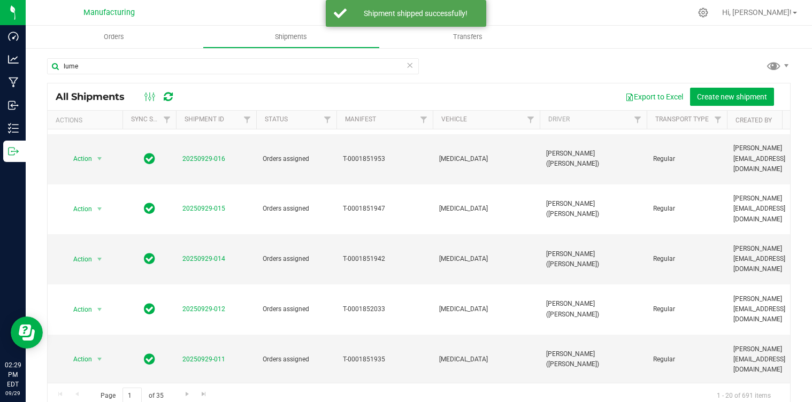
scroll to position [18, 0]
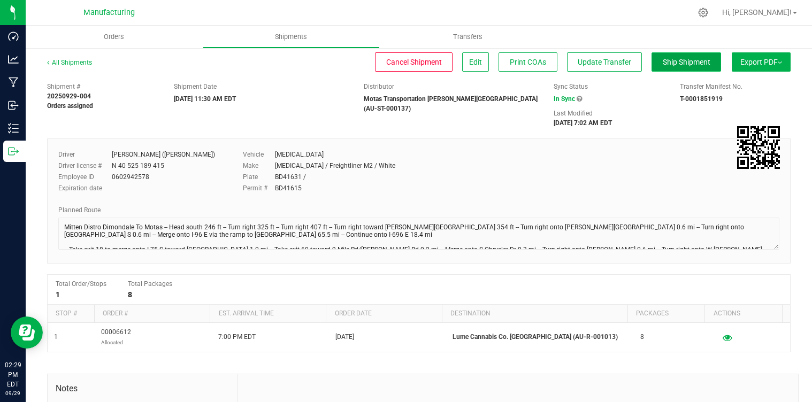
click at [672, 56] on button "Ship Shipment" at bounding box center [686, 61] width 70 height 19
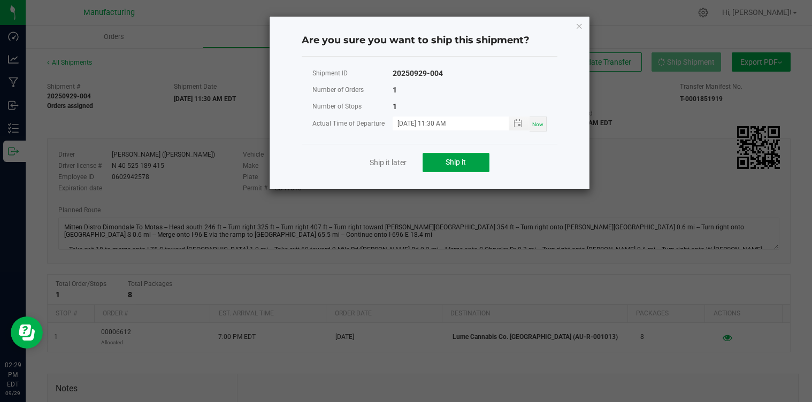
click at [471, 162] on button "Ship it" at bounding box center [455, 162] width 67 height 19
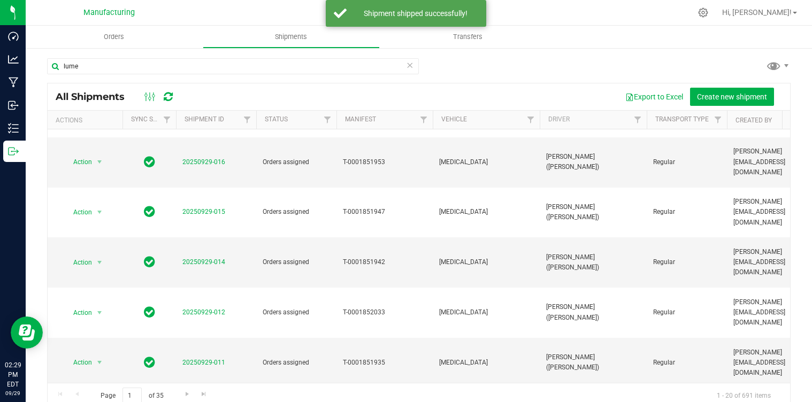
scroll to position [347, 0]
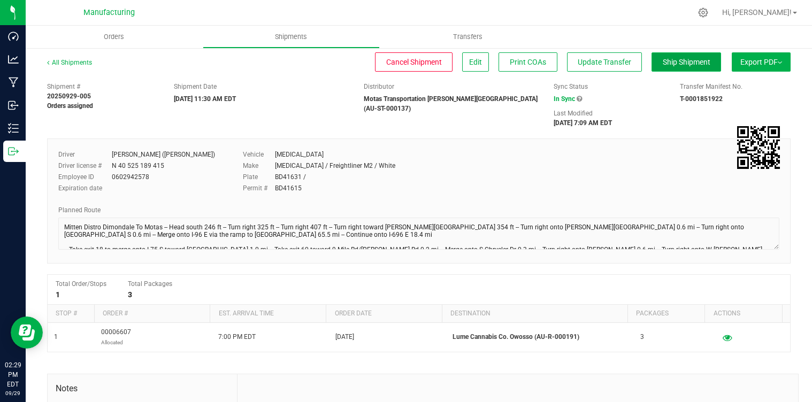
click at [663, 63] on span "Ship Shipment" at bounding box center [687, 62] width 48 height 9
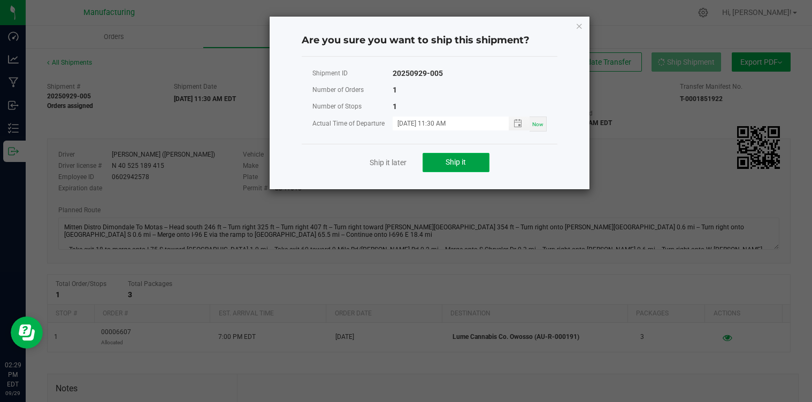
click at [460, 162] on span "Ship it" at bounding box center [455, 162] width 20 height 9
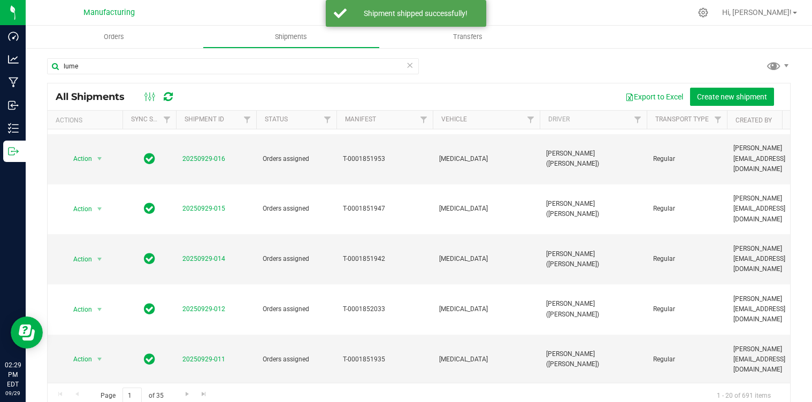
scroll to position [18, 0]
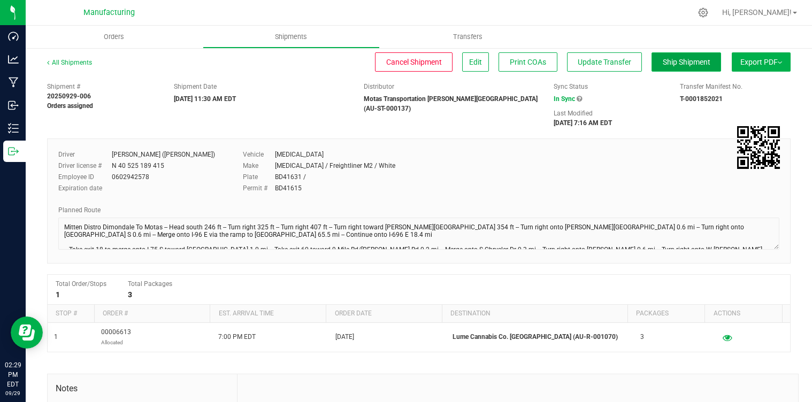
click at [658, 57] on button "Ship Shipment" at bounding box center [686, 61] width 70 height 19
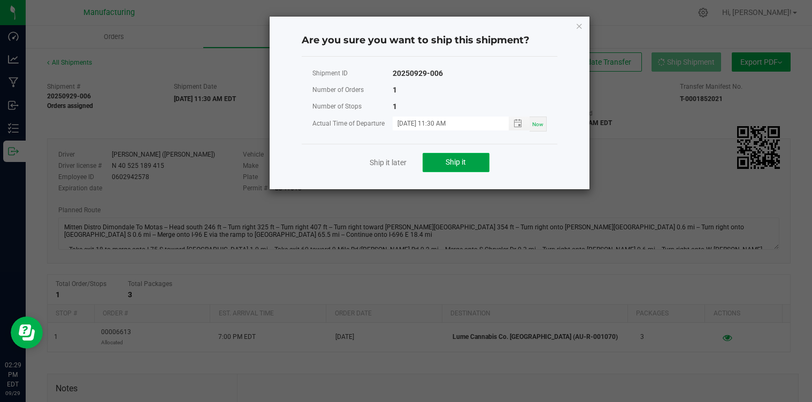
click at [458, 158] on span "Ship it" at bounding box center [455, 162] width 20 height 9
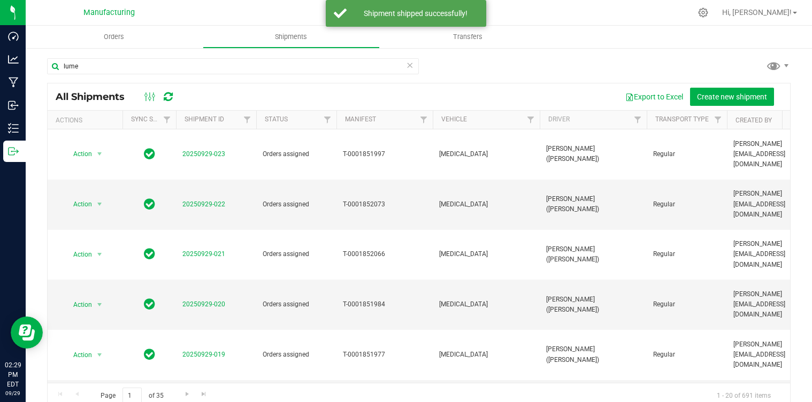
scroll to position [347, 0]
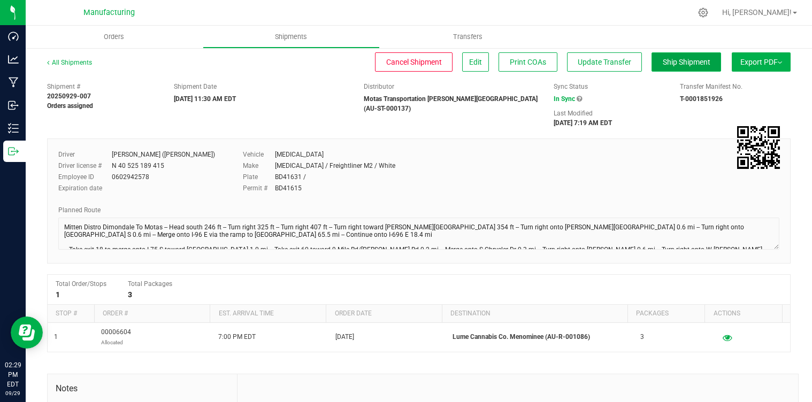
click at [663, 64] on span "Ship Shipment" at bounding box center [687, 62] width 48 height 9
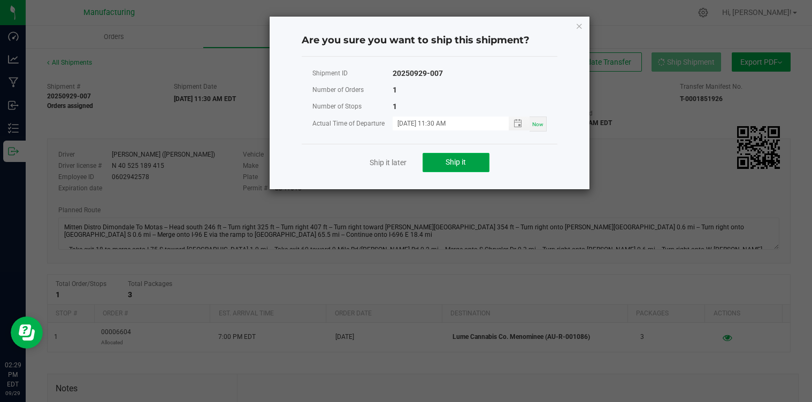
click at [478, 159] on button "Ship it" at bounding box center [455, 162] width 67 height 19
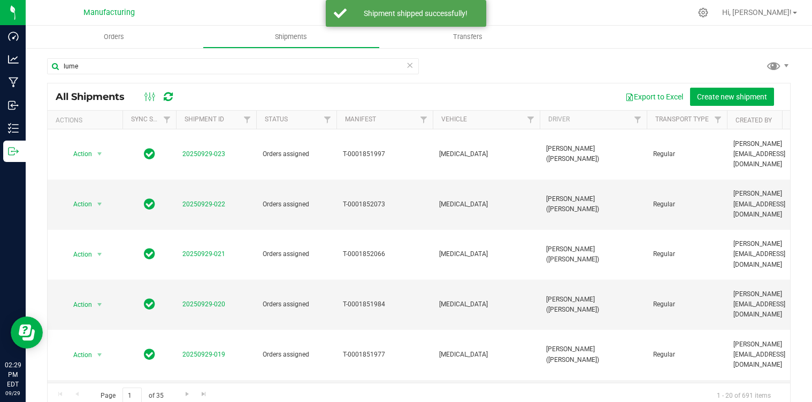
scroll to position [267, 0]
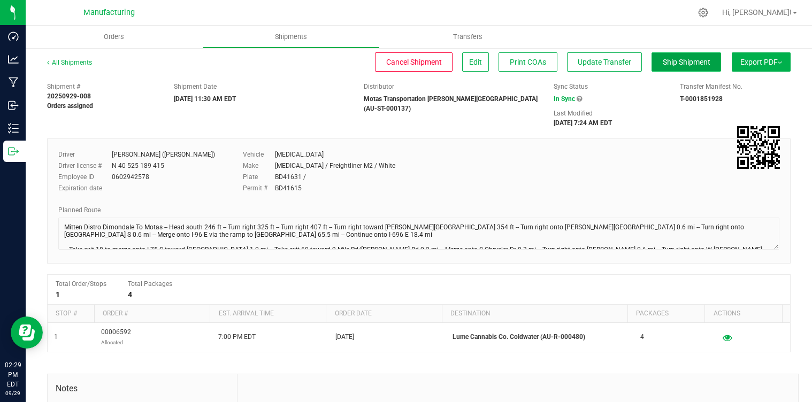
click at [672, 62] on span "Ship Shipment" at bounding box center [687, 62] width 48 height 9
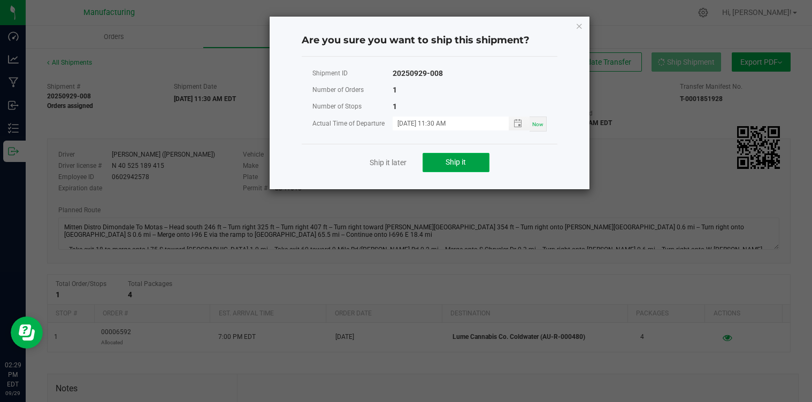
click at [473, 167] on button "Ship it" at bounding box center [455, 162] width 67 height 19
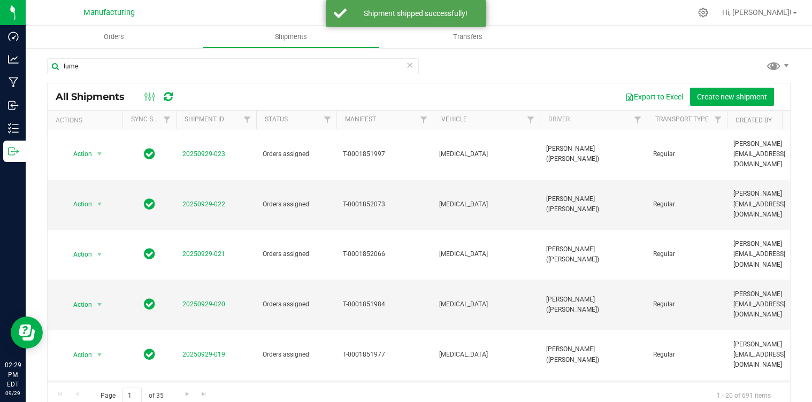
scroll to position [321, 0]
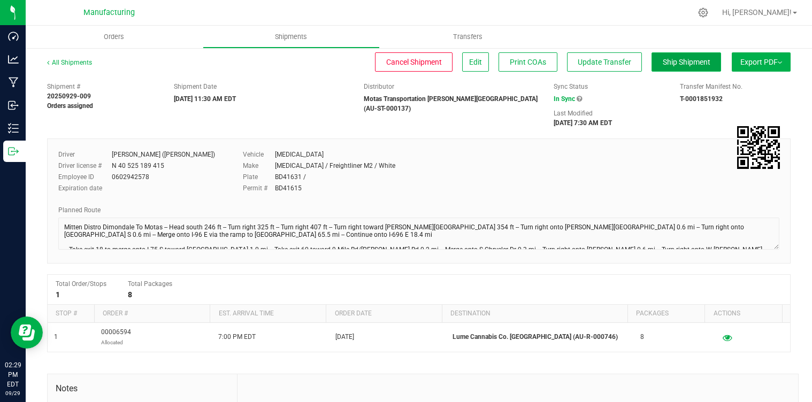
click at [666, 65] on span "Ship Shipment" at bounding box center [687, 62] width 48 height 9
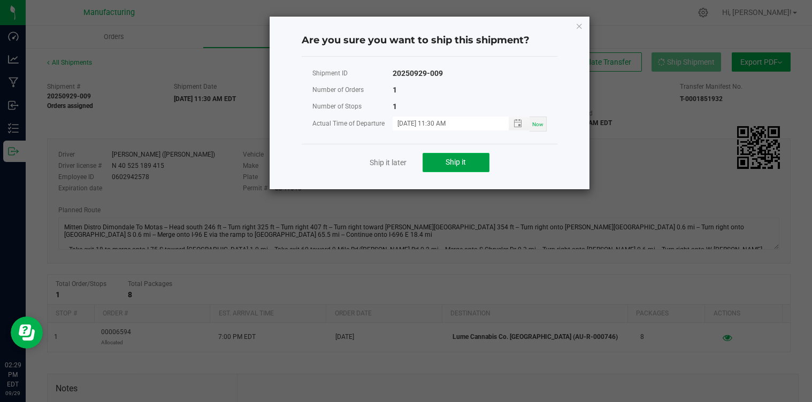
click at [446, 167] on button "Ship it" at bounding box center [455, 162] width 67 height 19
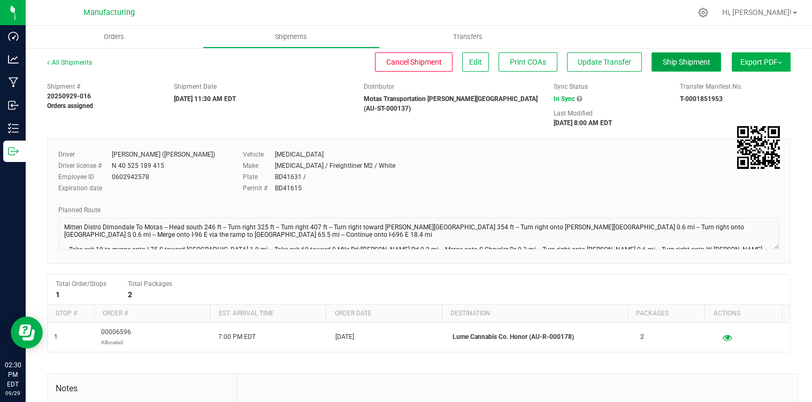
click at [677, 64] on span "Ship Shipment" at bounding box center [687, 62] width 48 height 9
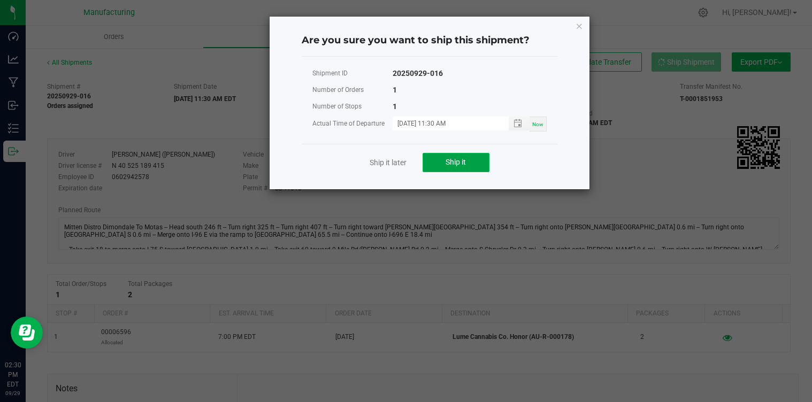
click at [456, 170] on button "Ship it" at bounding box center [455, 162] width 67 height 19
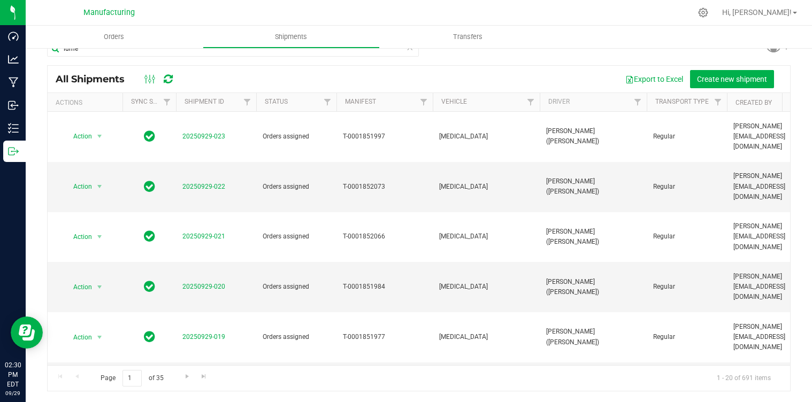
scroll to position [267, 0]
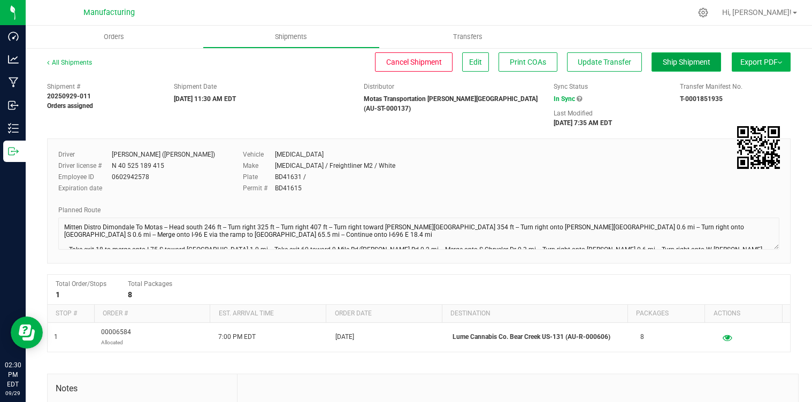
click at [693, 63] on span "Ship Shipment" at bounding box center [687, 62] width 48 height 9
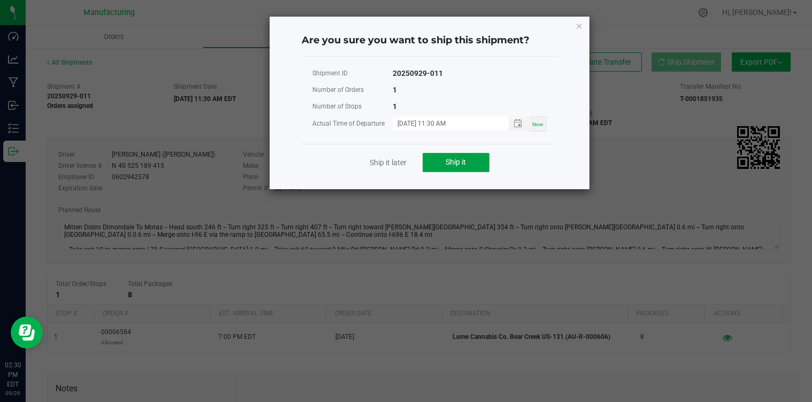
click at [456, 165] on span "Ship it" at bounding box center [455, 162] width 20 height 9
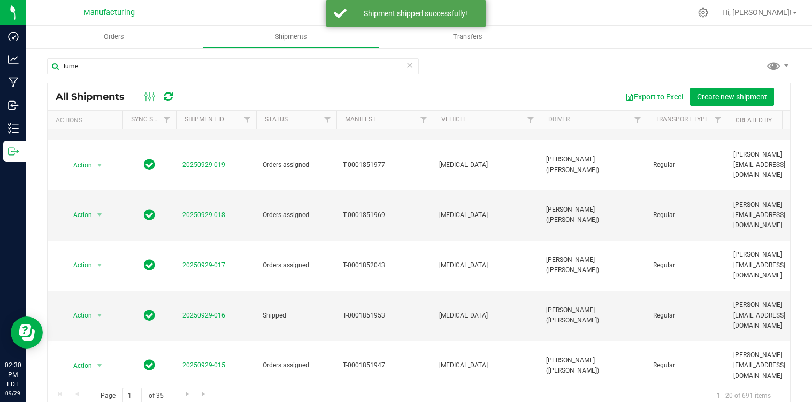
scroll to position [186, 0]
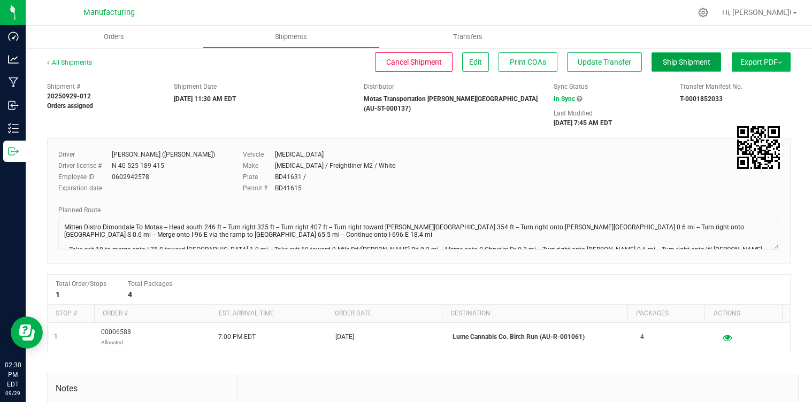
click at [669, 60] on span "Ship Shipment" at bounding box center [687, 62] width 48 height 9
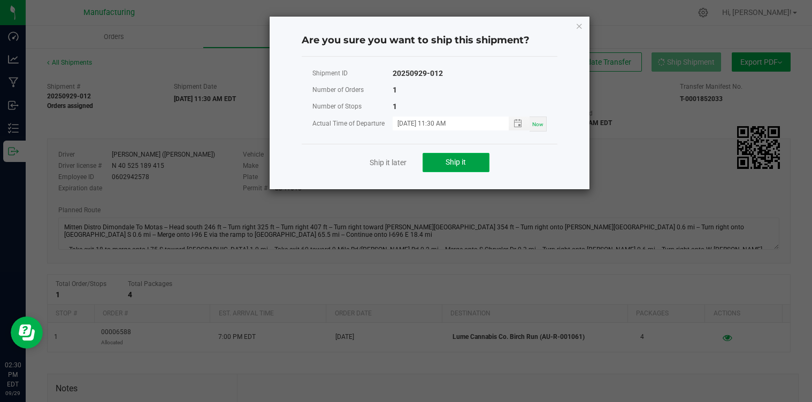
click at [423, 161] on button "Ship it" at bounding box center [455, 162] width 67 height 19
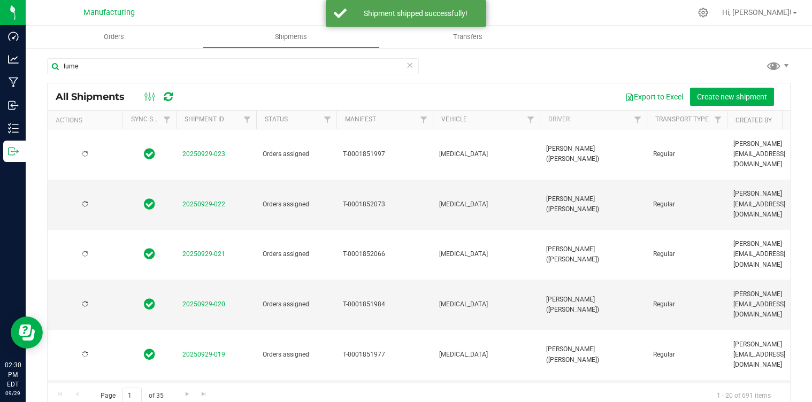
scroll to position [18, 0]
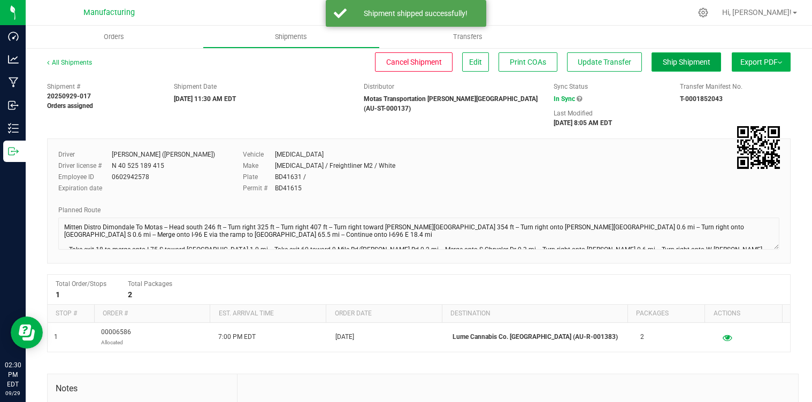
click at [683, 60] on span "Ship Shipment" at bounding box center [687, 62] width 48 height 9
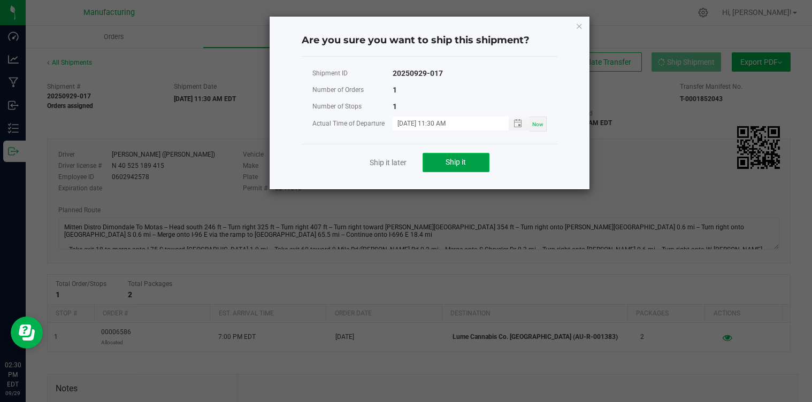
click at [453, 164] on span "Ship it" at bounding box center [455, 162] width 20 height 9
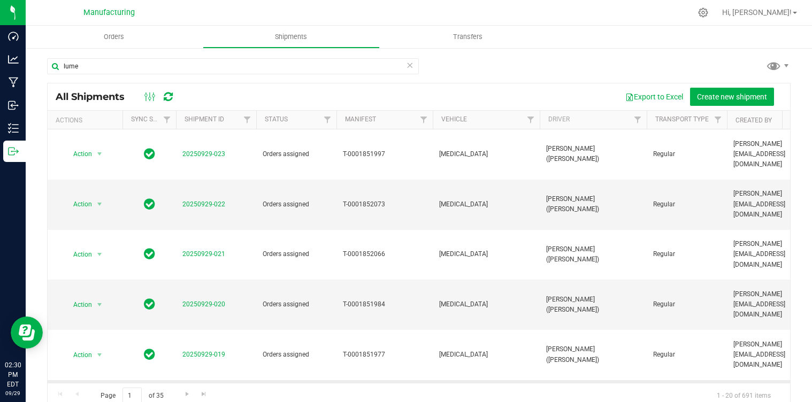
click at [211, 384] on link "20250929-018" at bounding box center [203, 404] width 43 height 7
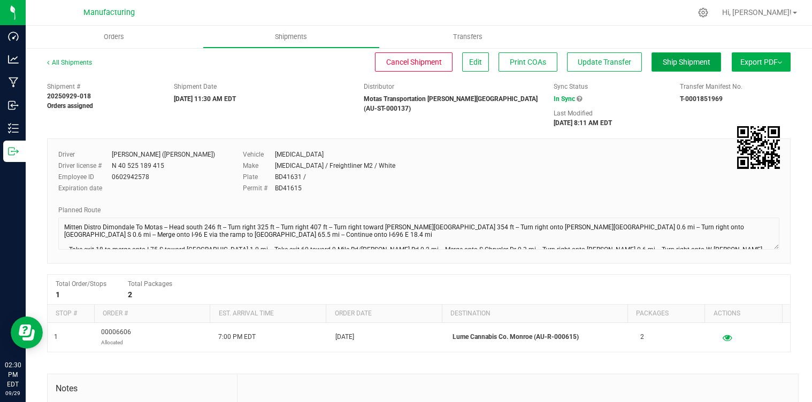
click at [666, 63] on span "Ship Shipment" at bounding box center [687, 62] width 48 height 9
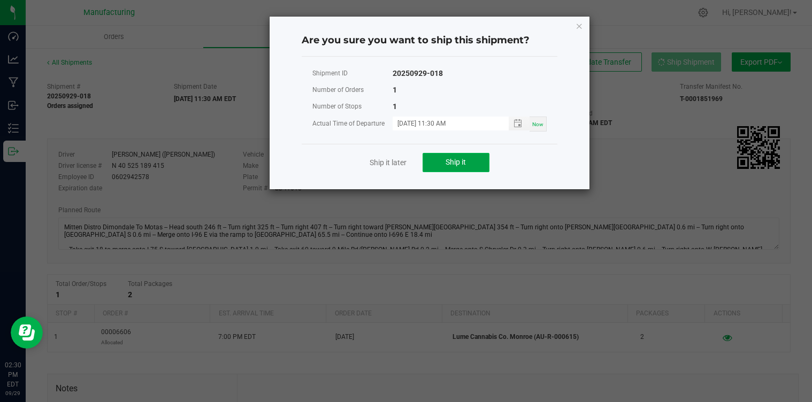
click at [452, 163] on span "Ship it" at bounding box center [455, 162] width 20 height 9
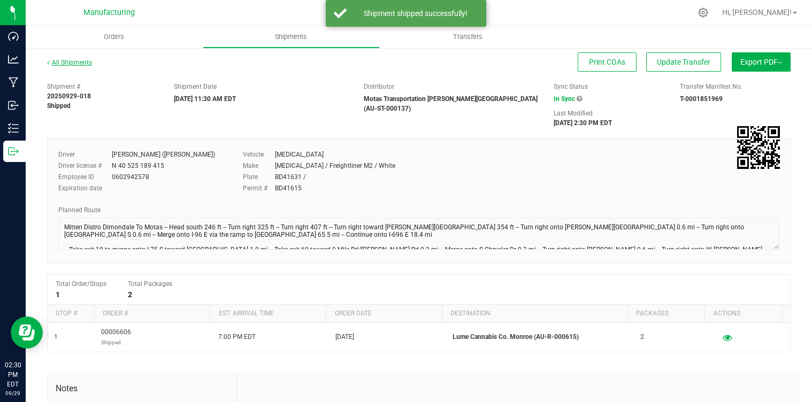
click at [65, 61] on link "All Shipments" at bounding box center [69, 62] width 45 height 7
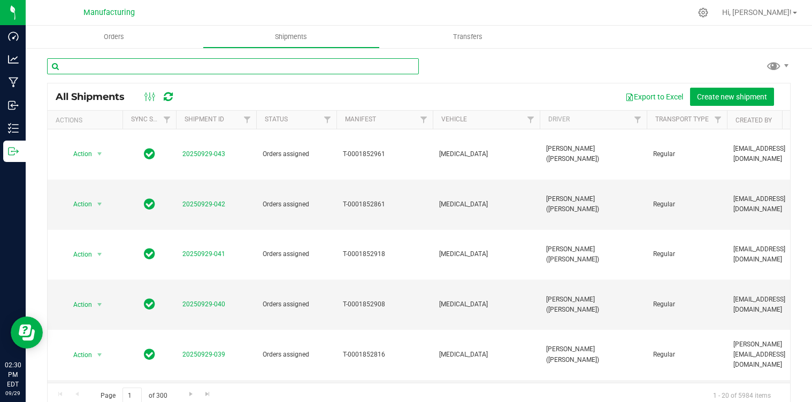
click at [147, 68] on input "text" at bounding box center [233, 66] width 372 height 16
paste input "lume"
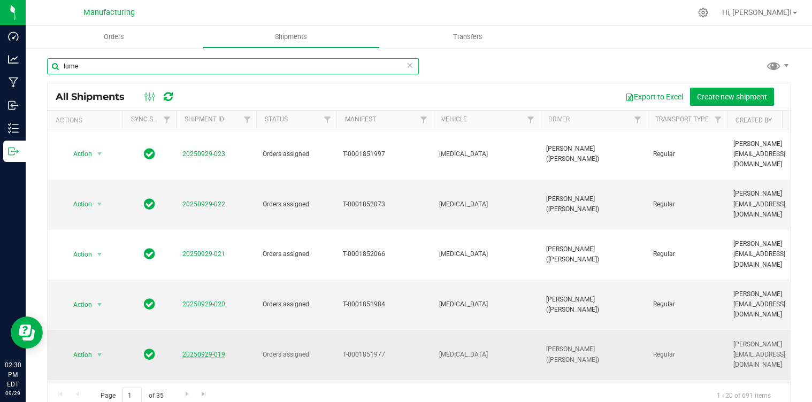
type input "lume"
click at [214, 351] on link "20250929-019" at bounding box center [203, 354] width 43 height 7
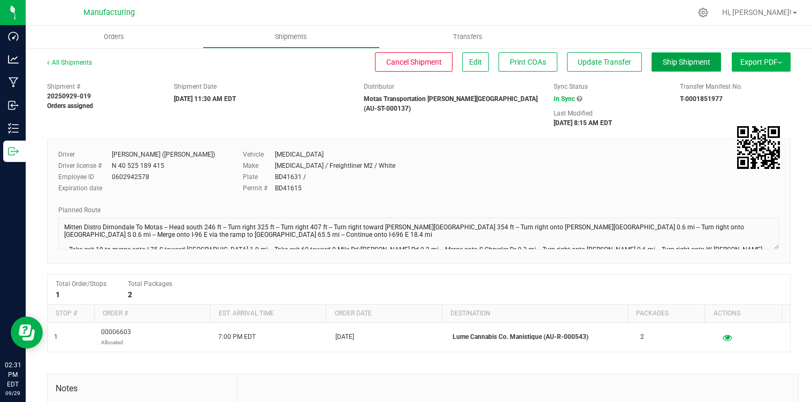
click at [696, 61] on span "Ship Shipment" at bounding box center [687, 62] width 48 height 9
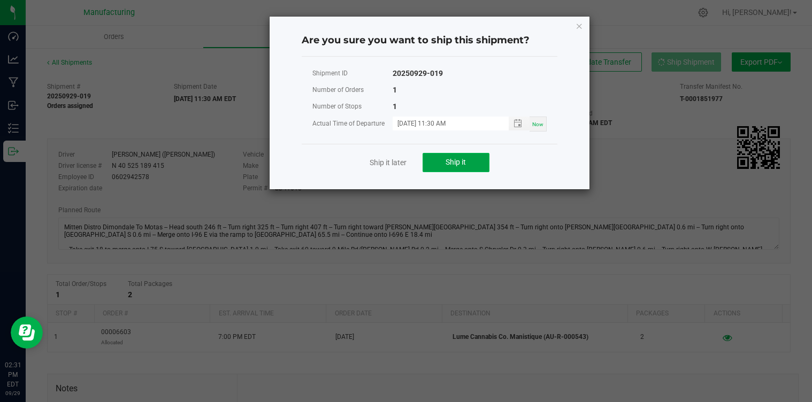
click at [468, 161] on button "Ship it" at bounding box center [455, 162] width 67 height 19
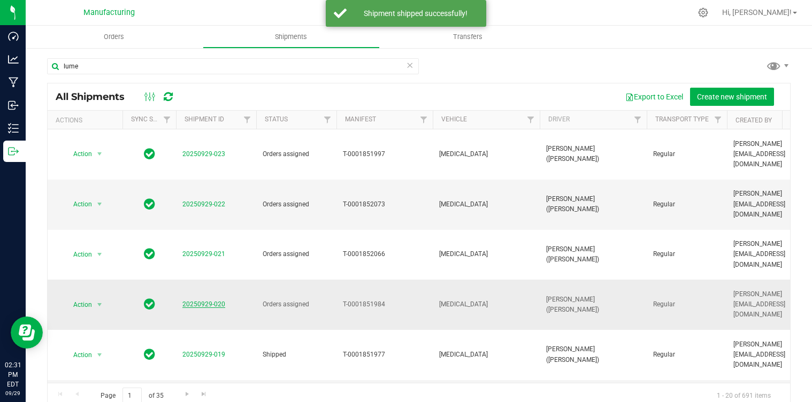
click at [210, 301] on link "20250929-020" at bounding box center [203, 304] width 43 height 7
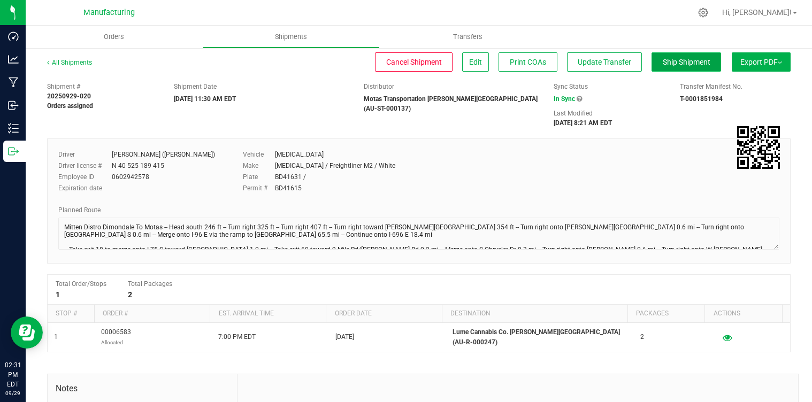
click at [669, 64] on span "Ship Shipment" at bounding box center [687, 62] width 48 height 9
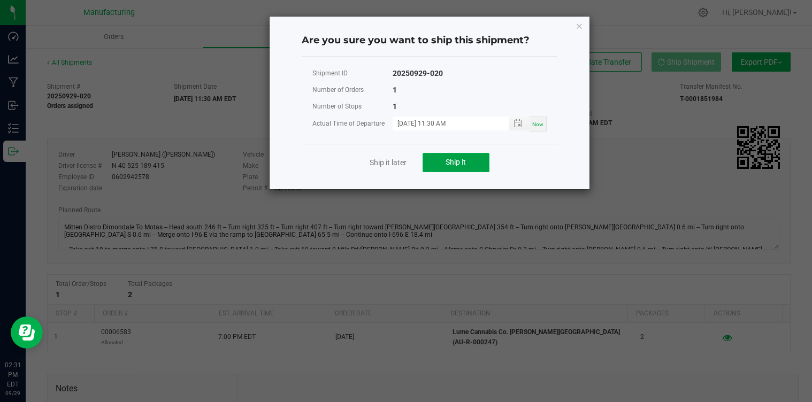
click at [478, 167] on button "Ship it" at bounding box center [455, 162] width 67 height 19
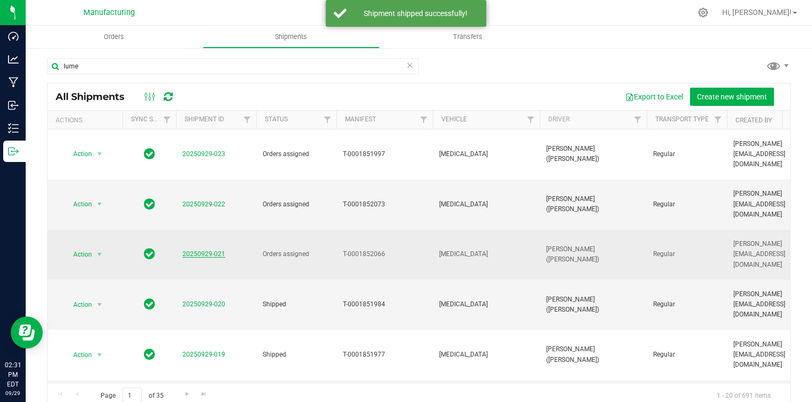
click at [202, 250] on link "20250929-021" at bounding box center [203, 253] width 43 height 7
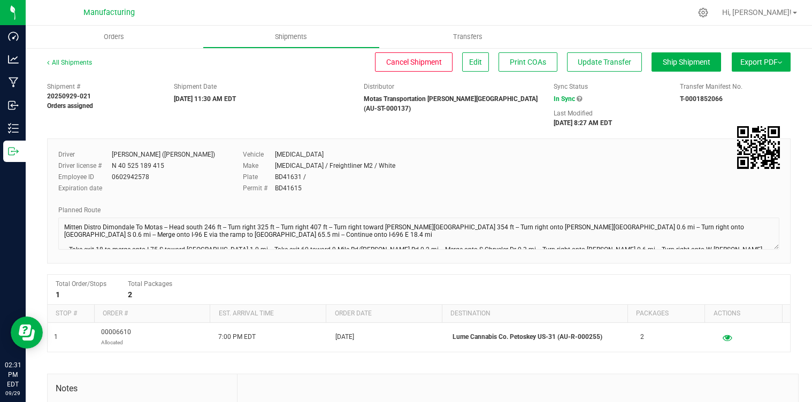
click at [688, 74] on div "All Shipments Cancel Shipment Edit Print COAs Update Transfer Ship Shipment Exp…" at bounding box center [418, 67] width 743 height 19
click at [687, 62] on span "Ship Shipment" at bounding box center [687, 62] width 48 height 9
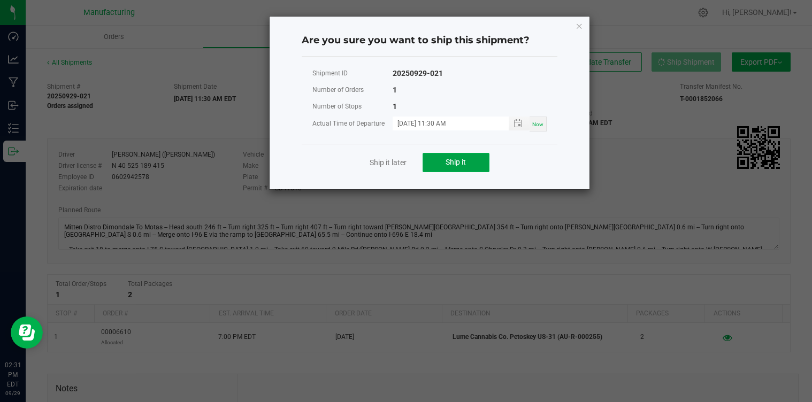
click at [451, 169] on button "Ship it" at bounding box center [455, 162] width 67 height 19
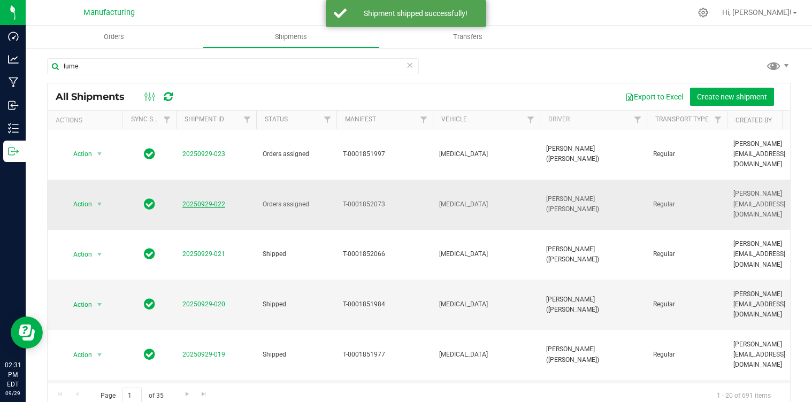
click at [202, 201] on link "20250929-022" at bounding box center [203, 204] width 43 height 7
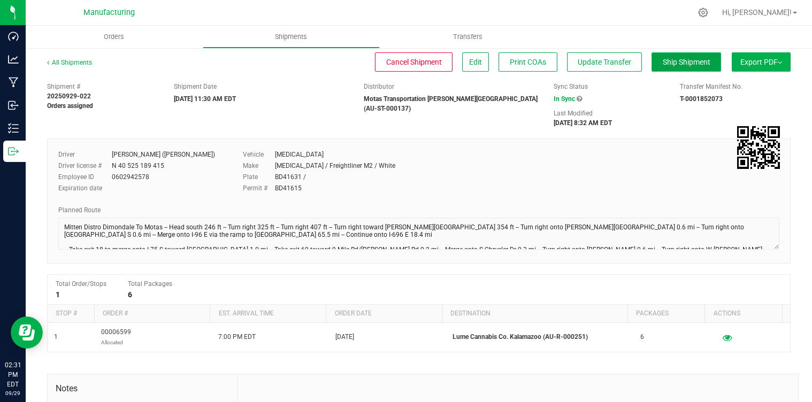
click at [679, 64] on span "Ship Shipment" at bounding box center [687, 62] width 48 height 9
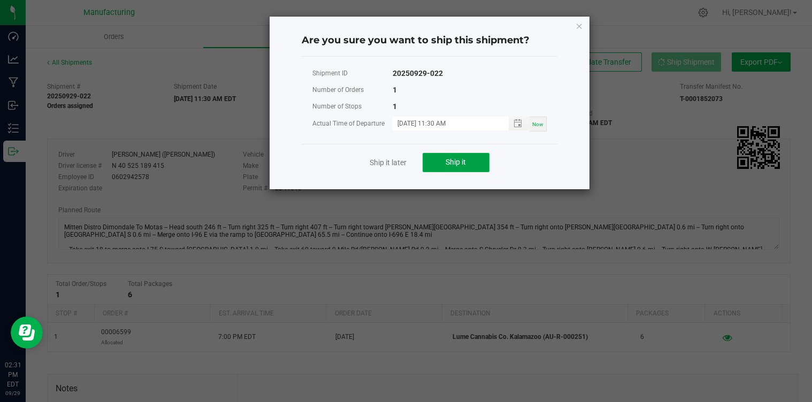
click at [449, 164] on span "Ship it" at bounding box center [455, 162] width 20 height 9
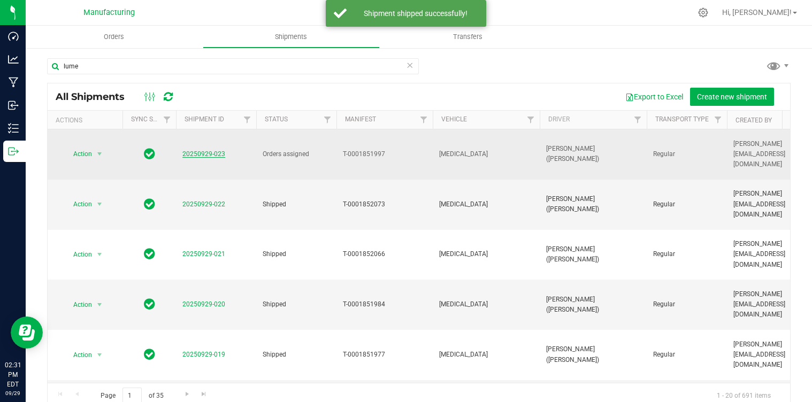
click at [213, 150] on link "20250929-023" at bounding box center [203, 153] width 43 height 7
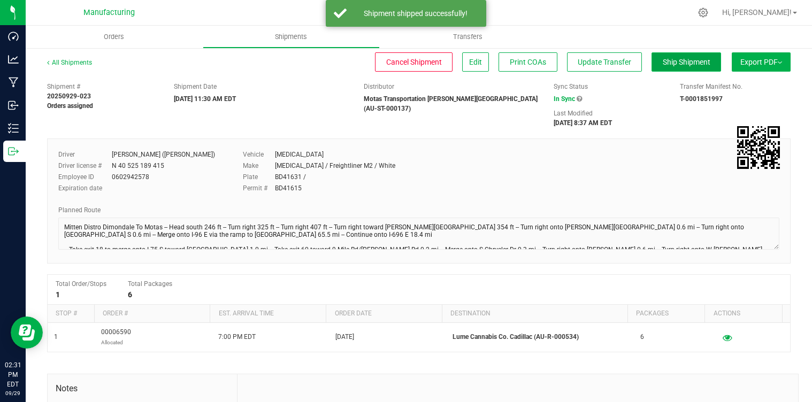
click at [656, 71] on button "Ship Shipment" at bounding box center [686, 61] width 70 height 19
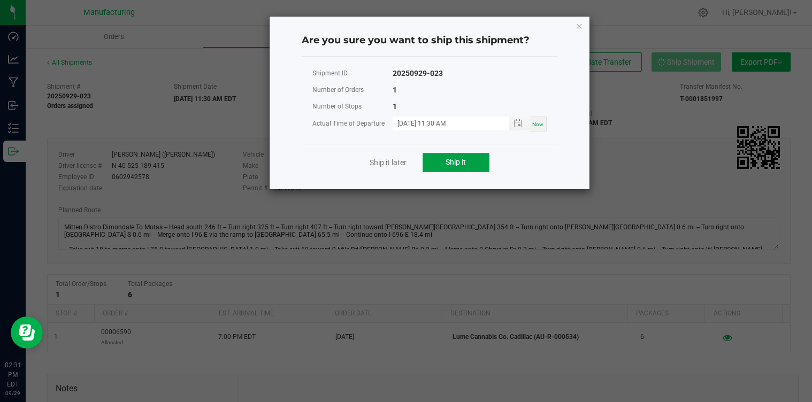
click at [473, 163] on button "Ship it" at bounding box center [455, 162] width 67 height 19
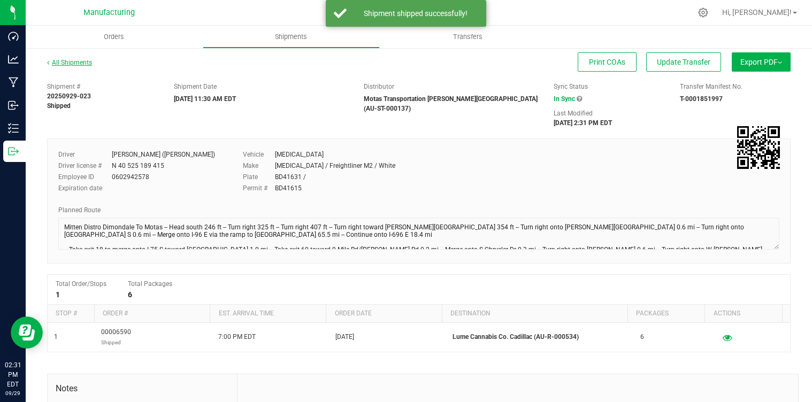
click at [70, 64] on link "All Shipments" at bounding box center [69, 62] width 45 height 7
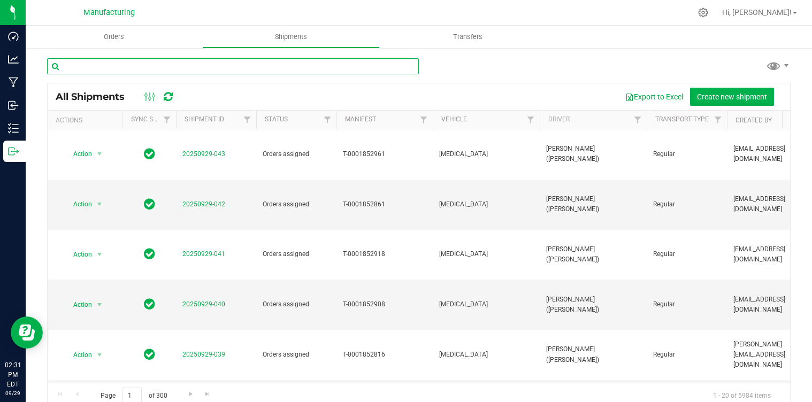
click at [137, 63] on input "text" at bounding box center [233, 66] width 372 height 16
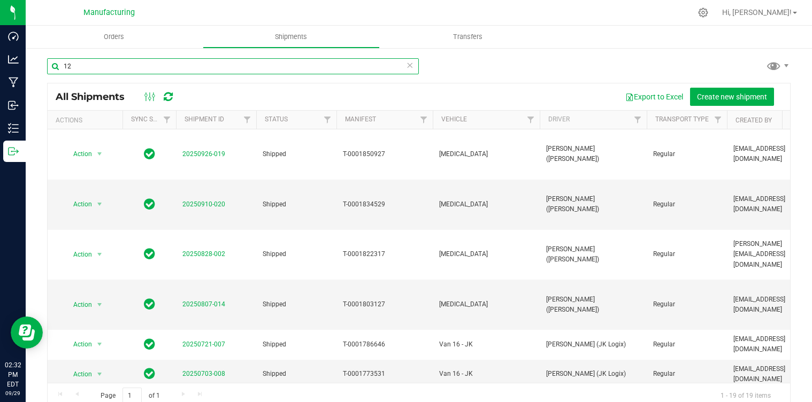
type input "1"
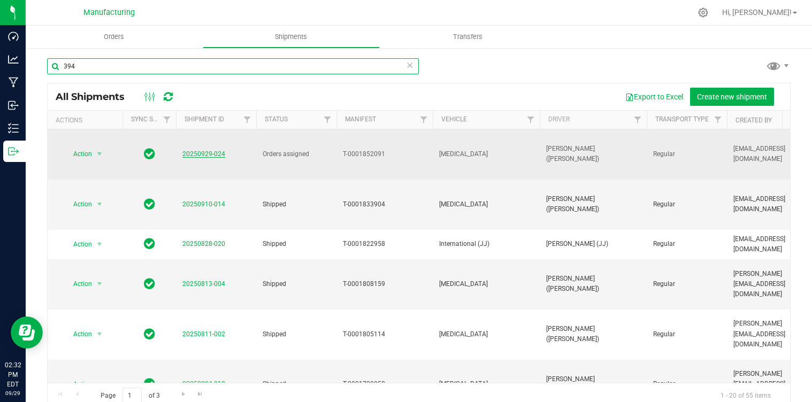
type input "394"
click at [196, 150] on link "20250929-024" at bounding box center [203, 153] width 43 height 7
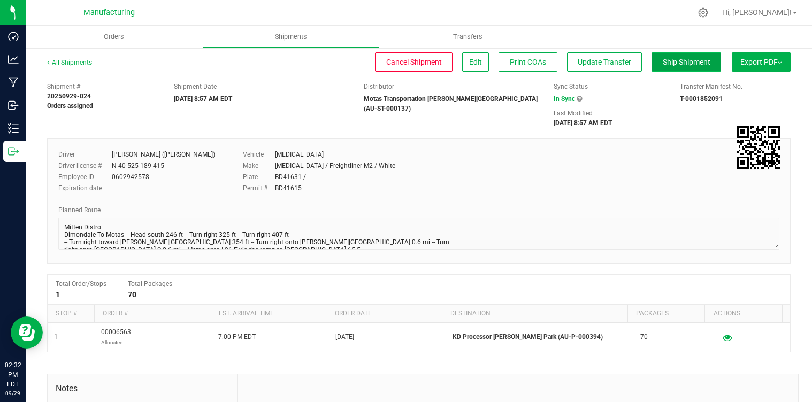
click at [663, 64] on span "Ship Shipment" at bounding box center [687, 62] width 48 height 9
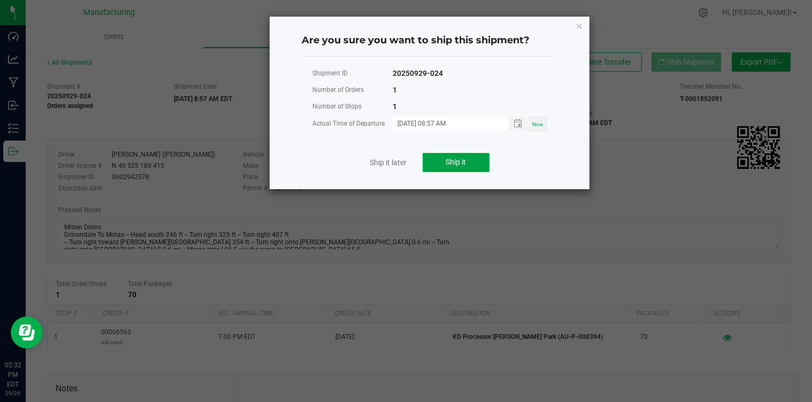
click at [452, 170] on button "Ship it" at bounding box center [455, 162] width 67 height 19
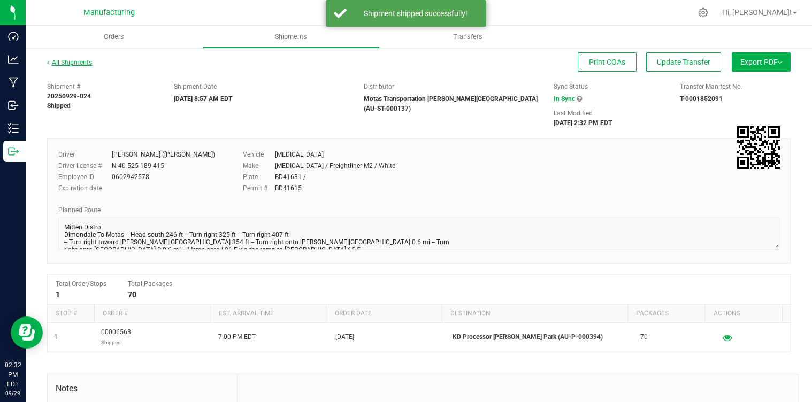
click at [59, 60] on link "All Shipments" at bounding box center [69, 62] width 45 height 7
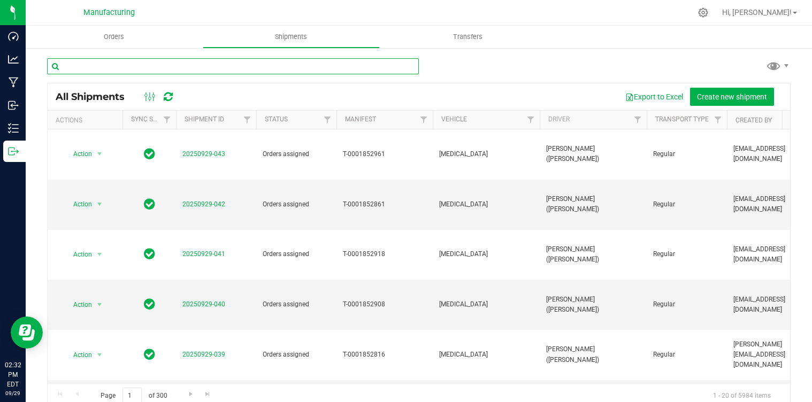
click at [111, 64] on input "text" at bounding box center [233, 66] width 372 height 16
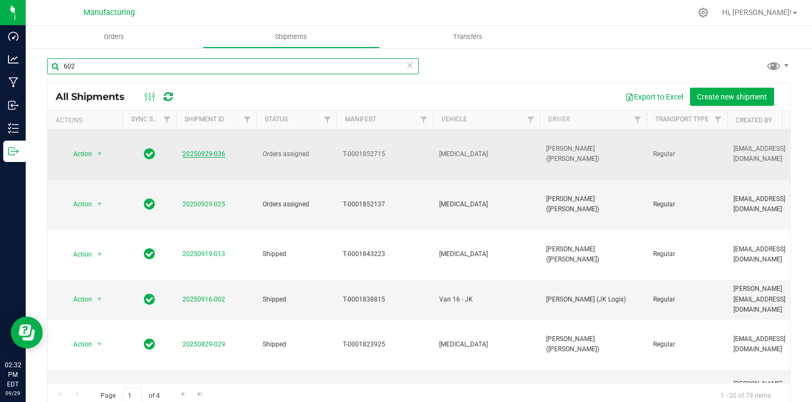
type input "602"
click at [218, 150] on link "20250929-036" at bounding box center [203, 153] width 43 height 7
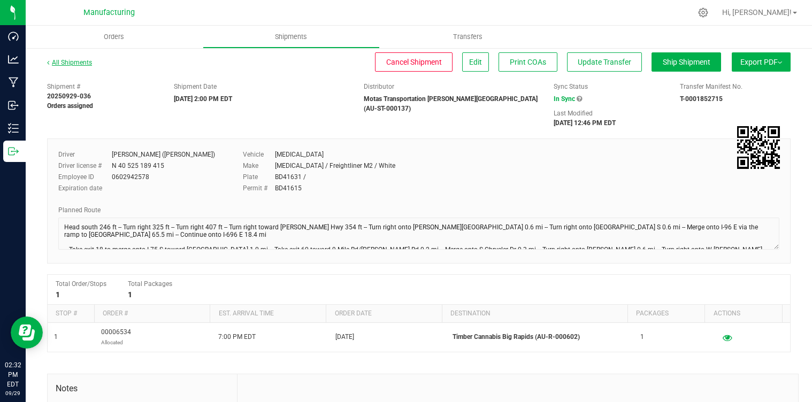
click at [80, 63] on link "All Shipments" at bounding box center [69, 62] width 45 height 7
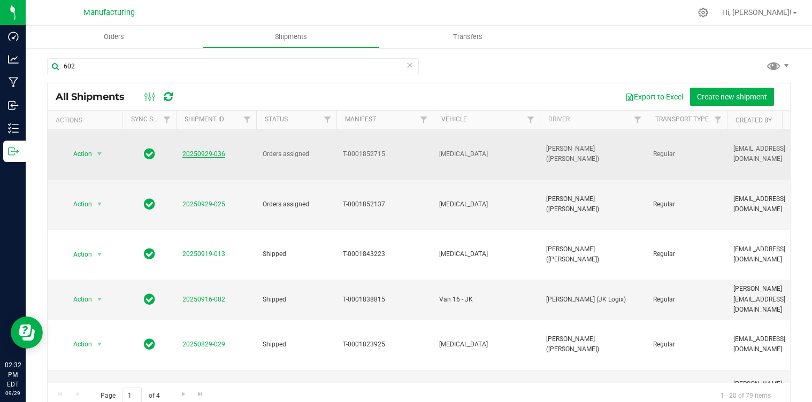
click at [208, 150] on link "20250929-036" at bounding box center [203, 153] width 43 height 7
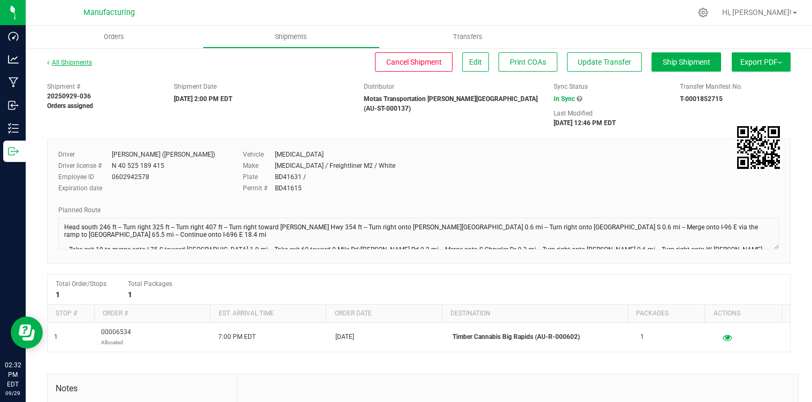
click at [82, 64] on link "All Shipments" at bounding box center [69, 62] width 45 height 7
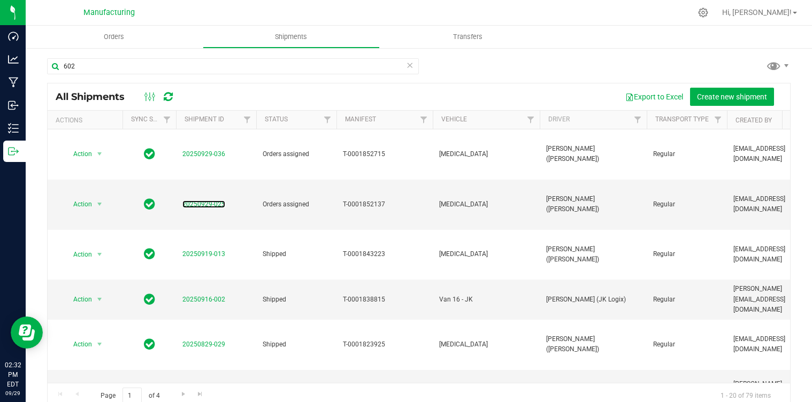
click at [213, 201] on link "20250929-025" at bounding box center [203, 204] width 43 height 7
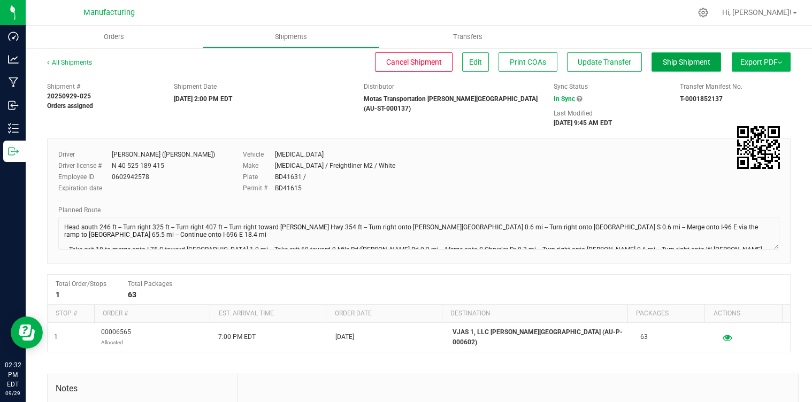
click at [678, 60] on span "Ship Shipment" at bounding box center [687, 62] width 48 height 9
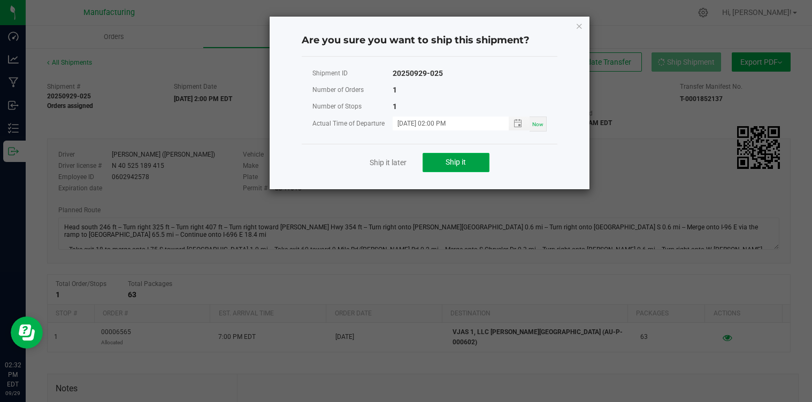
click at [467, 166] on button "Ship it" at bounding box center [455, 162] width 67 height 19
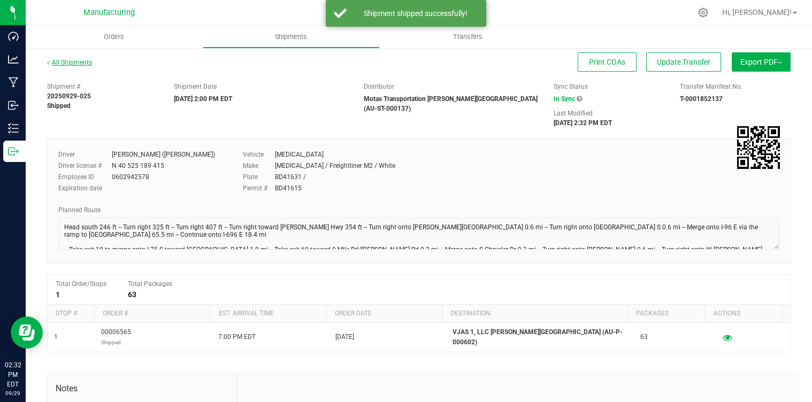
click at [79, 60] on link "All Shipments" at bounding box center [69, 62] width 45 height 7
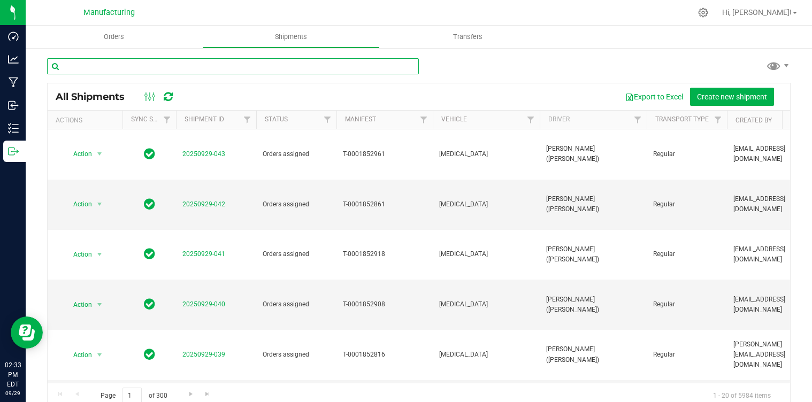
click at [132, 63] on input "text" at bounding box center [233, 66] width 372 height 16
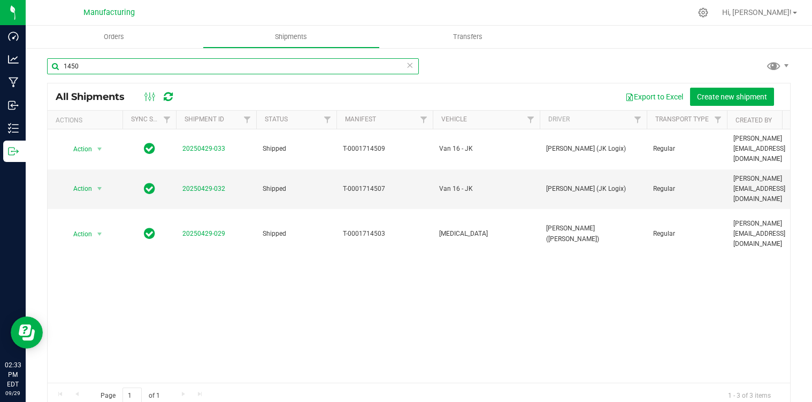
click at [118, 67] on input "1450" at bounding box center [233, 66] width 372 height 16
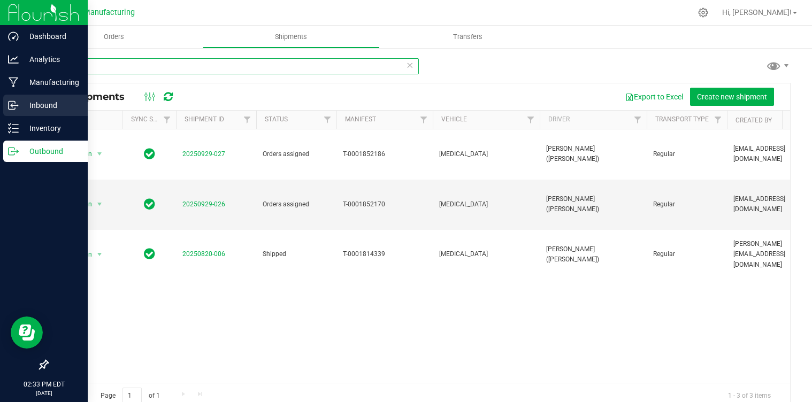
type input "1433"
click at [16, 101] on icon at bounding box center [13, 105] width 11 height 11
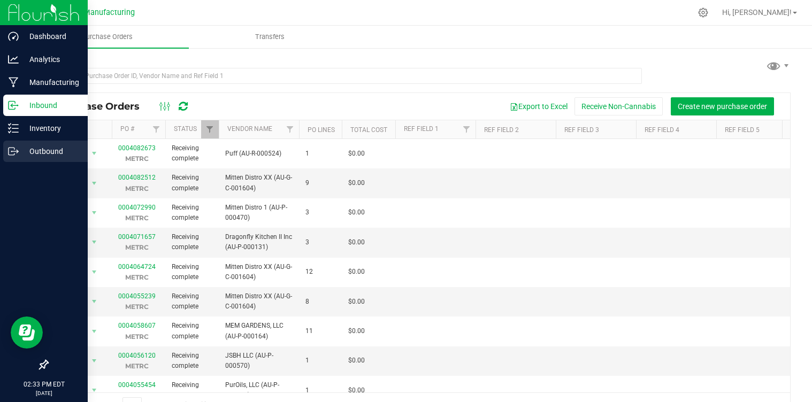
click at [16, 142] on div "Outbound" at bounding box center [45, 151] width 84 height 21
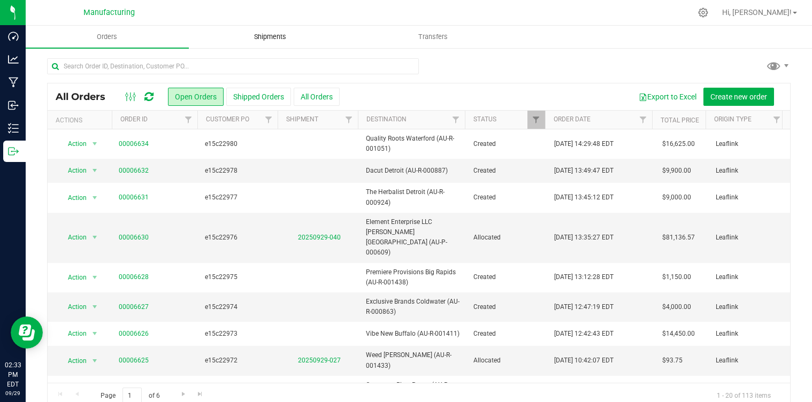
click at [272, 34] on span "Shipments" at bounding box center [270, 37] width 61 height 10
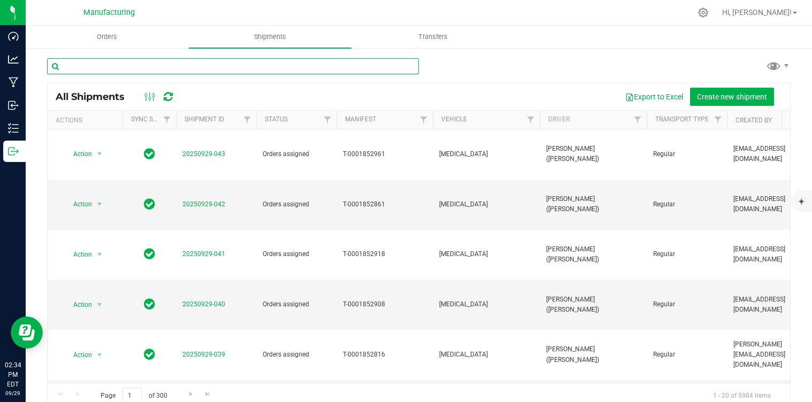
click at [120, 69] on input "text" at bounding box center [233, 66] width 372 height 16
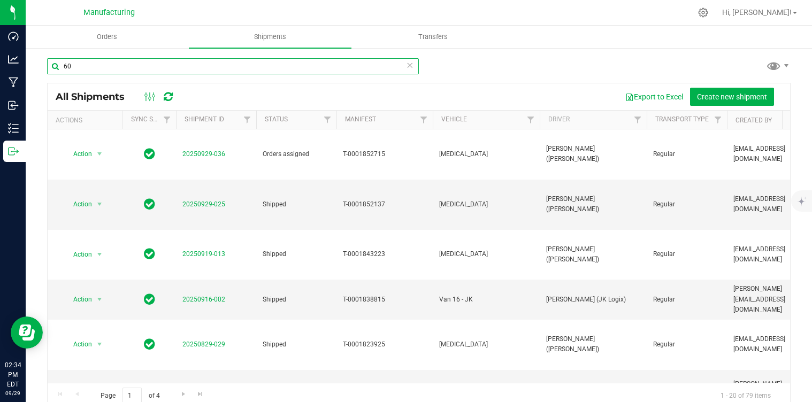
type input "6"
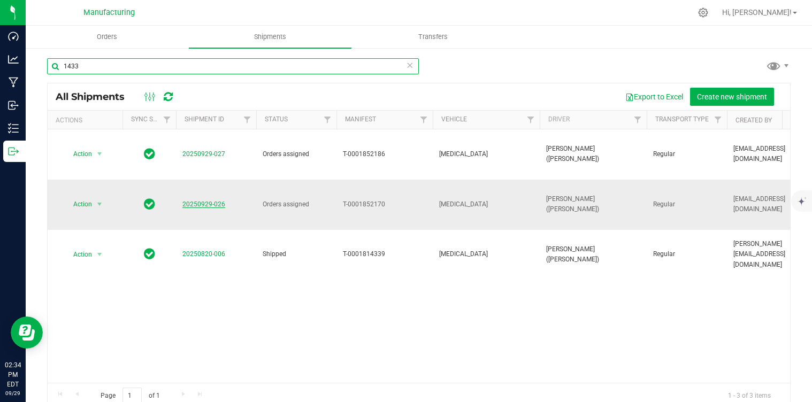
type input "1433"
click at [201, 201] on link "20250929-026" at bounding box center [203, 204] width 43 height 7
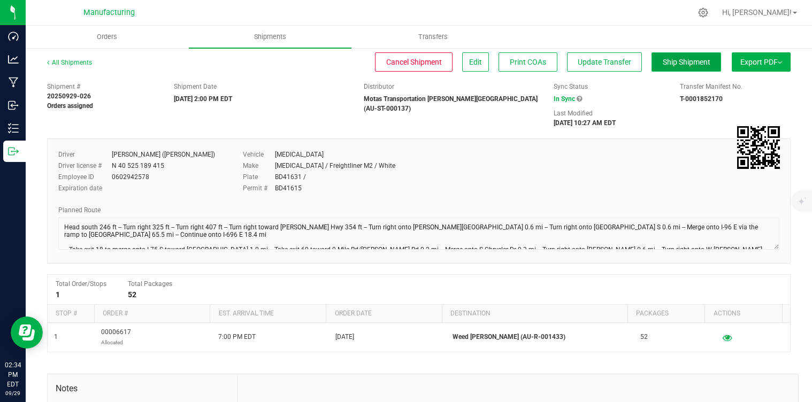
click at [680, 60] on span "Ship Shipment" at bounding box center [687, 62] width 48 height 9
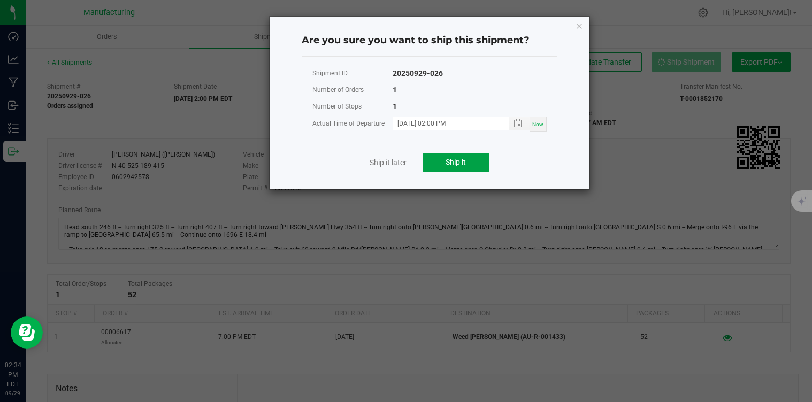
click at [460, 162] on span "Ship it" at bounding box center [455, 162] width 20 height 9
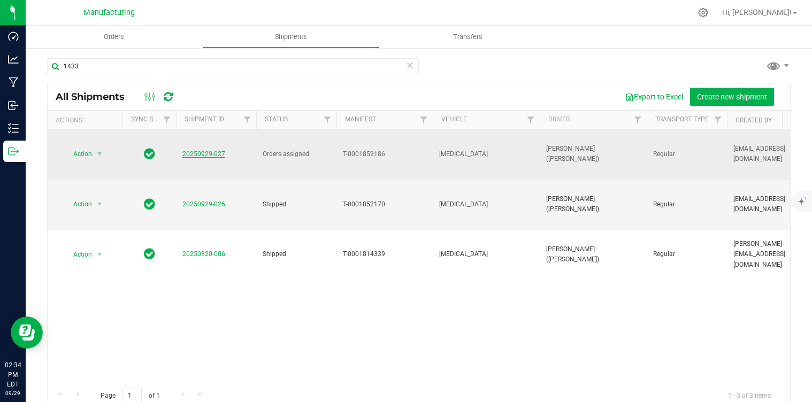
click at [208, 150] on link "20250929-027" at bounding box center [203, 153] width 43 height 7
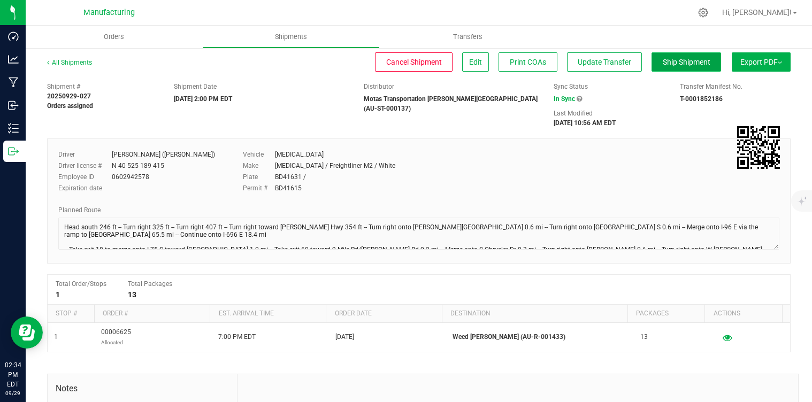
click at [672, 63] on span "Ship Shipment" at bounding box center [687, 62] width 48 height 9
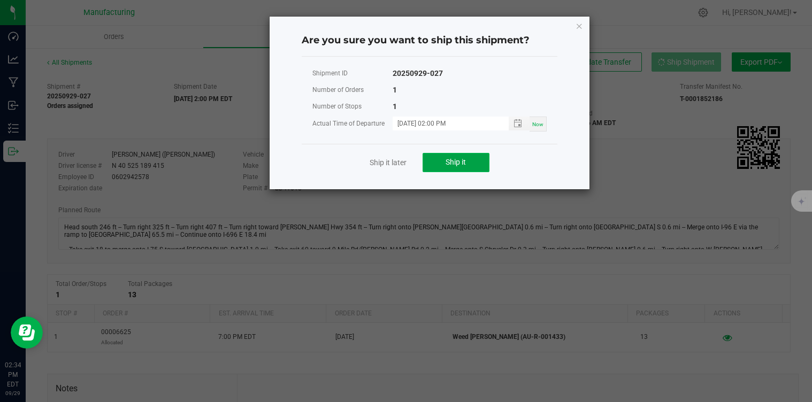
click at [459, 161] on span "Ship it" at bounding box center [455, 162] width 20 height 9
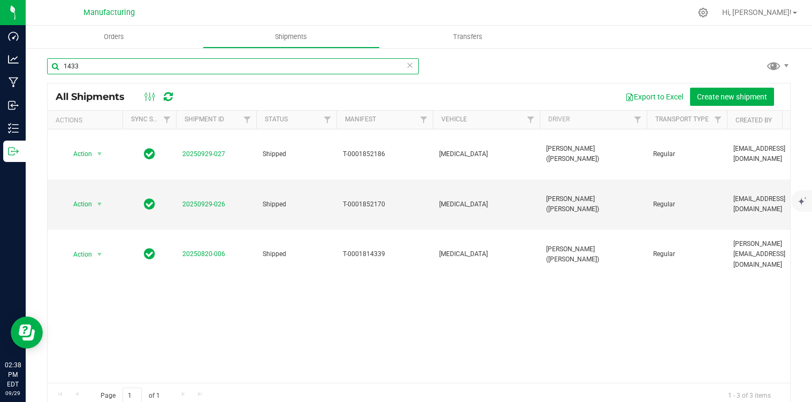
drag, startPoint x: 74, startPoint y: 63, endPoint x: 45, endPoint y: 63, distance: 28.9
click at [45, 63] on div "1433 All Shipments Export to Excel Create new shipment Actions Sync Status Ship…" at bounding box center [419, 233] width 786 height 373
click at [83, 64] on input "1433" at bounding box center [233, 66] width 372 height 16
type input "1"
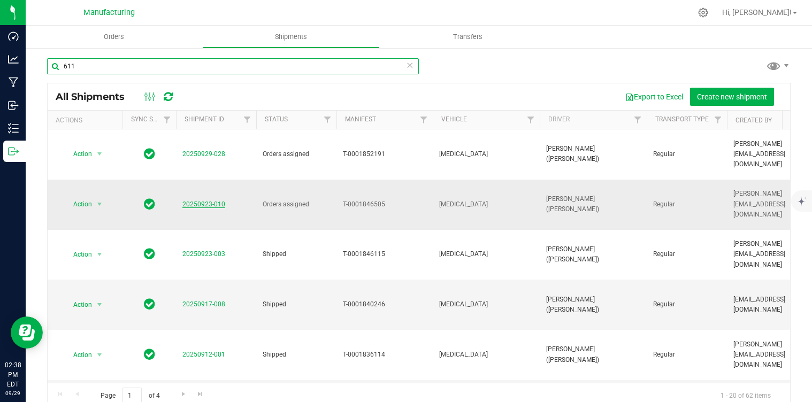
type input "611"
click at [201, 201] on link "20250923-010" at bounding box center [203, 204] width 43 height 7
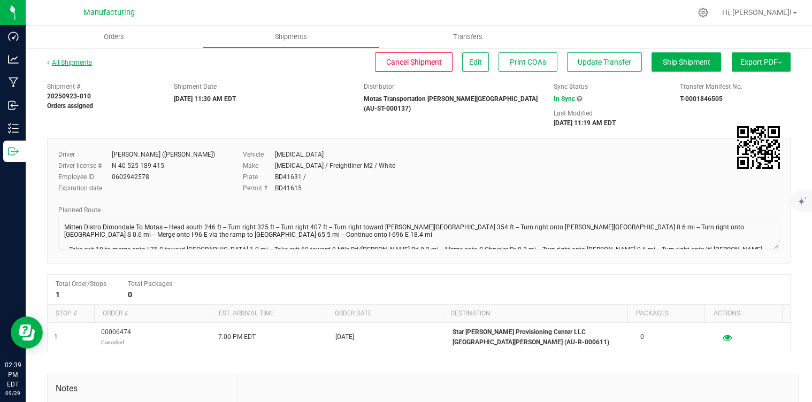
click at [86, 62] on link "All Shipments" at bounding box center [69, 62] width 45 height 7
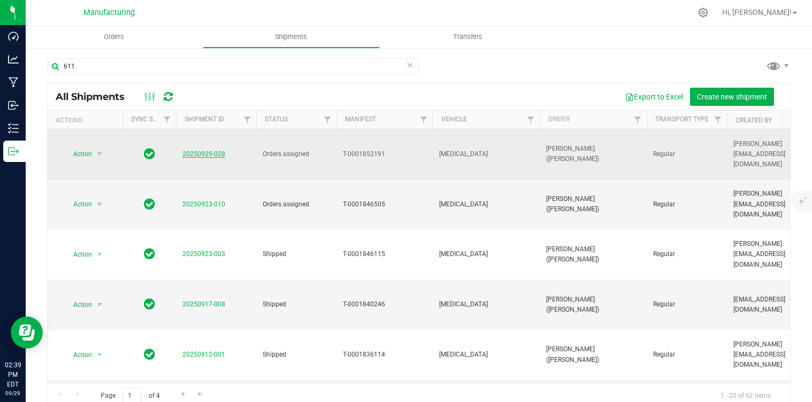
click at [197, 150] on link "20250929-028" at bounding box center [203, 153] width 43 height 7
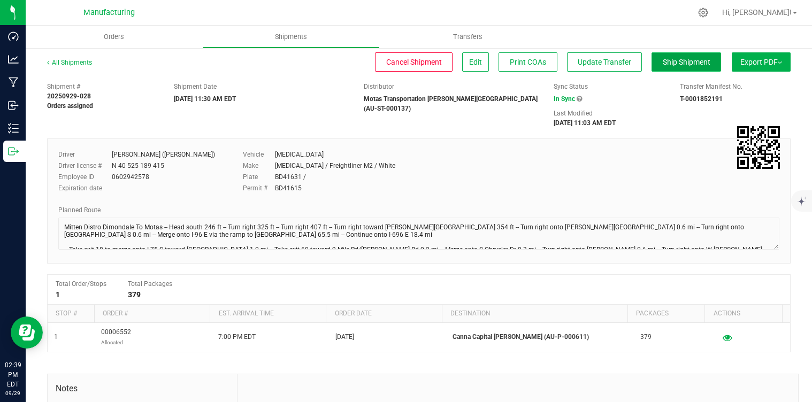
click at [666, 64] on span "Ship Shipment" at bounding box center [687, 62] width 48 height 9
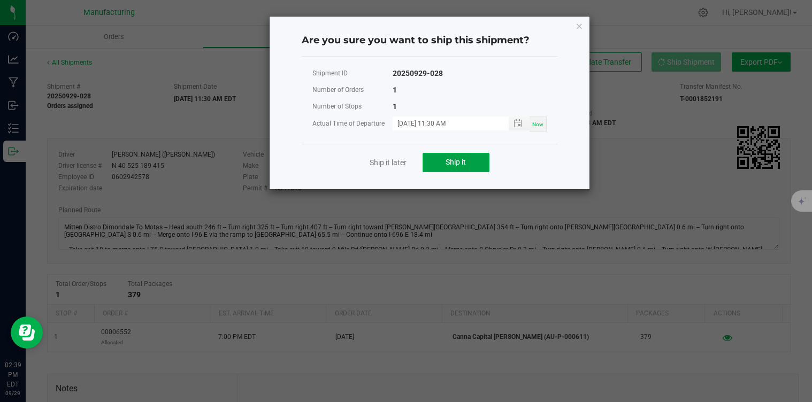
click at [473, 156] on button "Ship it" at bounding box center [455, 162] width 67 height 19
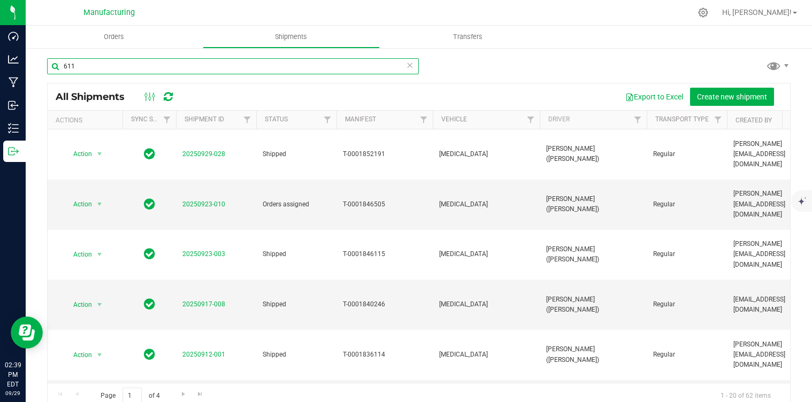
click at [82, 67] on input "611" at bounding box center [233, 66] width 372 height 16
type input "6"
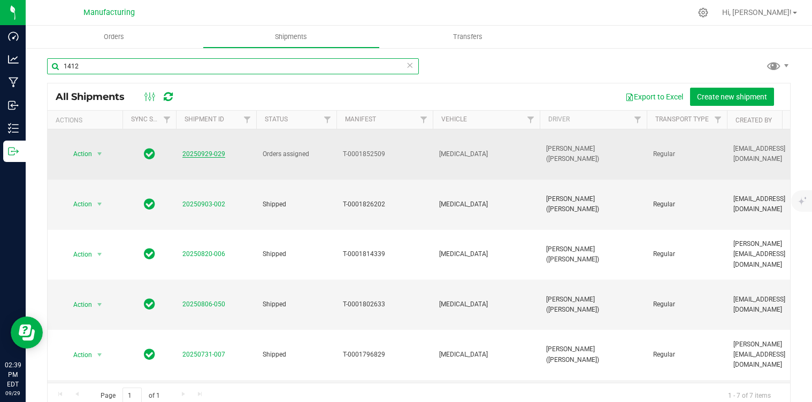
type input "1412"
click at [204, 150] on link "20250929-029" at bounding box center [203, 153] width 43 height 7
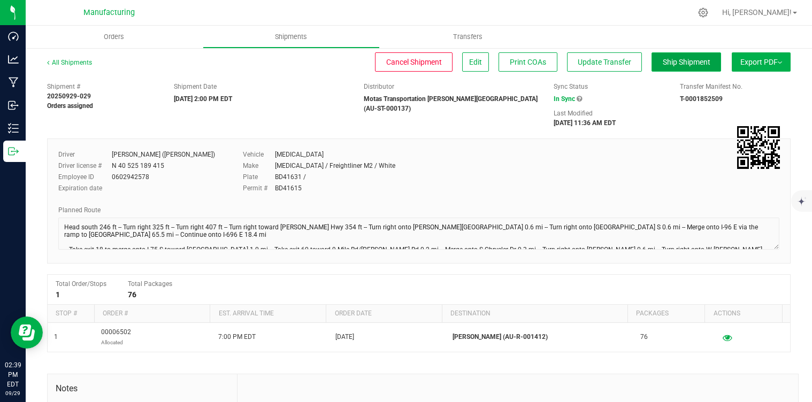
click at [683, 60] on span "Ship Shipment" at bounding box center [687, 62] width 48 height 9
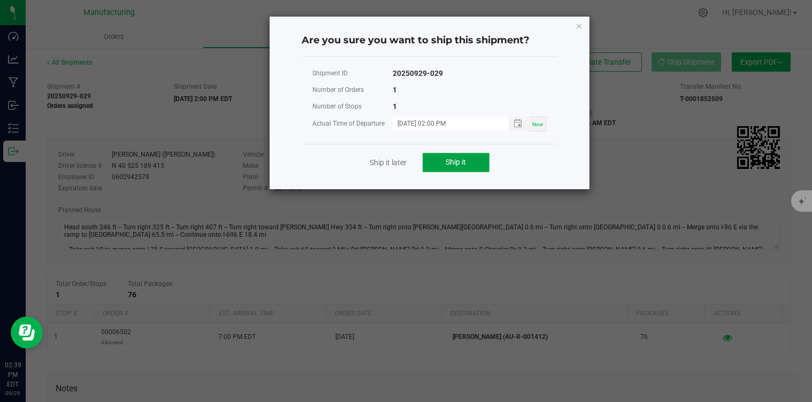
drag, startPoint x: 466, startPoint y: 166, endPoint x: 437, endPoint y: 164, distance: 28.4
click at [464, 165] on span "Ship it" at bounding box center [455, 162] width 20 height 9
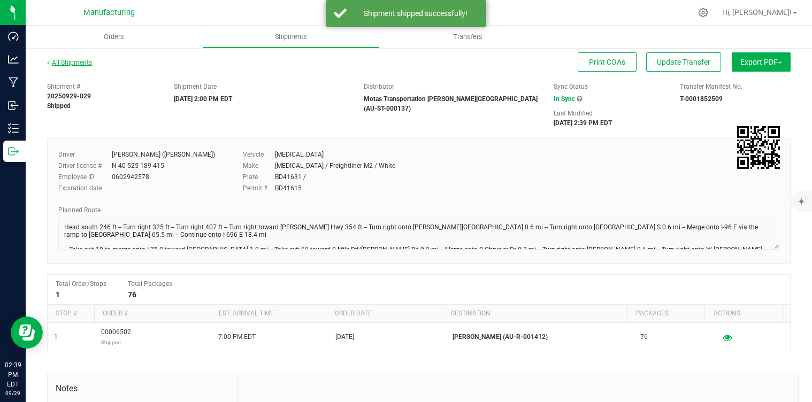
click at [69, 64] on link "All Shipments" at bounding box center [69, 62] width 45 height 7
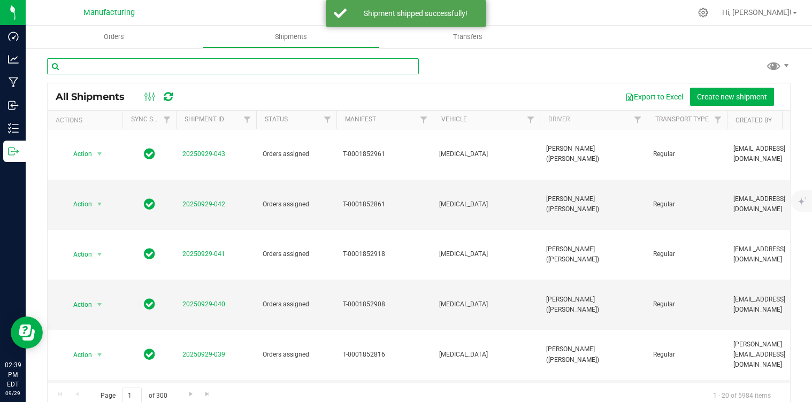
click at [110, 64] on input "text" at bounding box center [233, 66] width 372 height 16
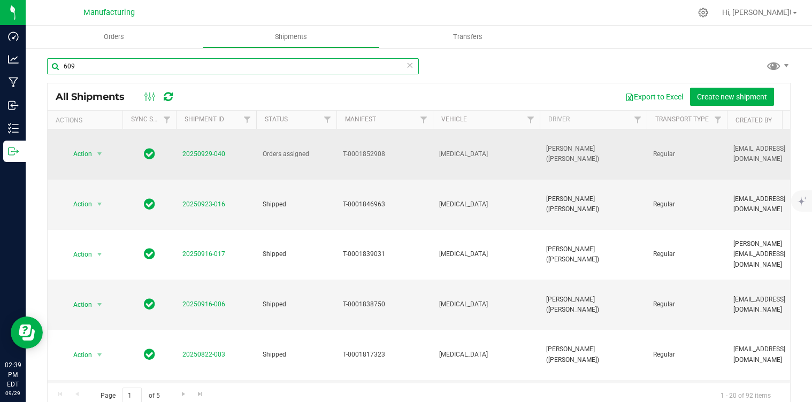
type input "609"
click at [202, 149] on span "20250929-040" at bounding box center [203, 154] width 43 height 10
click at [206, 150] on link "20250929-040" at bounding box center [203, 153] width 43 height 7
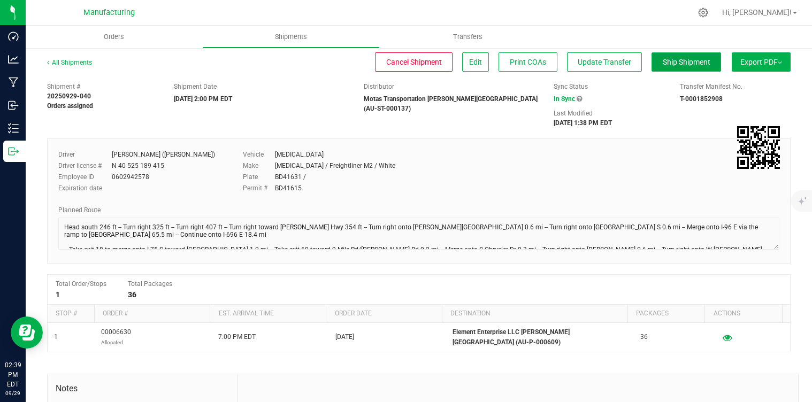
click at [693, 56] on button "Ship Shipment" at bounding box center [686, 61] width 70 height 19
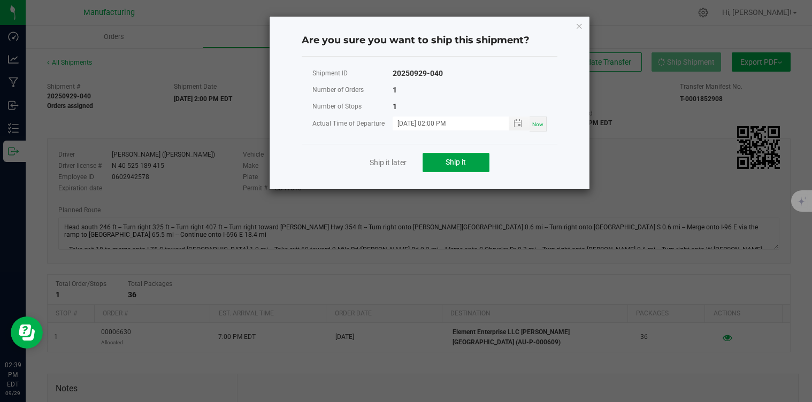
click at [429, 157] on button "Ship it" at bounding box center [455, 162] width 67 height 19
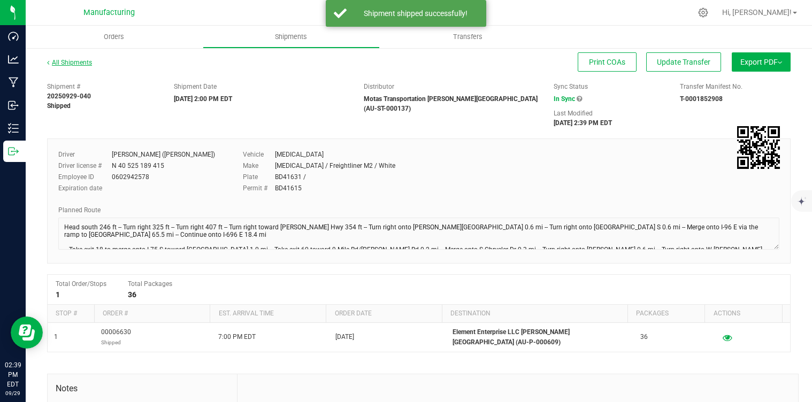
click at [61, 63] on link "All Shipments" at bounding box center [69, 62] width 45 height 7
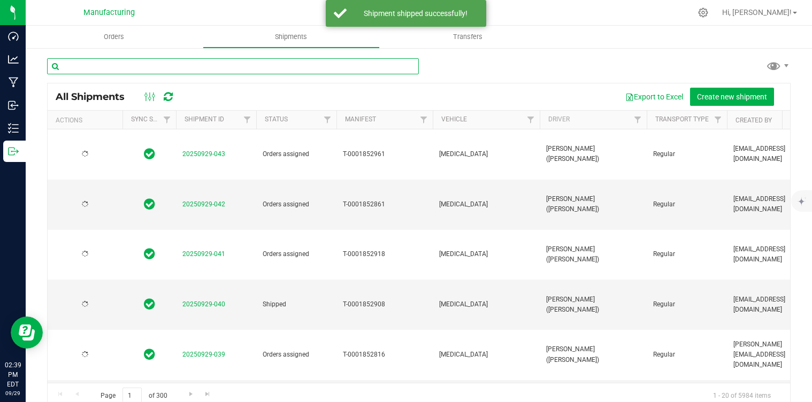
click at [95, 69] on input "text" at bounding box center [233, 66] width 372 height 16
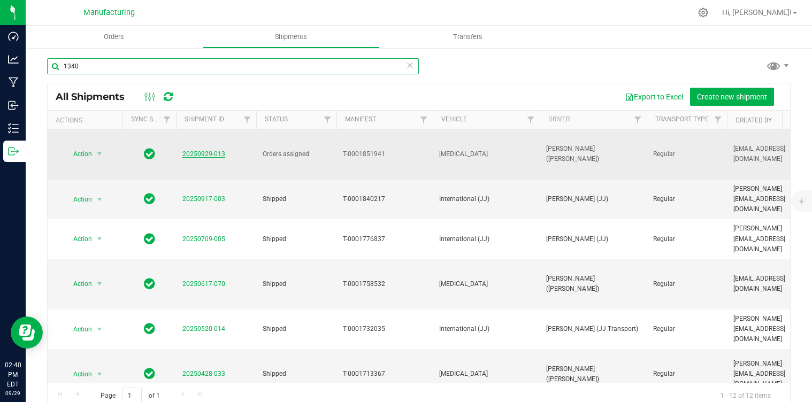
type input "1340"
click at [202, 150] on link "20250929-013" at bounding box center [203, 153] width 43 height 7
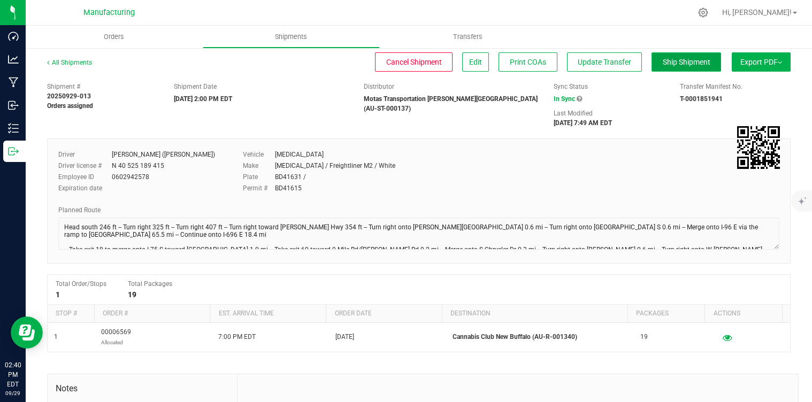
click at [680, 70] on button "Ship Shipment" at bounding box center [686, 61] width 70 height 19
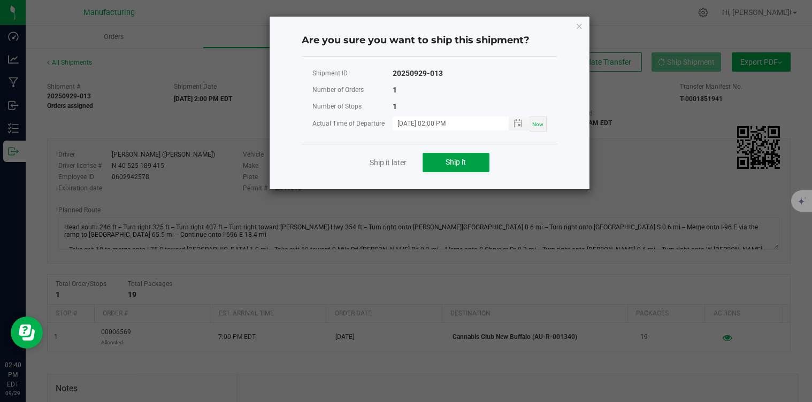
click at [456, 165] on span "Ship it" at bounding box center [455, 162] width 20 height 9
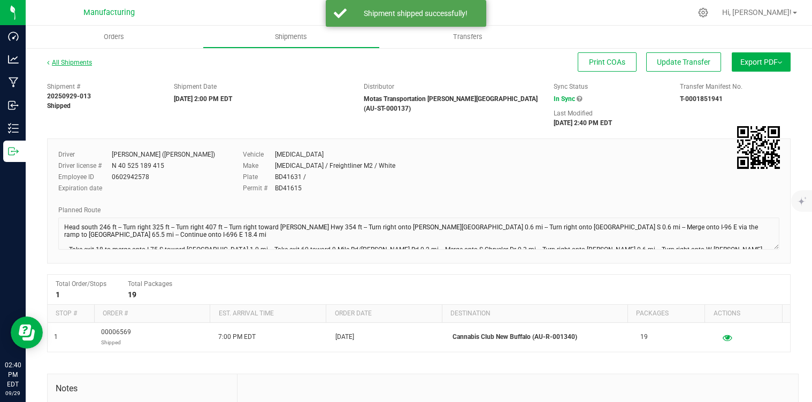
click at [72, 63] on link "All Shipments" at bounding box center [69, 62] width 45 height 7
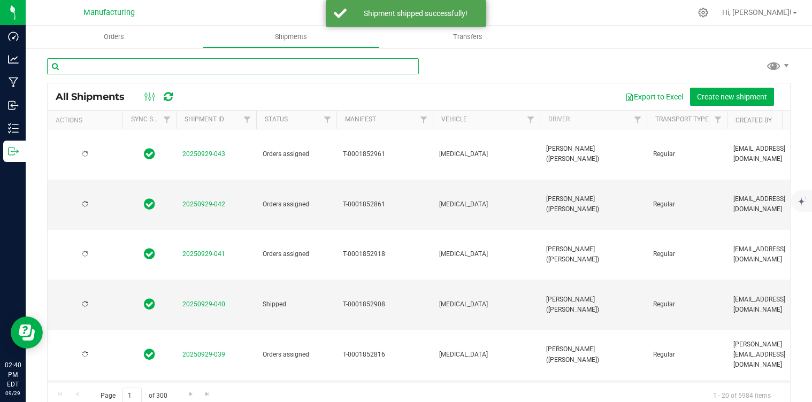
click at [74, 64] on input "text" at bounding box center [233, 66] width 372 height 16
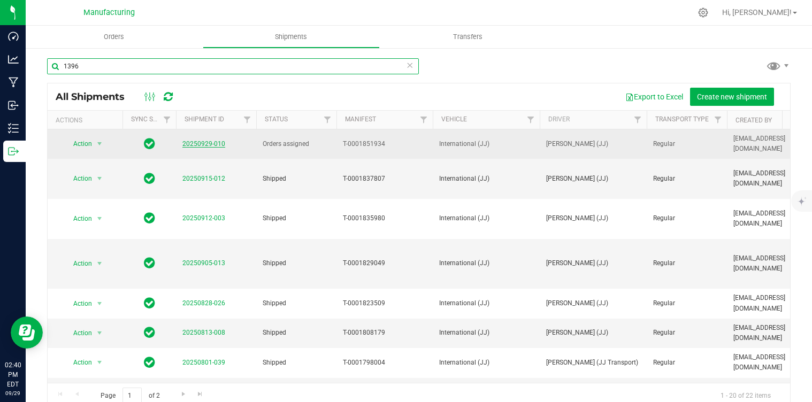
type input "1396"
click at [210, 144] on link "20250929-010" at bounding box center [203, 143] width 43 height 7
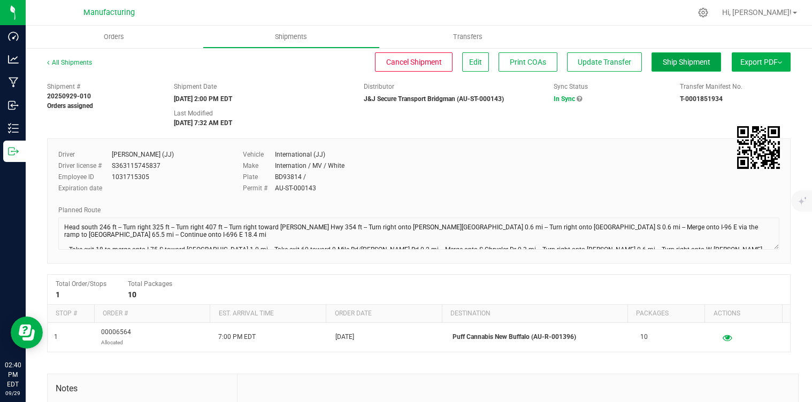
click at [685, 68] on button "Ship Shipment" at bounding box center [686, 61] width 70 height 19
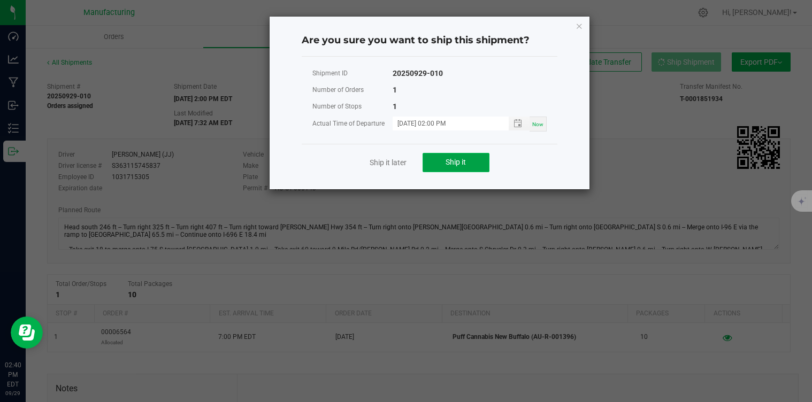
click at [457, 164] on span "Ship it" at bounding box center [455, 162] width 20 height 9
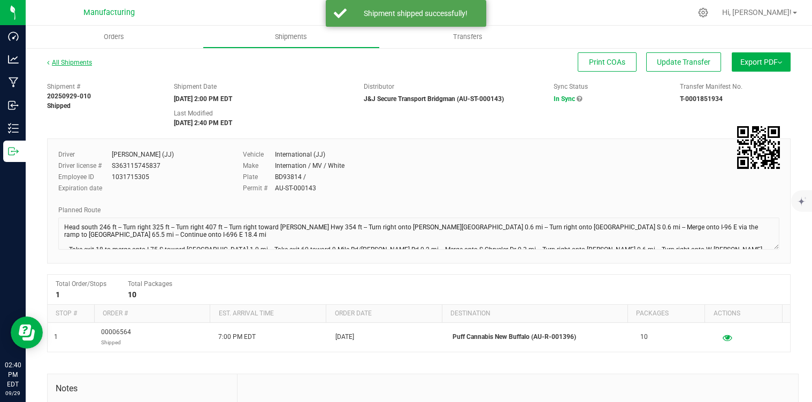
click at [75, 61] on link "All Shipments" at bounding box center [69, 62] width 45 height 7
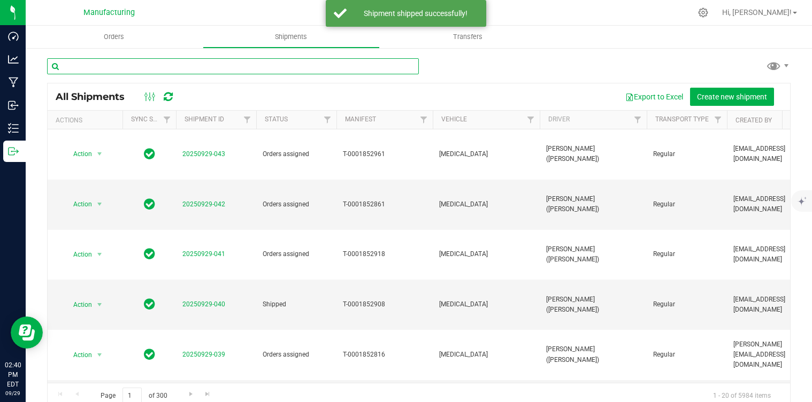
click at [84, 66] on input "text" at bounding box center [233, 66] width 372 height 16
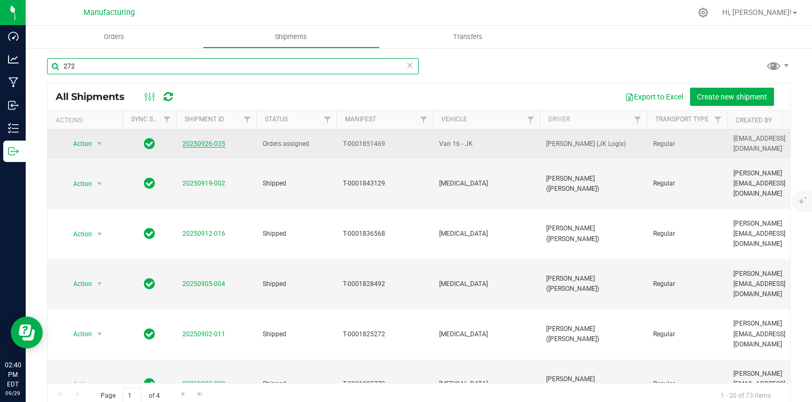
type input "272"
click at [213, 141] on link "20250926-035" at bounding box center [203, 143] width 43 height 7
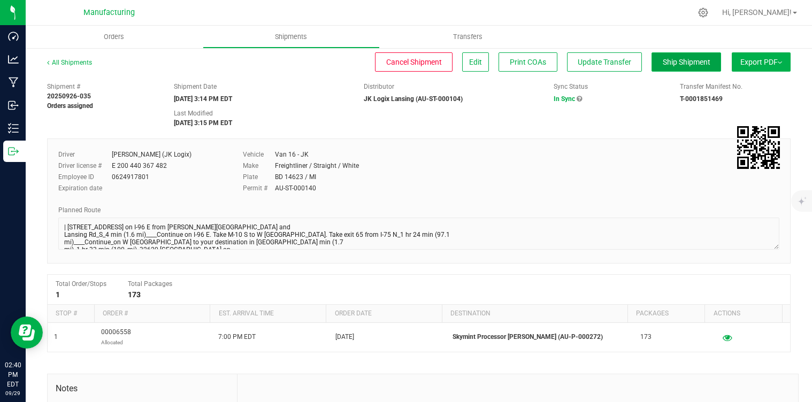
click at [700, 58] on span "Ship Shipment" at bounding box center [687, 62] width 48 height 9
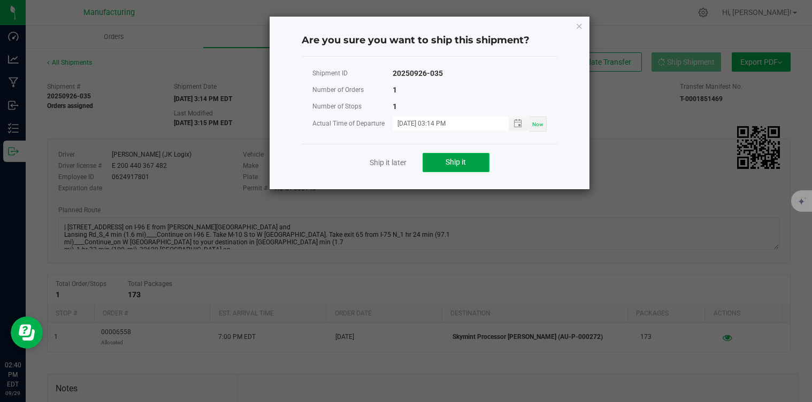
click at [459, 168] on button "Ship it" at bounding box center [455, 162] width 67 height 19
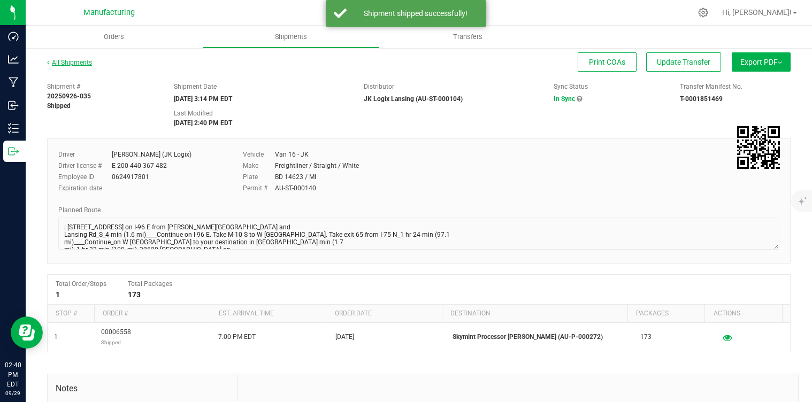
click at [72, 65] on link "All Shipments" at bounding box center [69, 62] width 45 height 7
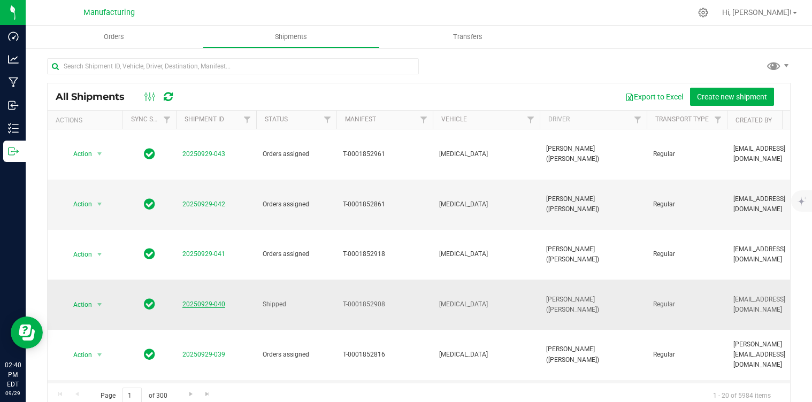
click at [209, 301] on link "20250929-040" at bounding box center [203, 304] width 43 height 7
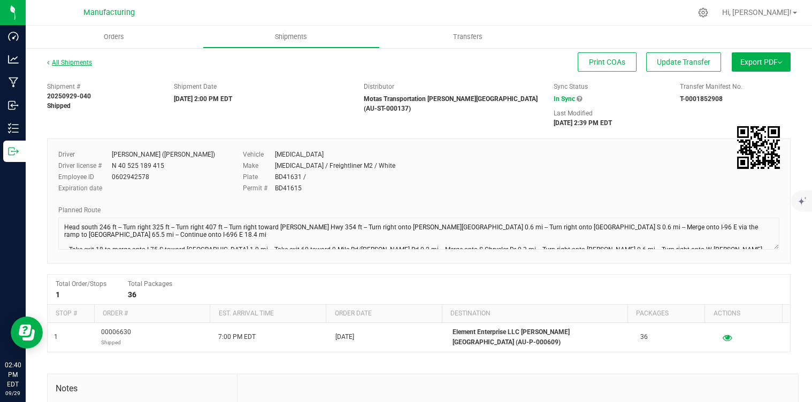
click at [74, 64] on link "All Shipments" at bounding box center [69, 62] width 45 height 7
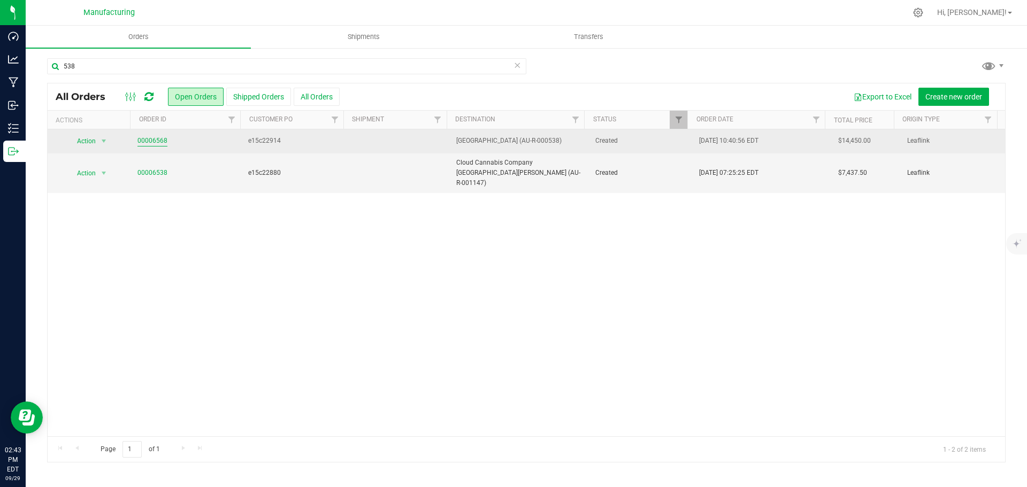
click at [157, 141] on link "00006568" at bounding box center [152, 141] width 30 height 10
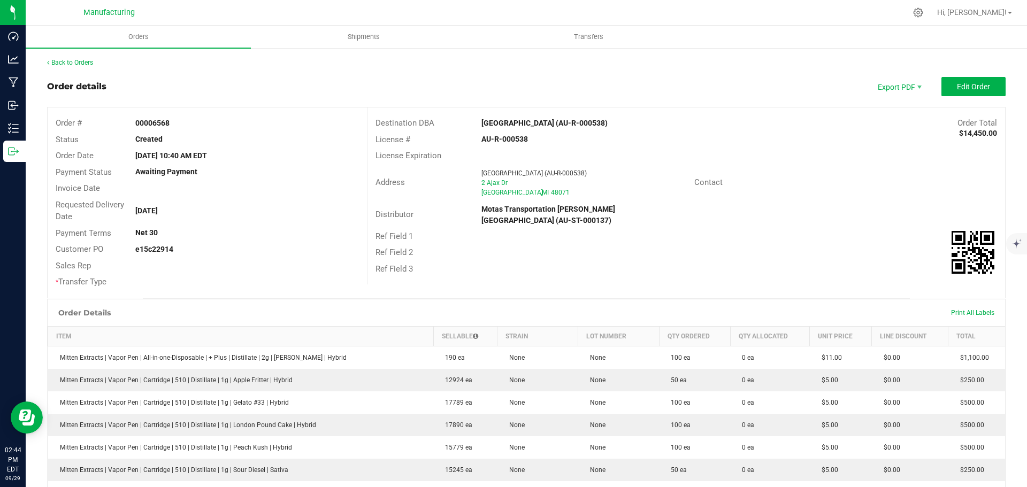
click at [511, 122] on strong "[GEOGRAPHIC_DATA] (AU-R-000538)" at bounding box center [544, 123] width 126 height 9
drag, startPoint x: 511, startPoint y: 124, endPoint x: 546, endPoint y: 121, distance: 35.9
click at [546, 121] on strong "[GEOGRAPHIC_DATA] (AU-R-000538)" at bounding box center [544, 123] width 126 height 9
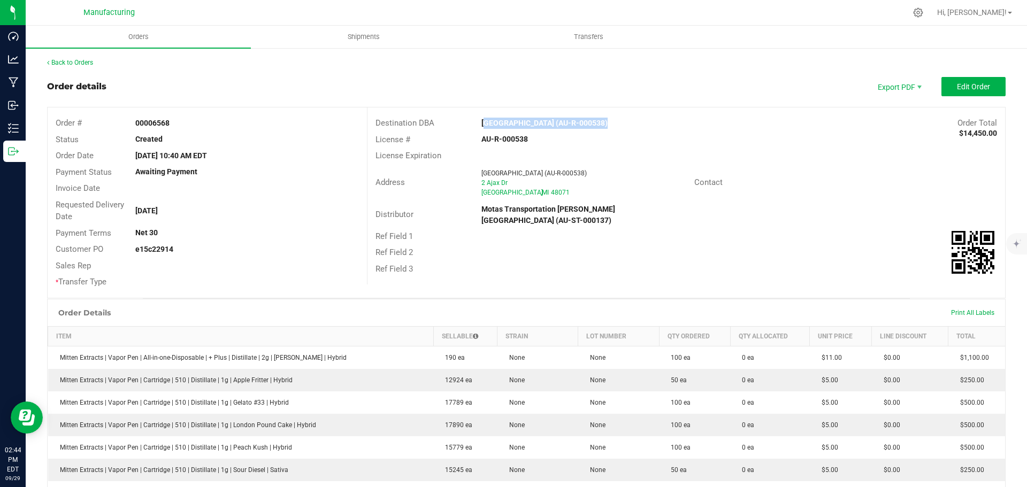
click at [634, 266] on div "Destination DBA Puff Madison Heights (AU-R-000538) Order Total $14,450.00 Licen…" at bounding box center [686, 195] width 638 height 177
click at [971, 88] on span "Edit Order" at bounding box center [973, 86] width 33 height 9
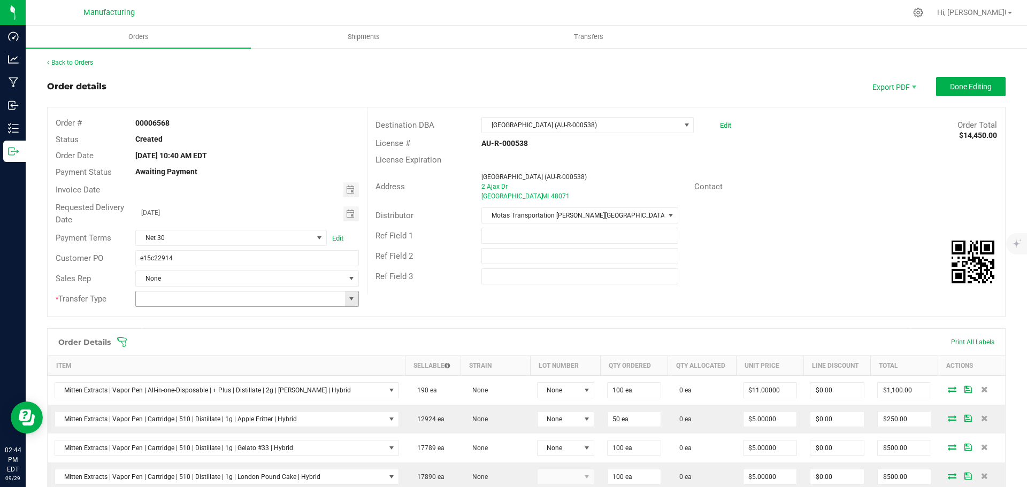
click at [349, 301] on span at bounding box center [351, 299] width 9 height 9
click at [166, 389] on li "Wholesale Transfer" at bounding box center [245, 389] width 220 height 18
type input "Wholesale Transfer"
click at [121, 338] on icon at bounding box center [122, 342] width 11 height 11
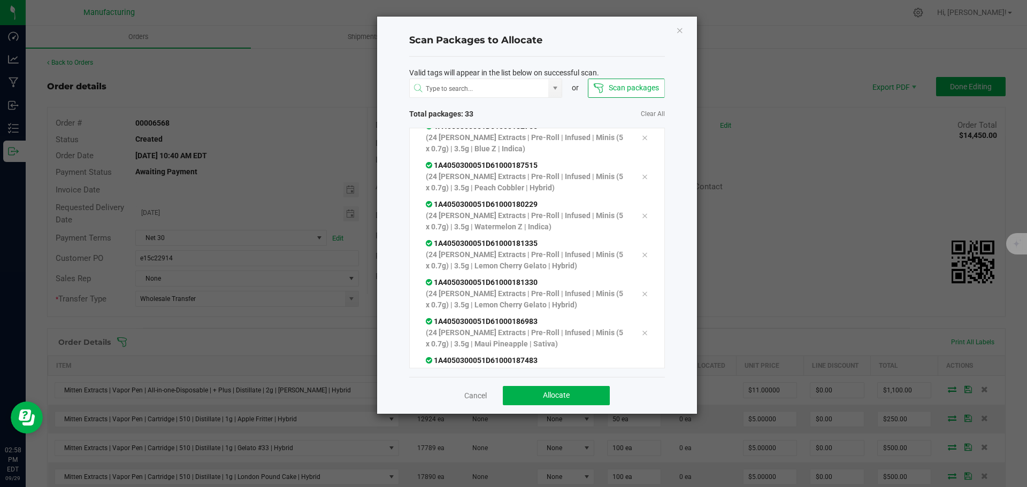
scroll to position [1092, 0]
click at [539, 393] on button "Allocate" at bounding box center [556, 395] width 107 height 19
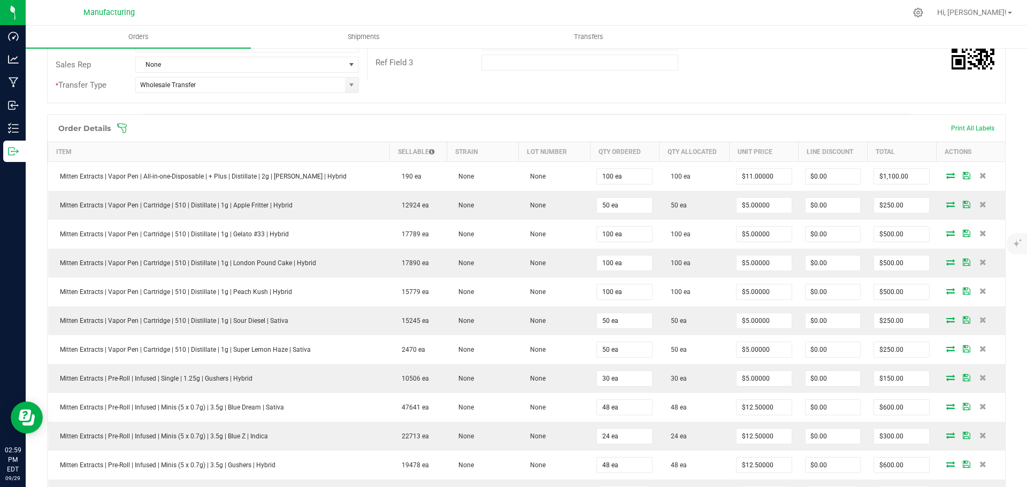
scroll to position [160, 0]
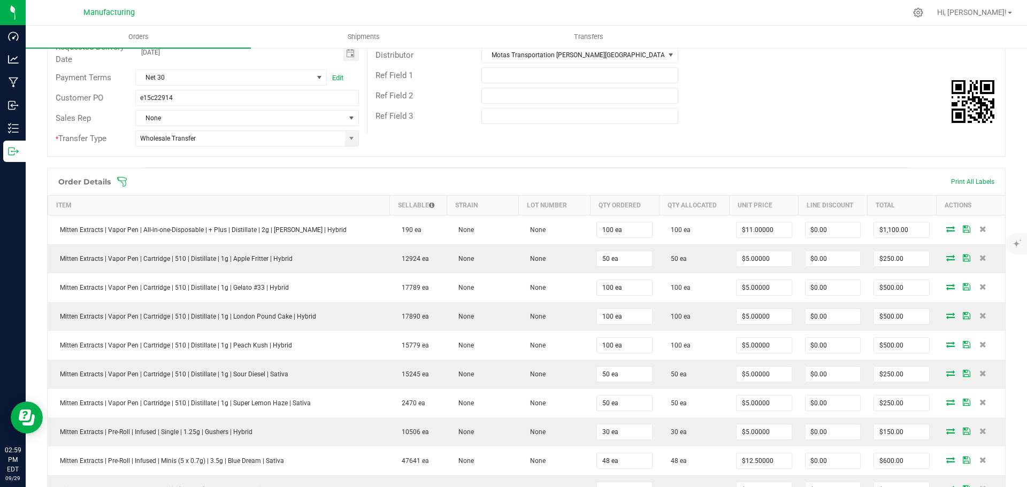
click at [118, 176] on icon at bounding box center [122, 181] width 11 height 11
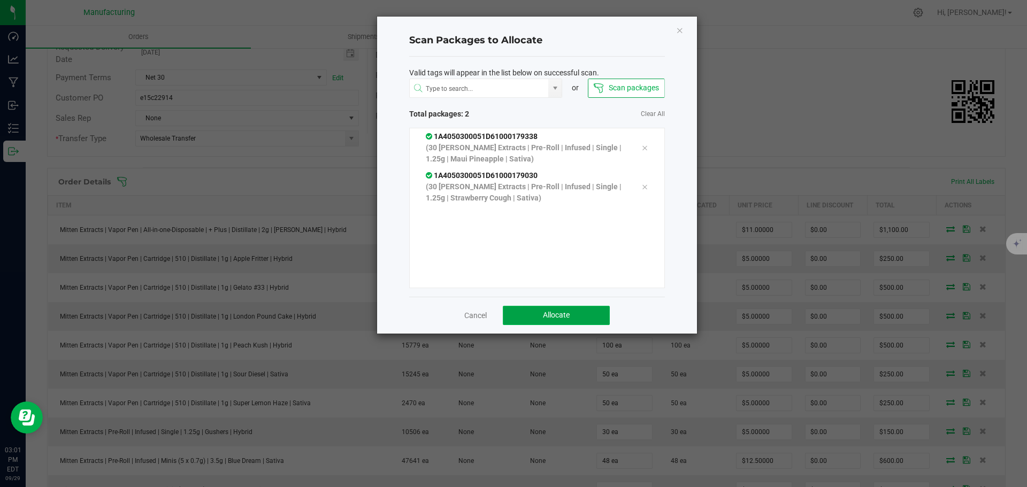
drag, startPoint x: 585, startPoint y: 315, endPoint x: 591, endPoint y: 318, distance: 6.8
click at [586, 317] on button "Allocate" at bounding box center [556, 315] width 107 height 19
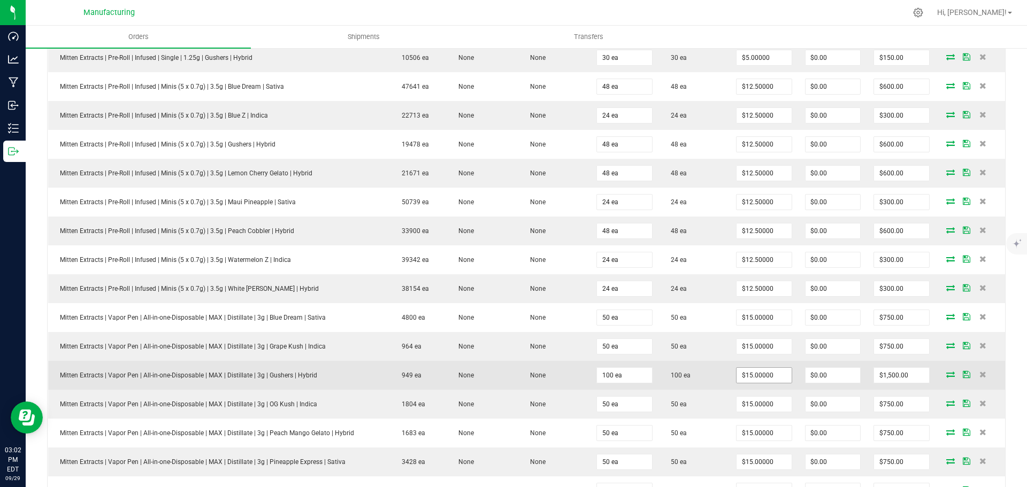
scroll to position [267, 0]
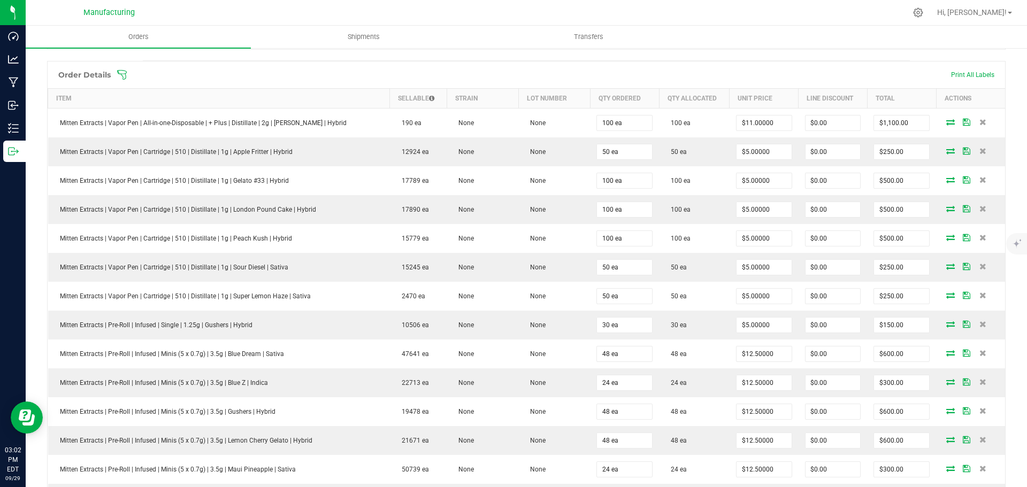
click at [122, 73] on icon at bounding box center [122, 75] width 11 height 11
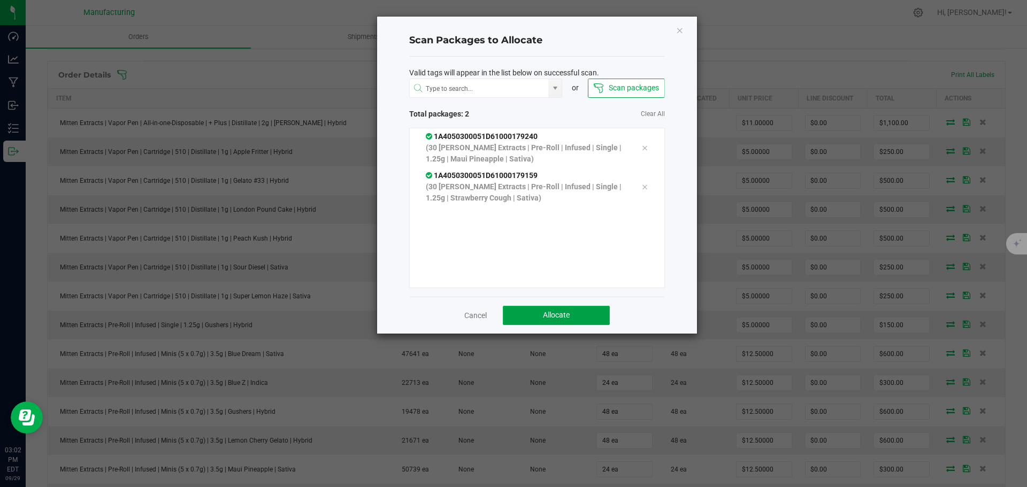
click at [606, 321] on button "Allocate" at bounding box center [556, 315] width 107 height 19
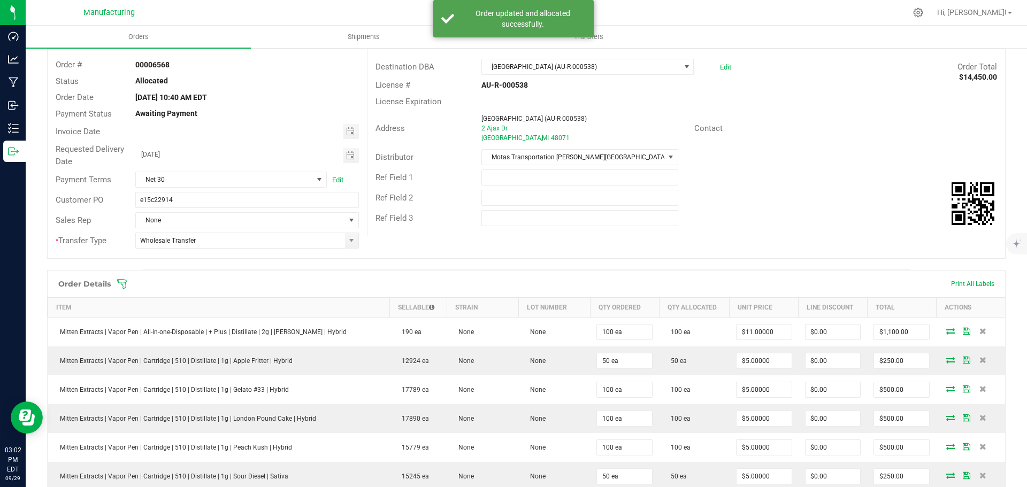
scroll to position [0, 0]
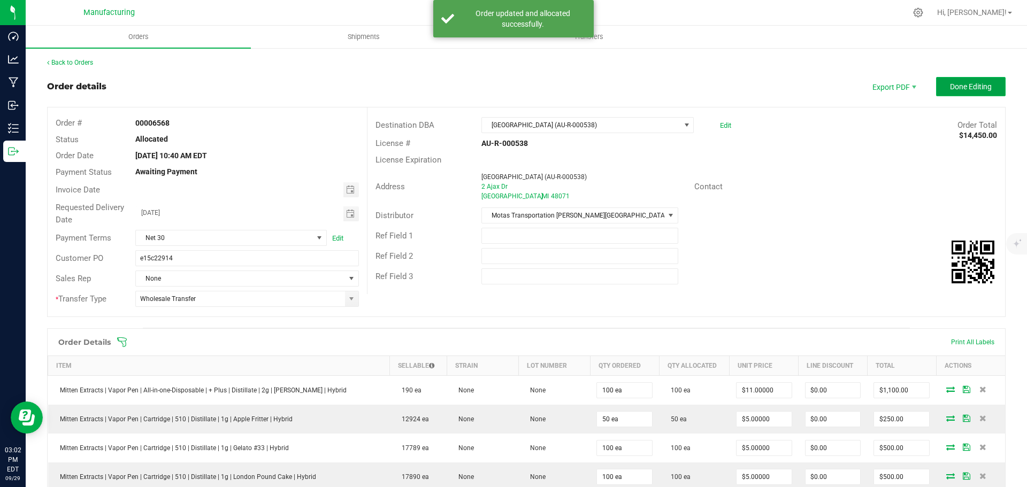
click at [961, 90] on span "Done Editing" at bounding box center [971, 86] width 42 height 9
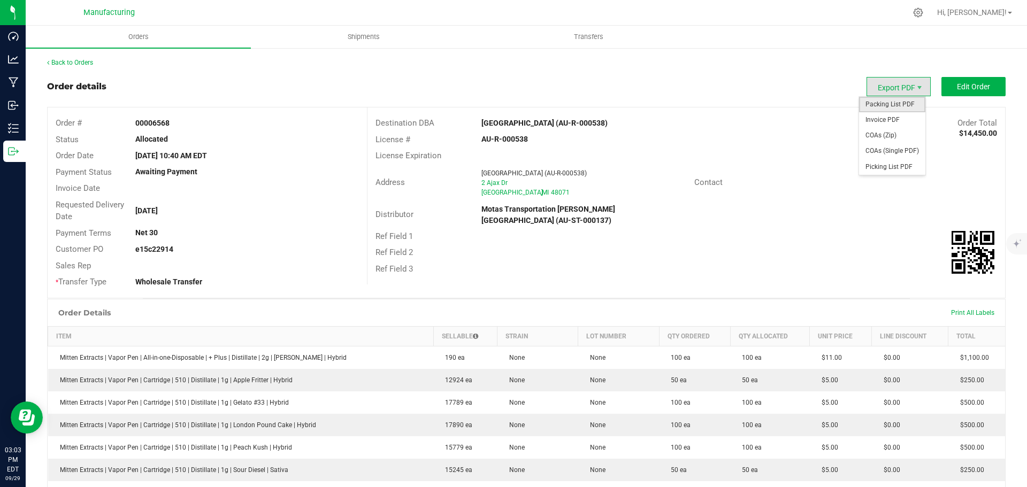
click at [884, 100] on span "Packing List PDF" at bounding box center [892, 105] width 66 height 16
click at [84, 65] on link "Back to Orders" at bounding box center [70, 62] width 46 height 7
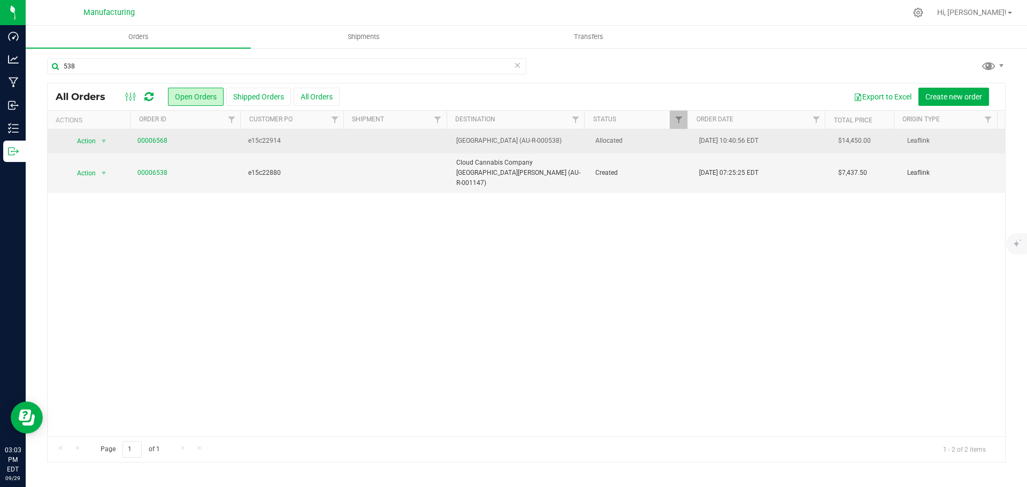
click at [641, 144] on span "Allocated" at bounding box center [640, 141] width 91 height 10
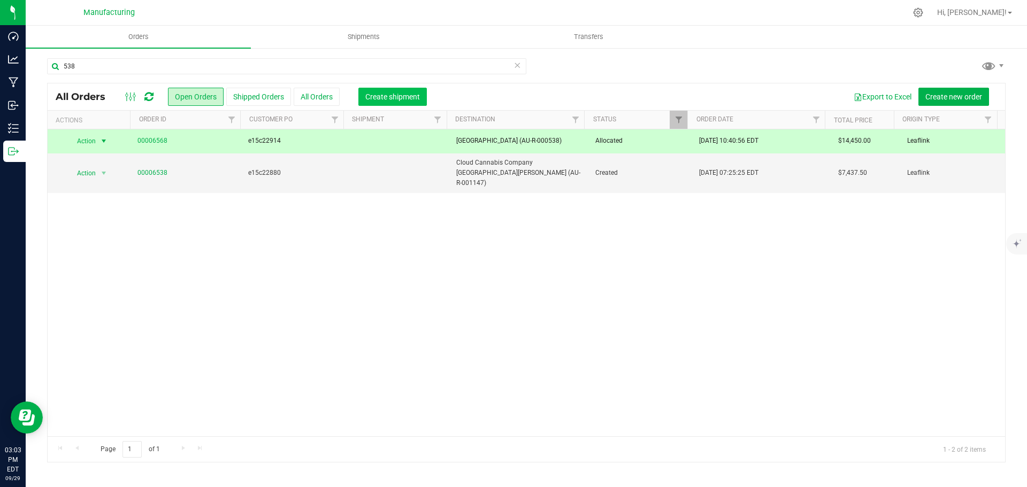
click at [396, 99] on span "Create shipment" at bounding box center [392, 97] width 55 height 9
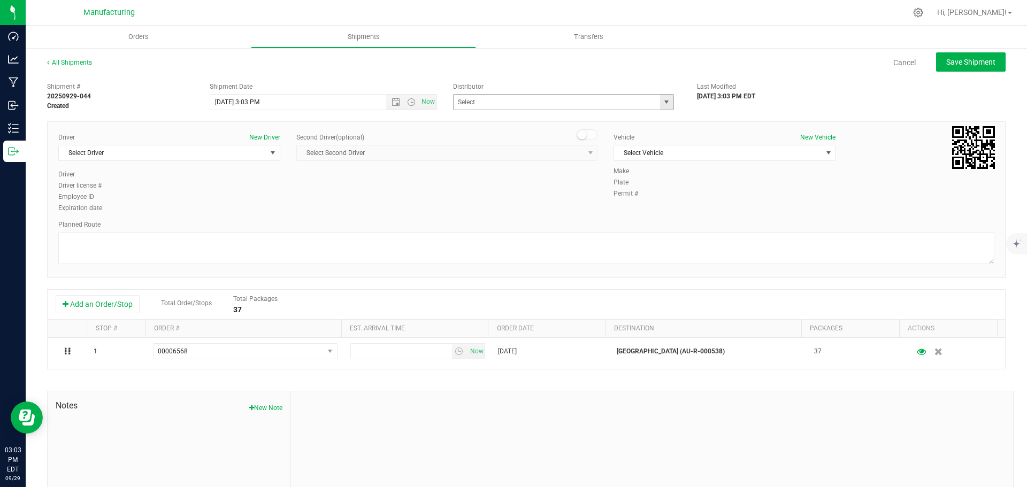
click at [665, 104] on span "select" at bounding box center [666, 102] width 9 height 9
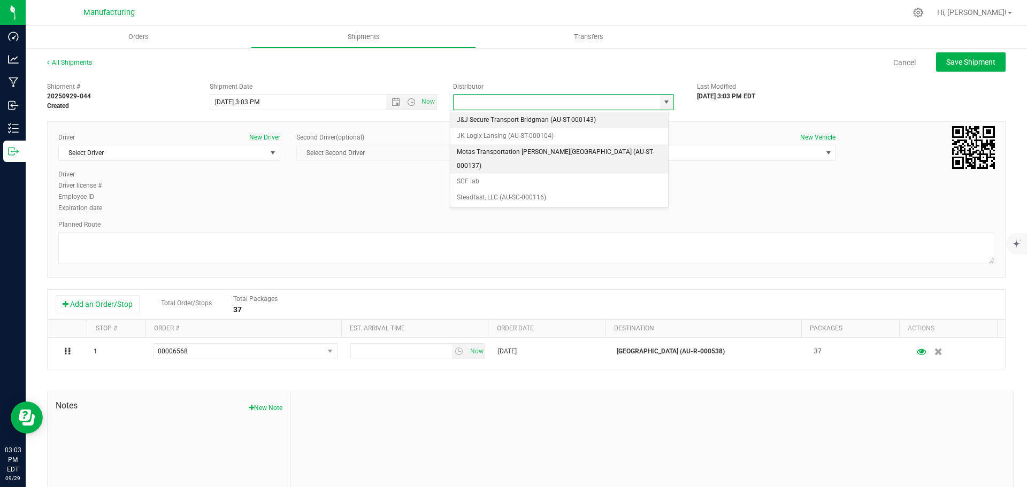
click at [505, 149] on li "Motas Transportation [PERSON_NAME][GEOGRAPHIC_DATA] (AU-ST-000137)" at bounding box center [559, 158] width 218 height 29
type input "Motas Transportation [PERSON_NAME][GEOGRAPHIC_DATA] (AU-ST-000137)"
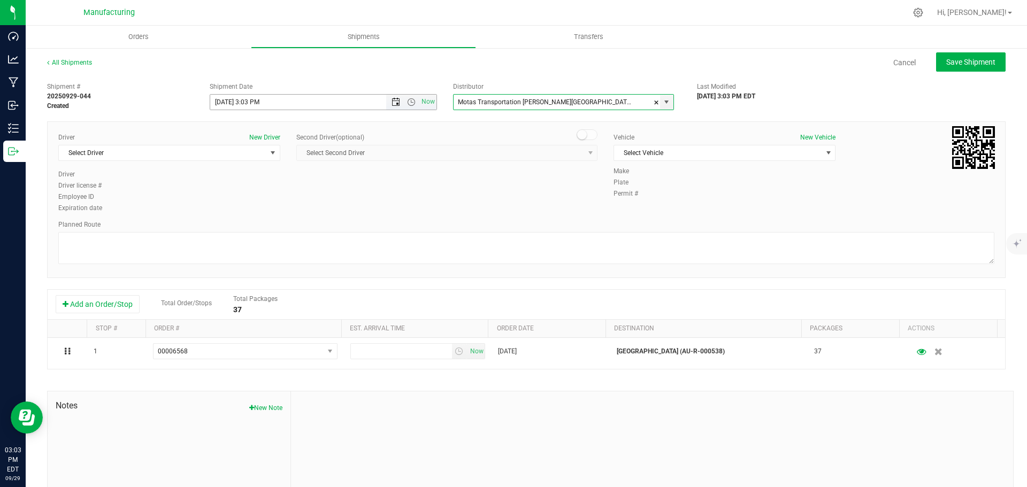
click at [391, 103] on span "Open the date view" at bounding box center [395, 102] width 9 height 9
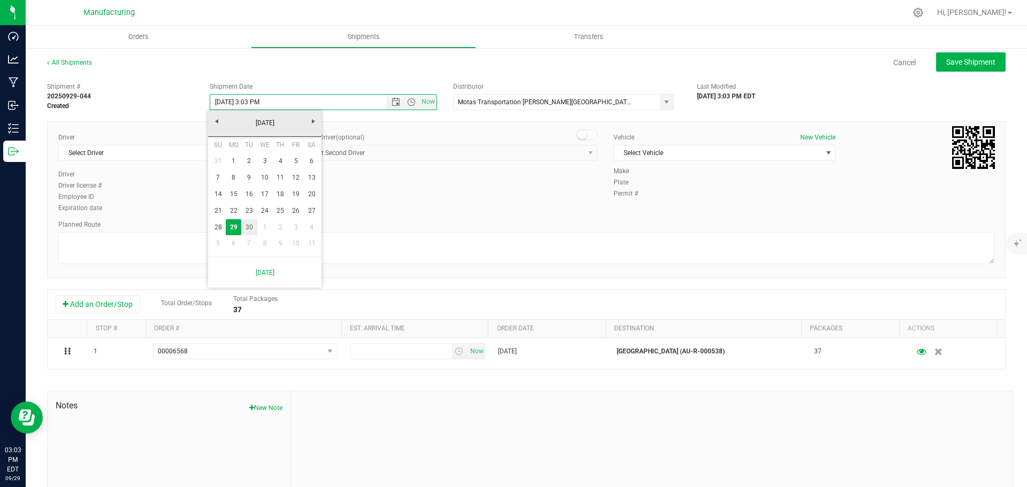
click at [245, 225] on link "30" at bounding box center [249, 227] width 16 height 17
click at [411, 102] on span "Open the time view" at bounding box center [411, 102] width 9 height 9
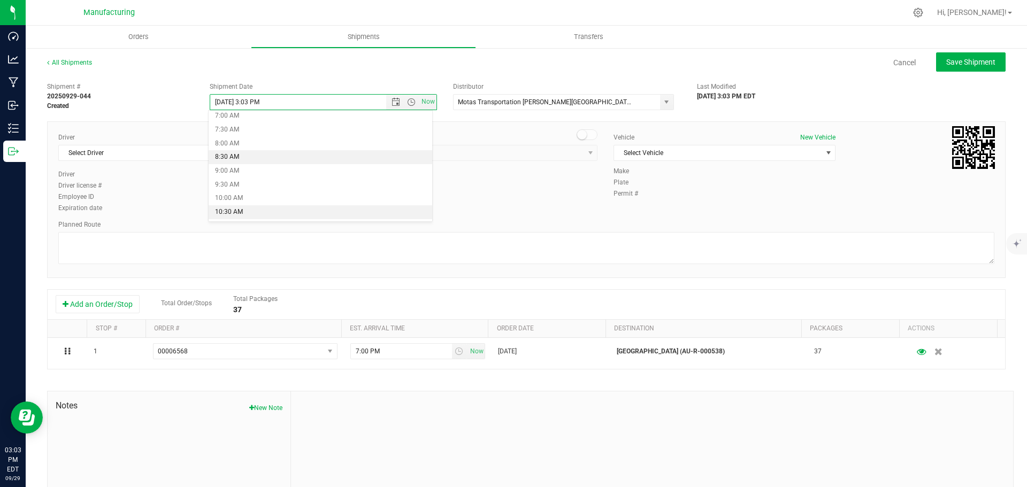
scroll to position [214, 0]
click at [236, 217] on li "11:30 AM" at bounding box center [321, 222] width 224 height 14
type input "[DATE] 11:30 AM"
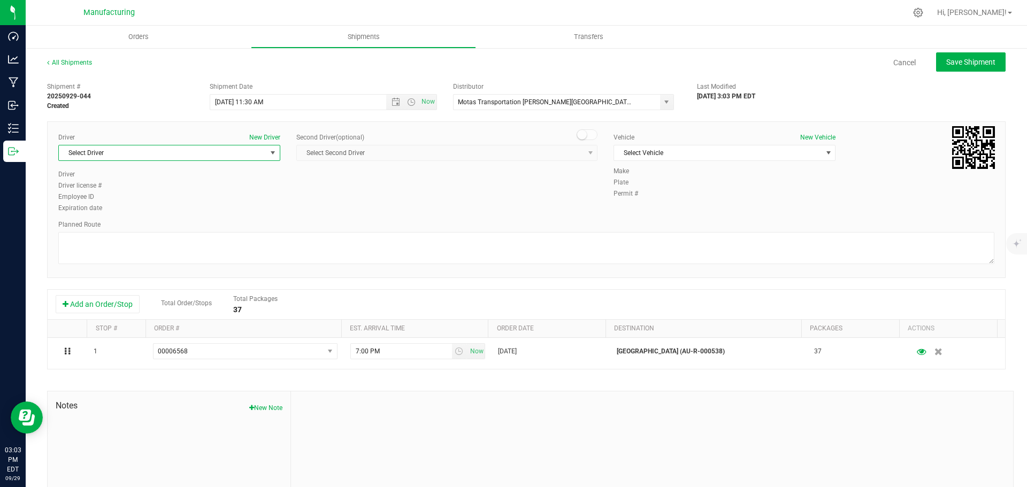
click at [166, 150] on span "Select Driver" at bounding box center [162, 152] width 207 height 15
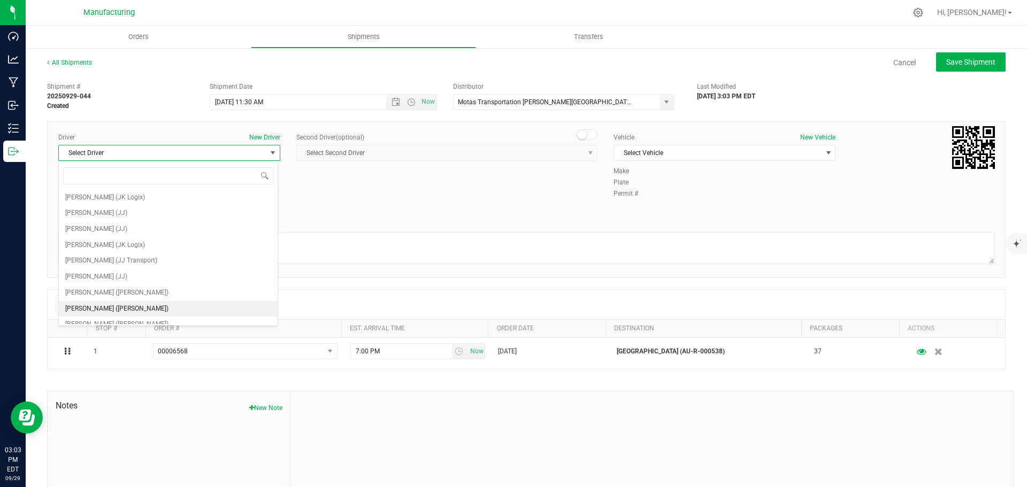
click at [98, 305] on span "[PERSON_NAME] ([PERSON_NAME])" at bounding box center [116, 309] width 103 height 14
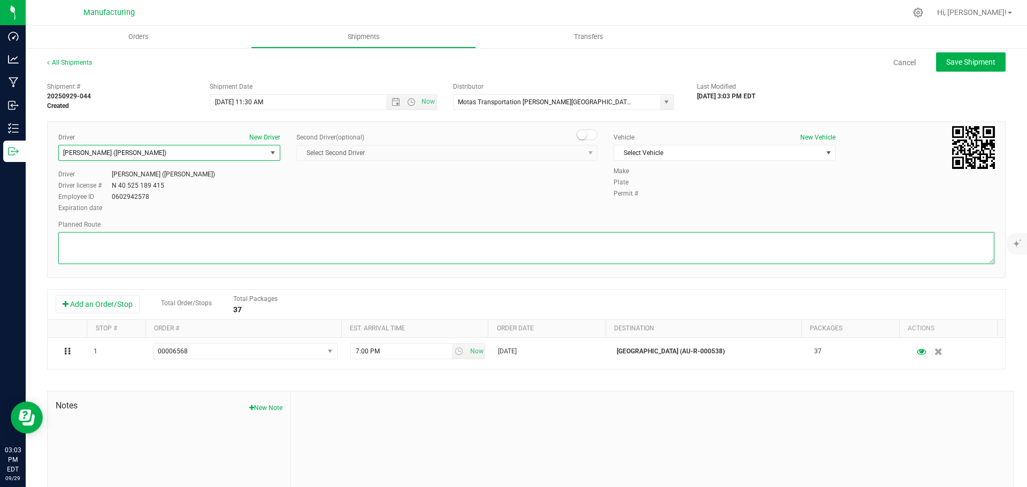
click at [225, 252] on textarea at bounding box center [526, 248] width 936 height 32
paste textarea "Mitten Distro Dimondale To Motas -- Head south 246 ft -- Turn right 325 ft -- T…"
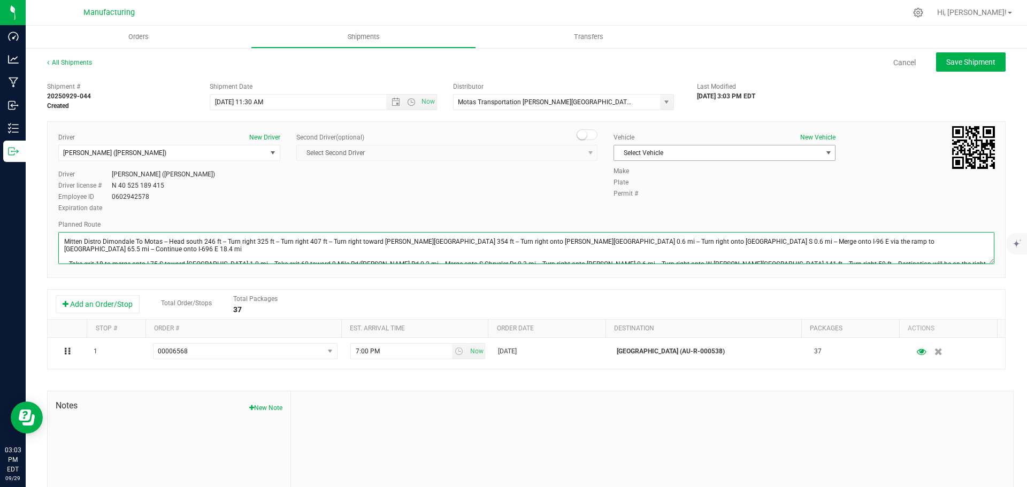
type textarea "Mitten Distro Dimondale To Motas -- Head south 246 ft -- Turn right 325 ft -- T…"
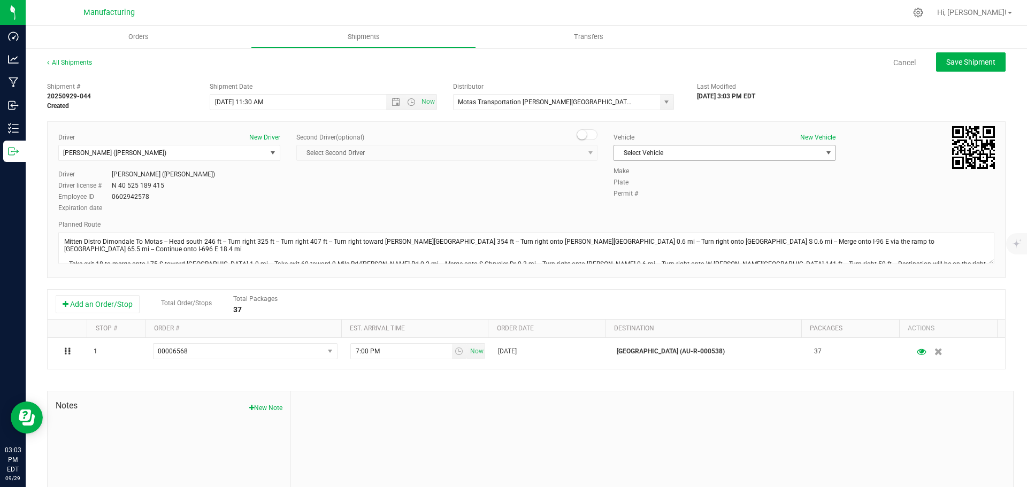
click at [642, 152] on span "Select Vehicle" at bounding box center [717, 152] width 207 height 15
click at [627, 204] on li "[MEDICAL_DATA]" at bounding box center [719, 203] width 219 height 16
click at [965, 60] on span "Save Shipment" at bounding box center [970, 62] width 49 height 9
type input "[DATE] 3:30 PM"
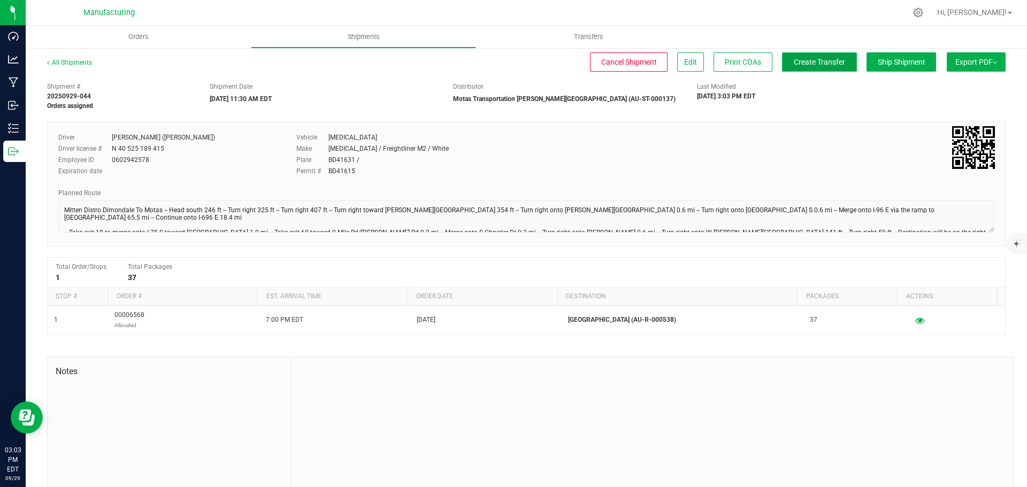
click at [817, 61] on span "Create Transfer" at bounding box center [819, 62] width 51 height 9
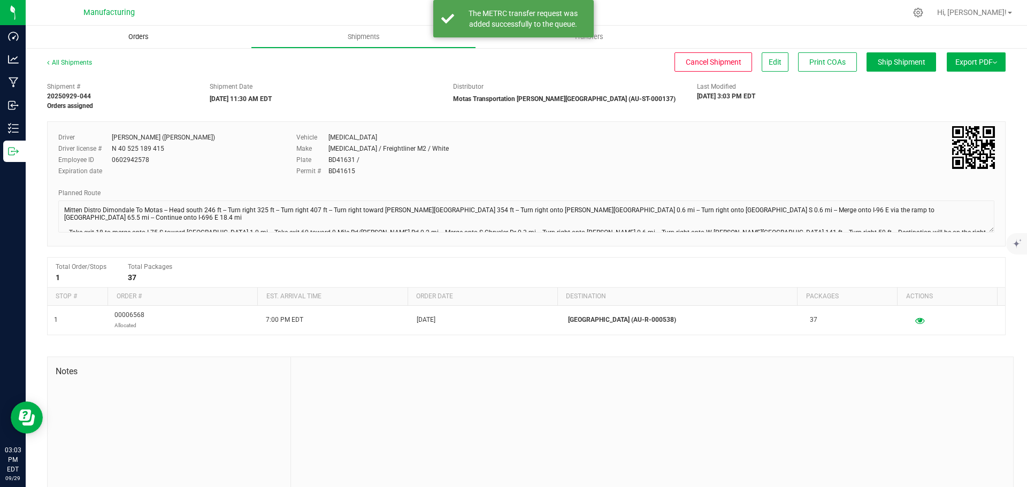
click at [129, 38] on span "Orders" at bounding box center [138, 37] width 49 height 10
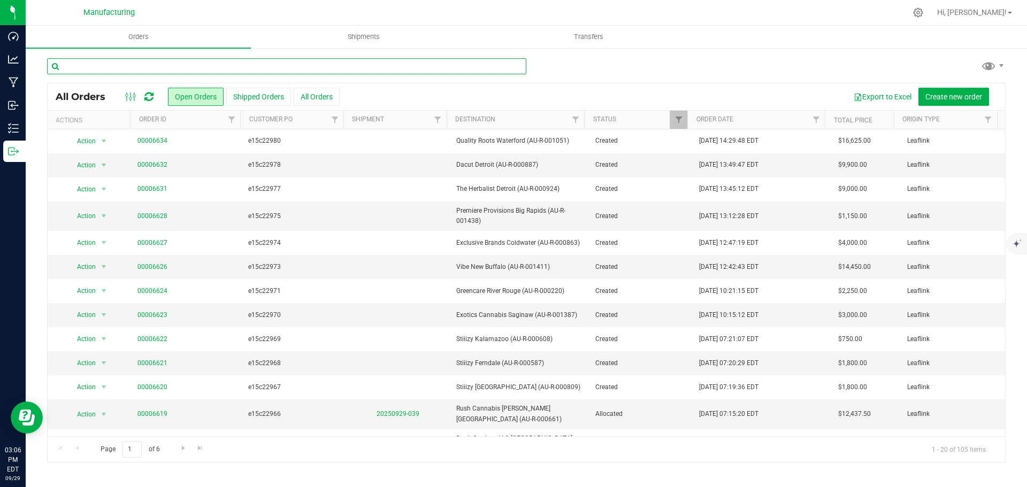
drag, startPoint x: 183, startPoint y: 65, endPoint x: 195, endPoint y: 63, distance: 11.4
click at [185, 65] on input "text" at bounding box center [286, 66] width 479 height 16
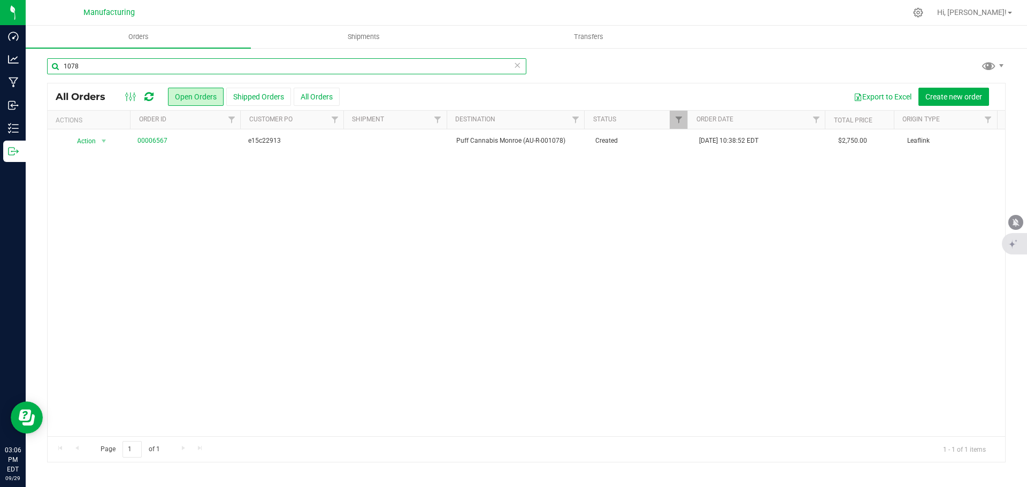
type input "1078"
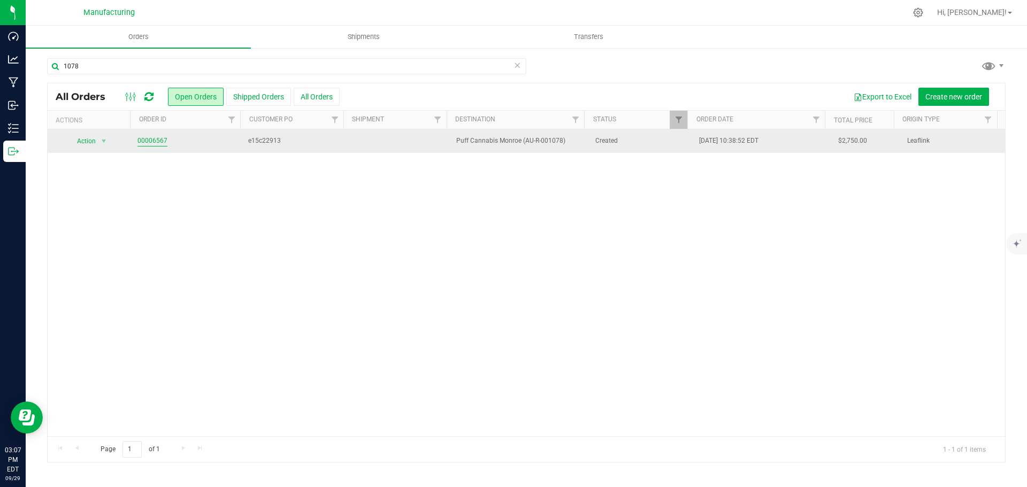
click at [147, 138] on link "00006567" at bounding box center [152, 141] width 30 height 10
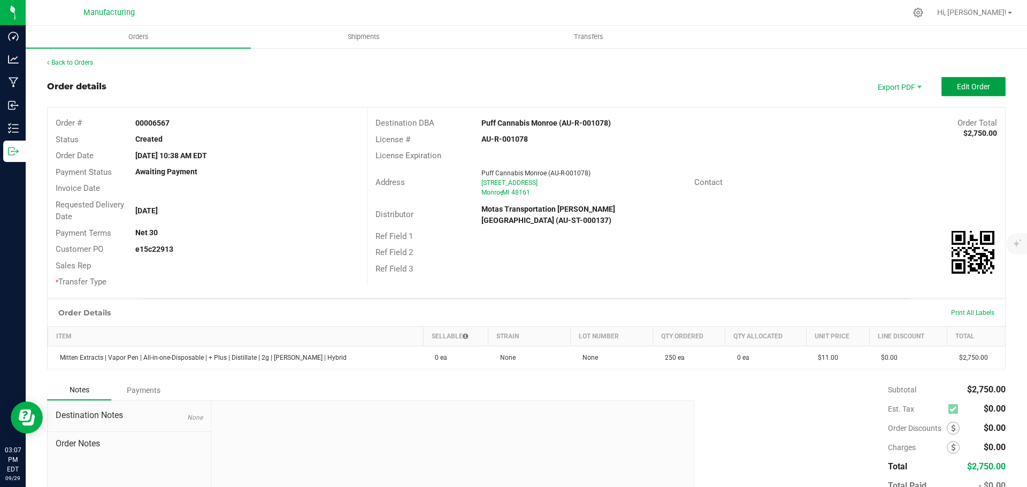
click at [982, 79] on button "Edit Order" at bounding box center [973, 86] width 64 height 19
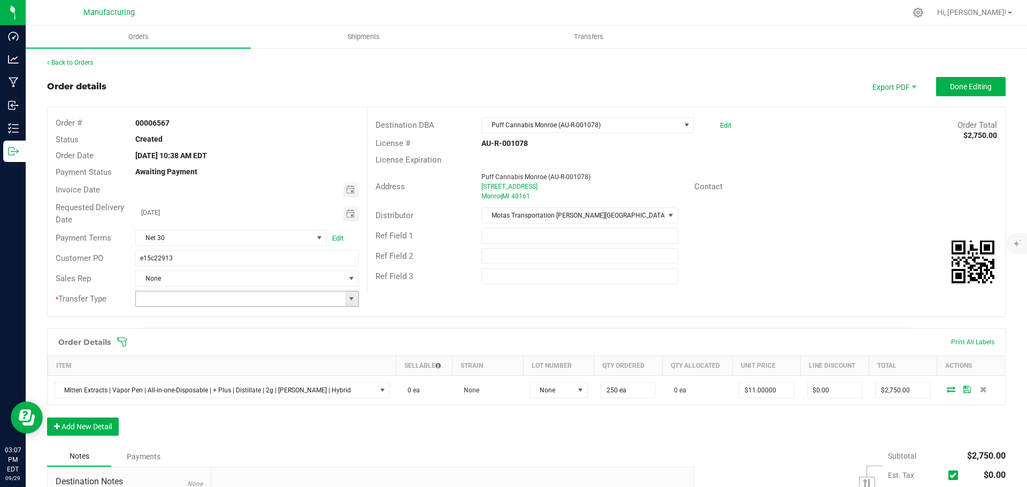
click at [351, 300] on span at bounding box center [351, 299] width 9 height 9
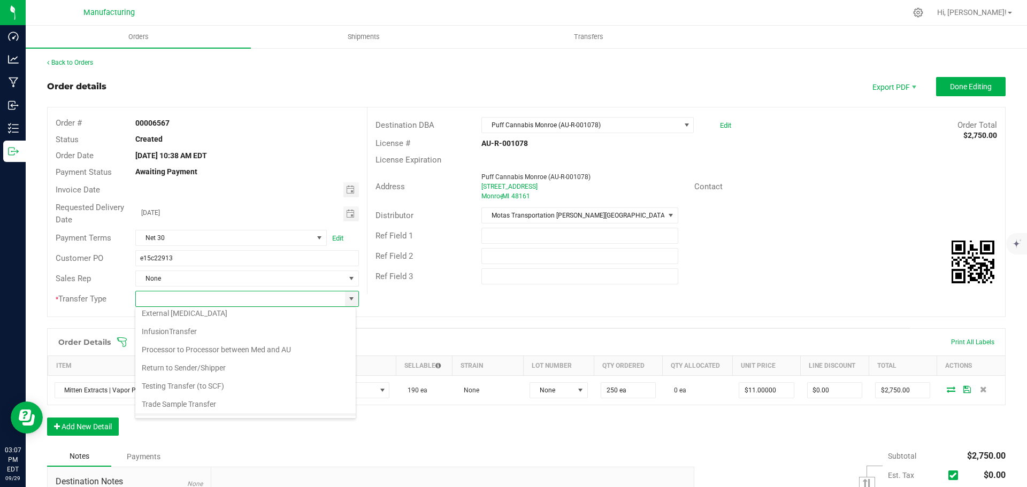
scroll to position [75, 0]
click at [194, 383] on li "Wholesale Transfer" at bounding box center [245, 389] width 220 height 18
type input "Wholesale Transfer"
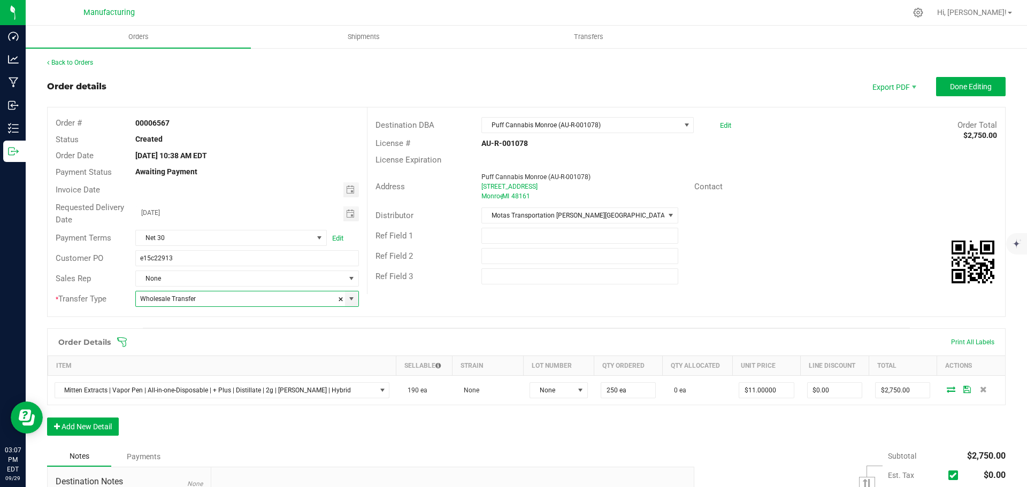
click at [121, 336] on div "Order Details Print All Labels" at bounding box center [526, 342] width 957 height 27
click at [122, 340] on icon at bounding box center [122, 342] width 11 height 11
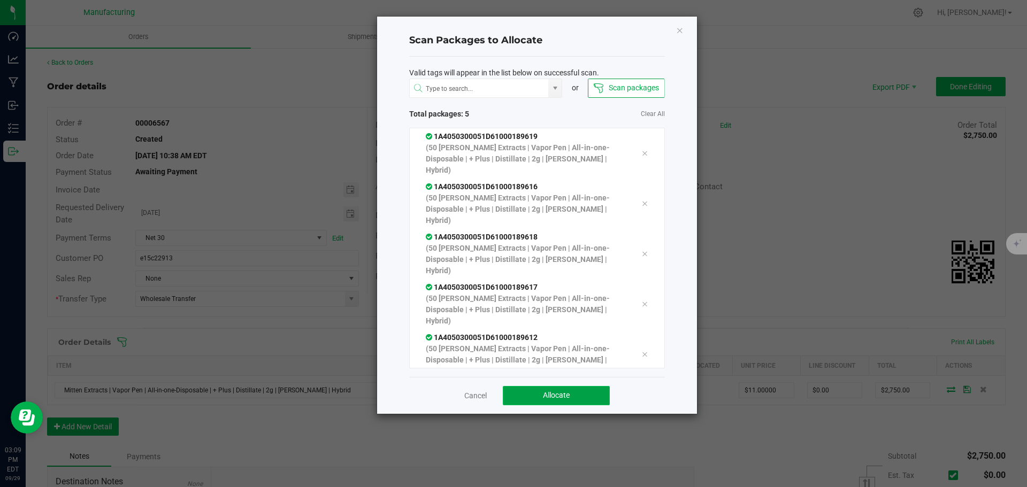
click at [534, 398] on button "Allocate" at bounding box center [556, 395] width 107 height 19
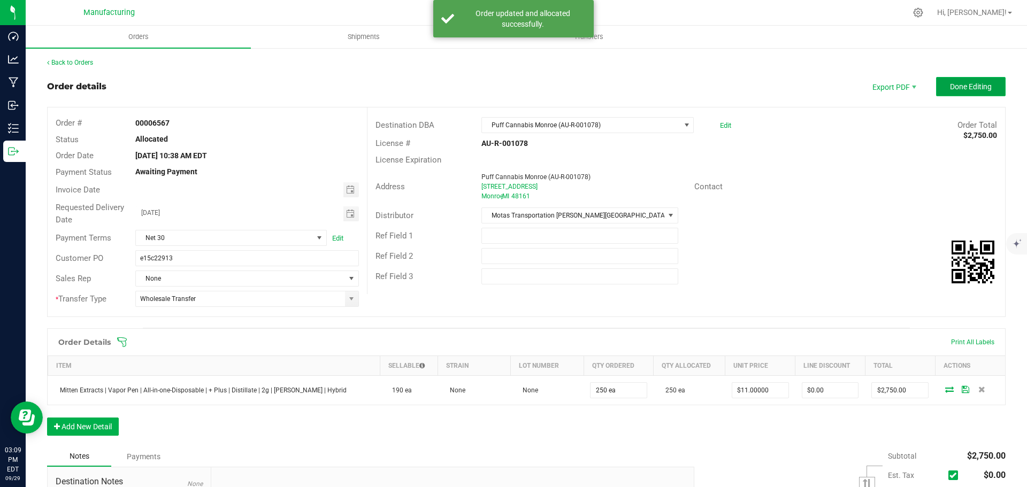
click at [953, 91] on span "Done Editing" at bounding box center [971, 86] width 42 height 9
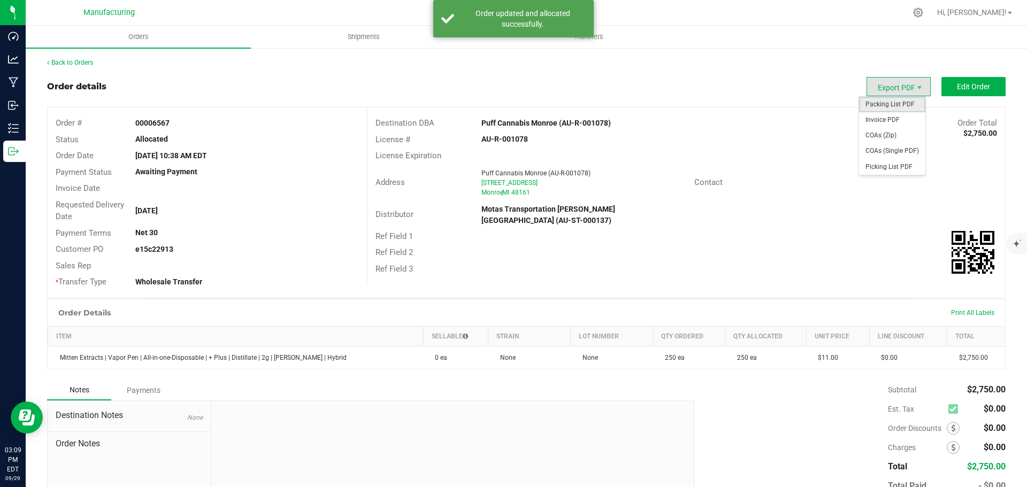
click at [889, 103] on span "Packing List PDF" at bounding box center [892, 105] width 66 height 16
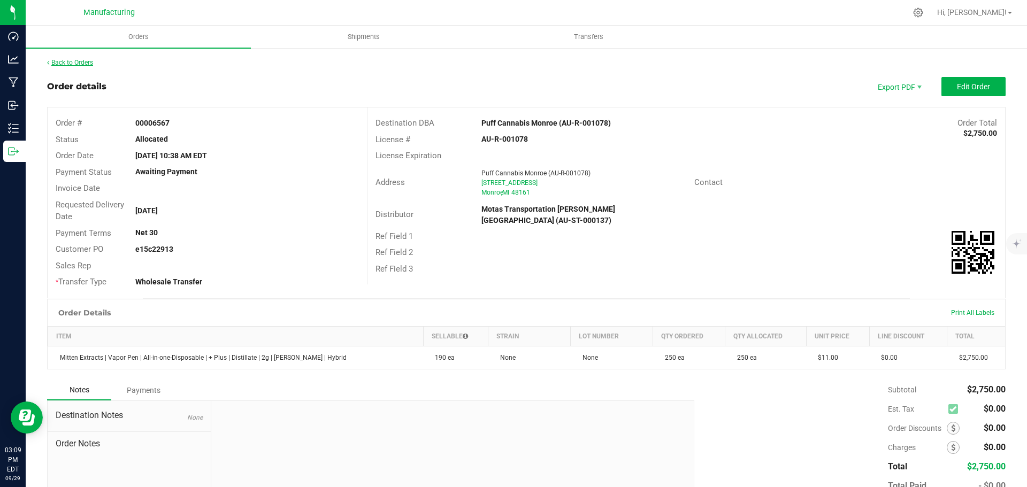
click at [87, 64] on link "Back to Orders" at bounding box center [70, 62] width 46 height 7
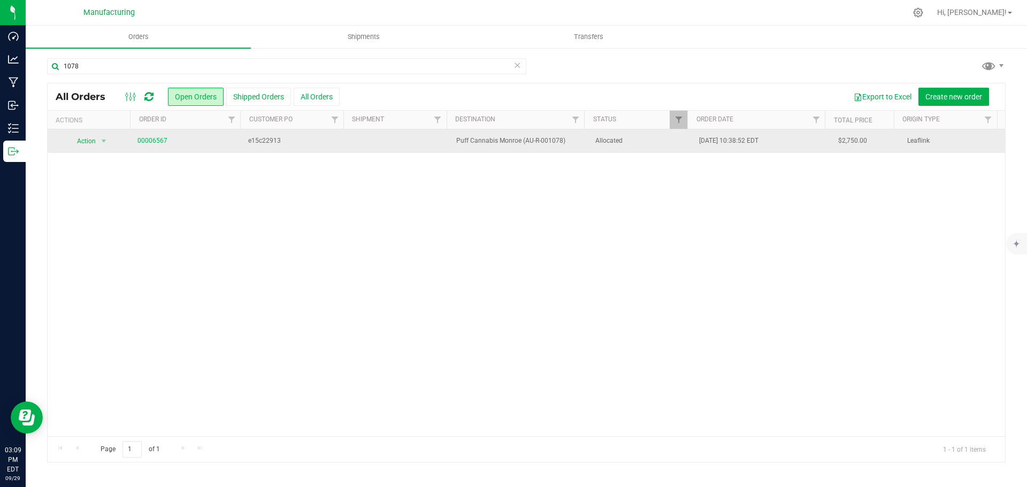
click at [643, 139] on span "Allocated" at bounding box center [640, 141] width 91 height 10
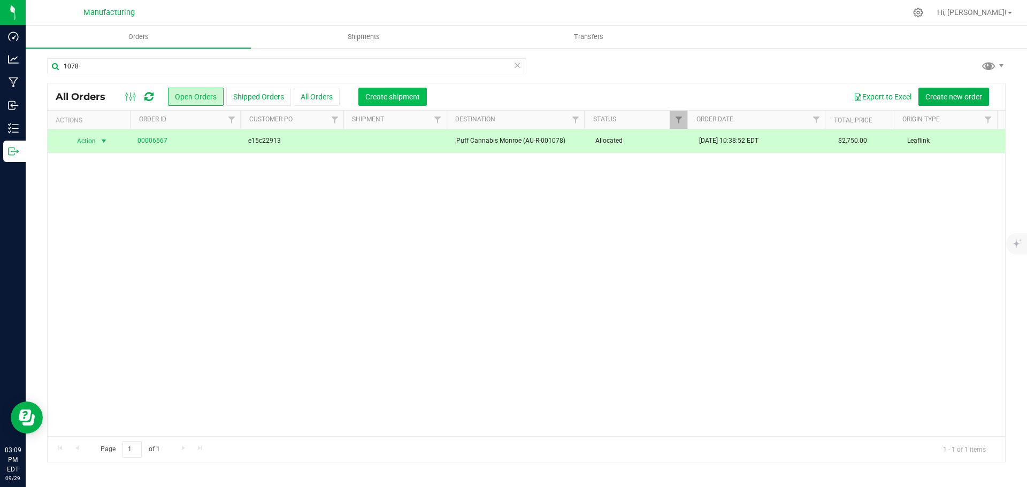
click at [374, 94] on span "Create shipment" at bounding box center [392, 97] width 55 height 9
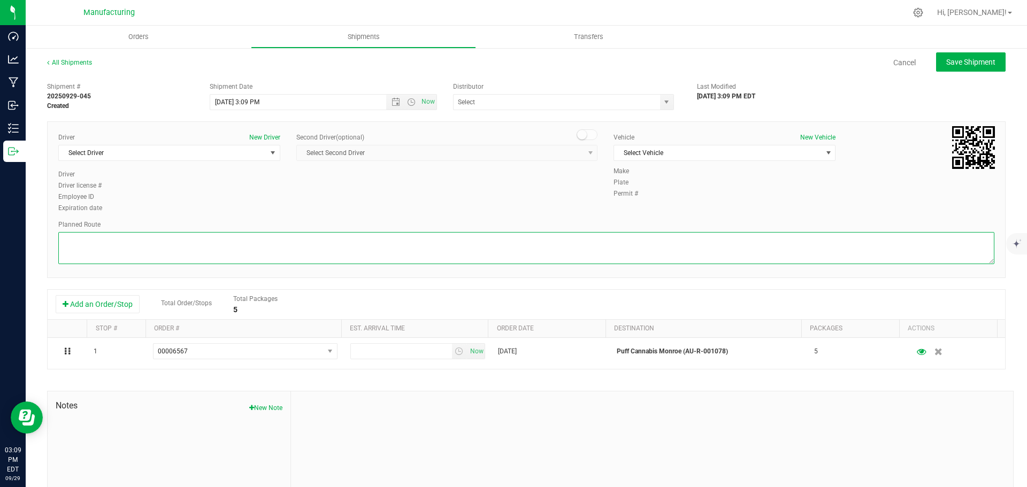
drag, startPoint x: 505, startPoint y: 242, endPoint x: 510, endPoint y: 240, distance: 6.0
click at [509, 241] on textarea at bounding box center [526, 248] width 936 height 32
paste textarea "Mitten Distro Dimondale To Motas -- Head south 246 ft -- Turn right 325 ft -- T…"
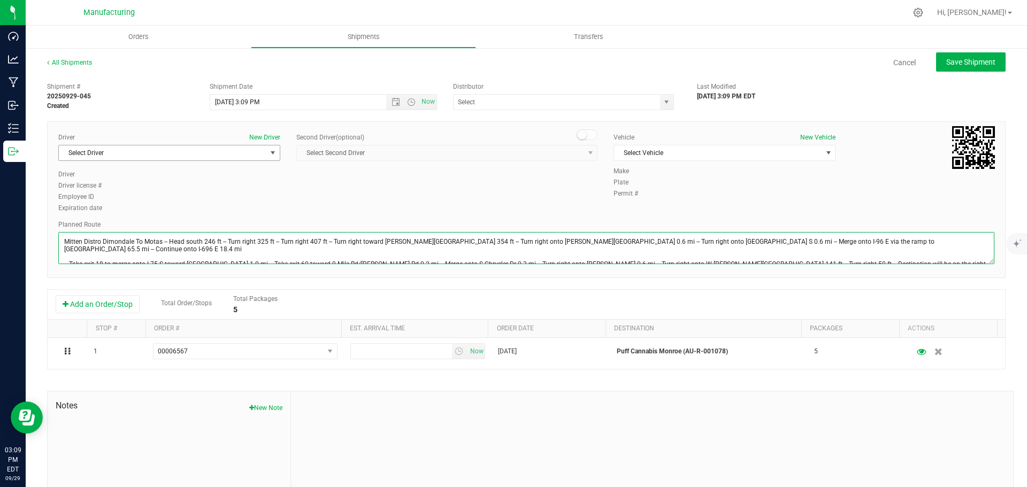
type textarea "Mitten Distro Dimondale To Motas -- Head south 246 ft -- Turn right 325 ft -- T…"
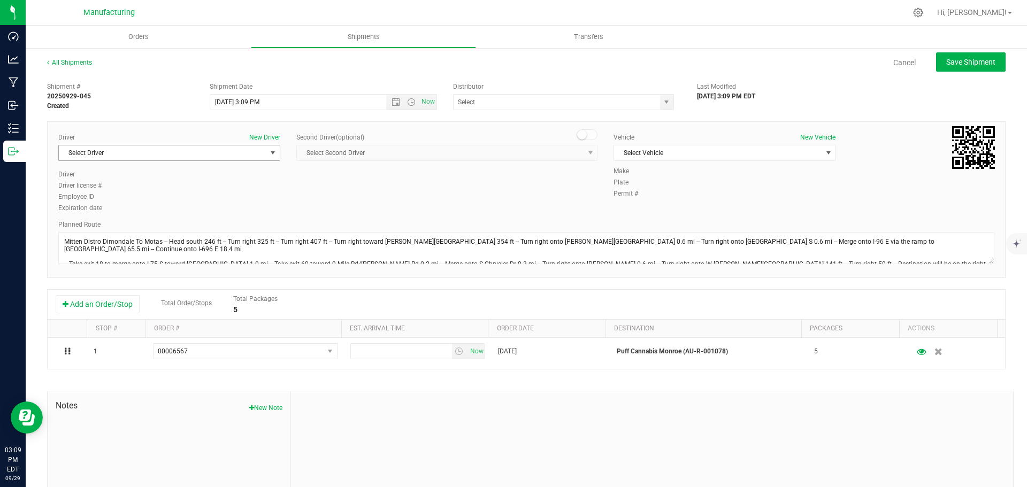
click at [135, 148] on span "Select Driver" at bounding box center [162, 152] width 207 height 15
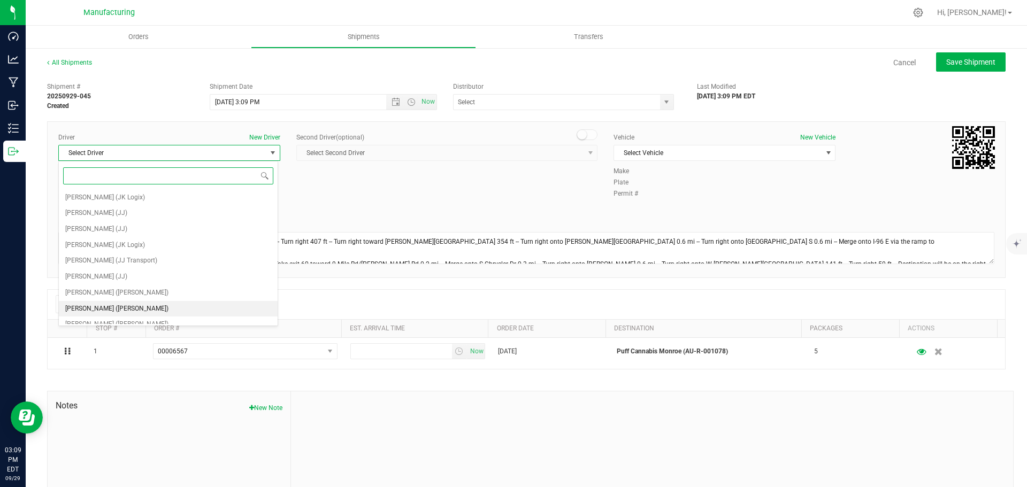
click at [93, 303] on span "[PERSON_NAME] ([PERSON_NAME])" at bounding box center [116, 309] width 103 height 14
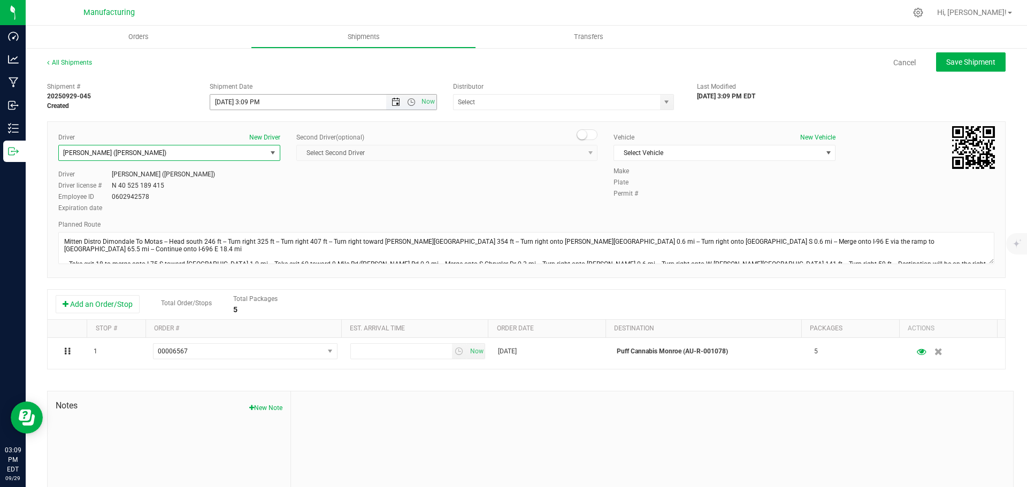
click at [397, 103] on span "Open the date view" at bounding box center [396, 102] width 18 height 9
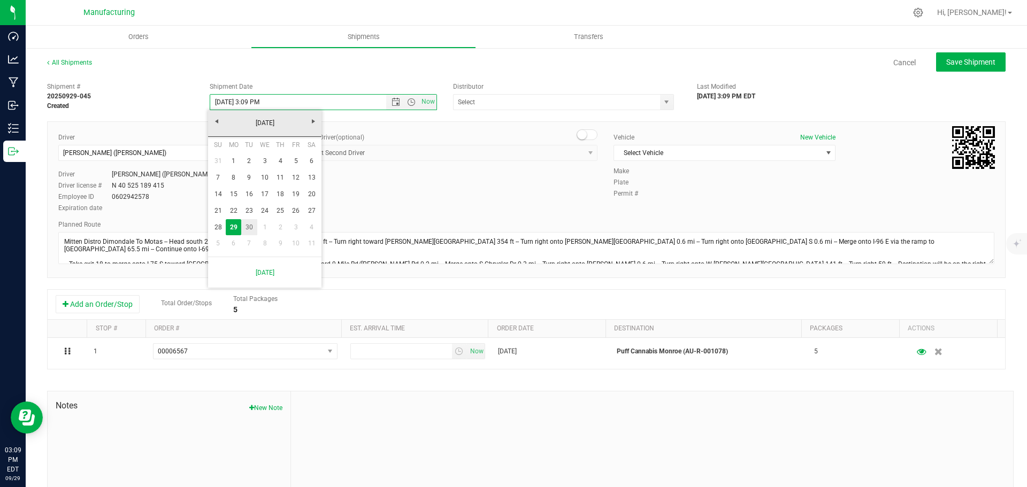
click at [251, 228] on link "30" at bounding box center [249, 227] width 16 height 17
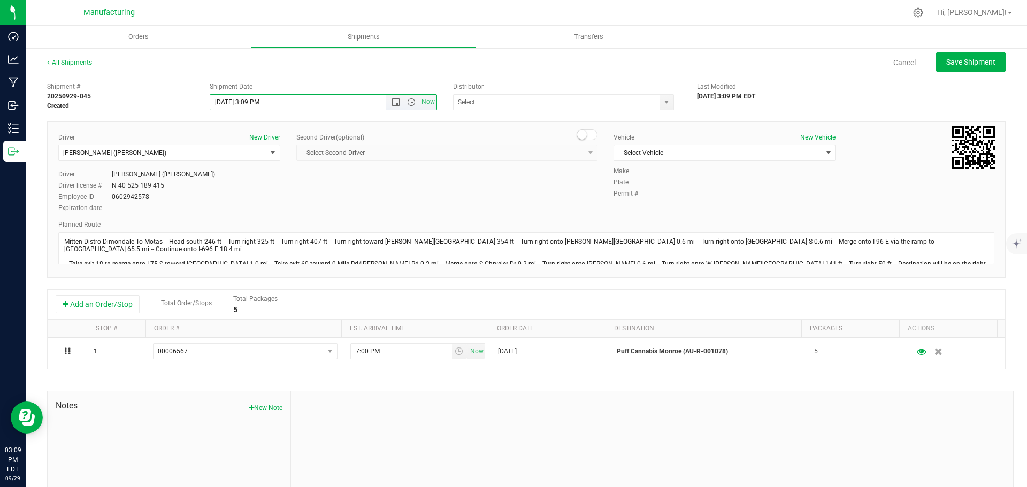
click at [408, 96] on span "Now" at bounding box center [411, 102] width 50 height 15
click at [410, 104] on span "Open the time view" at bounding box center [411, 102] width 9 height 9
click at [244, 170] on li "11:30 AM" at bounding box center [321, 168] width 224 height 14
type input "[DATE] 11:30 AM"
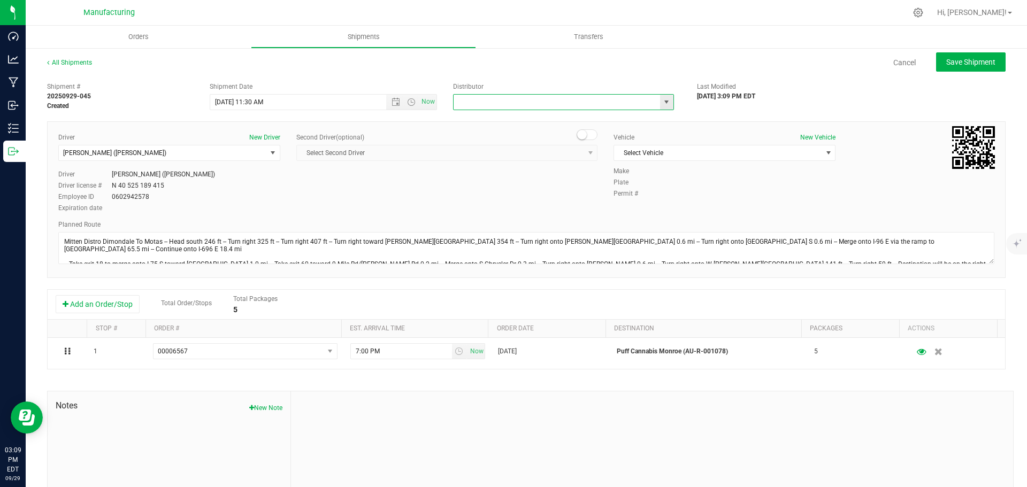
click at [525, 106] on input "text" at bounding box center [553, 102] width 200 height 15
click at [662, 99] on span "select" at bounding box center [666, 102] width 9 height 9
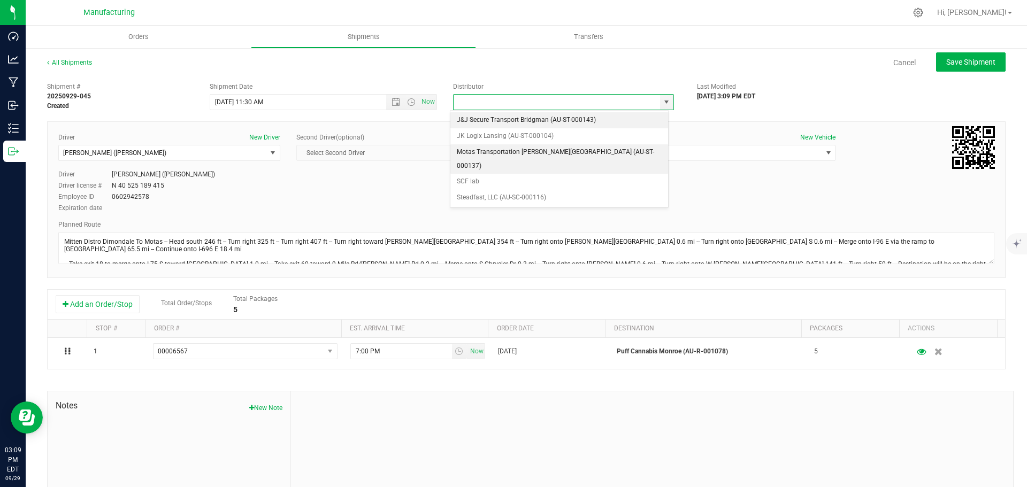
click at [515, 149] on li "Motas Transportation [PERSON_NAME][GEOGRAPHIC_DATA] (AU-ST-000137)" at bounding box center [559, 158] width 218 height 29
type input "Motas Transportation [PERSON_NAME][GEOGRAPHIC_DATA] (AU-ST-000137)"
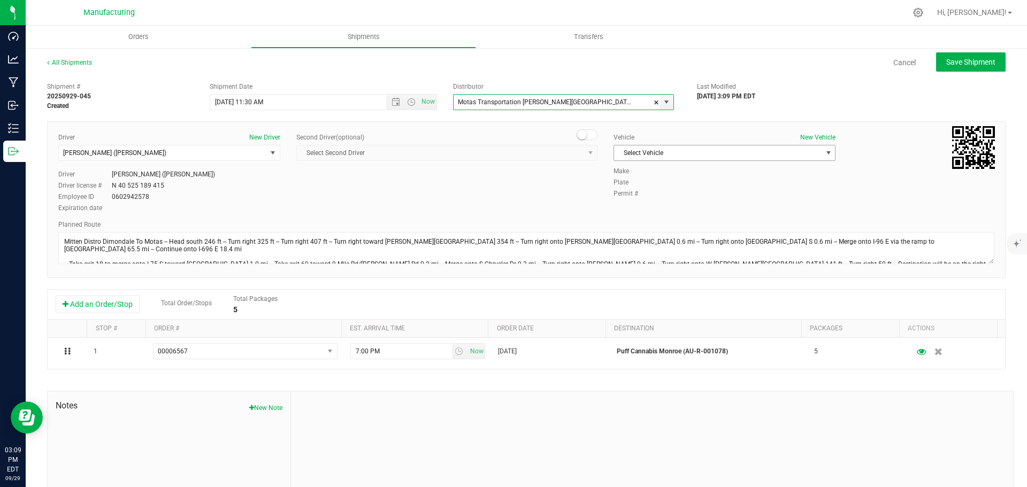
click at [664, 151] on span "Select Vehicle" at bounding box center [717, 152] width 207 height 15
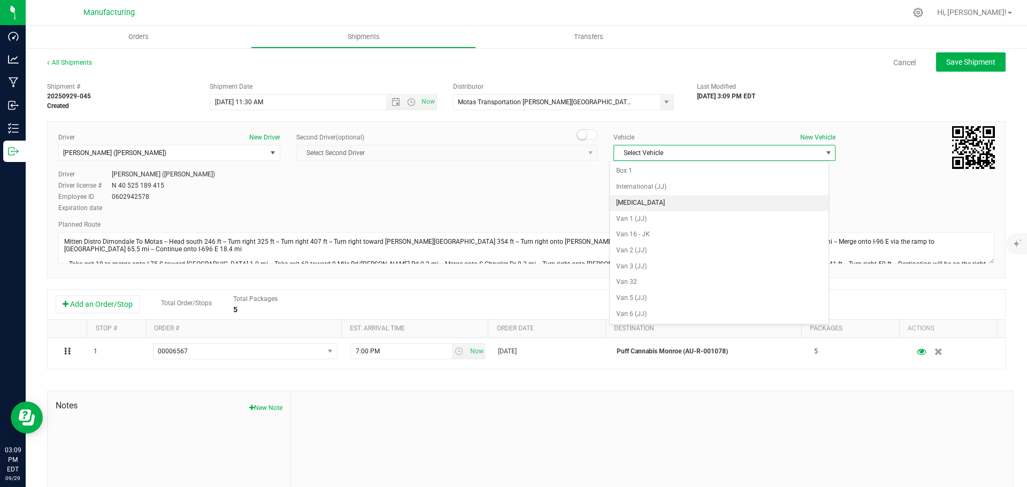
click at [636, 199] on li "[MEDICAL_DATA]" at bounding box center [719, 203] width 219 height 16
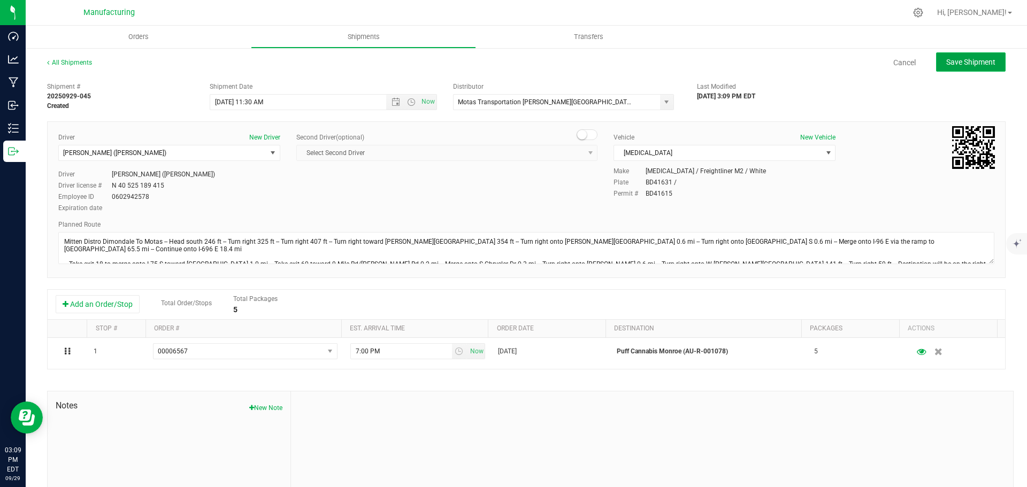
click at [948, 61] on span "Save Shipment" at bounding box center [970, 62] width 49 height 9
type input "[DATE] 3:30 PM"
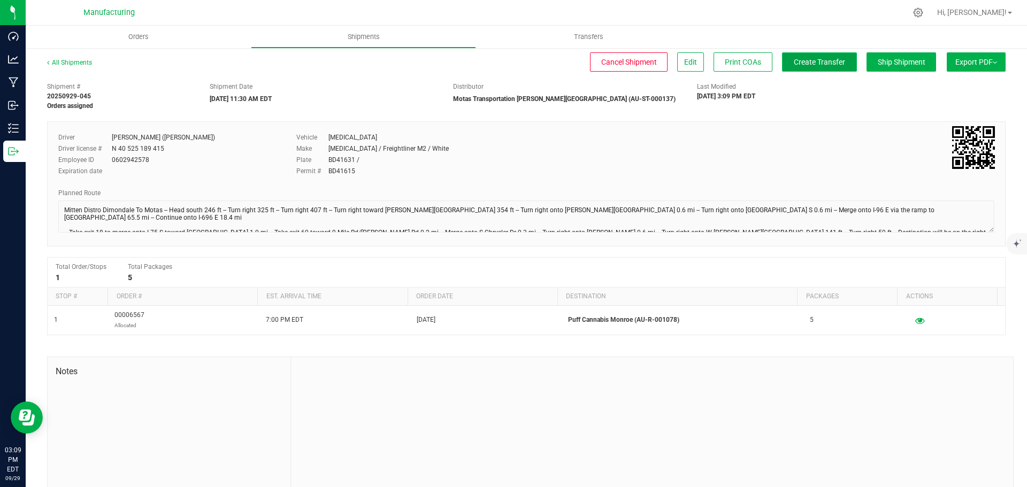
click at [799, 61] on span "Create Transfer" at bounding box center [819, 62] width 51 height 9
click at [140, 36] on span "Orders" at bounding box center [138, 37] width 49 height 10
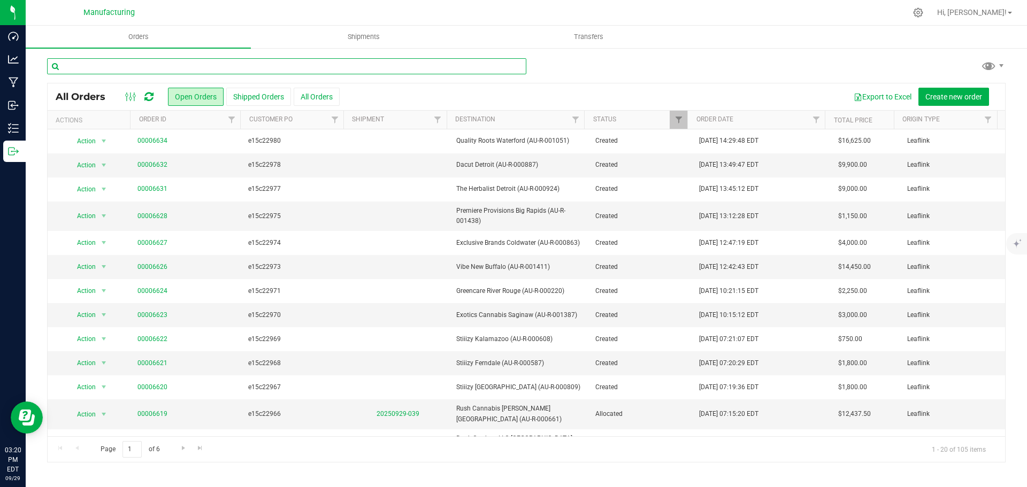
click at [146, 65] on input "text" at bounding box center [286, 66] width 479 height 16
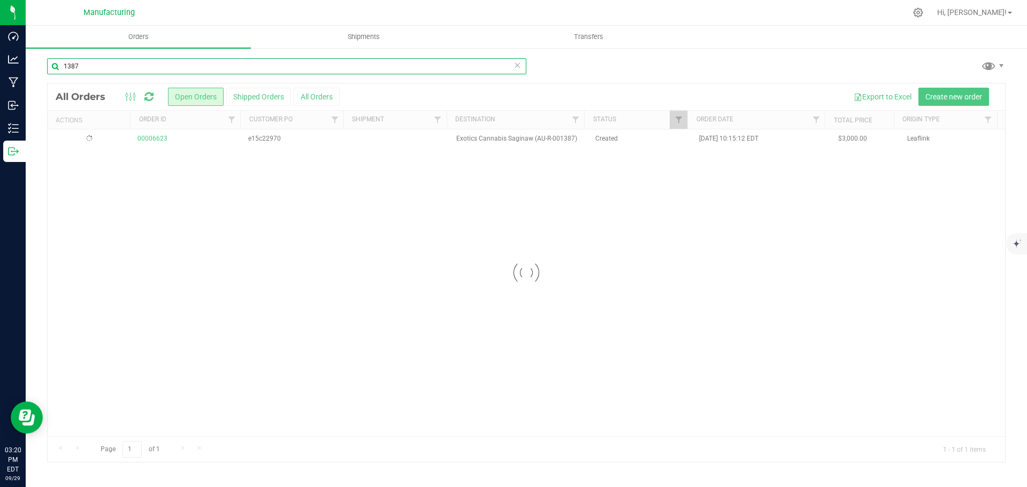
type input "1387"
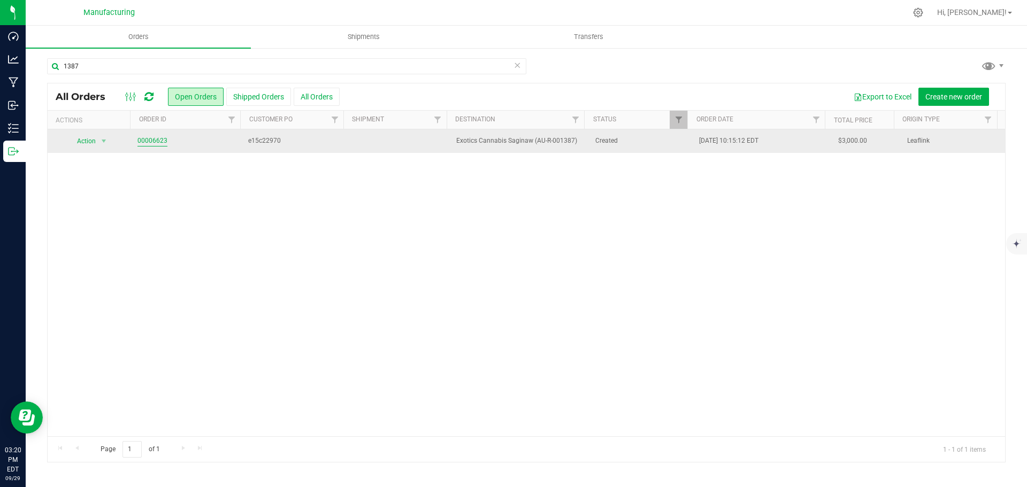
click at [153, 140] on link "00006623" at bounding box center [152, 141] width 30 height 10
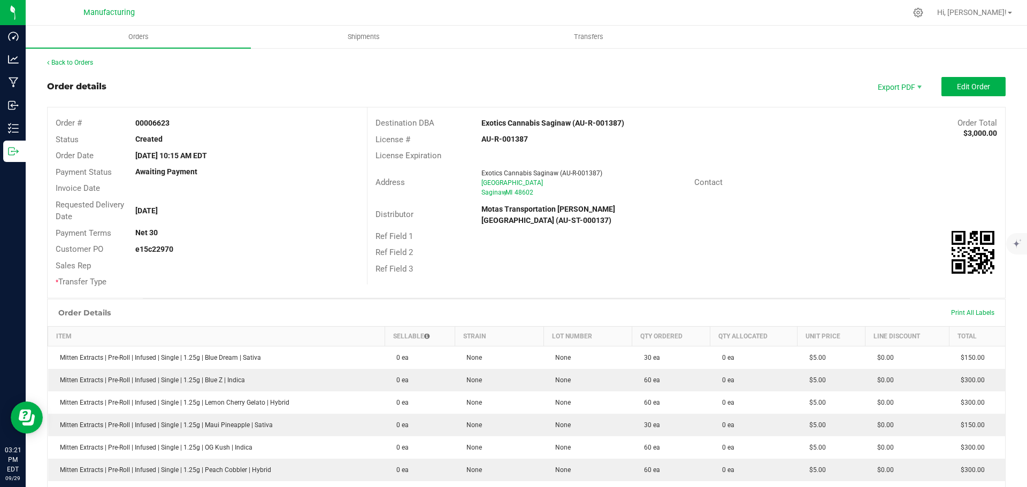
click at [507, 118] on div "Exotics Cannabis Saginaw (AU-R-001387)" at bounding box center [606, 123] width 266 height 11
click at [504, 129] on div "Destination DBA Exotics Cannabis Saginaw (AU-R-001387) Order Total $3,000.00" at bounding box center [685, 123] width 637 height 17
click at [507, 125] on strong "Exotics Cannabis Saginaw (AU-R-001387)" at bounding box center [552, 123] width 143 height 9
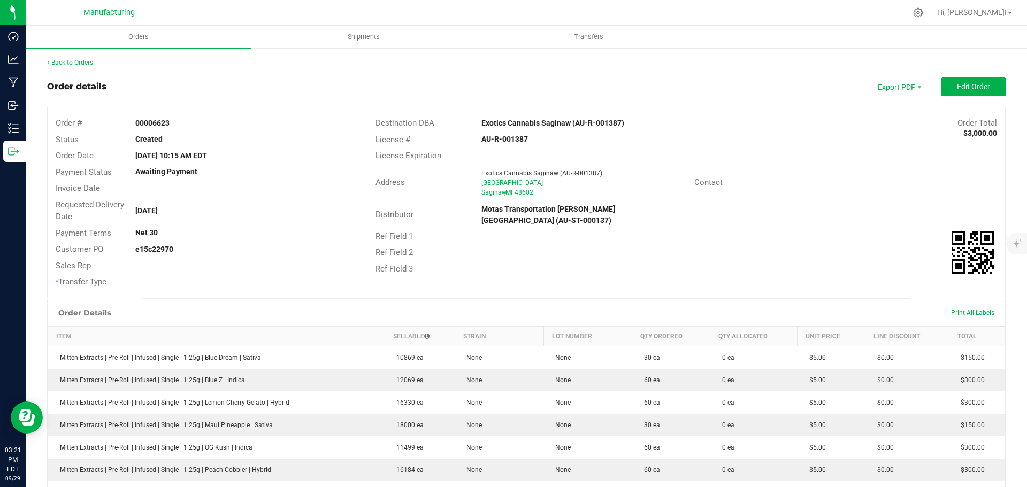
click at [783, 247] on div "Ref Field 2" at bounding box center [685, 252] width 637 height 17
click at [987, 83] on button "Edit Order" at bounding box center [973, 86] width 64 height 19
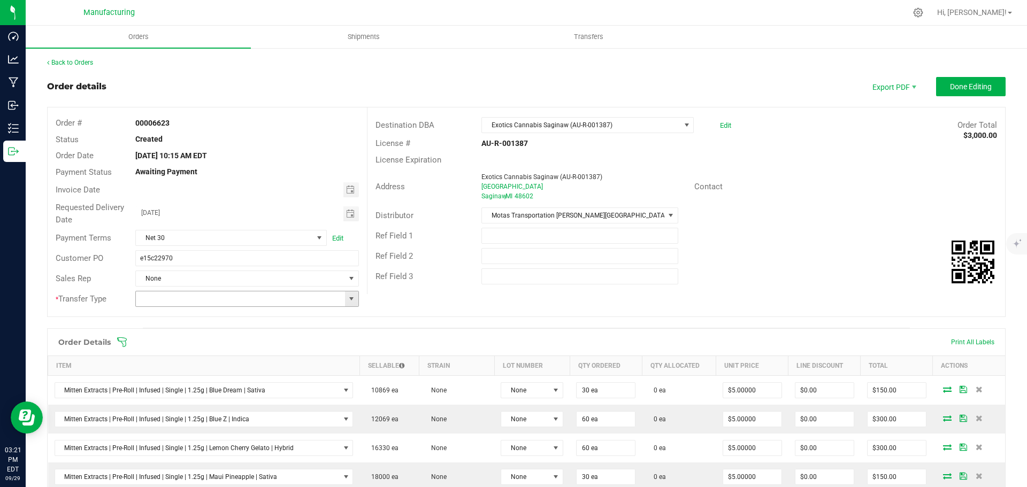
click at [350, 299] on span at bounding box center [351, 299] width 9 height 9
click at [180, 387] on li "Wholesale Transfer" at bounding box center [245, 389] width 220 height 18
type input "Wholesale Transfer"
click at [120, 342] on icon at bounding box center [122, 342] width 11 height 11
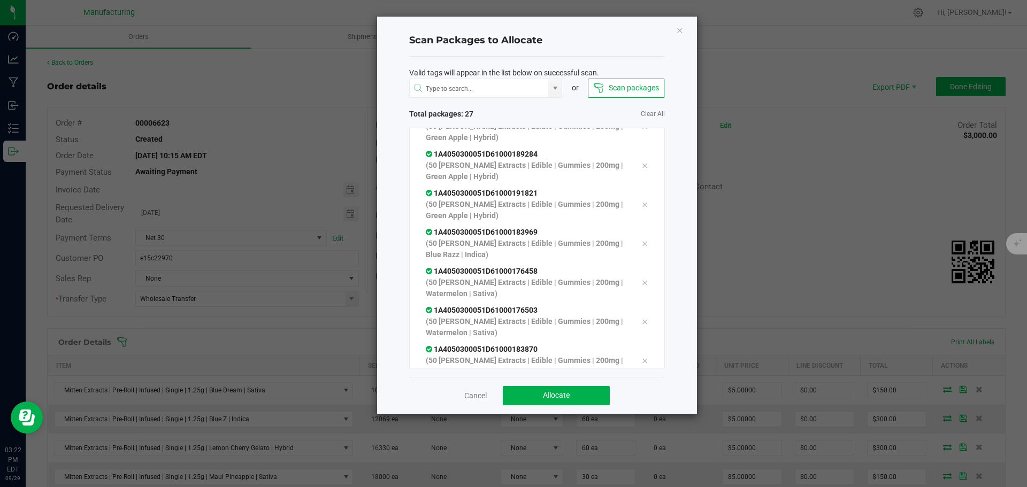
scroll to position [841, 0]
click at [572, 394] on button "Allocate" at bounding box center [556, 395] width 107 height 19
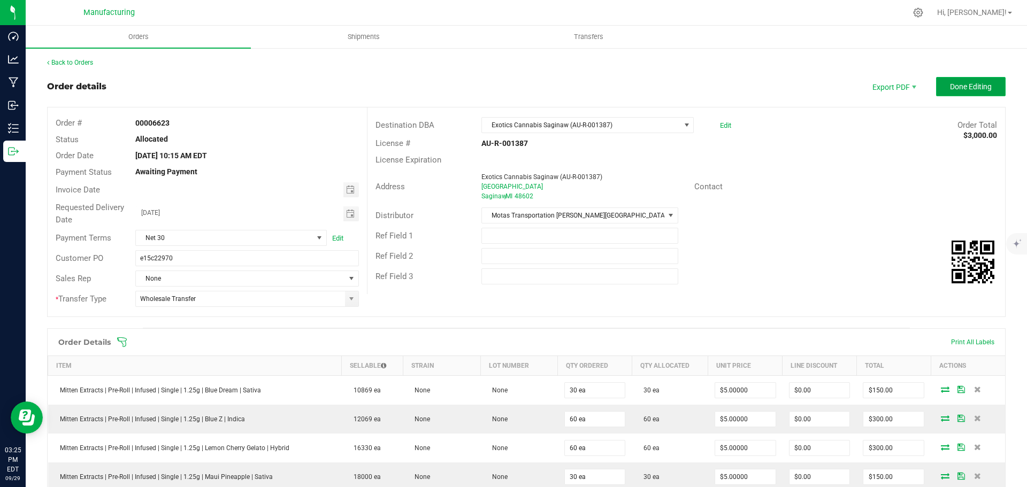
click at [984, 93] on button "Done Editing" at bounding box center [971, 86] width 70 height 19
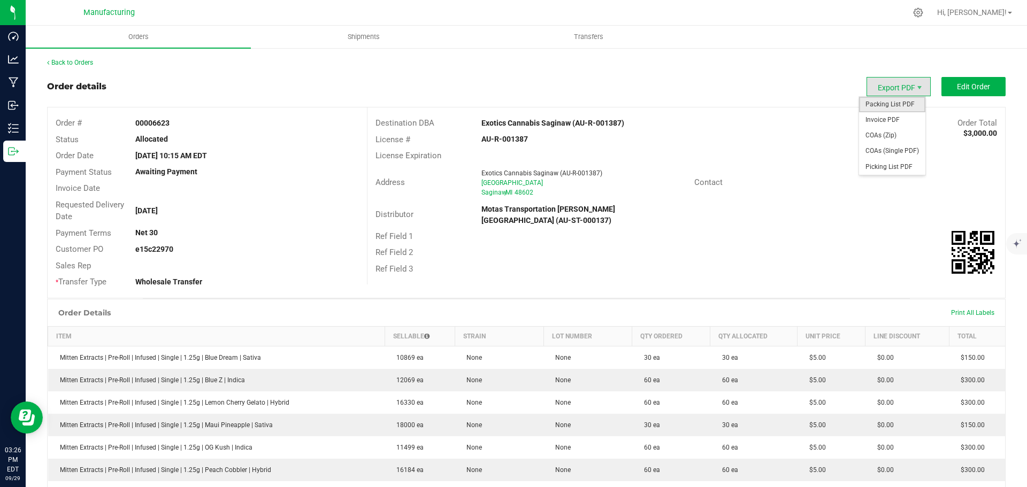
click at [891, 98] on span "Packing List PDF" at bounding box center [892, 105] width 66 height 16
click at [56, 67] on div "Back to Orders" at bounding box center [526, 63] width 958 height 10
click at [61, 64] on link "Back to Orders" at bounding box center [70, 62] width 46 height 7
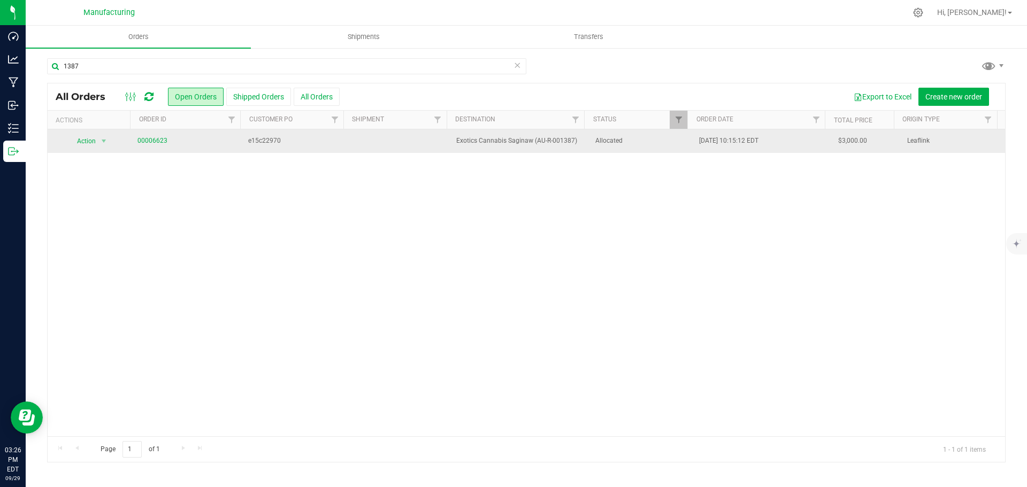
click at [656, 141] on span "Allocated" at bounding box center [640, 141] width 91 height 10
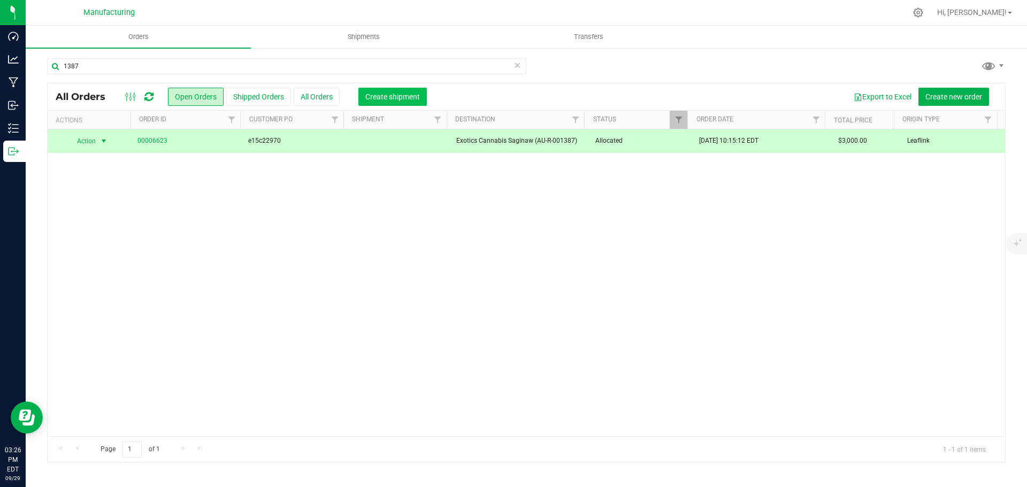
click at [388, 95] on span "Create shipment" at bounding box center [392, 97] width 55 height 9
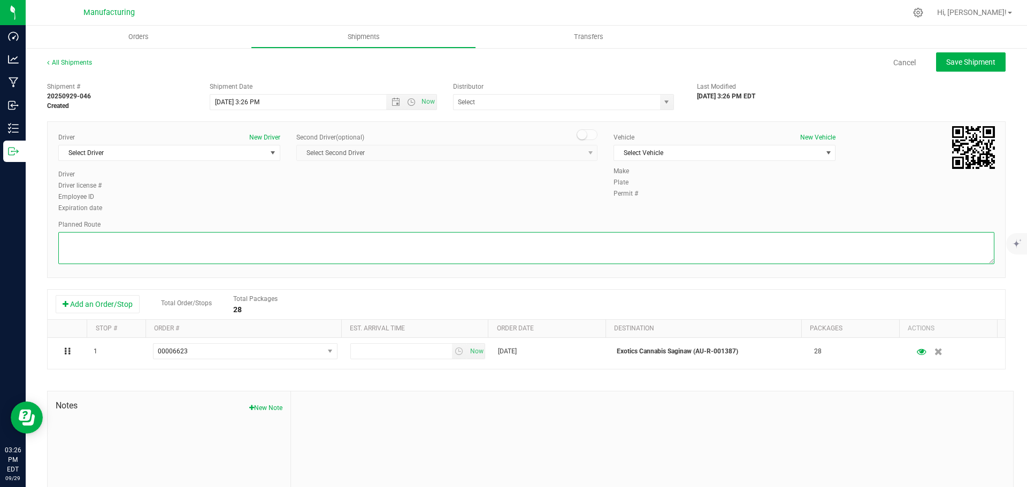
click at [466, 246] on textarea at bounding box center [526, 248] width 936 height 32
paste textarea "Mitten Distro Dimondale To Motas -- Head south 246 ft -- Turn right 325 ft -- T…"
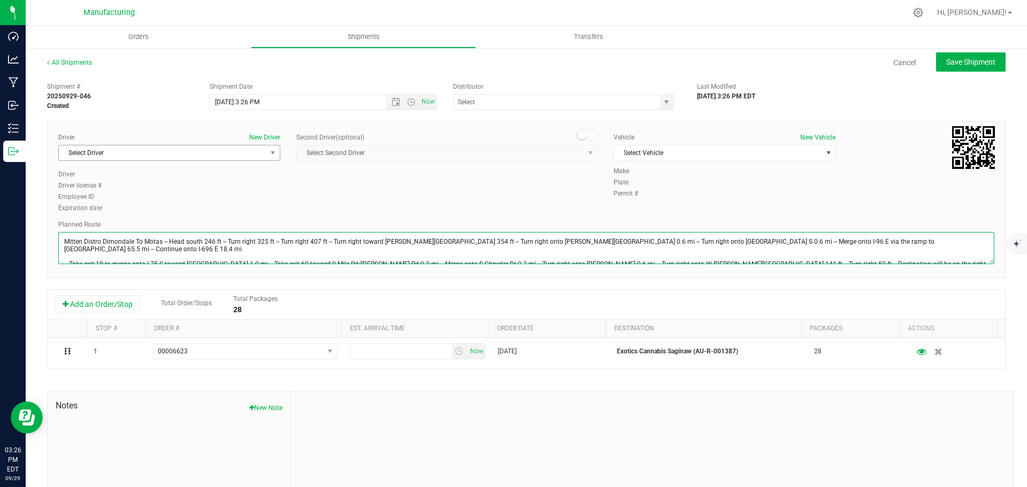
type textarea "Mitten Distro Dimondale To Motas -- Head south 246 ft -- Turn right 325 ft -- T…"
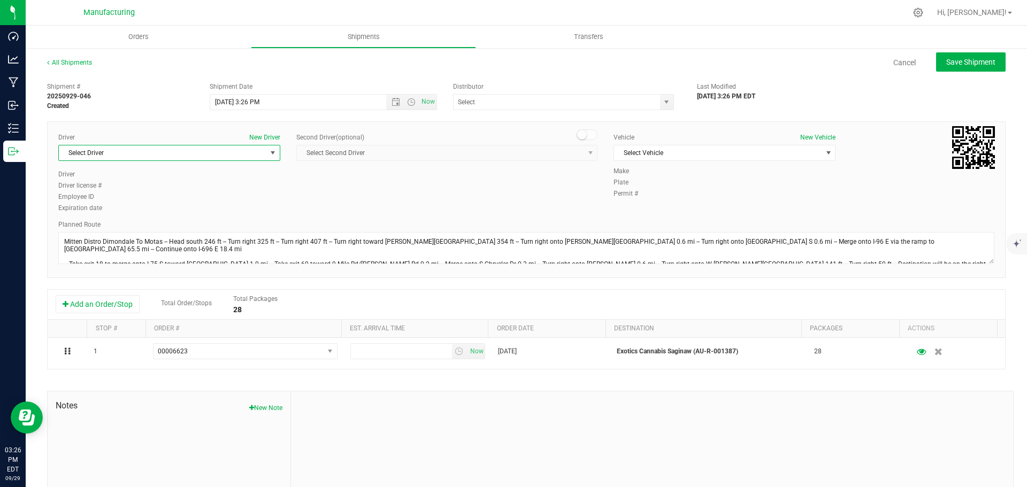
click at [169, 157] on span "Select Driver" at bounding box center [162, 152] width 207 height 15
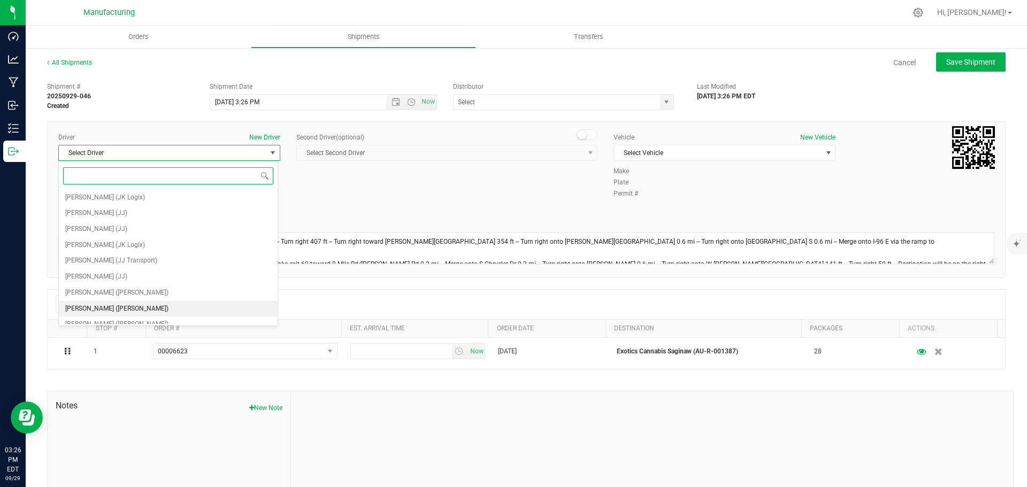
click at [117, 309] on span "[PERSON_NAME] ([PERSON_NAME])" at bounding box center [116, 309] width 103 height 14
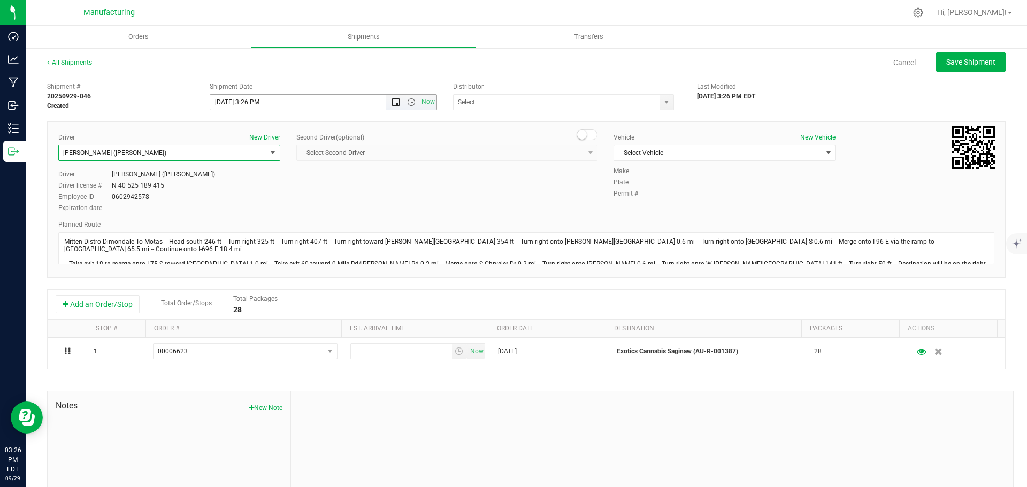
click at [395, 101] on span "Open the date view" at bounding box center [395, 102] width 9 height 9
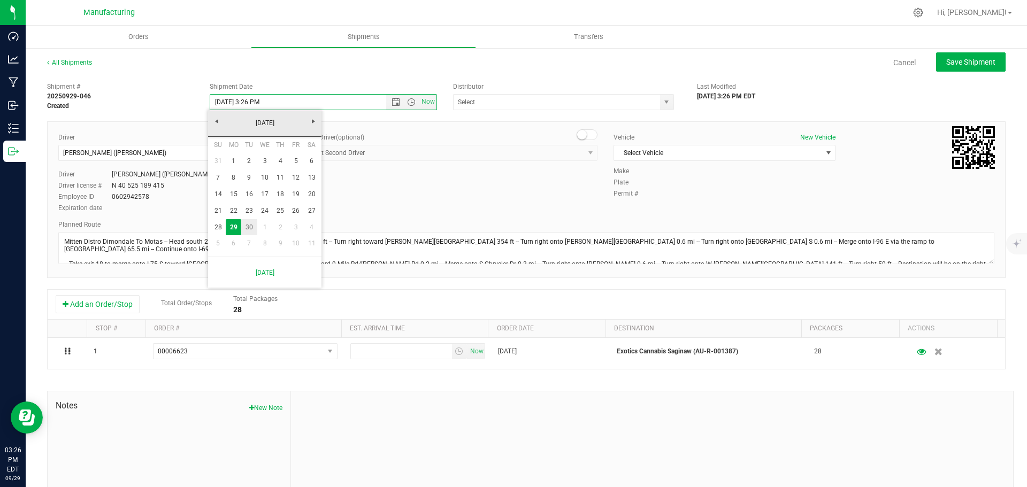
click at [252, 229] on link "30" at bounding box center [249, 227] width 16 height 17
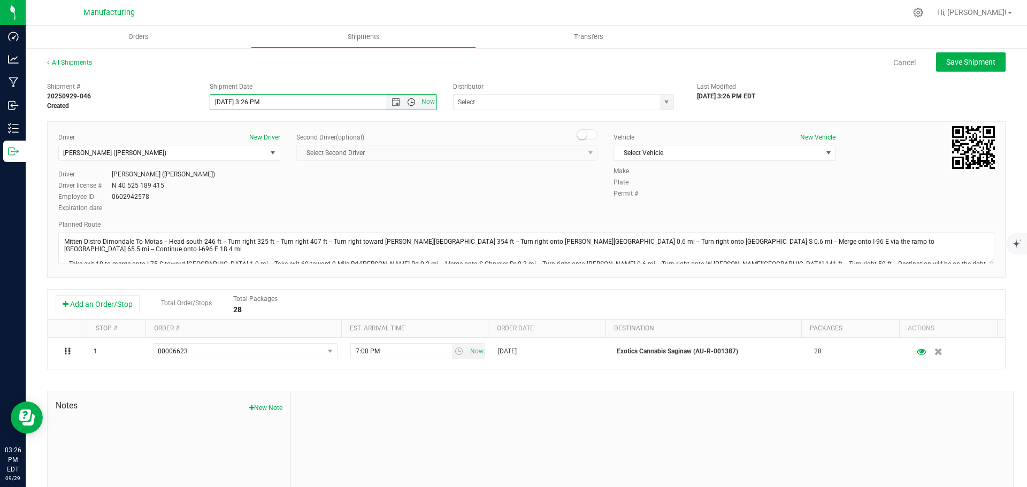
click at [407, 103] on span "Open the time view" at bounding box center [411, 102] width 9 height 9
click at [245, 217] on li "11:30 AM" at bounding box center [321, 222] width 224 height 14
type input "[DATE] 11:30 AM"
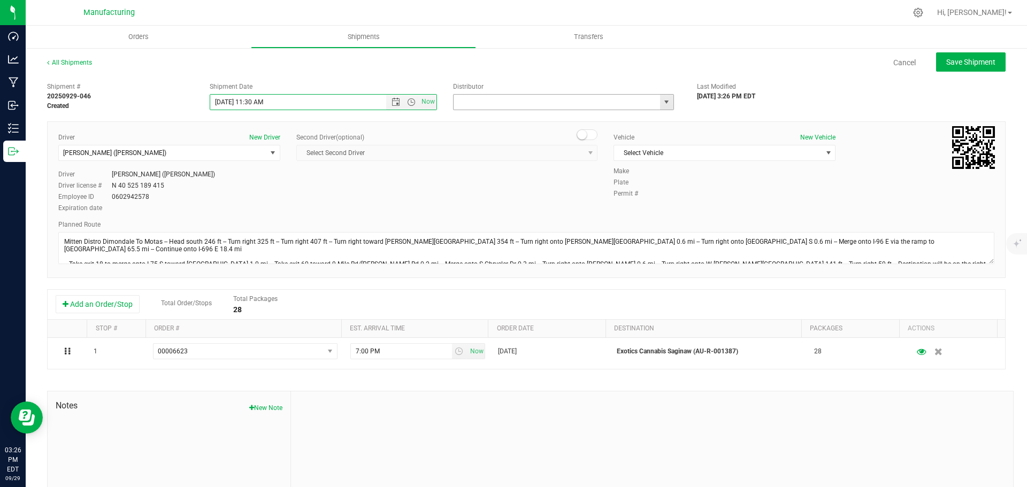
click at [520, 101] on input "text" at bounding box center [553, 102] width 200 height 15
click at [662, 101] on span "select" at bounding box center [666, 102] width 9 height 9
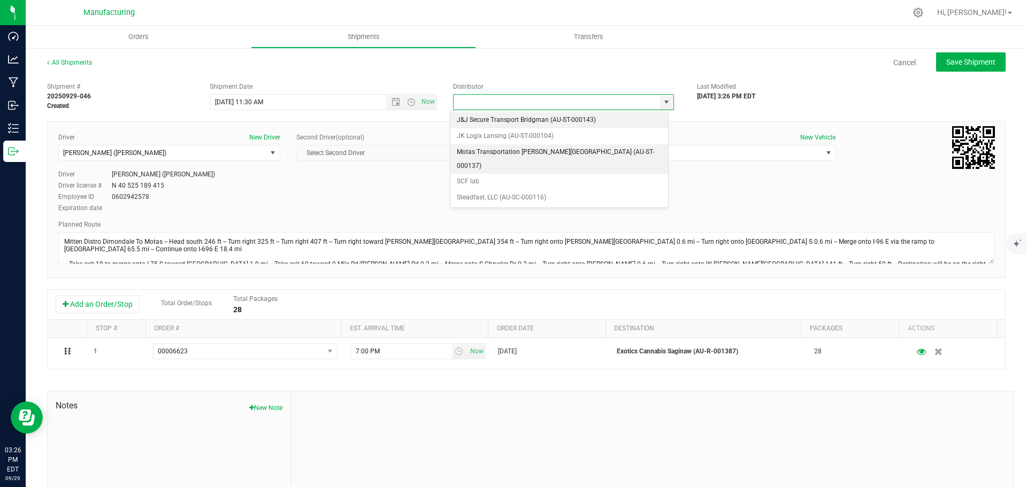
click at [541, 159] on li "Motas Transportation [PERSON_NAME][GEOGRAPHIC_DATA] (AU-ST-000137)" at bounding box center [559, 158] width 218 height 29
type input "Motas Transportation [PERSON_NAME][GEOGRAPHIC_DATA] (AU-ST-000137)"
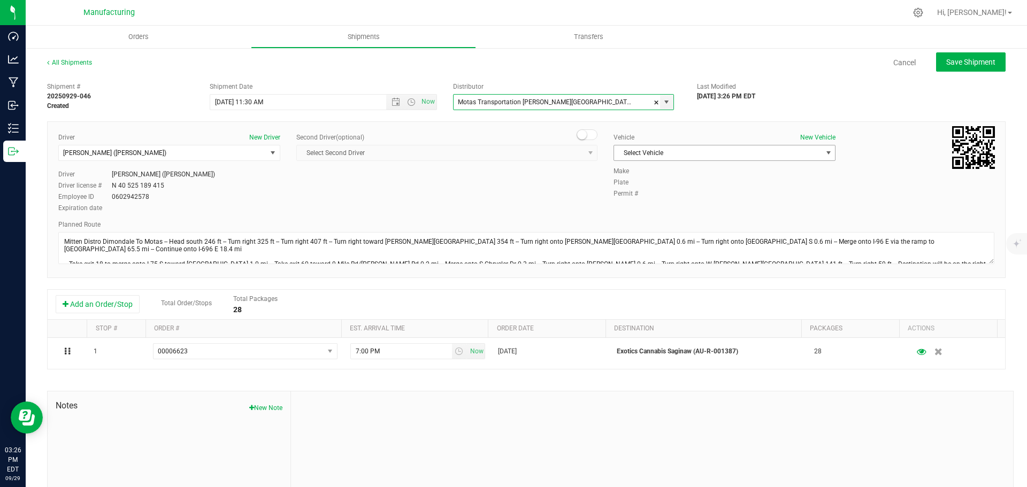
click at [669, 153] on span "Select Vehicle" at bounding box center [717, 152] width 207 height 15
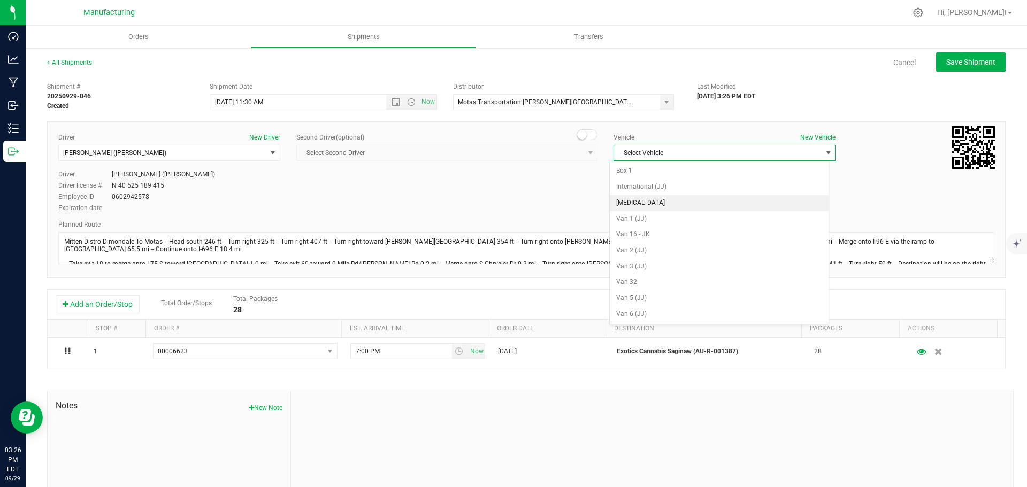
click at [632, 201] on li "[MEDICAL_DATA]" at bounding box center [719, 203] width 219 height 16
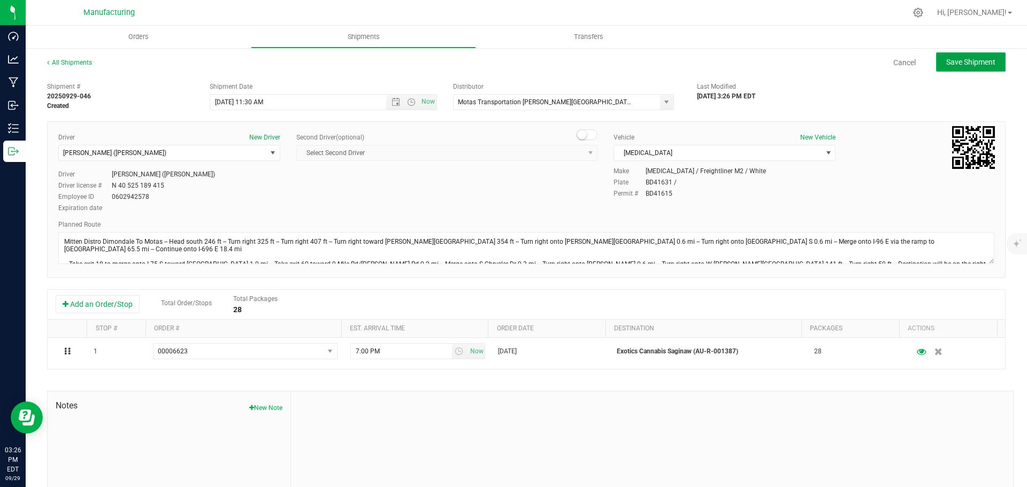
click at [966, 56] on button "Save Shipment" at bounding box center [971, 61] width 70 height 19
type input "[DATE] 3:30 PM"
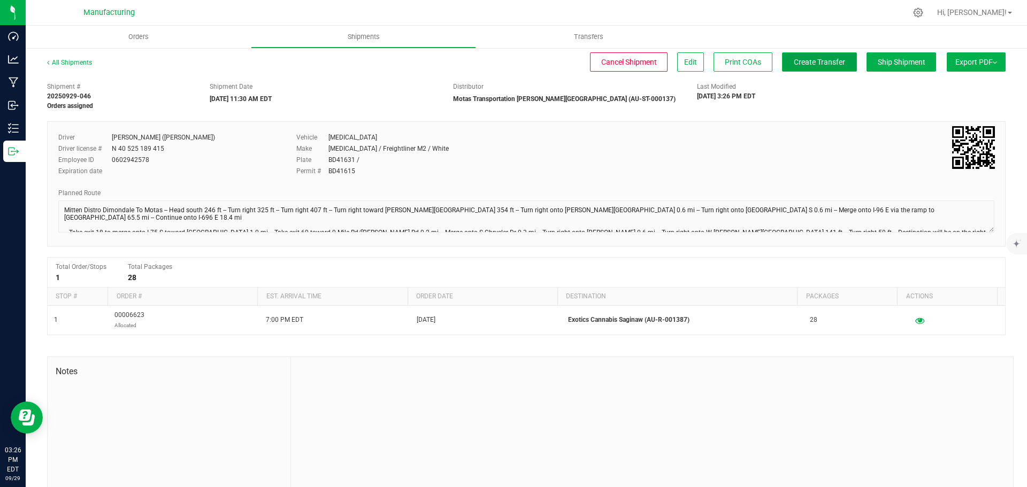
click at [814, 63] on span "Create Transfer" at bounding box center [819, 62] width 51 height 9
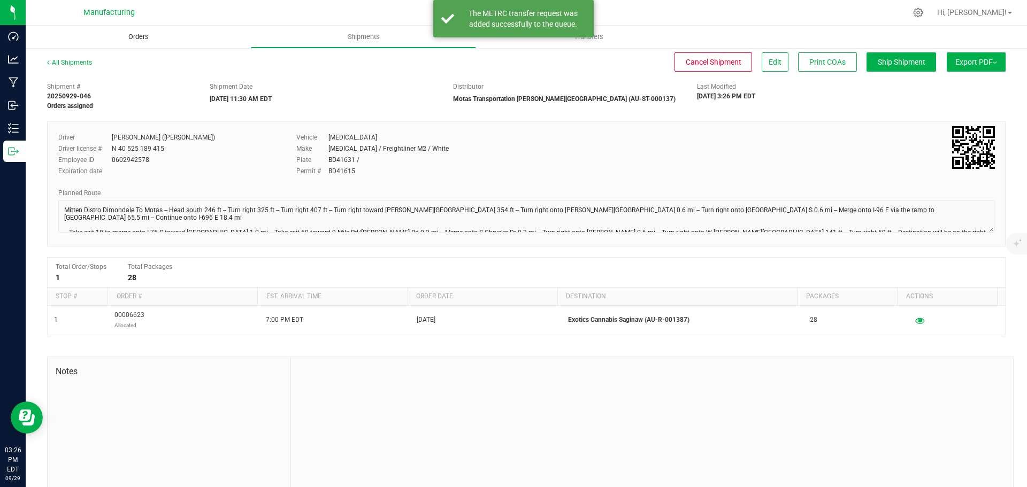
click at [147, 37] on span "Orders" at bounding box center [138, 37] width 49 height 10
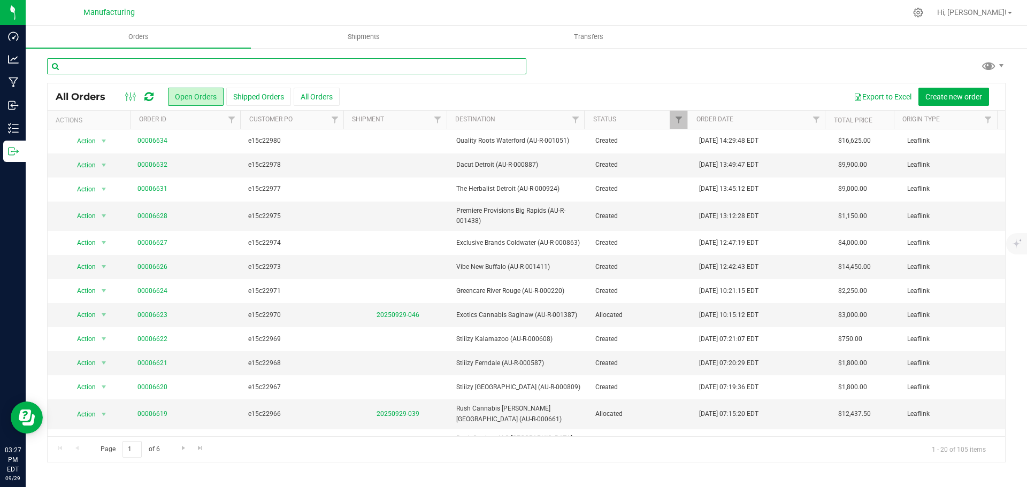
click at [107, 70] on input "text" at bounding box center [286, 66] width 479 height 16
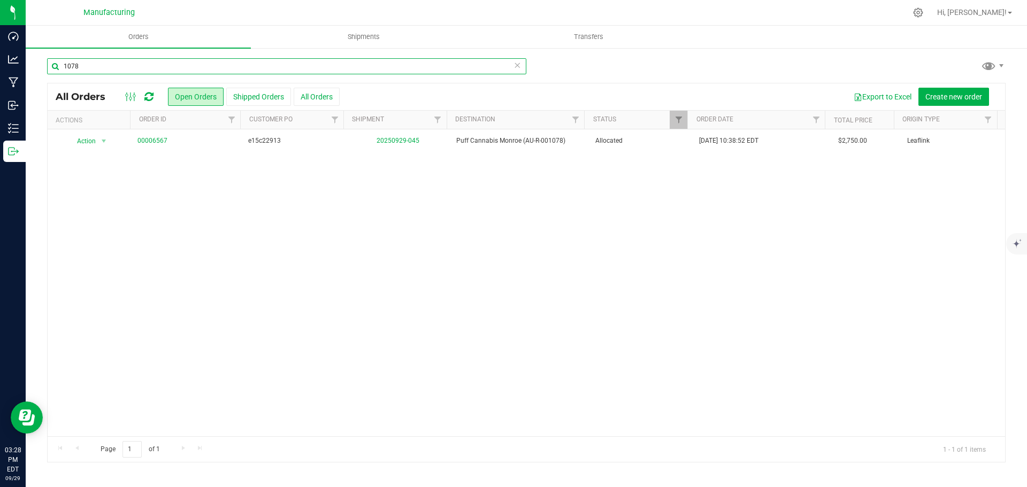
type input "1078"
